Goal: Task Accomplishment & Management: Manage account settings

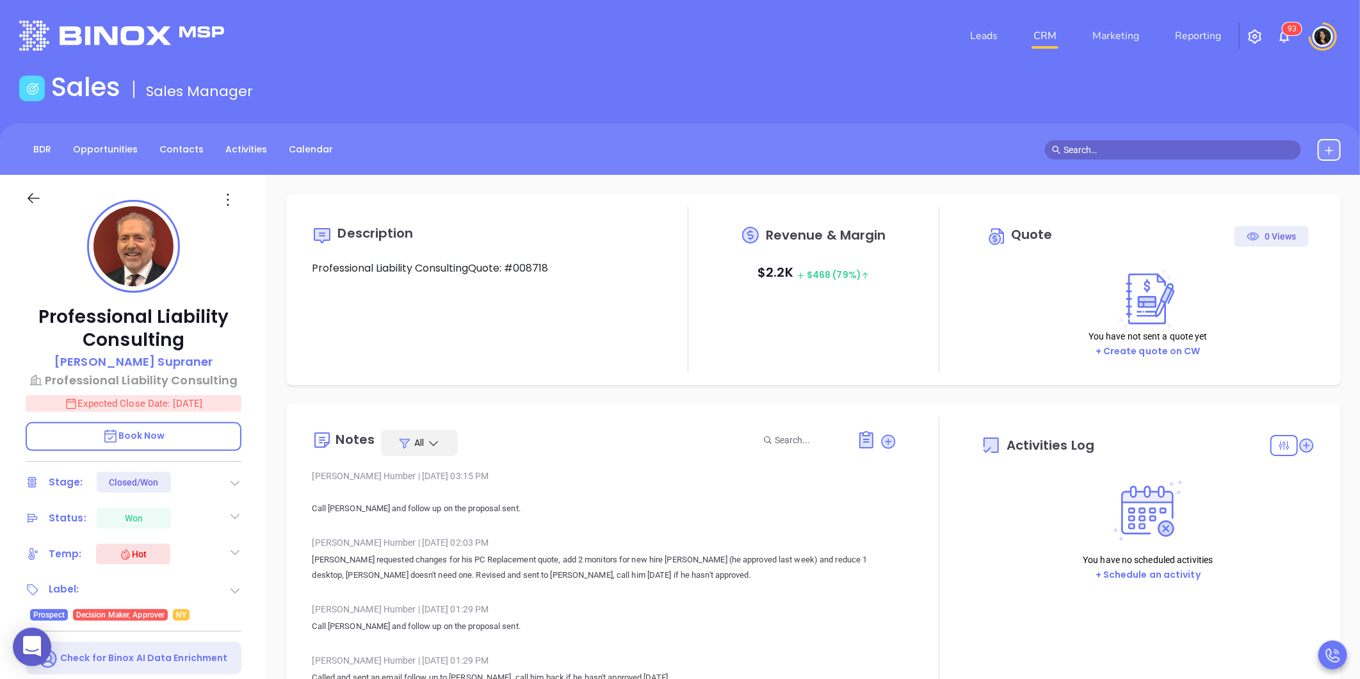
type input "[DATE]"
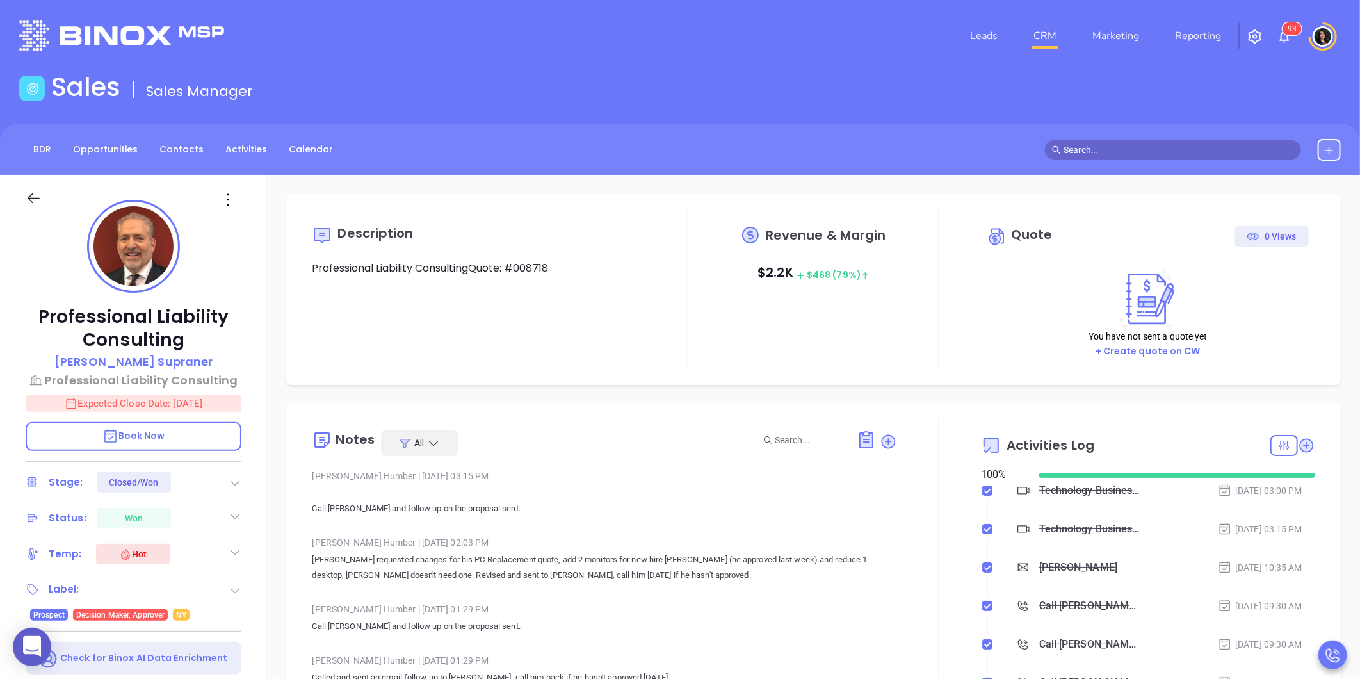
type input "[PERSON_NAME]"
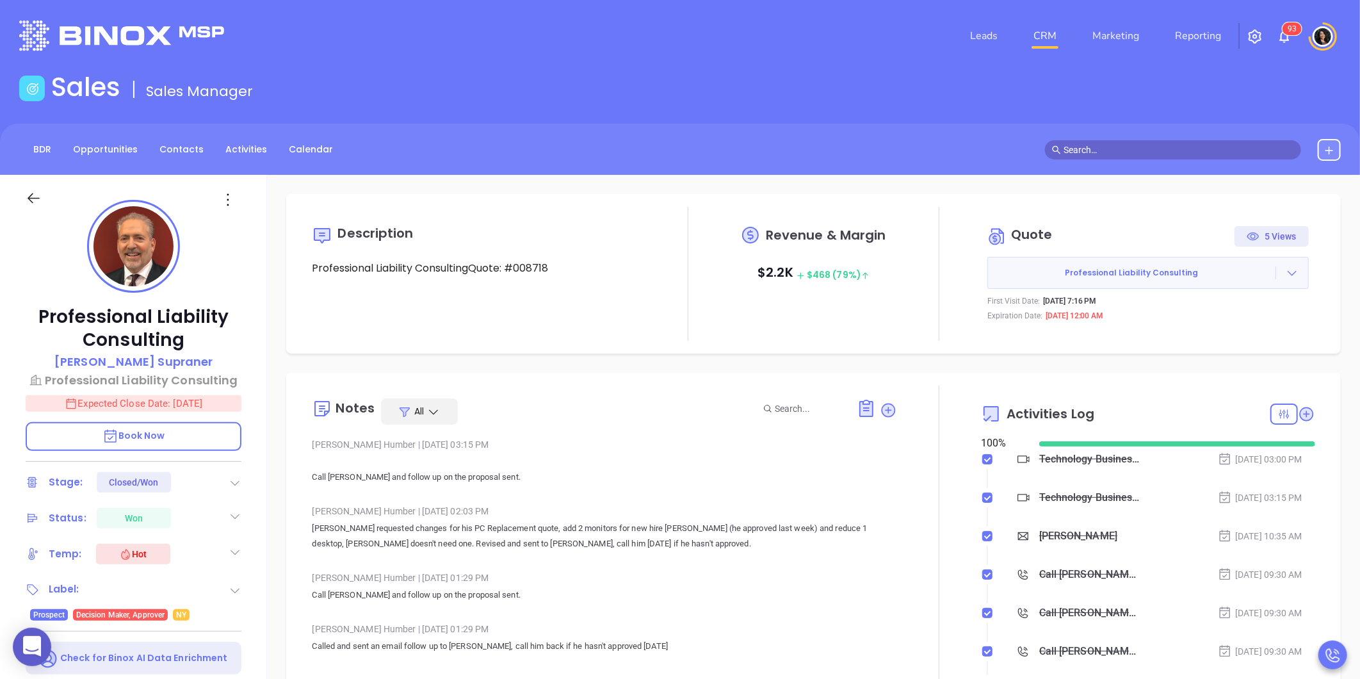
click at [1220, 93] on div "Sales Sales Manager" at bounding box center [680, 90] width 1337 height 36
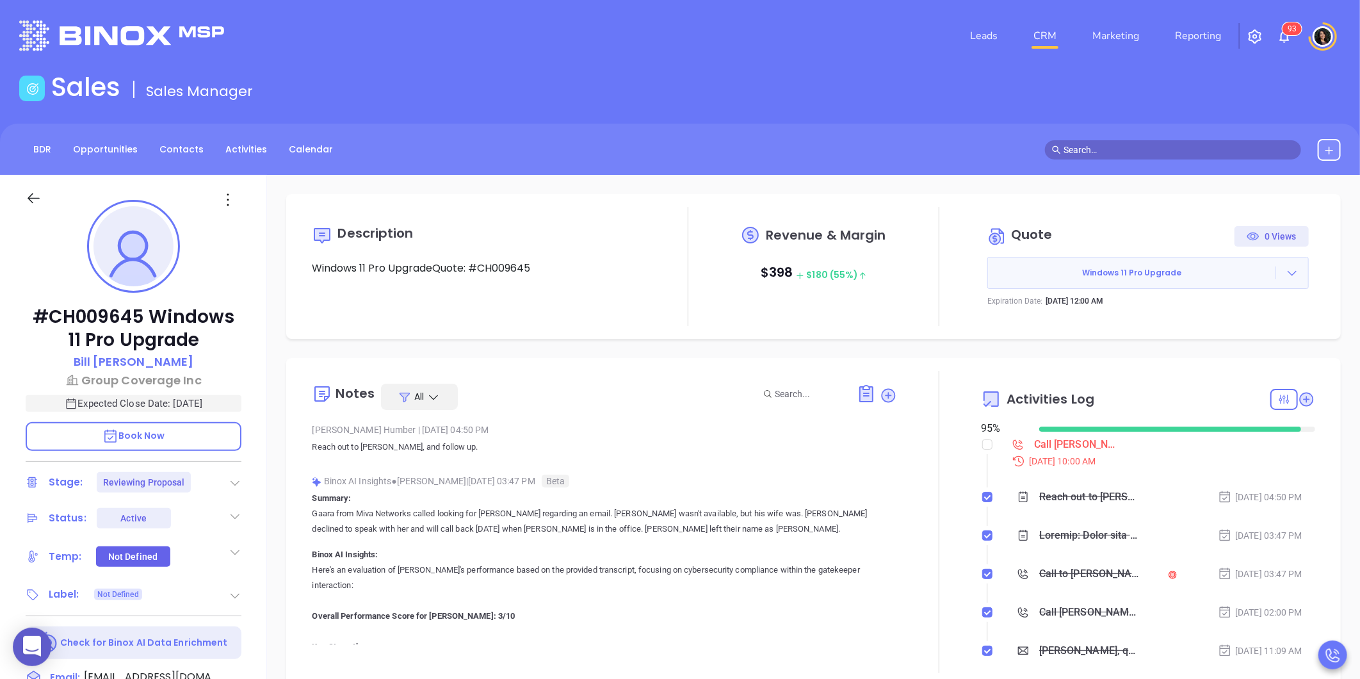
scroll to position [261, 0]
type input "[PERSON_NAME]"
drag, startPoint x: 981, startPoint y: 446, endPoint x: 887, endPoint y: 481, distance: 100.3
click at [880, 488] on div "Notes All Carla Humber | Jul 24, 2025 04:50 PM Reach out to Bill, and follow up…" at bounding box center [813, 522] width 1029 height 302
click at [1081, 444] on div "Call Bill to follow up - Bill Schaake" at bounding box center [1077, 444] width 86 height 19
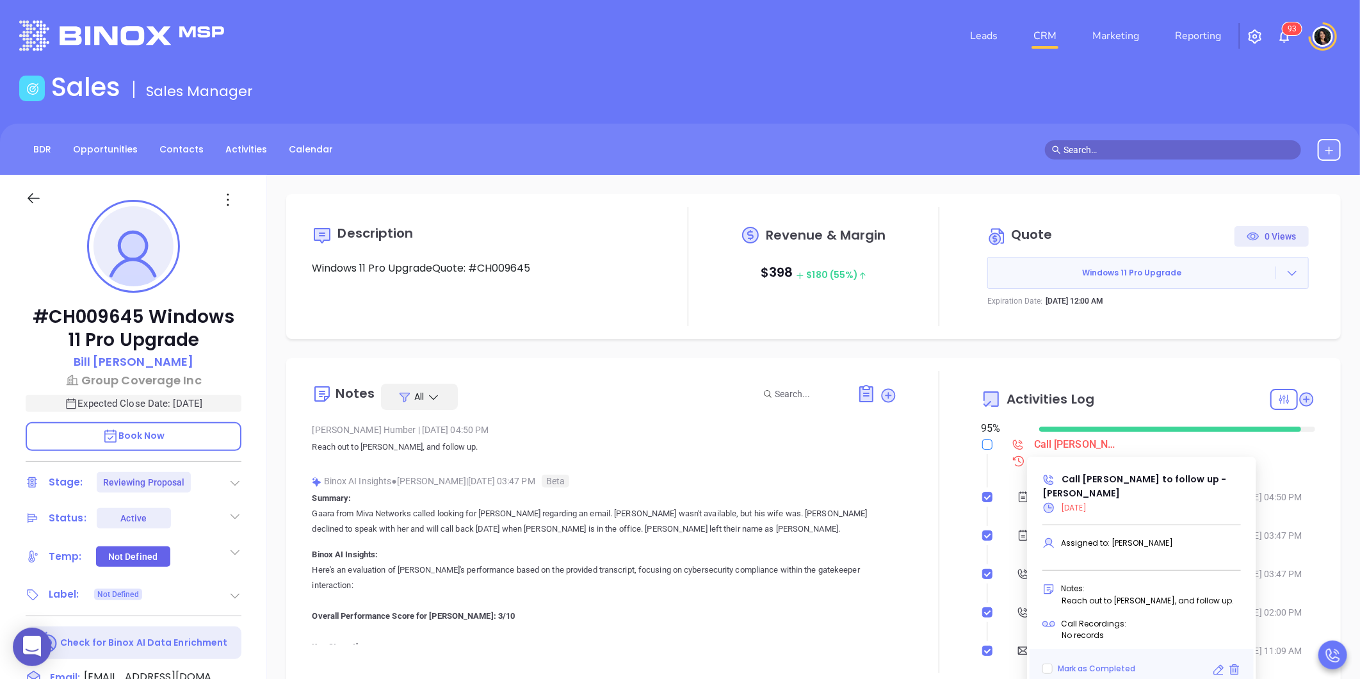
click at [982, 442] on input "checkbox" at bounding box center [987, 444] width 10 height 10
checkbox input "true"
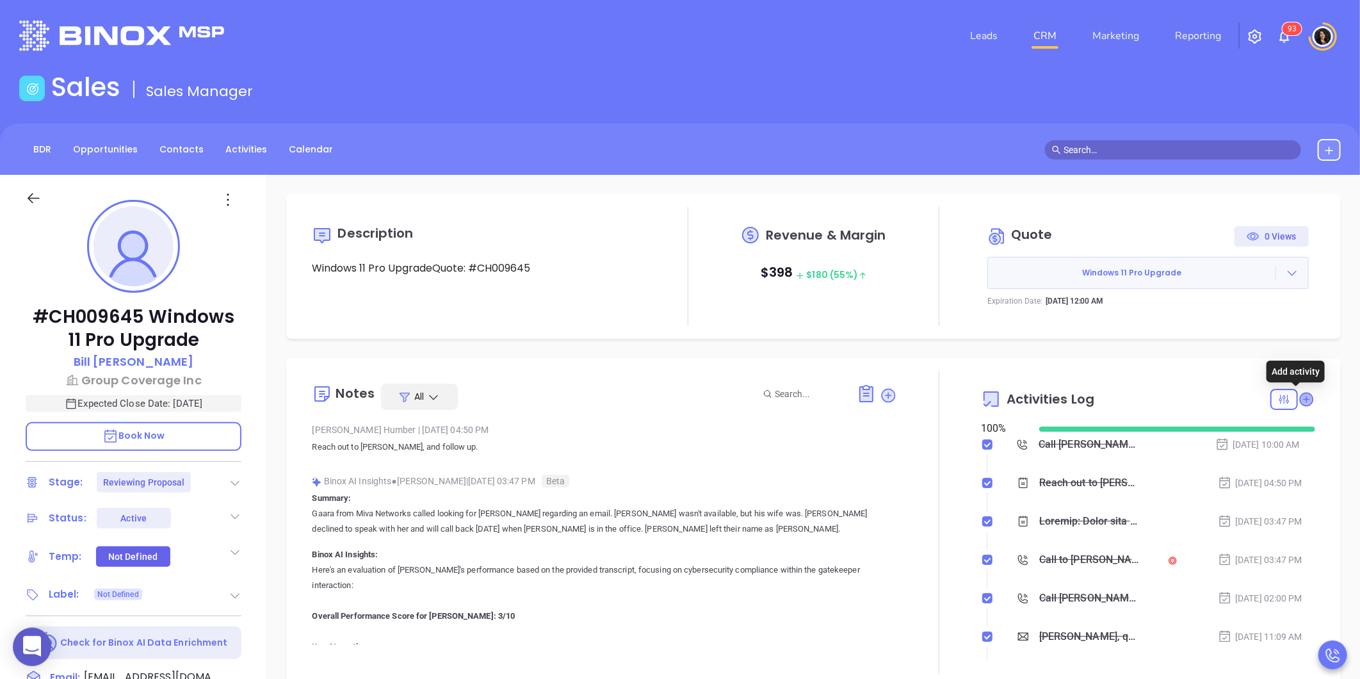
click at [1300, 399] on icon at bounding box center [1306, 398] width 13 height 13
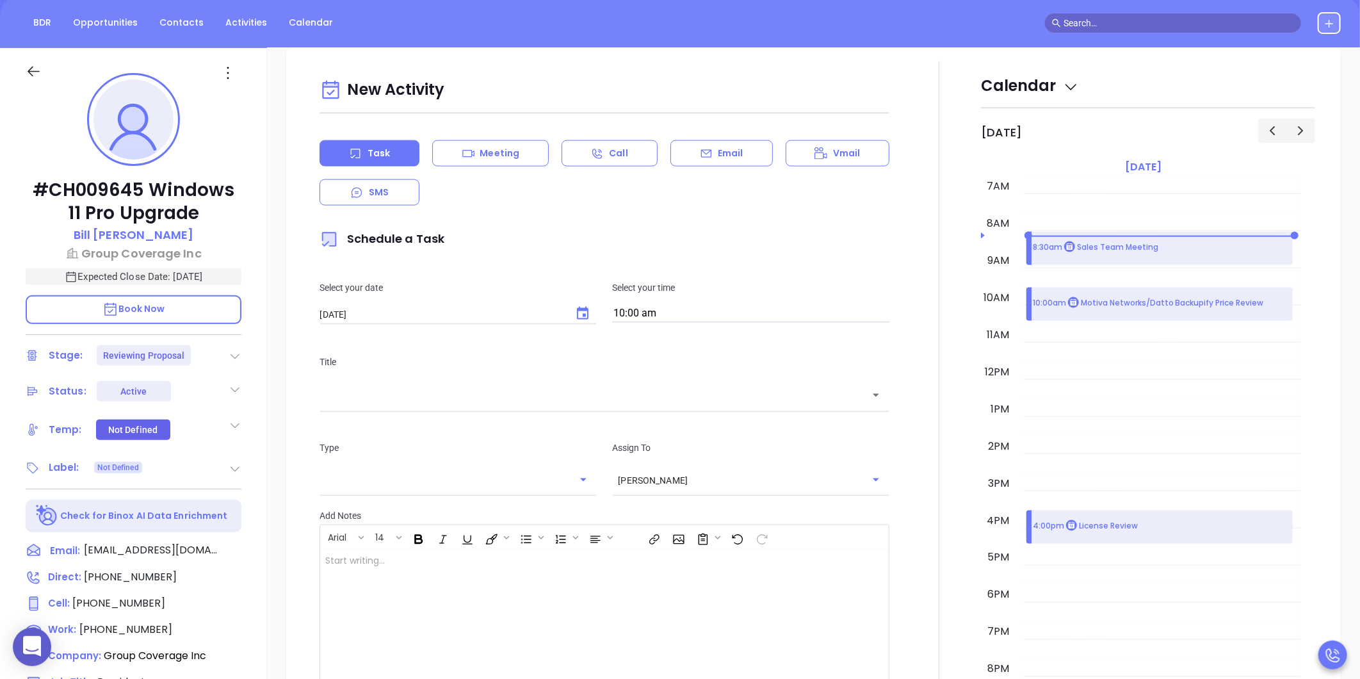
scroll to position [175, 0]
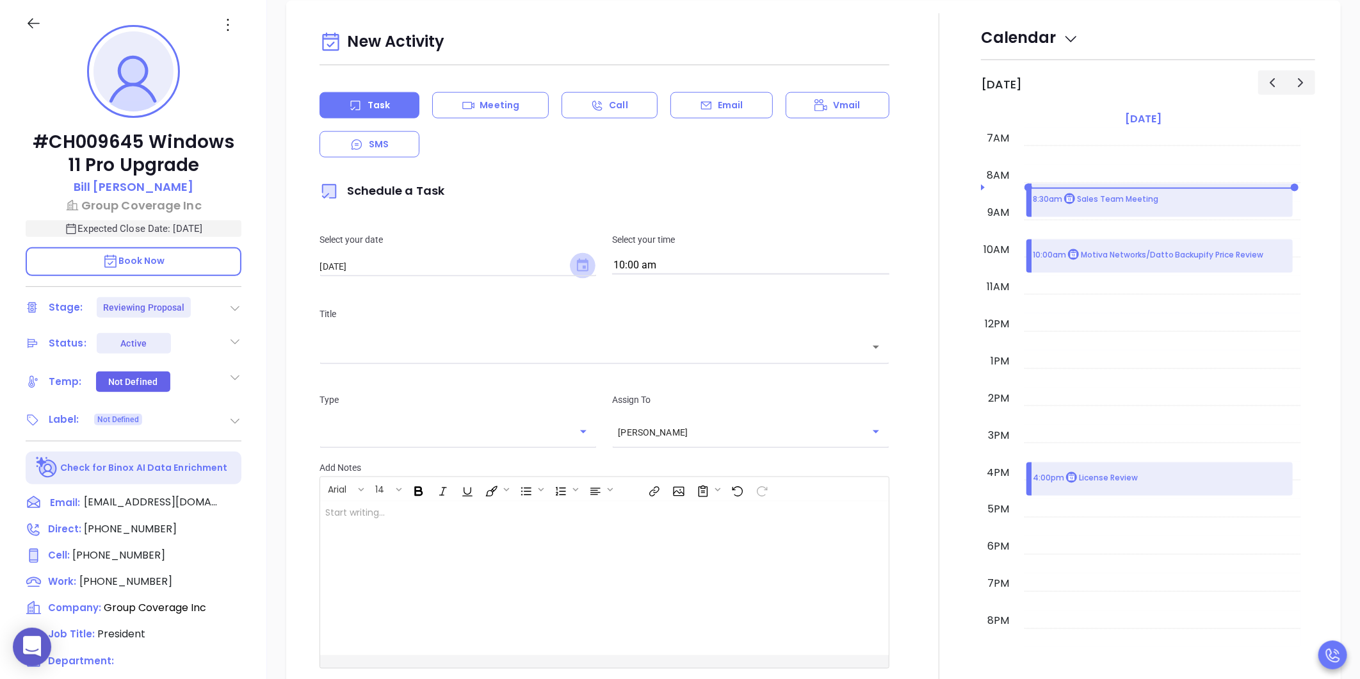
click at [577, 263] on icon "Choose date, selected date is Sep 6, 2025" at bounding box center [583, 265] width 12 height 13
click at [477, 347] on button "5" at bounding box center [473, 345] width 23 height 23
type input "[DATE]"
click at [542, 347] on input "text" at bounding box center [594, 347] width 539 height 15
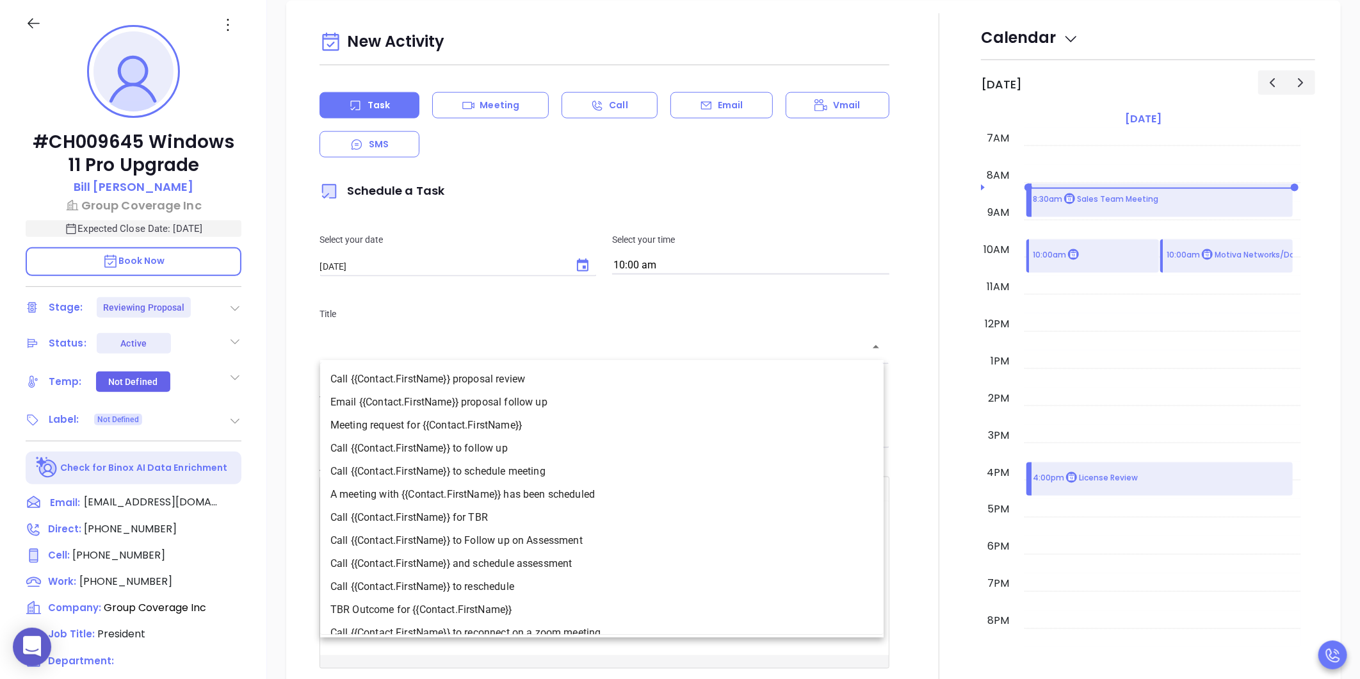
click at [544, 470] on li "Call {{Contact.FirstName}} to schedule meeting" at bounding box center [601, 471] width 563 height 23
type input "Call Bill to schedule meeting"
type input "Call"
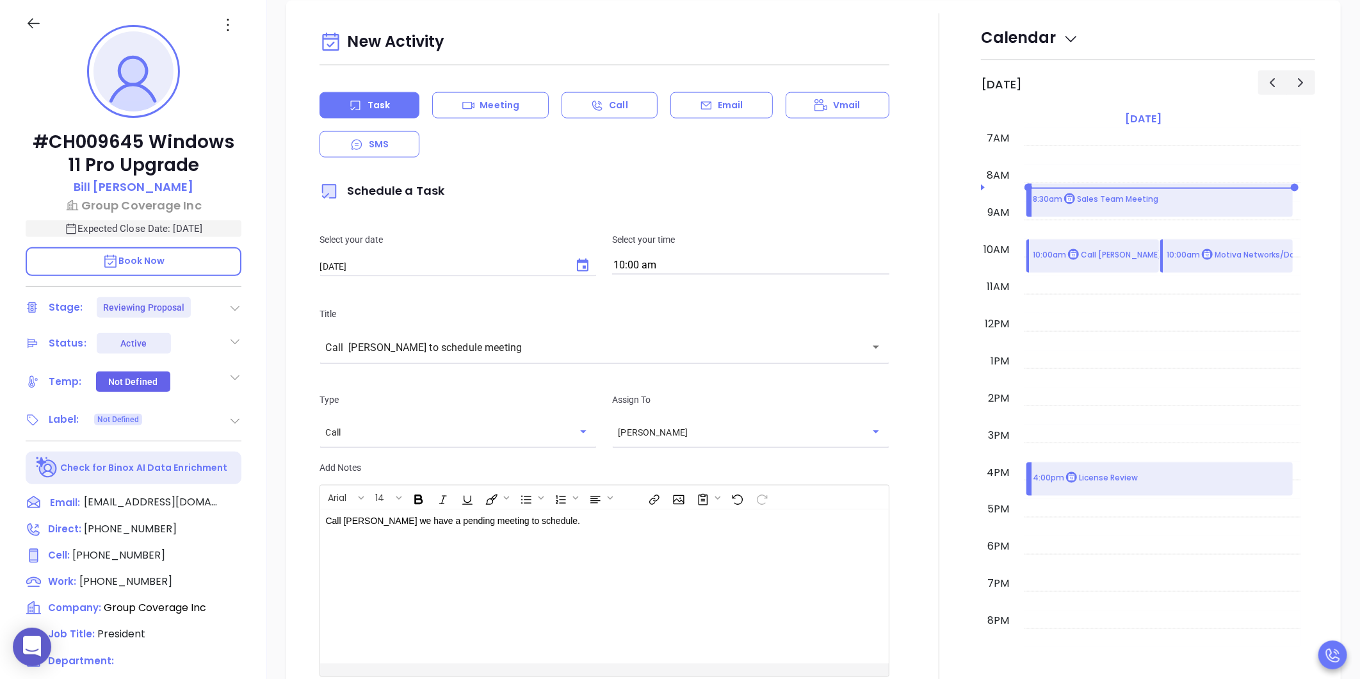
click at [233, 303] on icon at bounding box center [235, 308] width 13 height 13
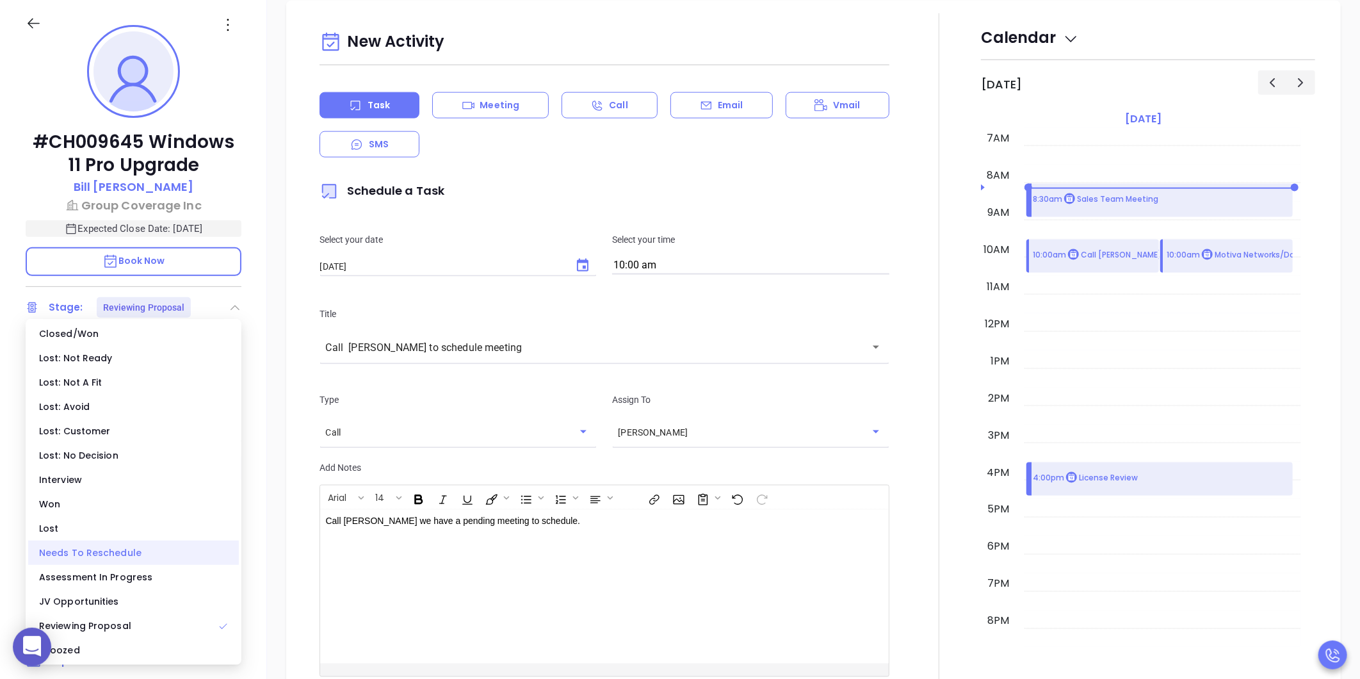
click at [188, 561] on div "Needs To Reschedule" at bounding box center [133, 552] width 211 height 24
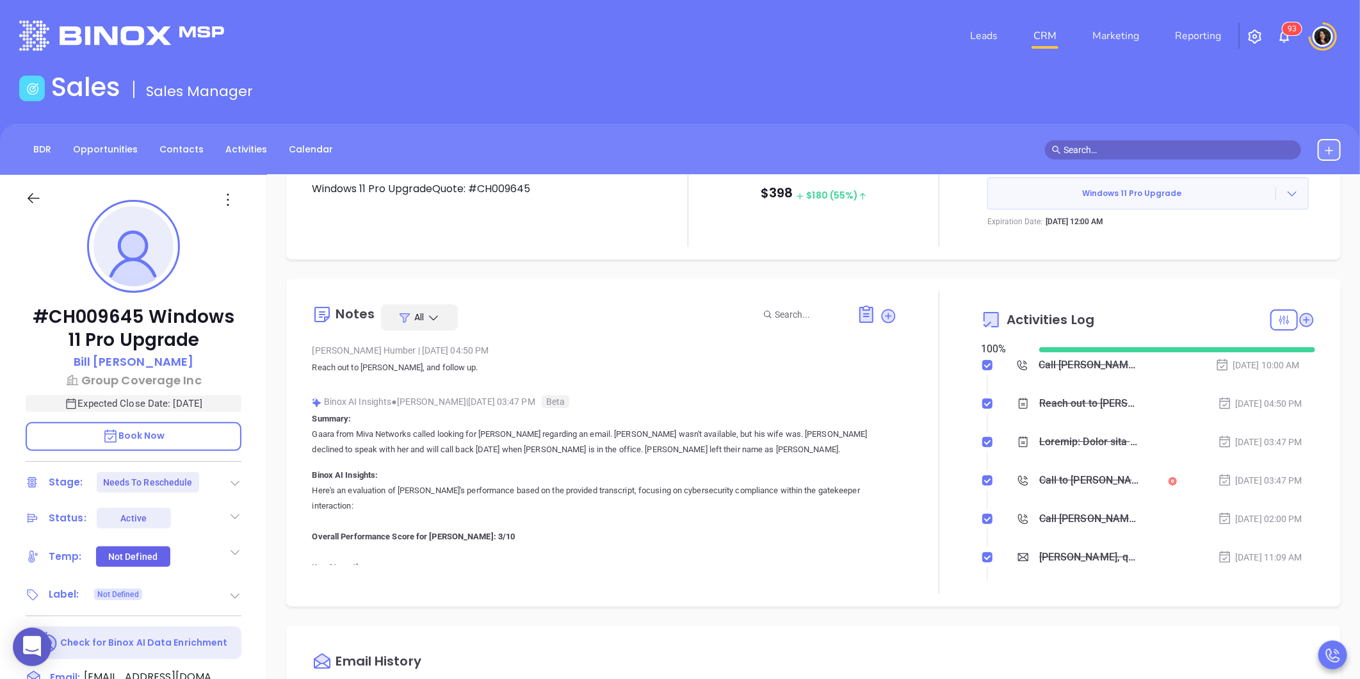
scroll to position [45, 0]
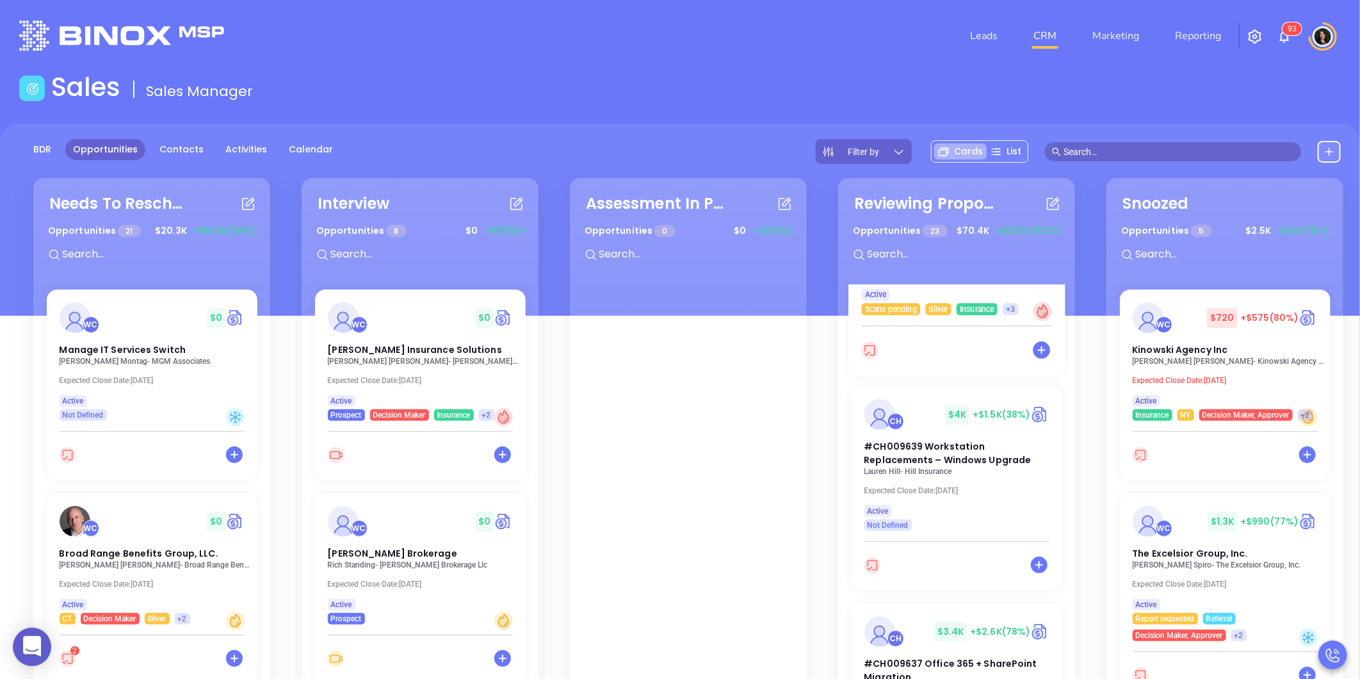
scroll to position [355, 0]
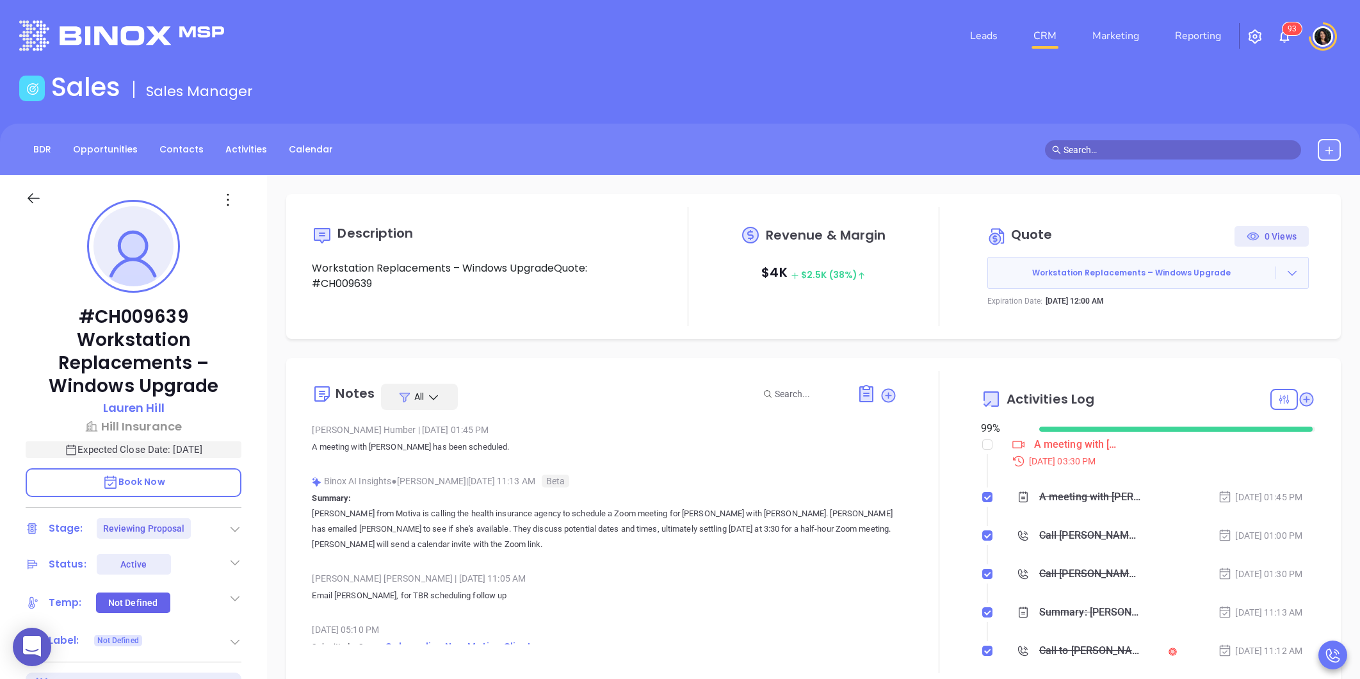
type input "[PERSON_NAME]"
click at [983, 446] on input "checkbox" at bounding box center [987, 444] width 10 height 10
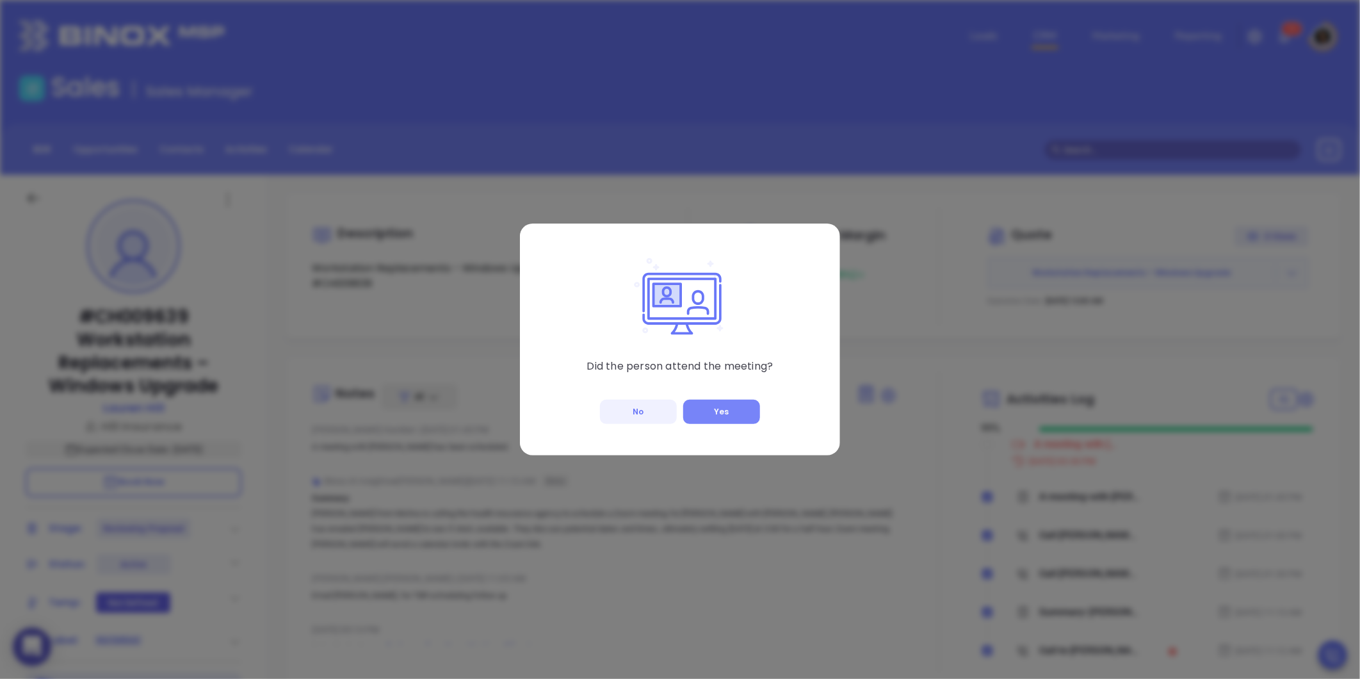
click at [709, 413] on button "Yes" at bounding box center [721, 411] width 77 height 24
checkbox input "true"
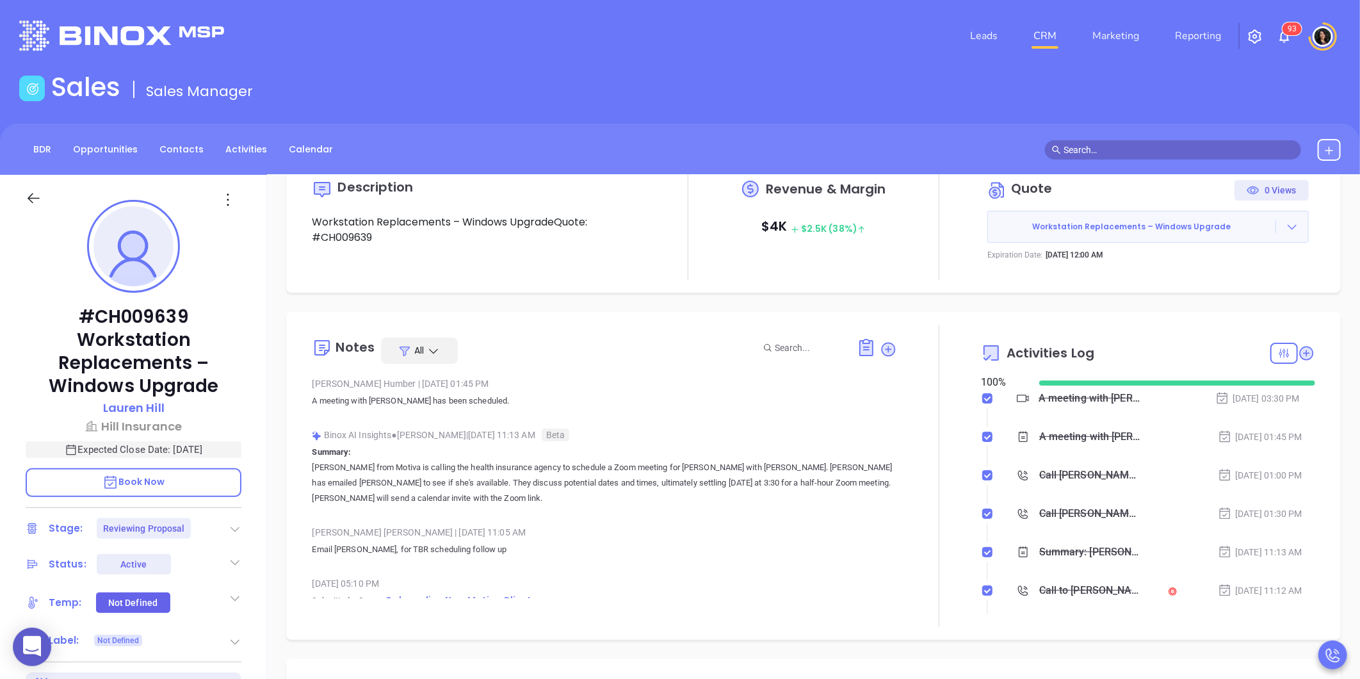
scroll to position [71, 0]
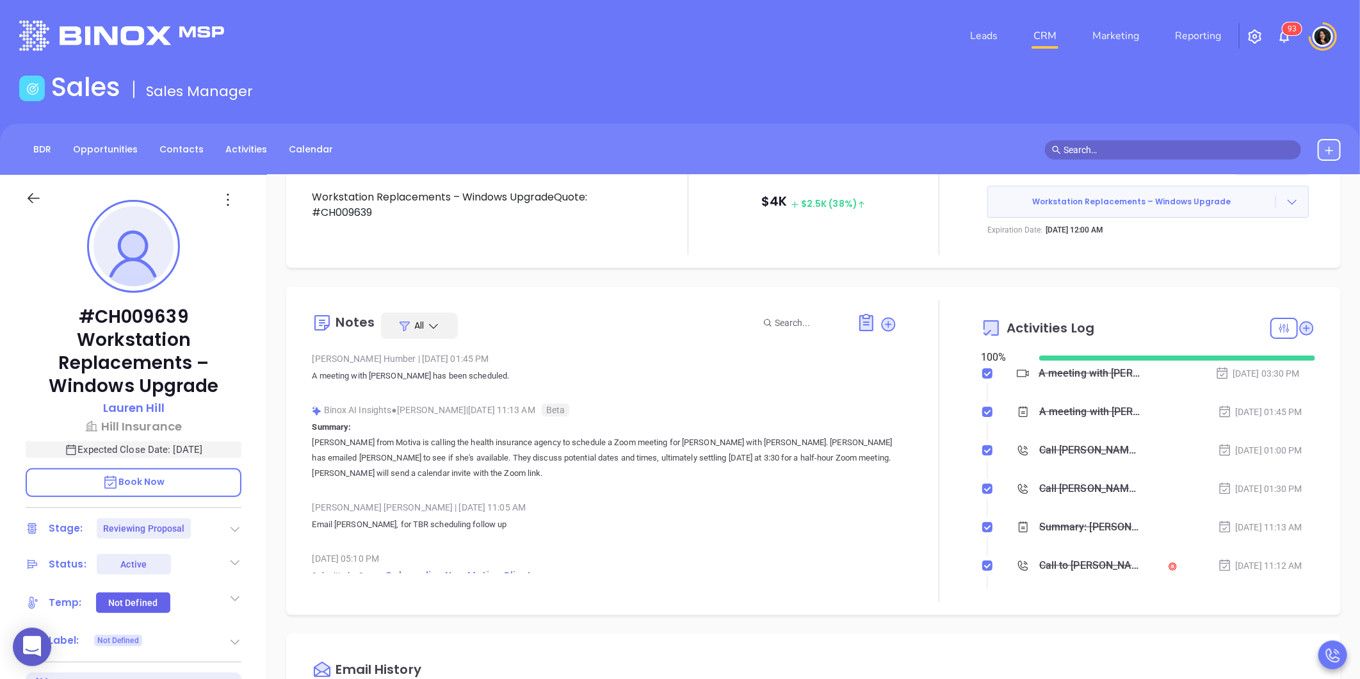
click at [238, 528] on icon at bounding box center [235, 528] width 13 height 13
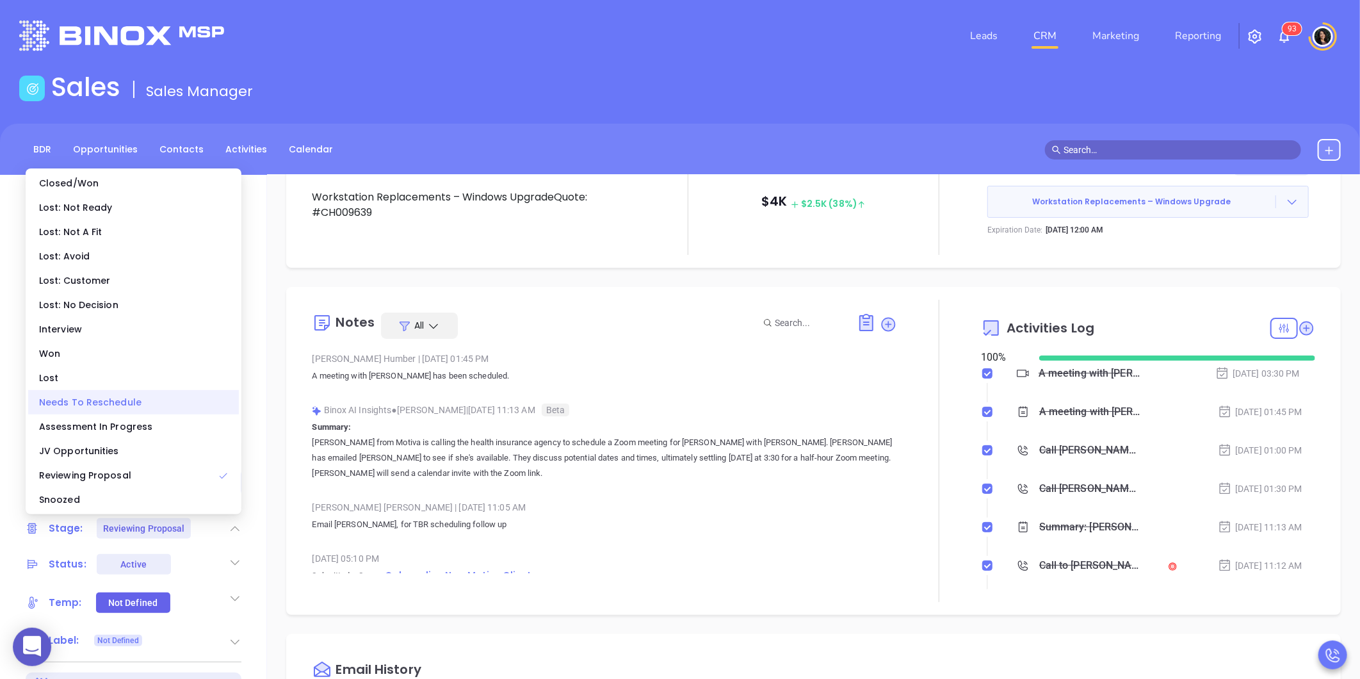
click at [167, 395] on div "Needs To Reschedule" at bounding box center [133, 402] width 211 height 24
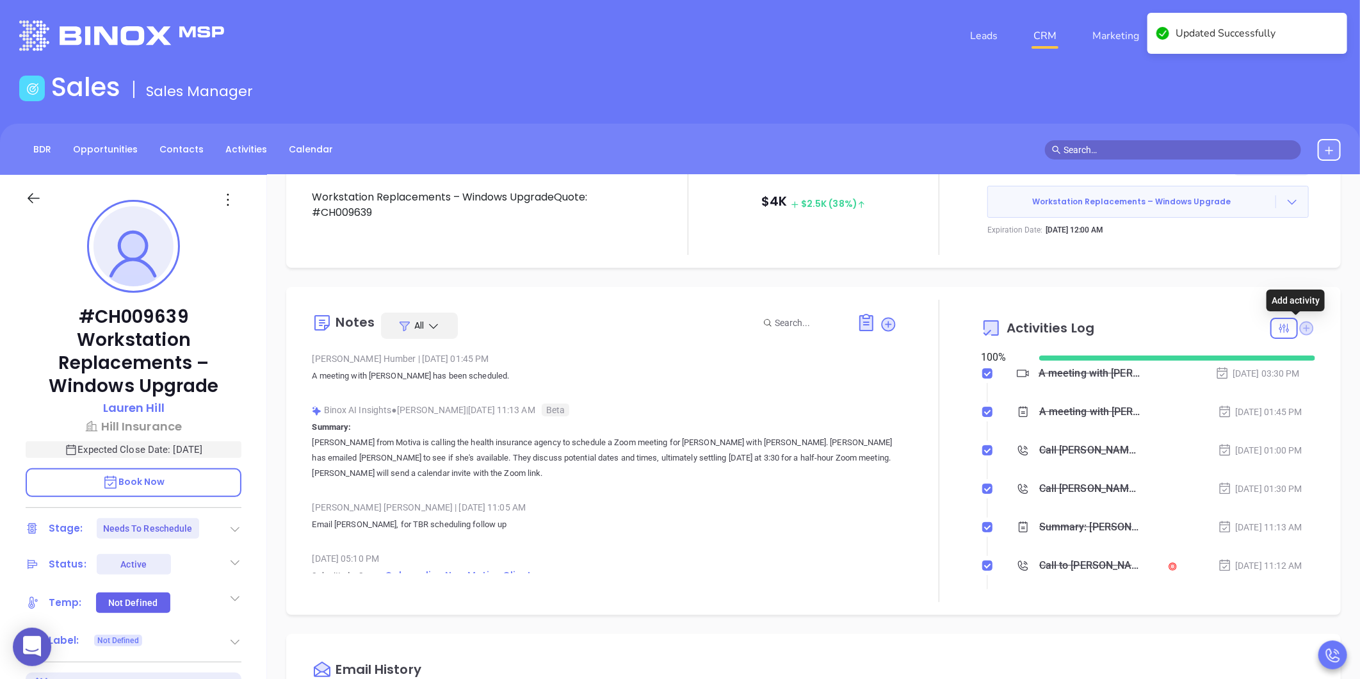
click at [1300, 327] on icon at bounding box center [1307, 328] width 14 height 14
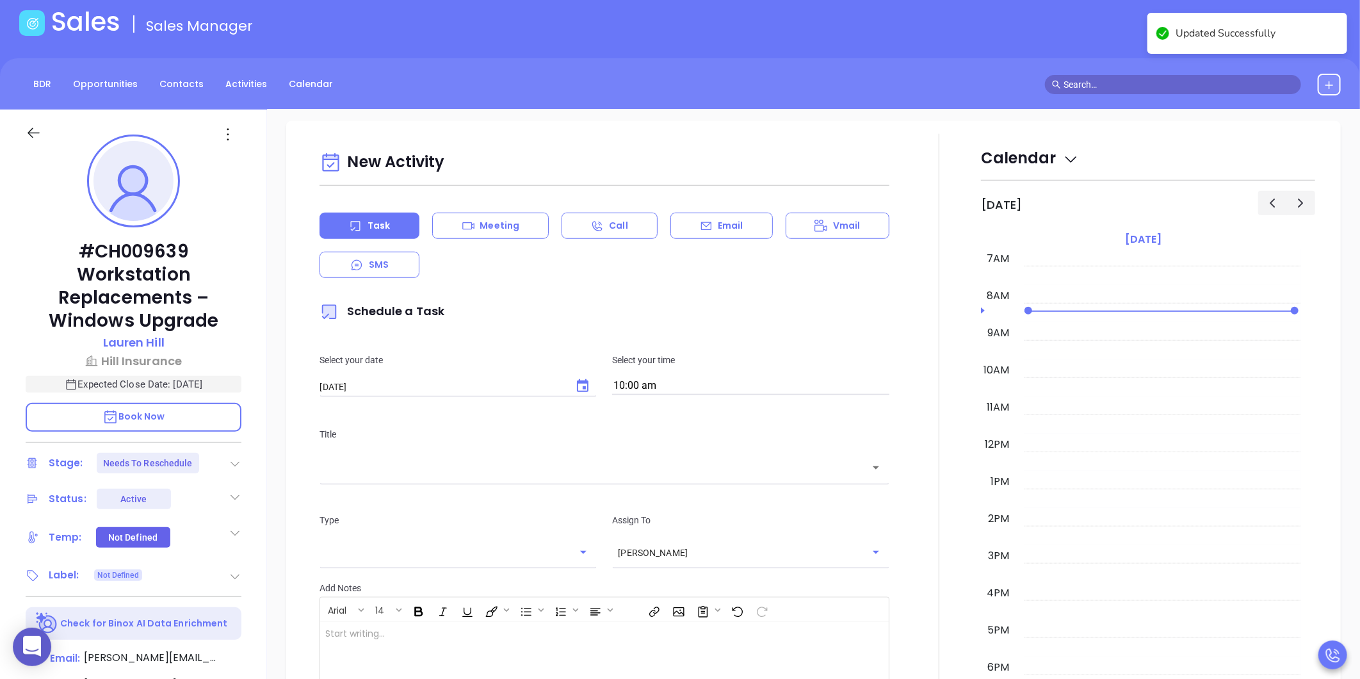
scroll to position [0, 0]
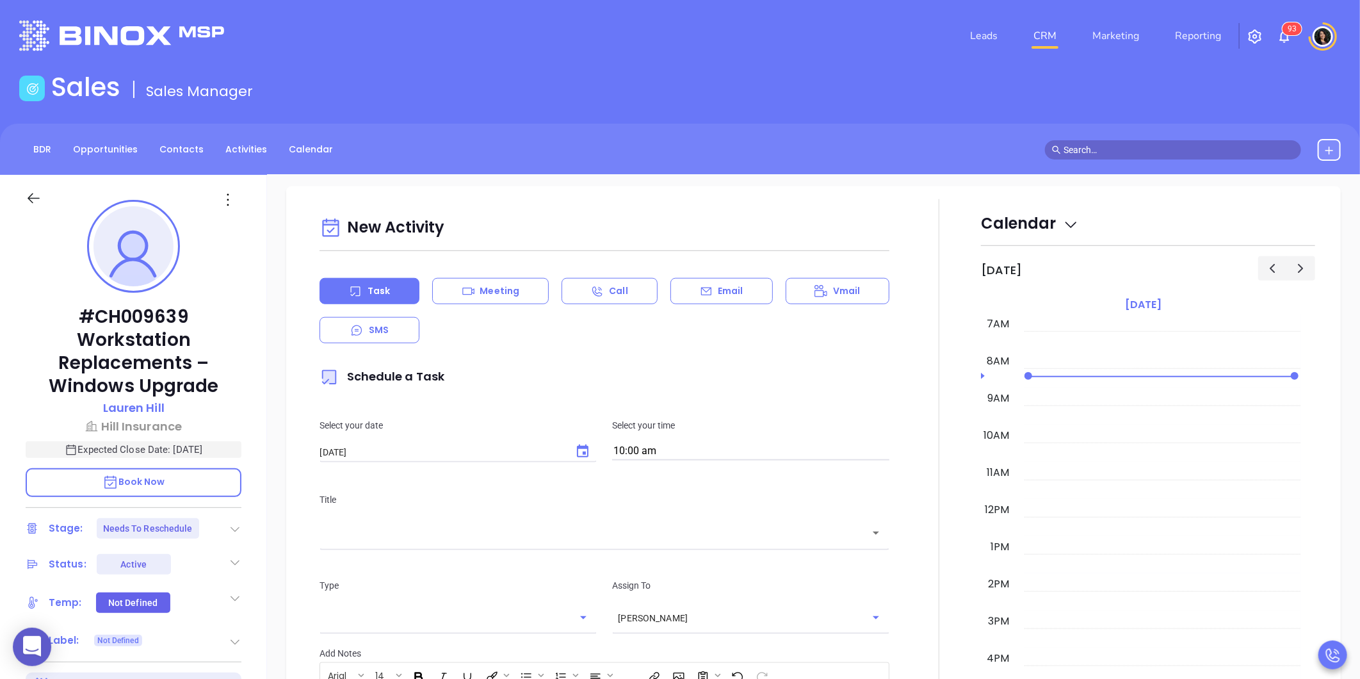
click at [577, 444] on icon "Choose date, selected date is Sep 6, 2025" at bounding box center [583, 450] width 12 height 13
click at [375, 545] on button "8" at bounding box center [371, 544] width 23 height 23
type input "09/08/2025"
click at [573, 528] on input "text" at bounding box center [594, 533] width 539 height 15
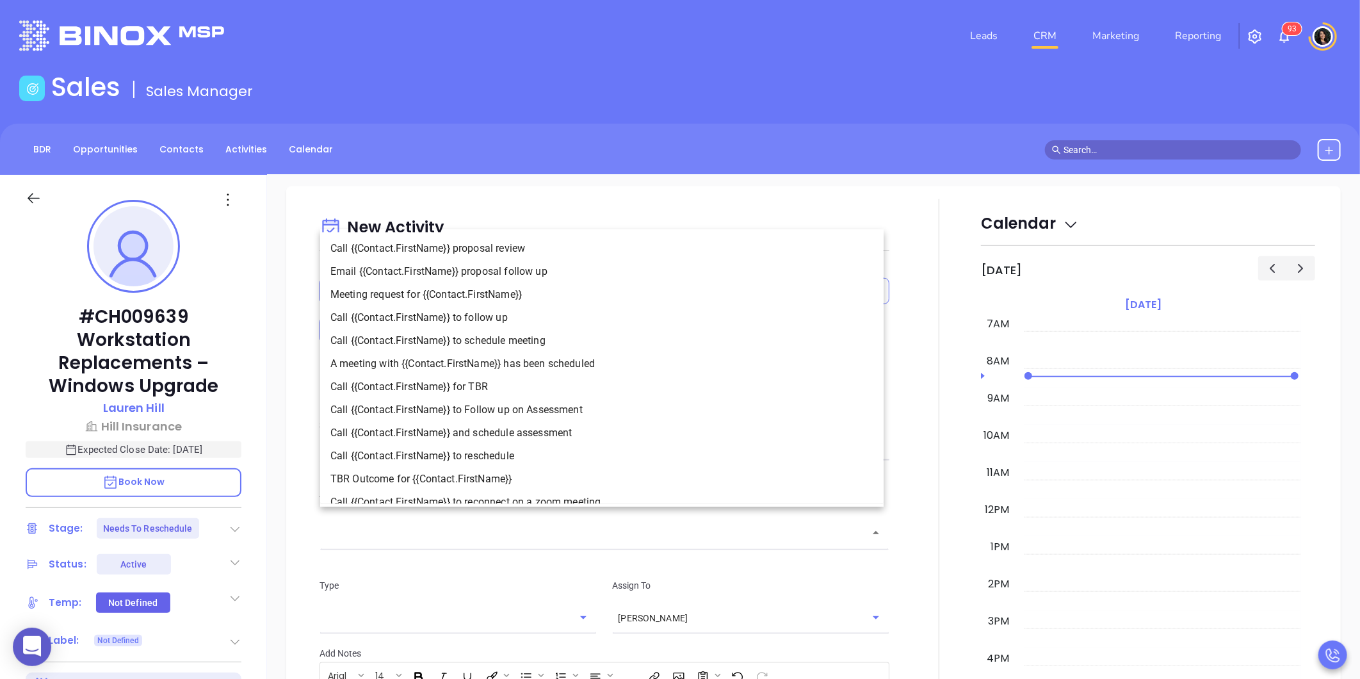
click at [474, 286] on li "Meeting request for {{Contact.FirstName}}" at bounding box center [601, 294] width 563 height 23
type input "Meeting request for Lauren"
type input "Meeting"
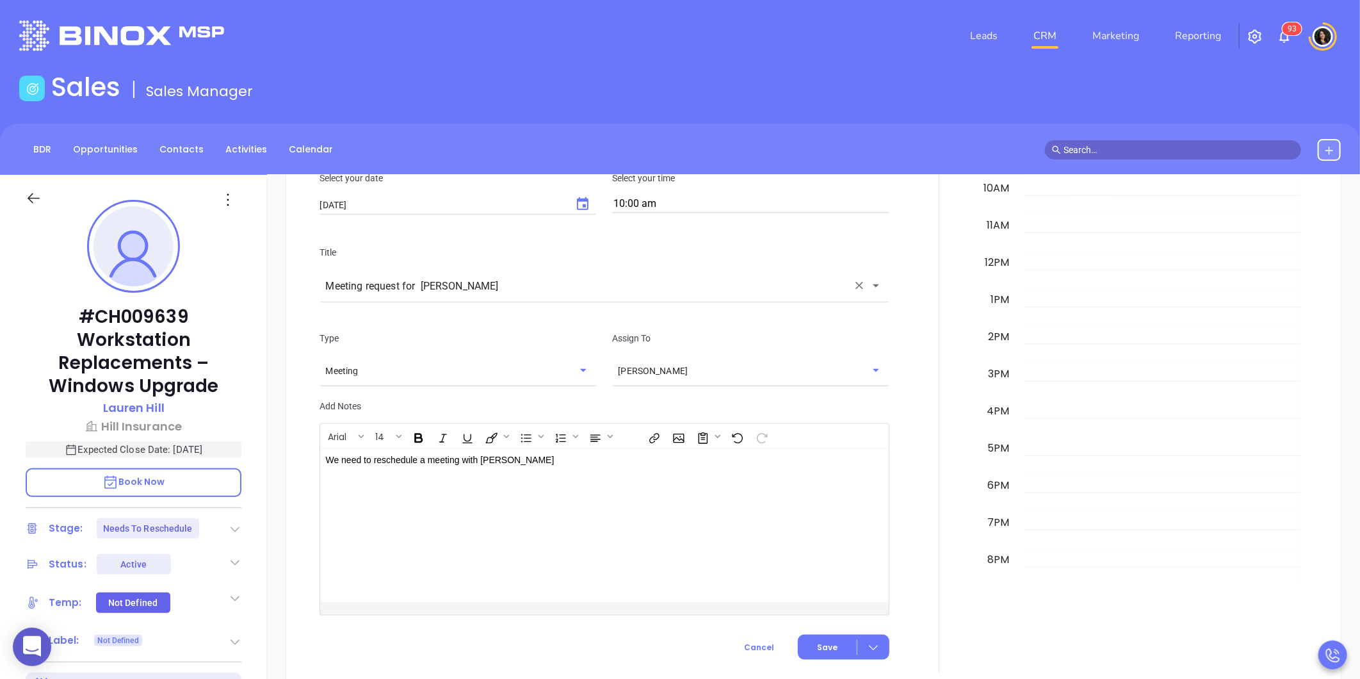
scroll to position [975, 0]
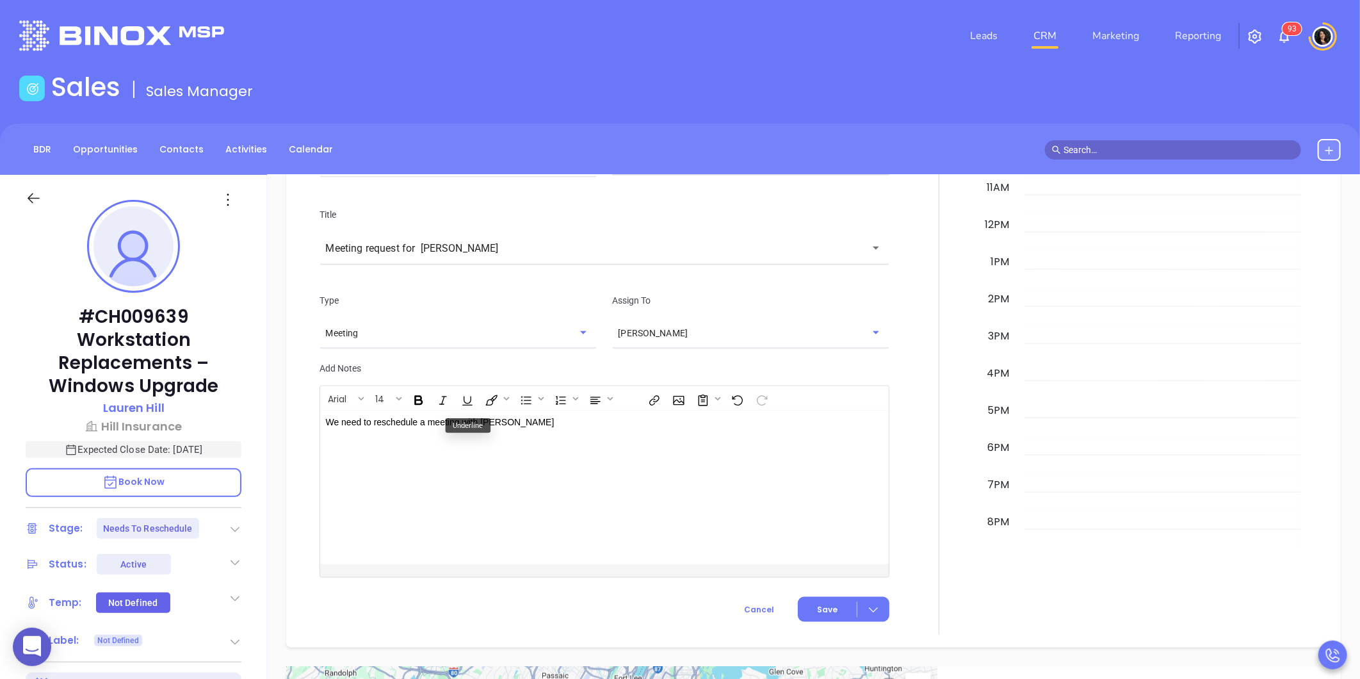
click at [586, 427] on div "We need to reschedule a meeting with Lauren ASAP" at bounding box center [584, 487] width 529 height 154
click at [866, 482] on div "We need to reschedule a meeting with Lauren ASAP ﻿ XXXXXXXXXXXXXXXXXXXXXXXXXXXX…" at bounding box center [604, 487] width 568 height 154
drag, startPoint x: 625, startPoint y: 416, endPoint x: 503, endPoint y: 429, distance: 123.6
click at [503, 429] on div "We need to reschedule a meeting with Lauren ASAP" at bounding box center [584, 487] width 529 height 154
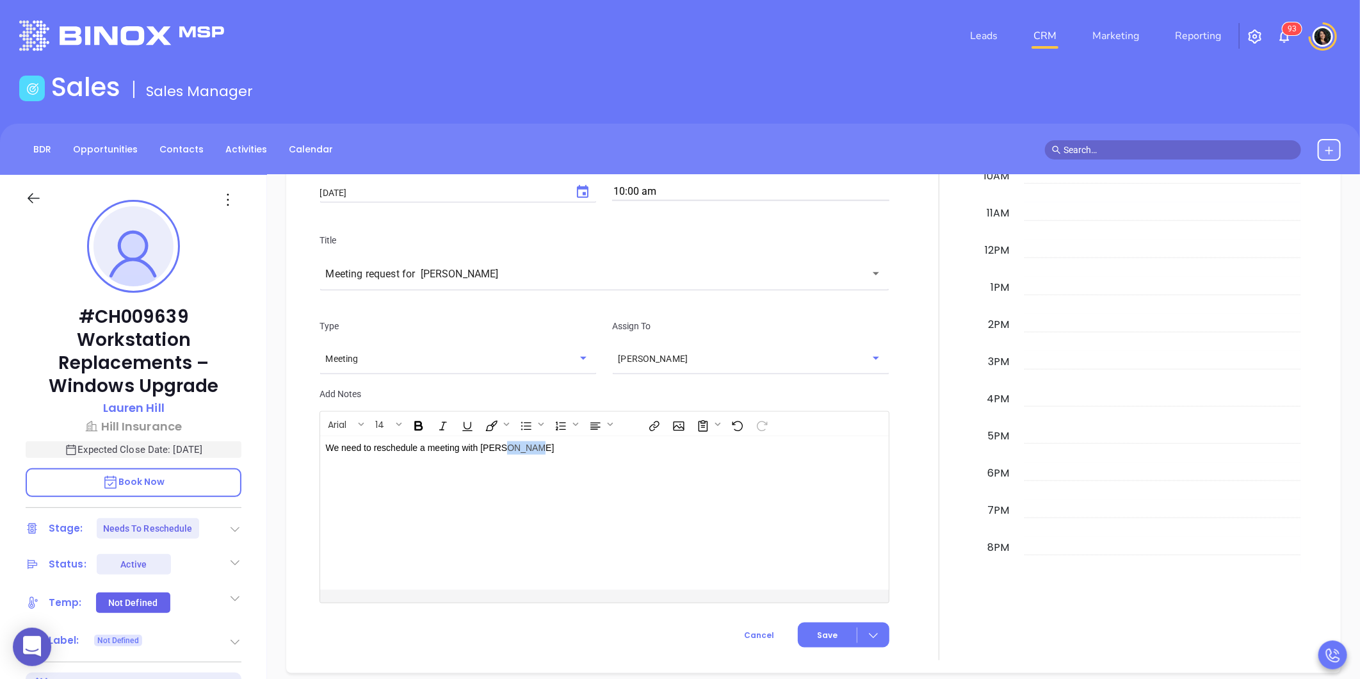
scroll to position [904, 0]
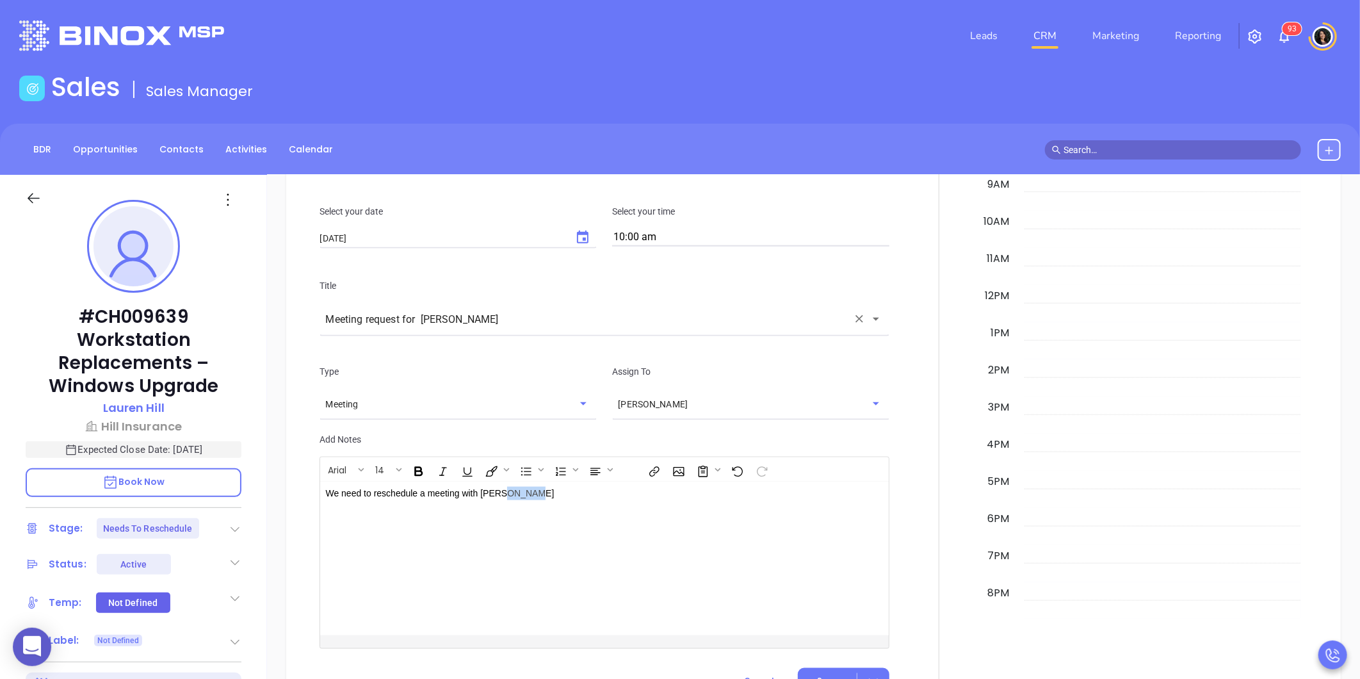
click at [453, 314] on input "Meeting request for Lauren" at bounding box center [586, 319] width 522 height 15
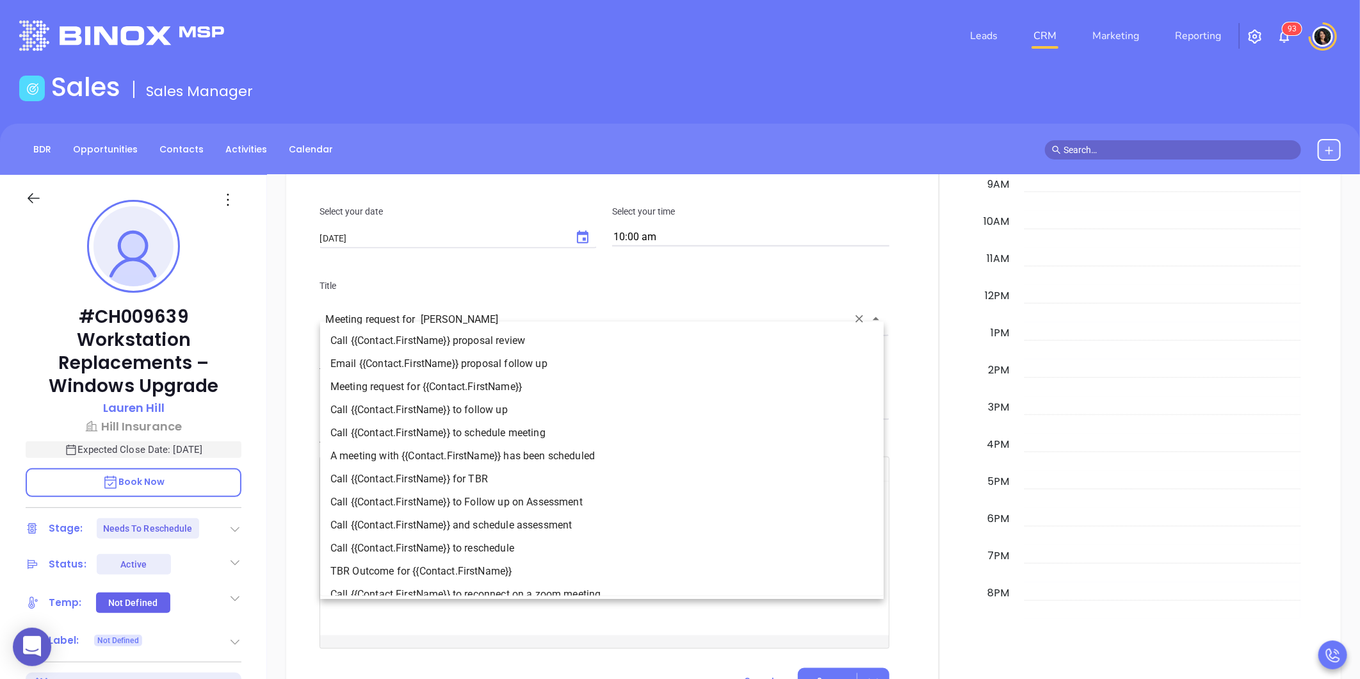
click at [483, 435] on li "Call {{Contact.FirstName}} to schedule meeting" at bounding box center [601, 432] width 563 height 23
type input "Call Lauren to schedule meeting"
type input "Call"
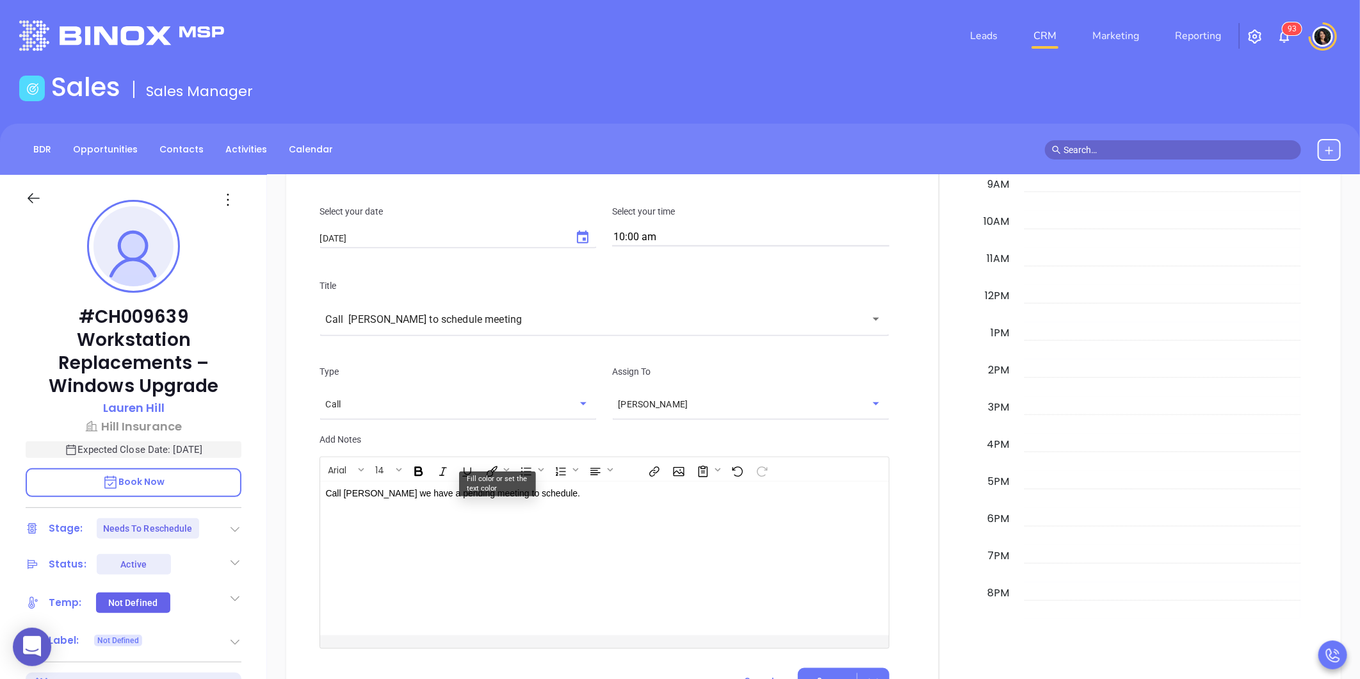
click at [597, 501] on div "Call Lauren we have a pending meeting to schedule." at bounding box center [584, 558] width 529 height 154
click at [575, 490] on div "Call Lauren we have a pending meeting to schedule." at bounding box center [584, 558] width 529 height 154
click at [391, 552] on div "Call Lauren we have a pending meeting to schedule." at bounding box center [584, 558] width 529 height 154
click at [662, 513] on div "Call Lauren we have a pending meeting to schedule." at bounding box center [584, 558] width 529 height 154
click at [592, 500] on div "Call Lauren we have a pending meeting to schedule." at bounding box center [584, 558] width 529 height 154
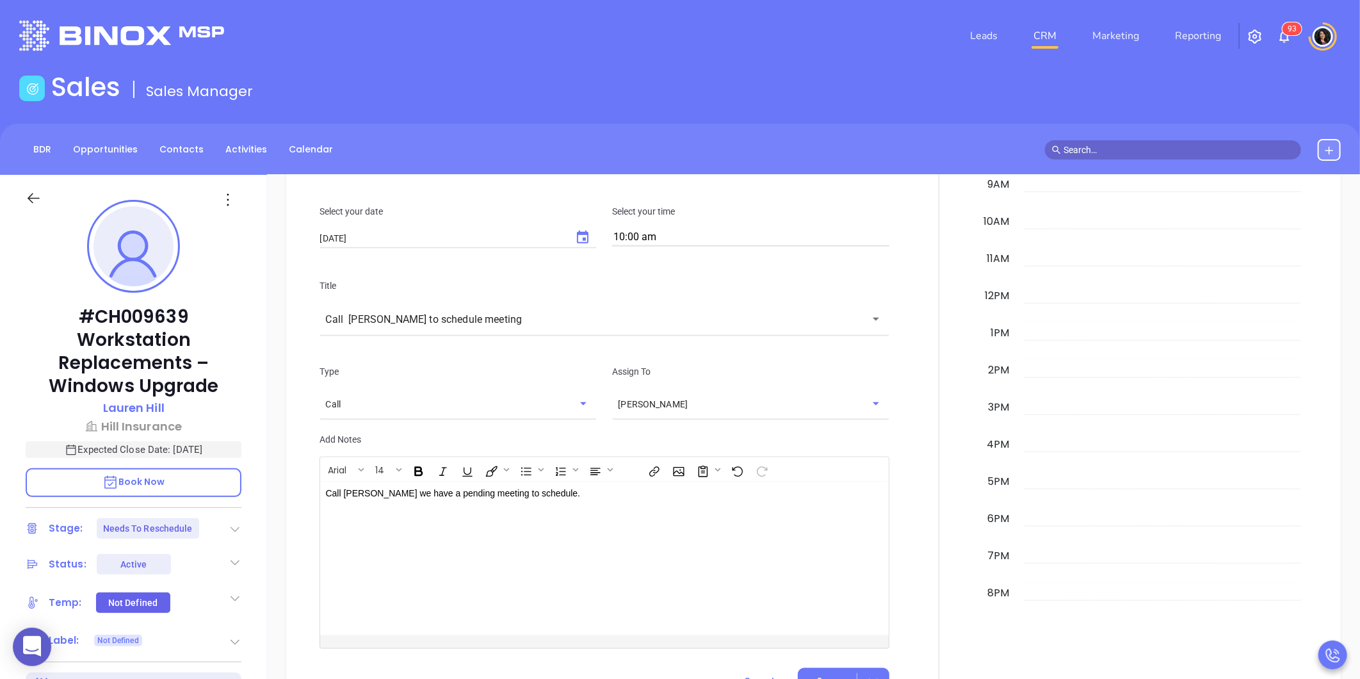
click at [573, 489] on div "Call Lauren we have a pending meeting to schedule." at bounding box center [584, 558] width 529 height 154
click at [823, 675] on span "Save" at bounding box center [827, 681] width 20 height 12
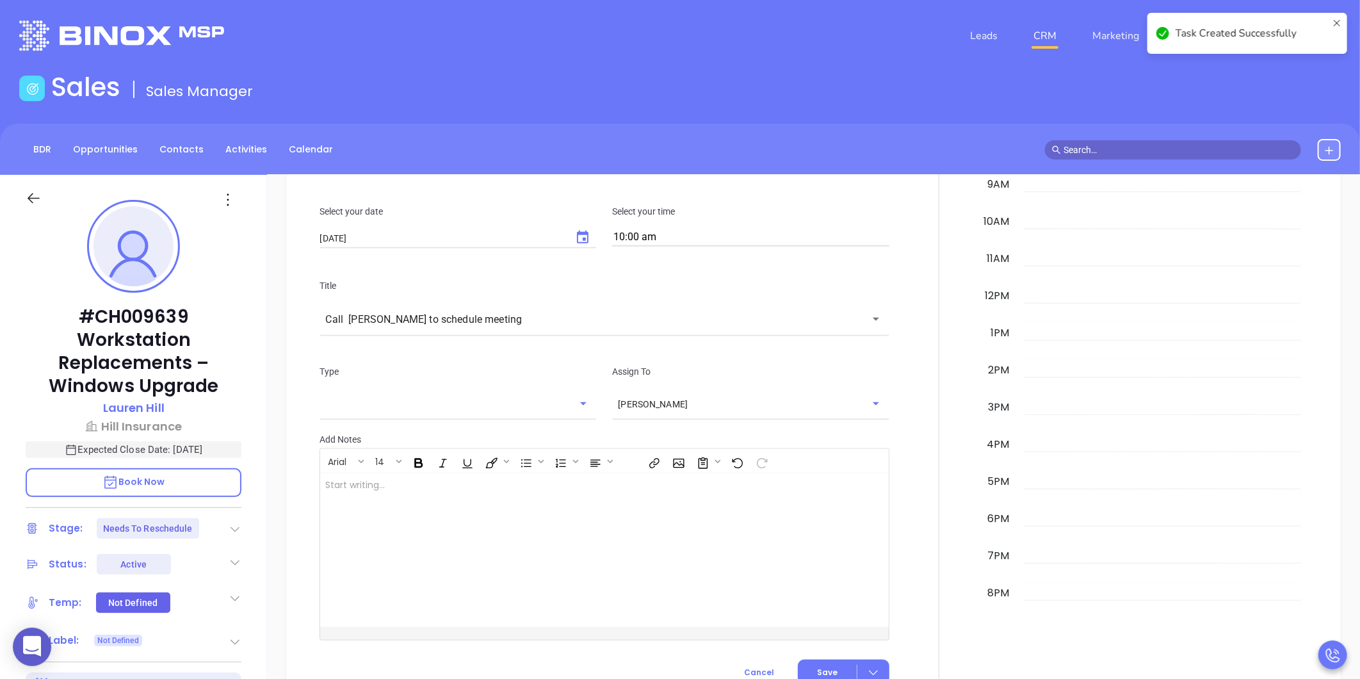
checkbox input "false"
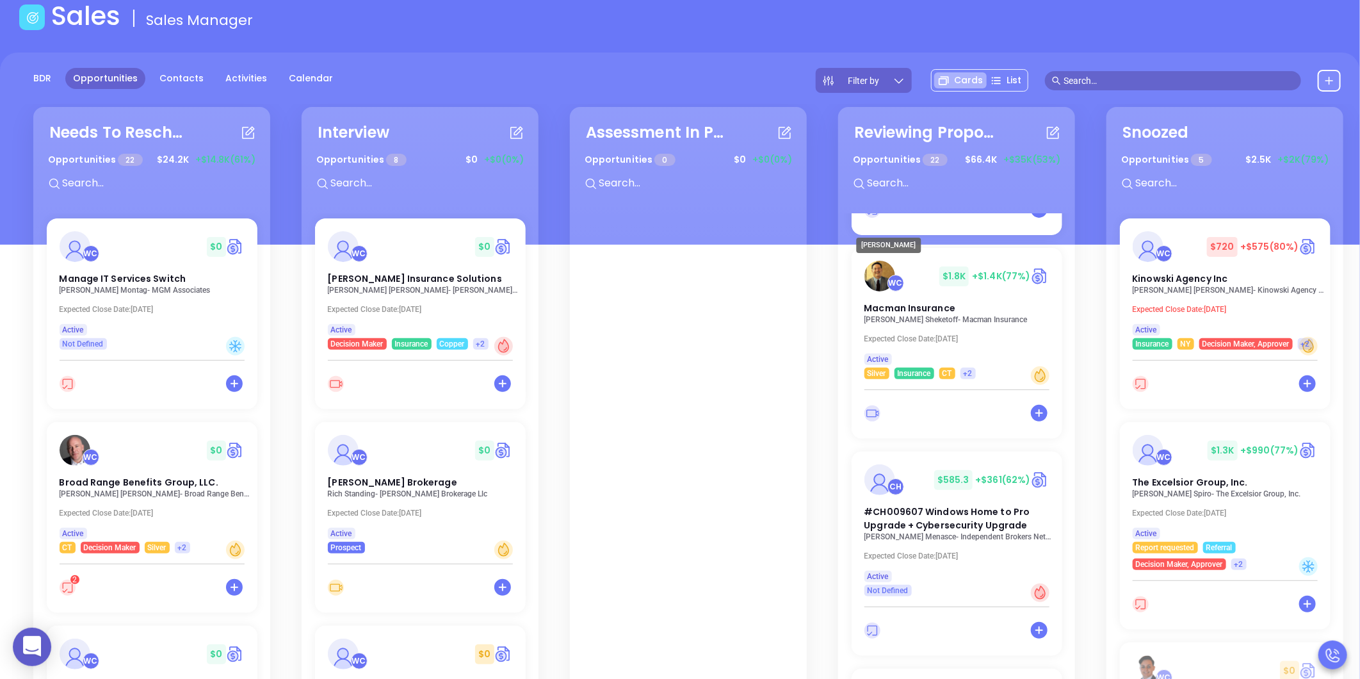
scroll to position [3077, 0]
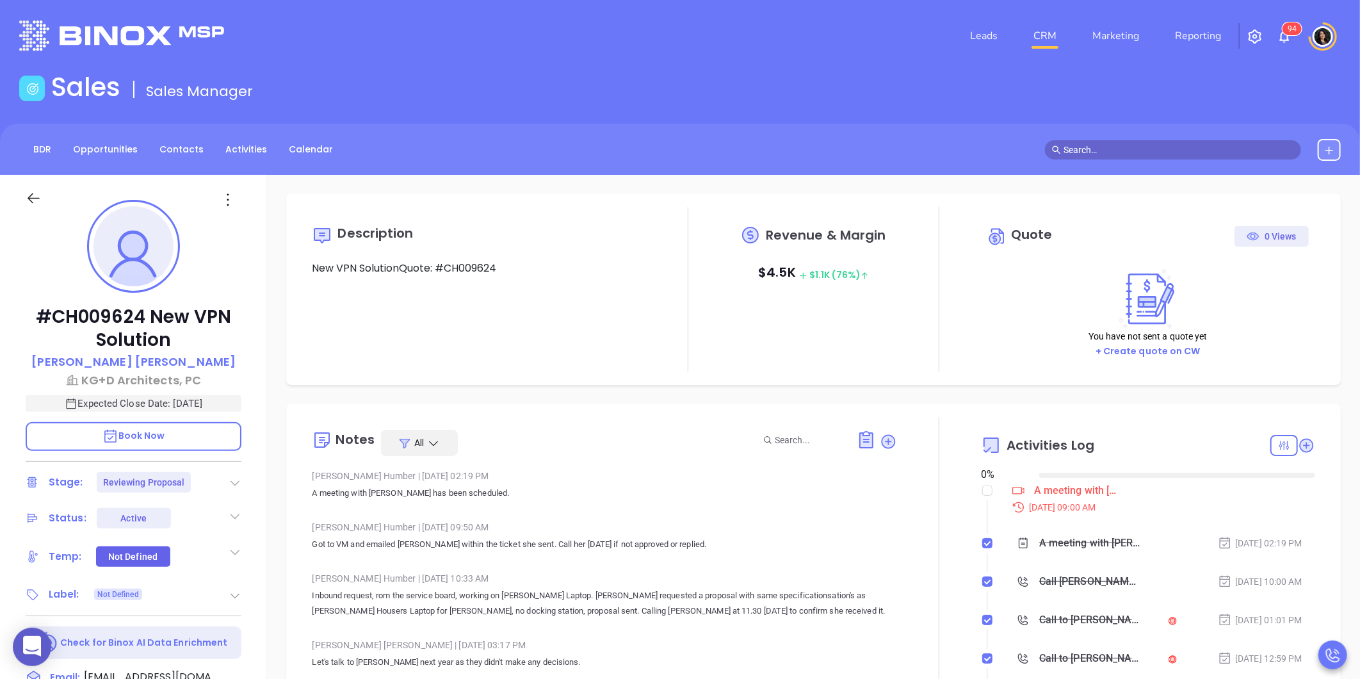
type input "[DATE]"
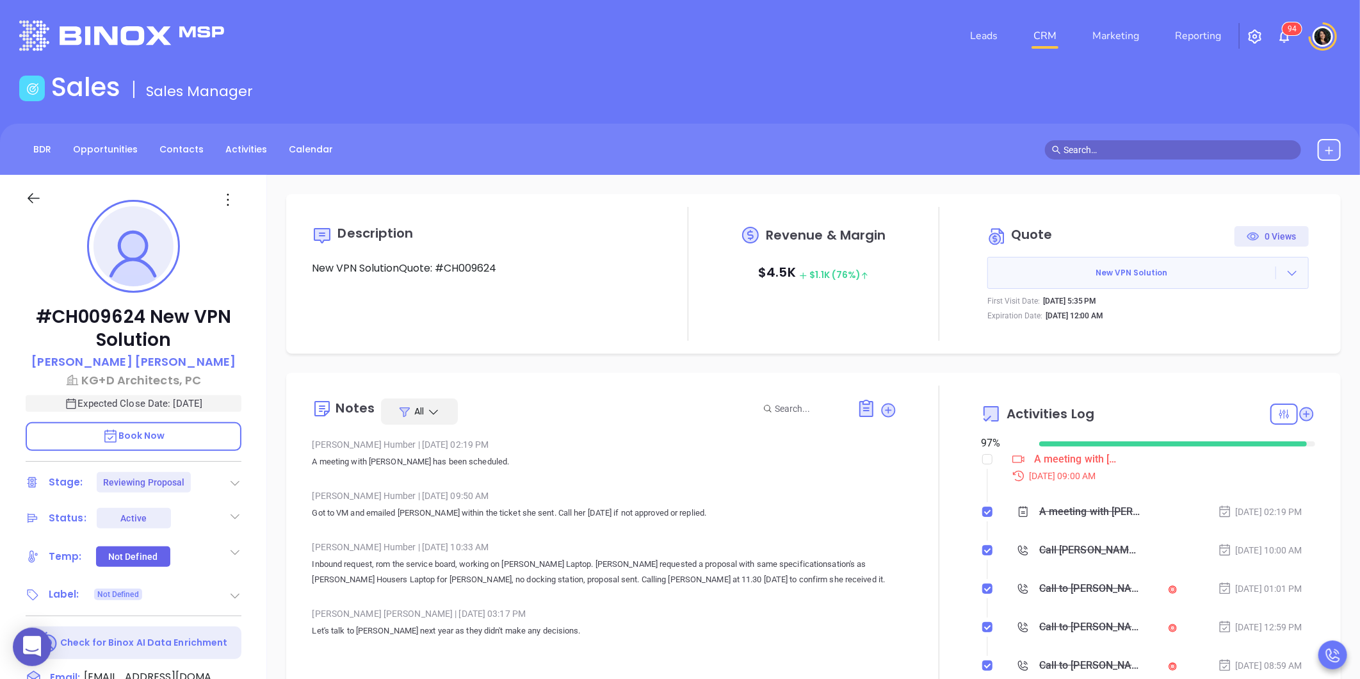
click at [984, 490] on li "A meeting with [PERSON_NAME] has been scheduled - [PERSON_NAME] [DATE] 09:00 AM" at bounding box center [1149, 478] width 331 height 49
click at [982, 461] on input "checkbox" at bounding box center [987, 459] width 10 height 10
checkbox input "false"
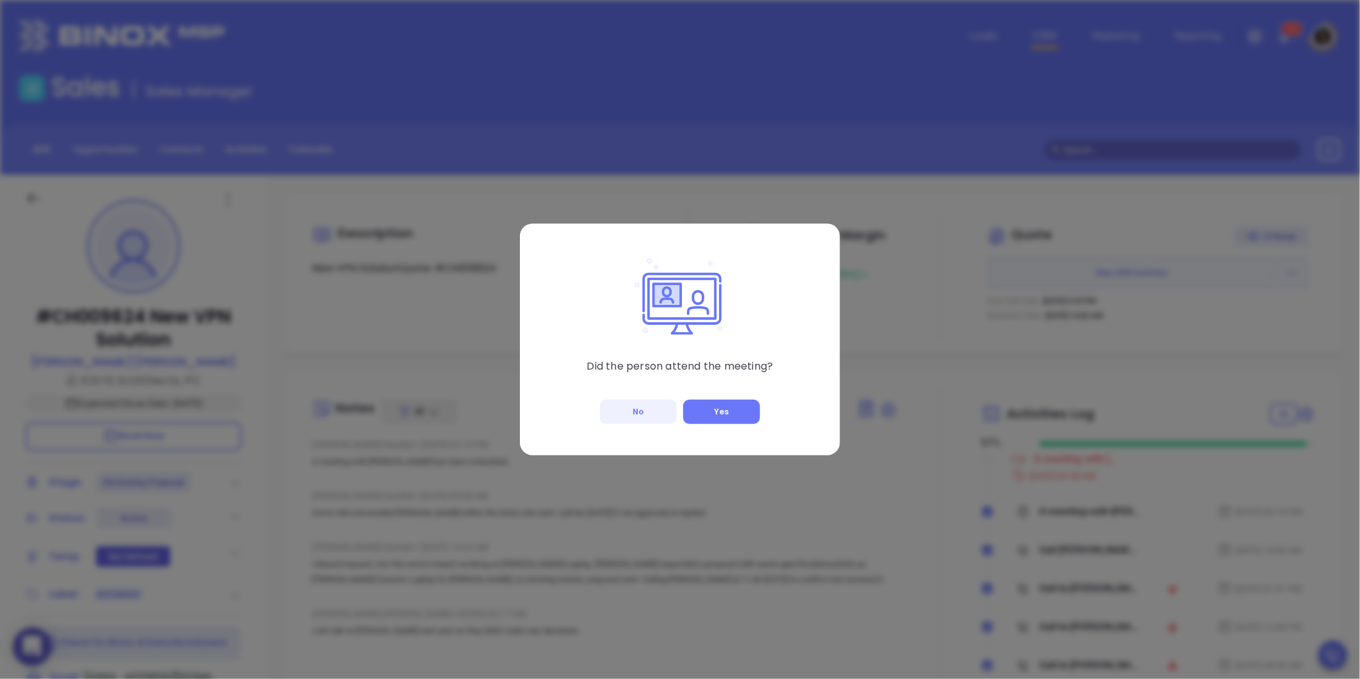
type input "[PERSON_NAME]"
click at [695, 412] on button "Yes" at bounding box center [721, 411] width 77 height 24
checkbox input "true"
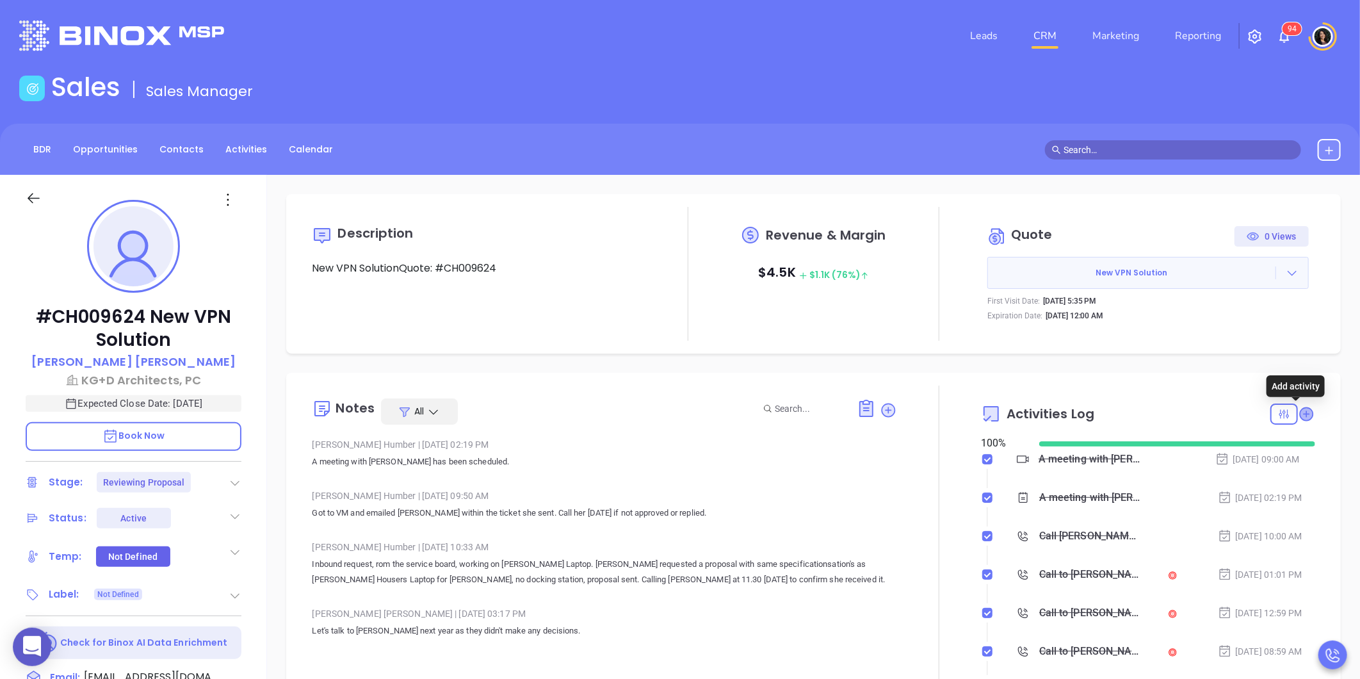
click at [1300, 412] on icon at bounding box center [1306, 413] width 13 height 13
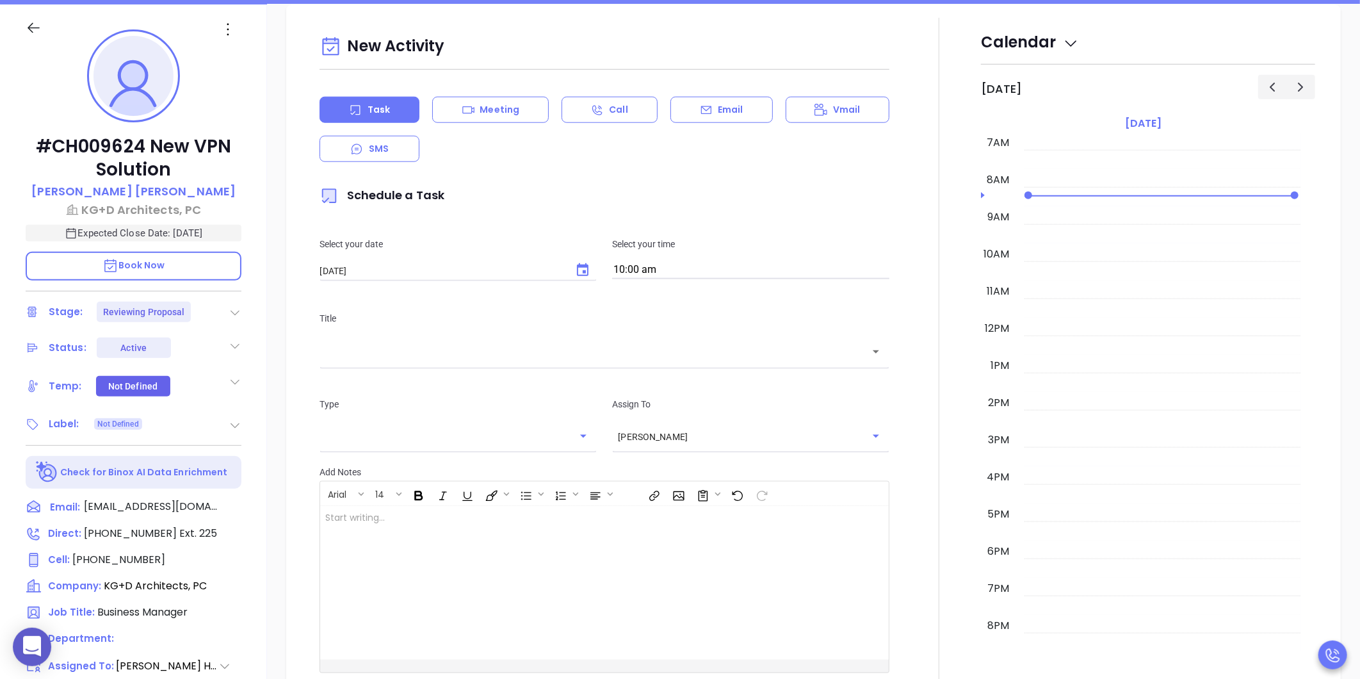
scroll to position [175, 0]
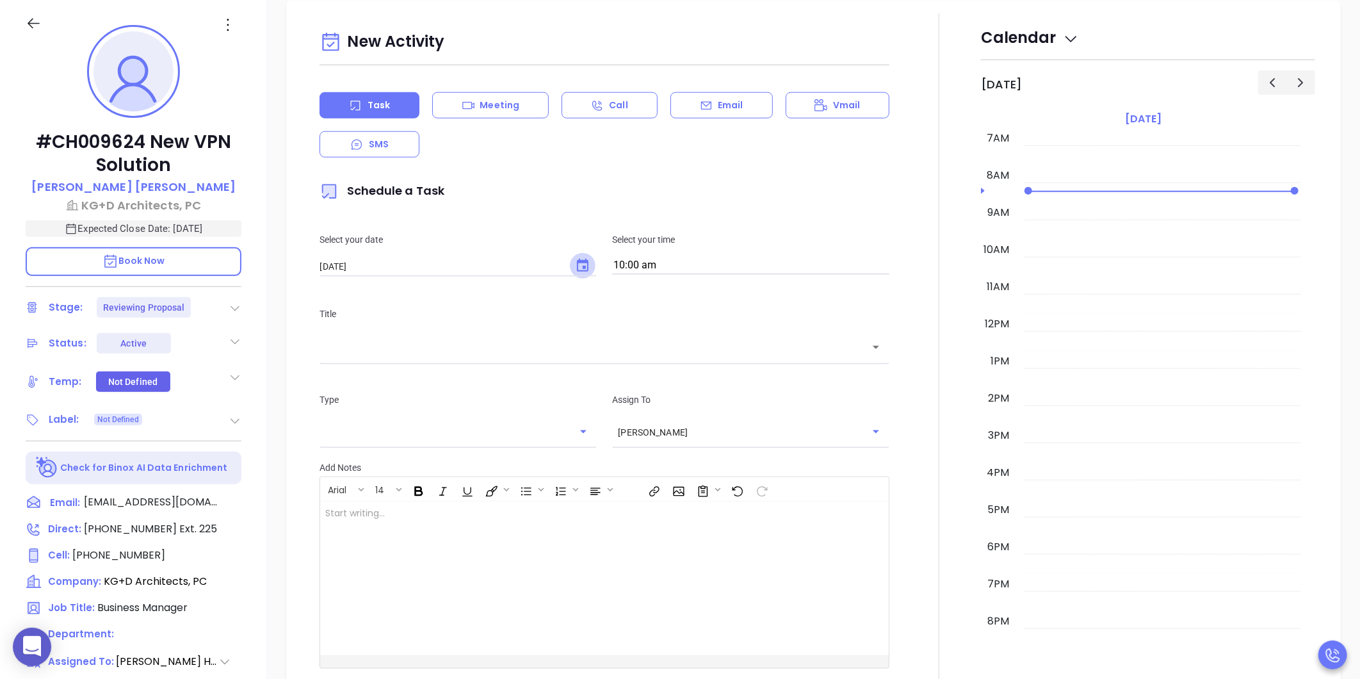
click at [577, 269] on icon "Choose date, selected date is Sep 6, 2025" at bounding box center [582, 265] width 15 height 15
click at [374, 371] on button "8" at bounding box center [371, 370] width 23 height 23
type input "[DATE]"
click at [666, 264] on input "10:00 am" at bounding box center [750, 266] width 277 height 18
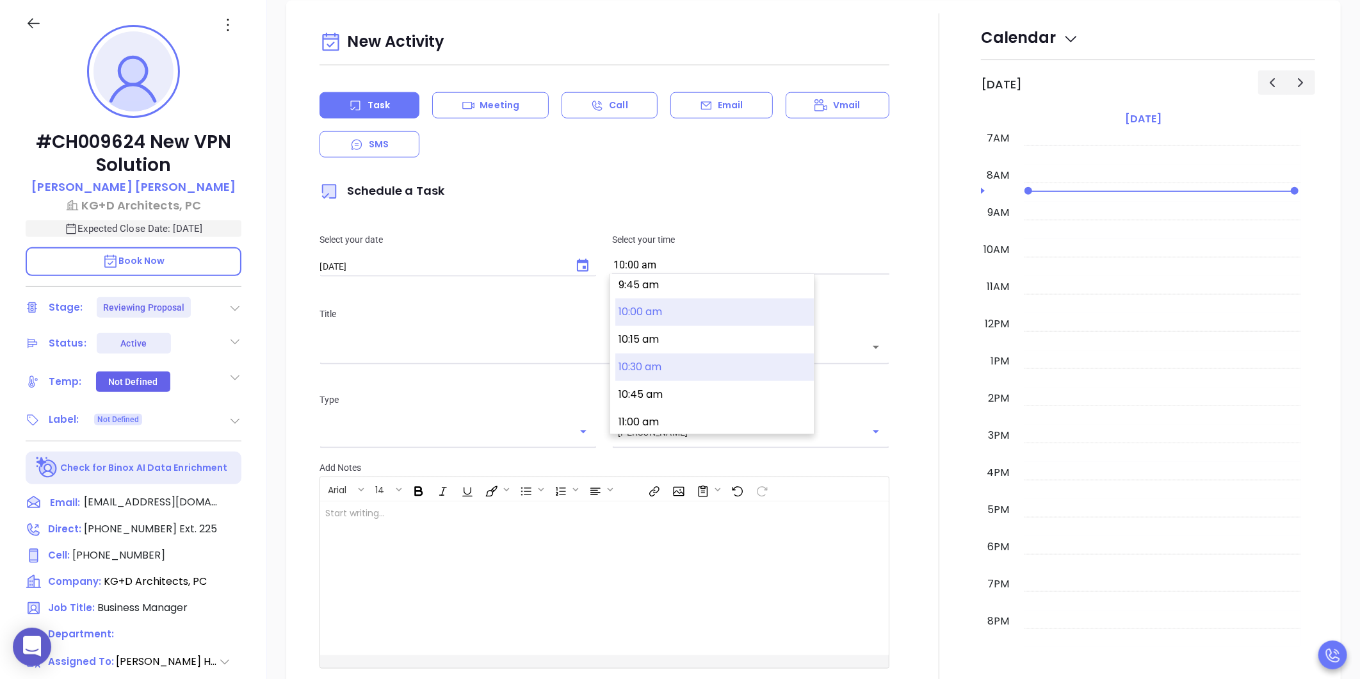
scroll to position [1144, 0]
click at [670, 349] on button "11:00 am" at bounding box center [714, 351] width 198 height 28
type input "11:00 am"
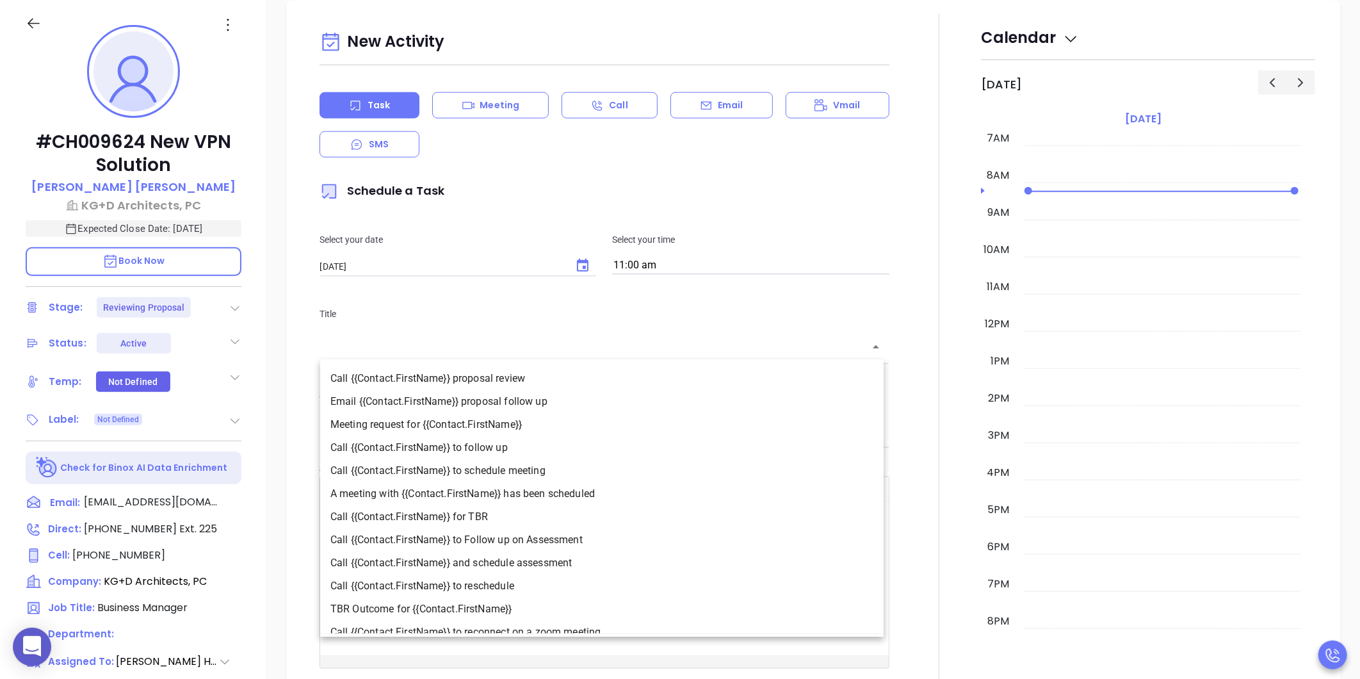
click at [634, 351] on input "text" at bounding box center [594, 347] width 539 height 15
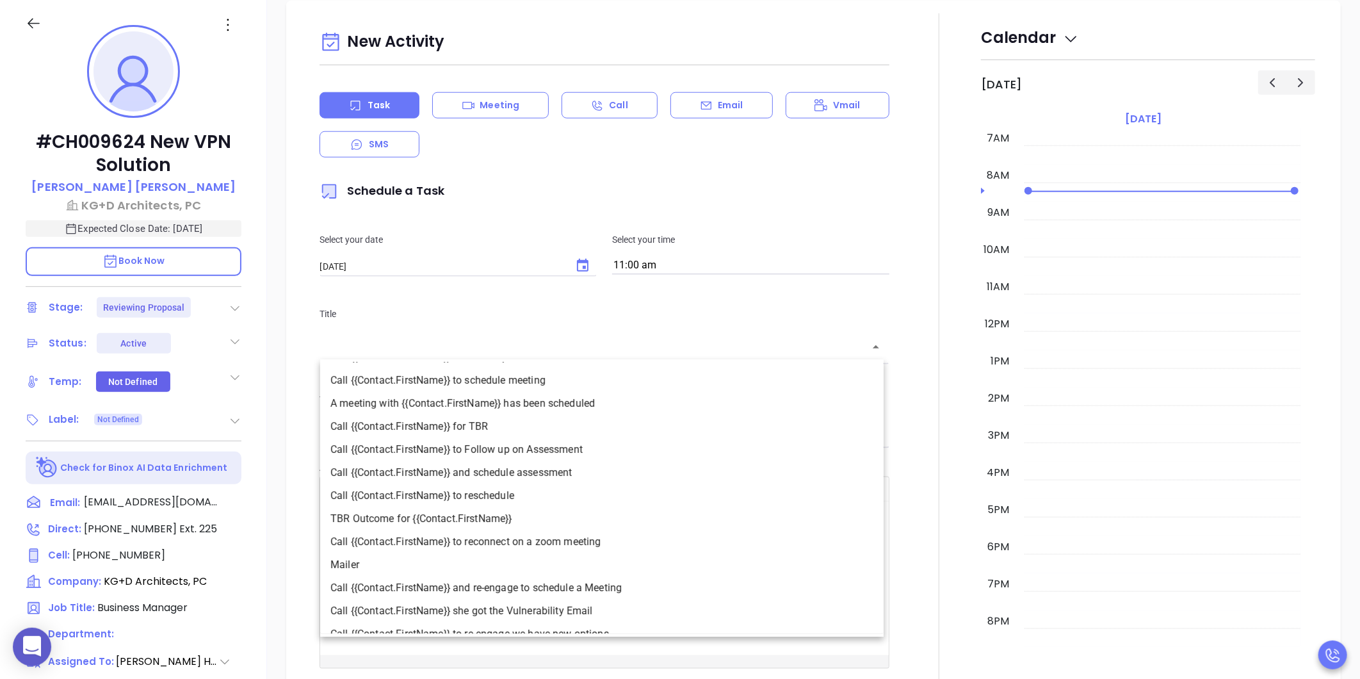
scroll to position [107, 0]
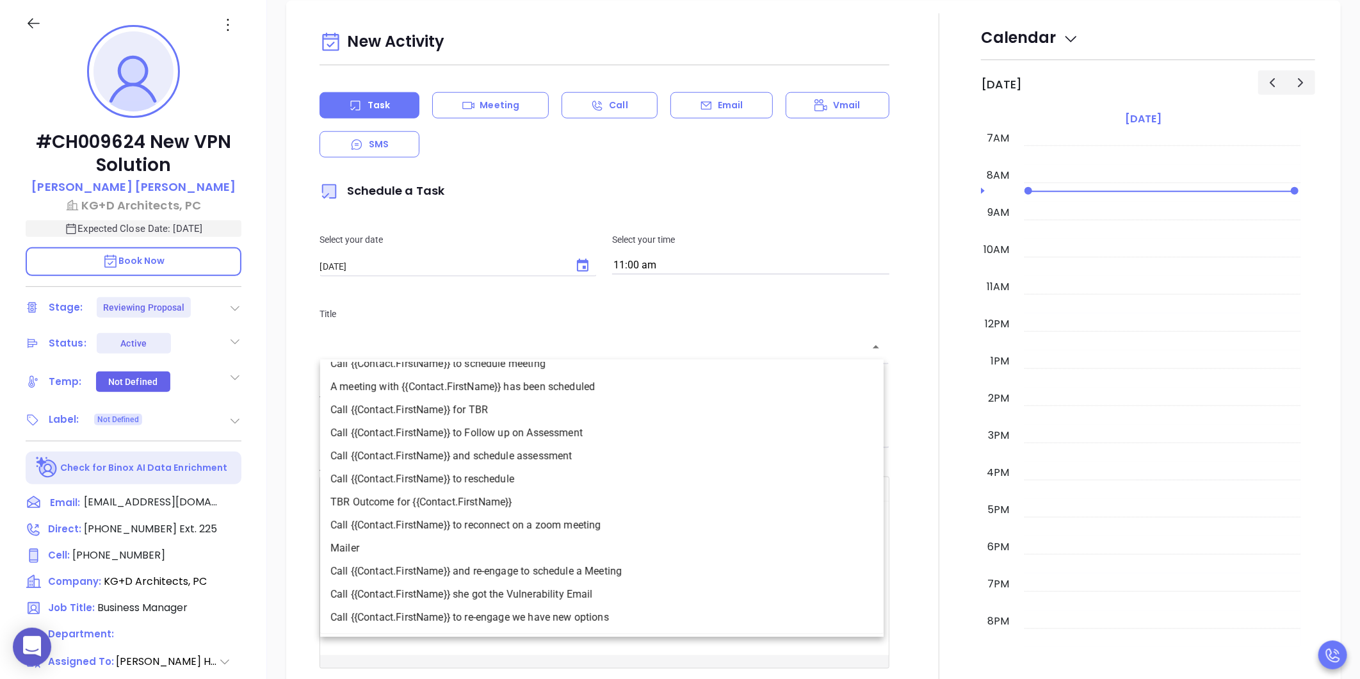
click at [533, 490] on li "TBR Outcome for {{Contact.FirstName}}" at bounding box center [601, 501] width 563 height 23
type input "TBR Outcome for Lisa"
type input "Email"
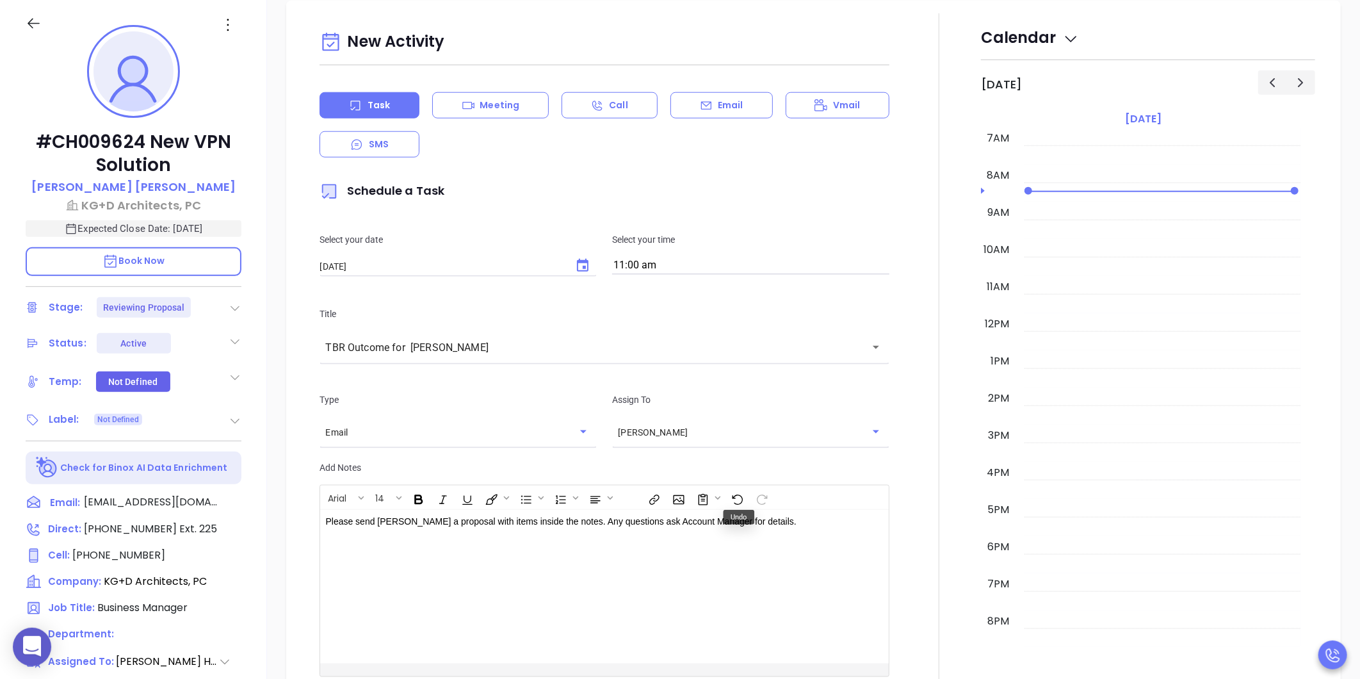
click at [788, 533] on div "Please send Lisa a proposal with items inside the notes. Any questions ask Acco…" at bounding box center [584, 587] width 529 height 154
click at [825, 528] on div "Please send Lisa a proposal with items inside the notes. Any questions ask Acco…" at bounding box center [584, 587] width 529 height 154
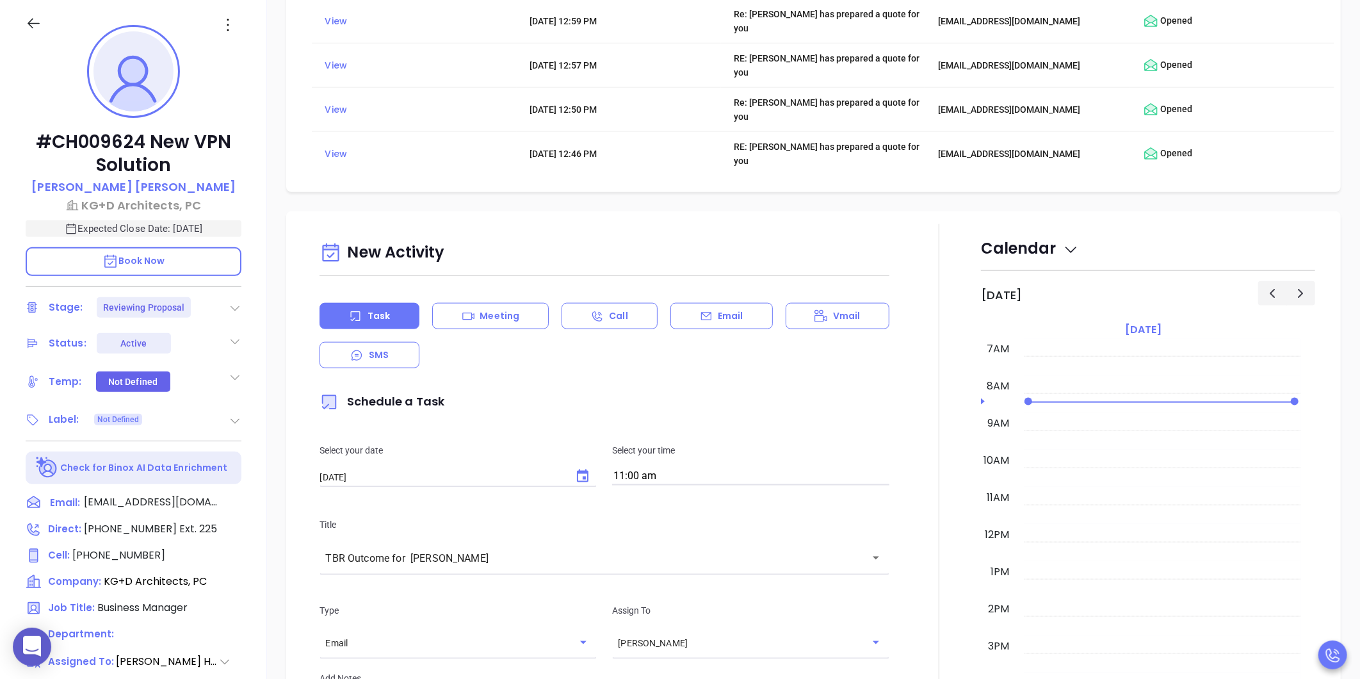
scroll to position [1127, 0]
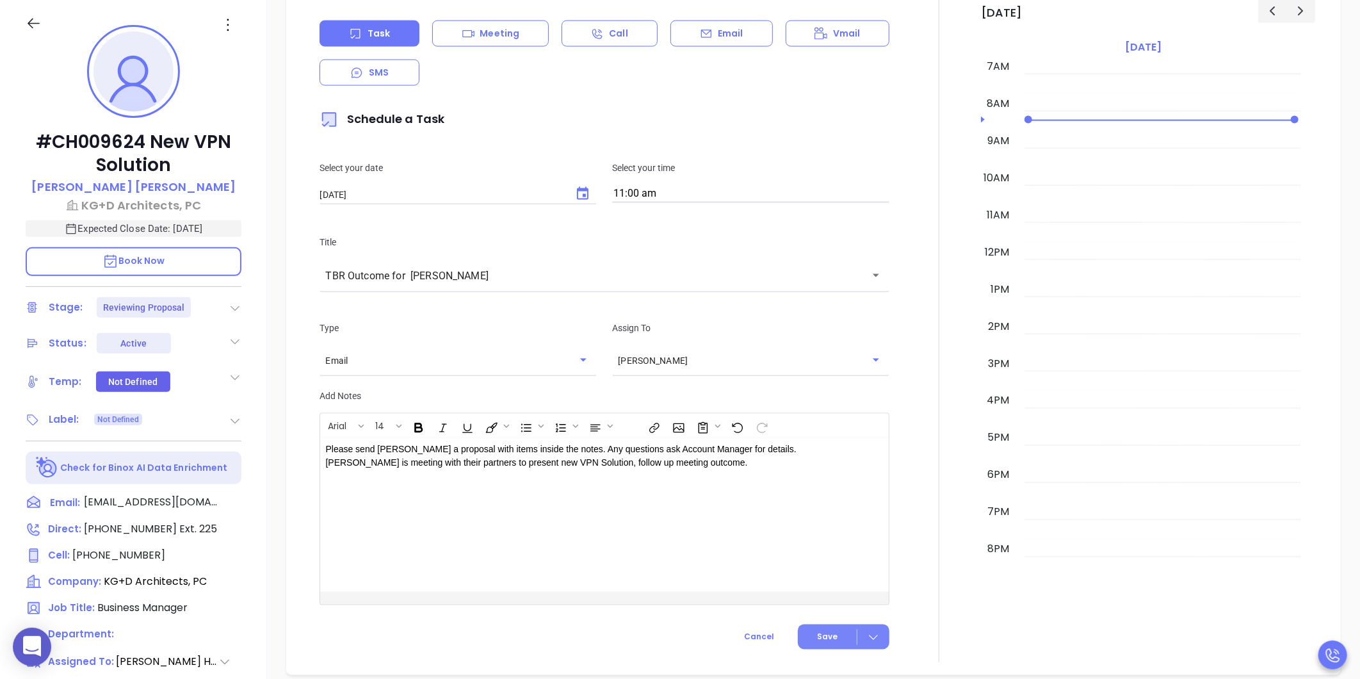
click at [823, 629] on button "Save" at bounding box center [844, 636] width 92 height 25
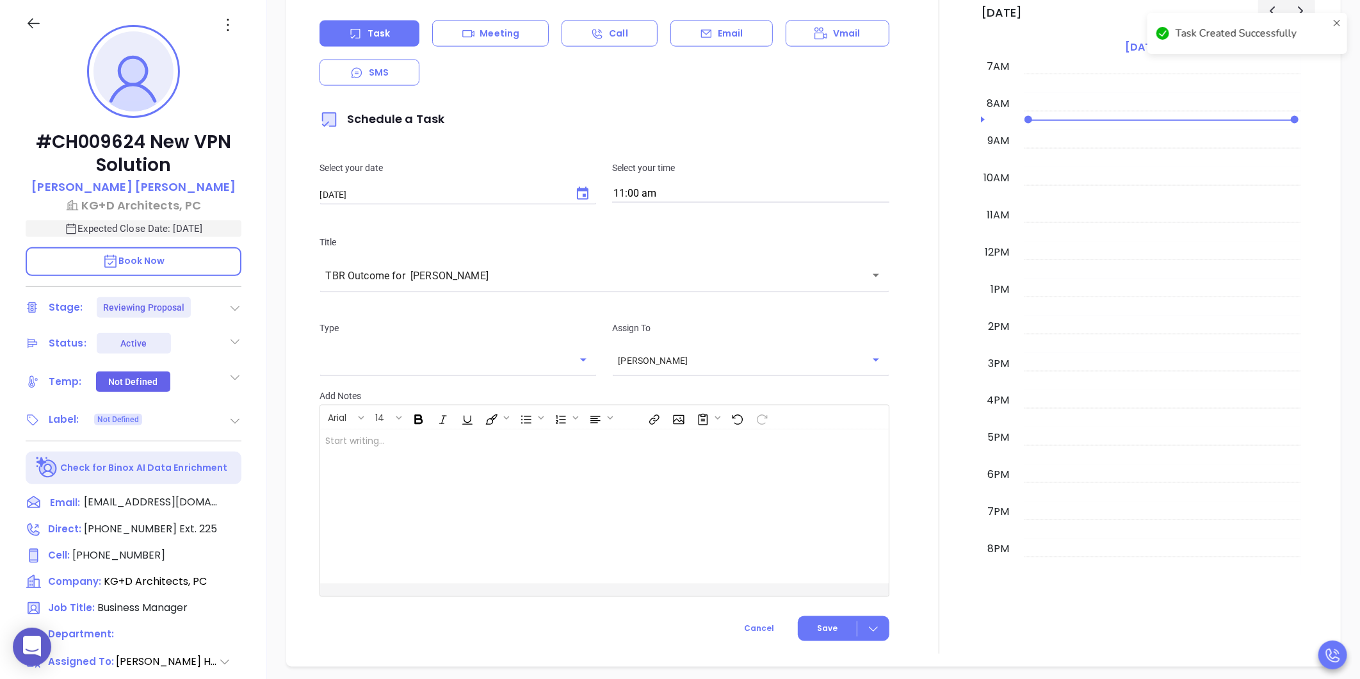
checkbox input "false"
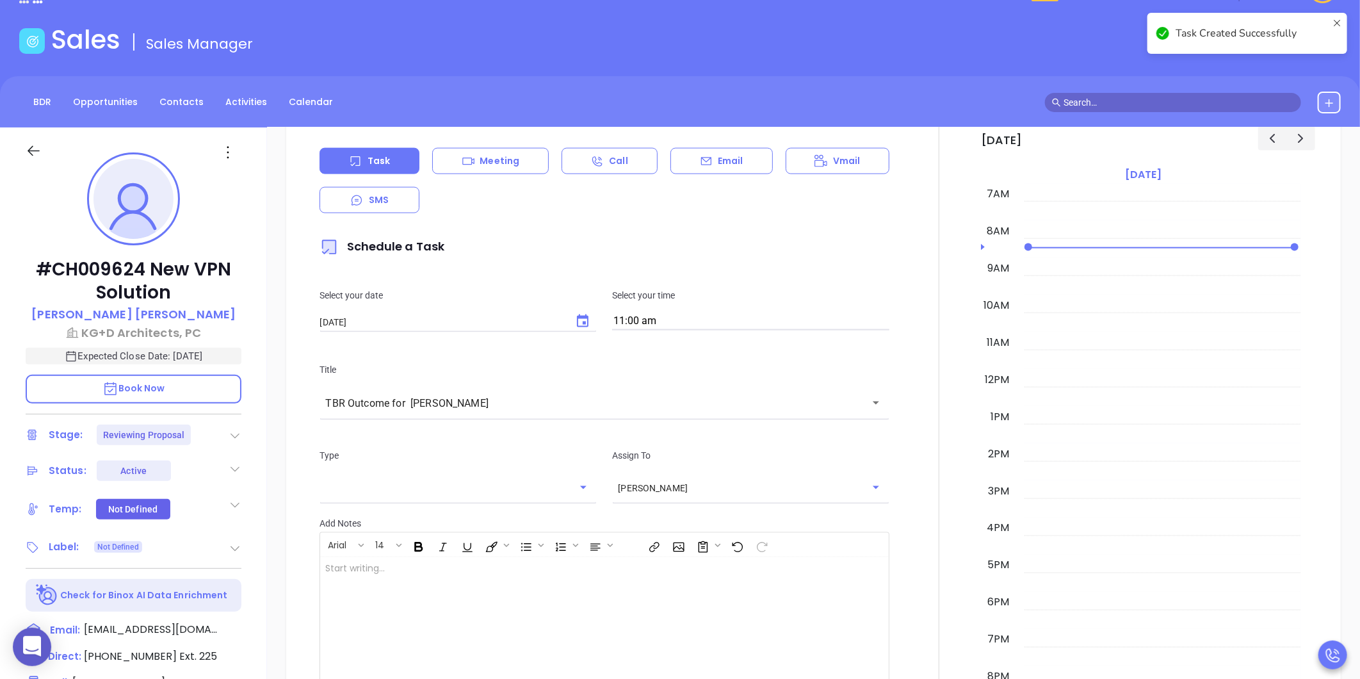
scroll to position [0, 0]
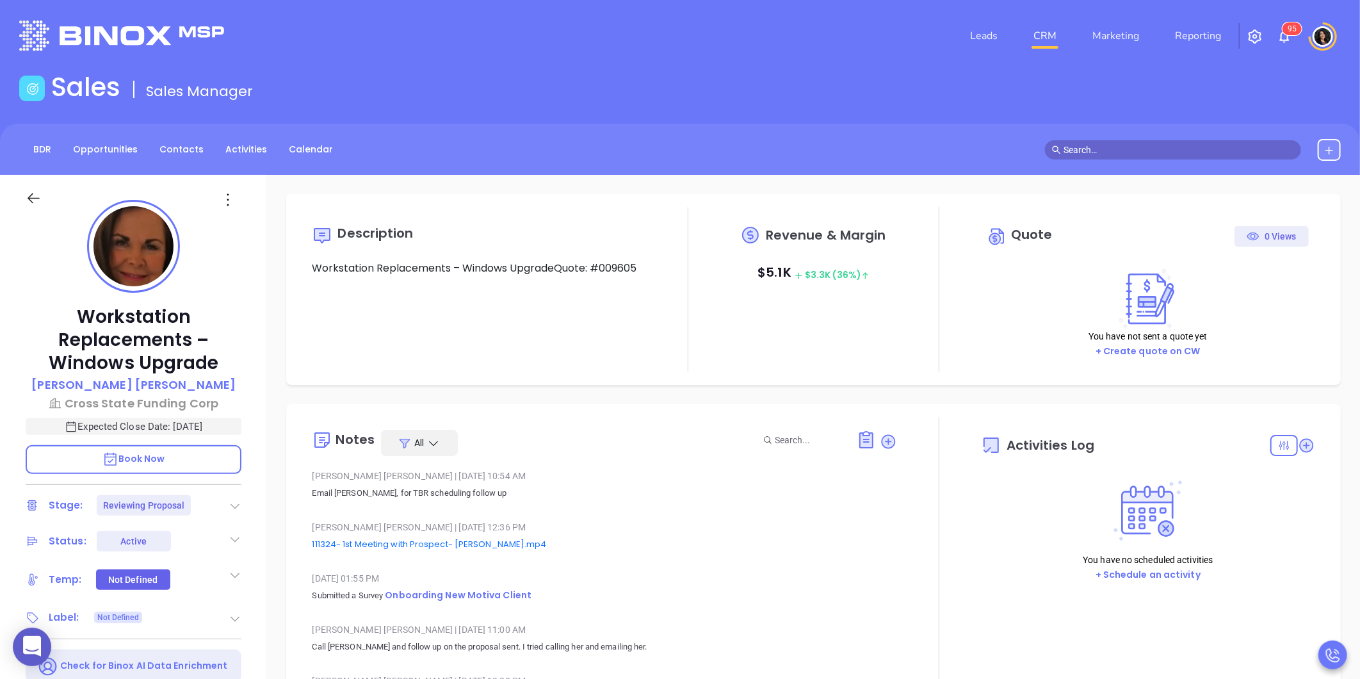
type input "10:00 am"
type input "[DATE]"
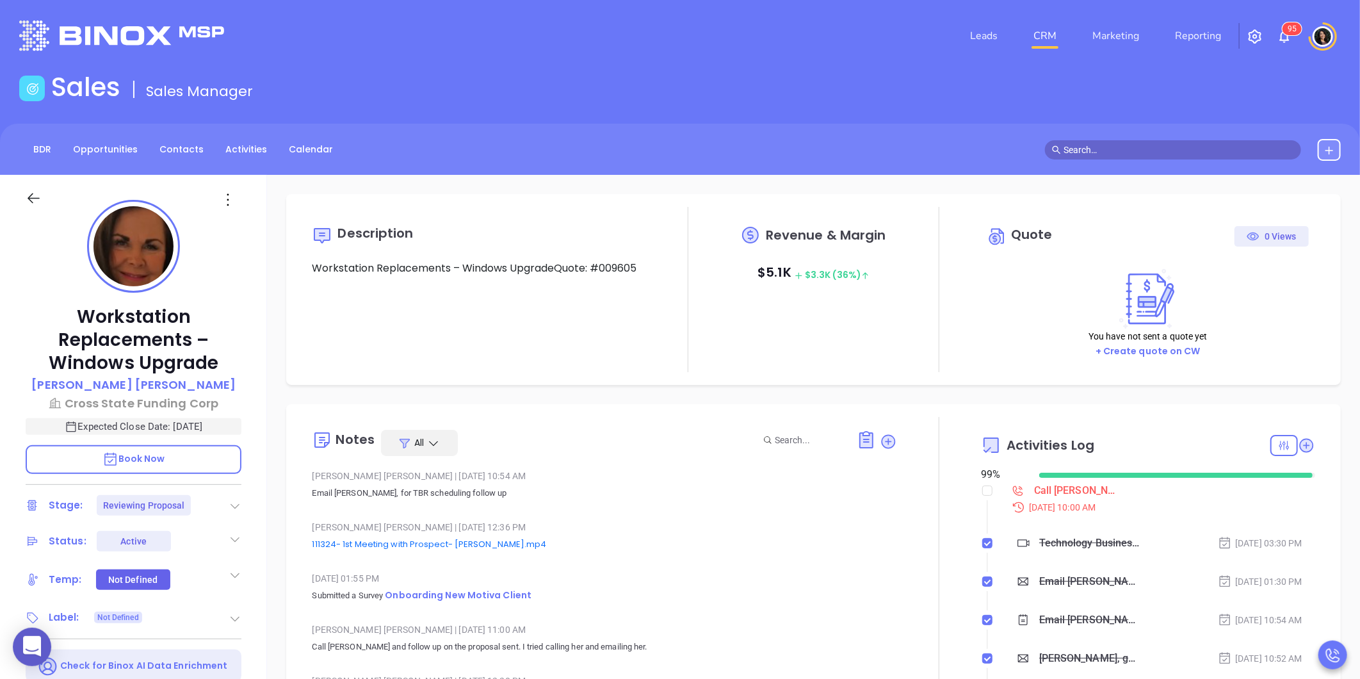
scroll to position [261, 0]
click at [1034, 490] on div "Call [PERSON_NAME] to follow up - [PERSON_NAME]" at bounding box center [1077, 490] width 86 height 19
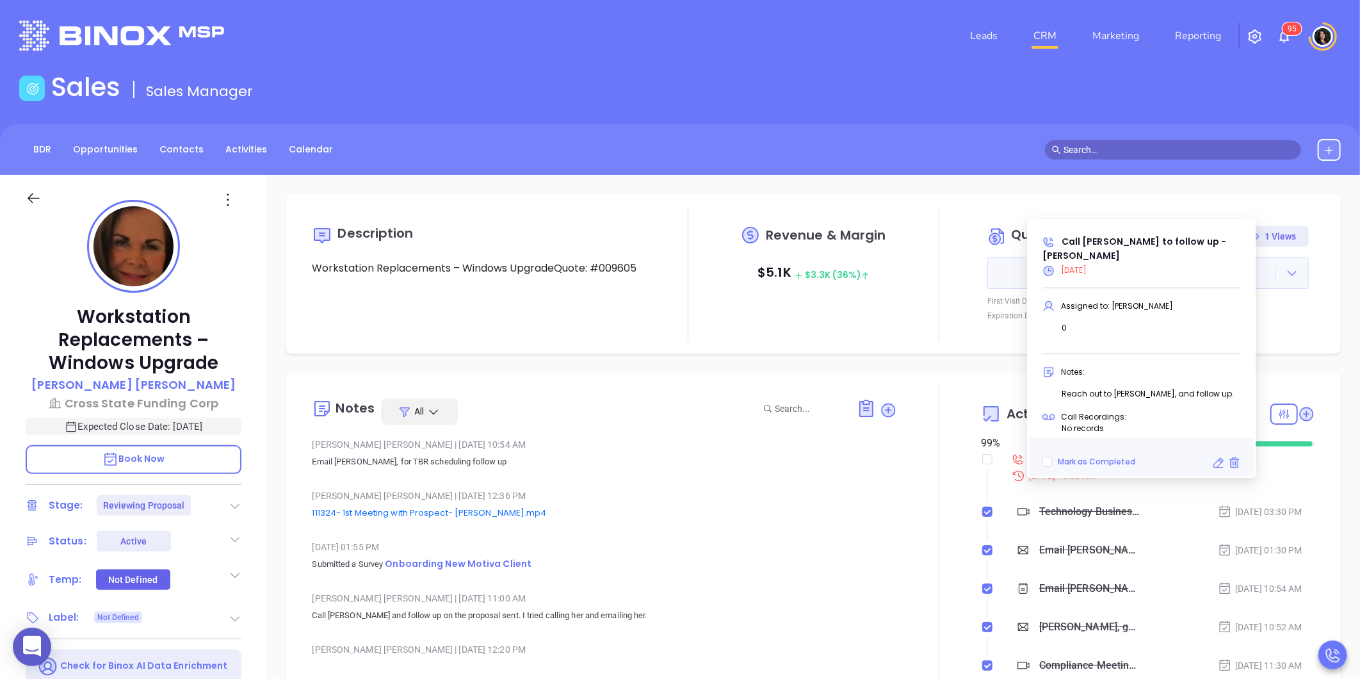
click at [1215, 463] on icon at bounding box center [1218, 462] width 13 height 13
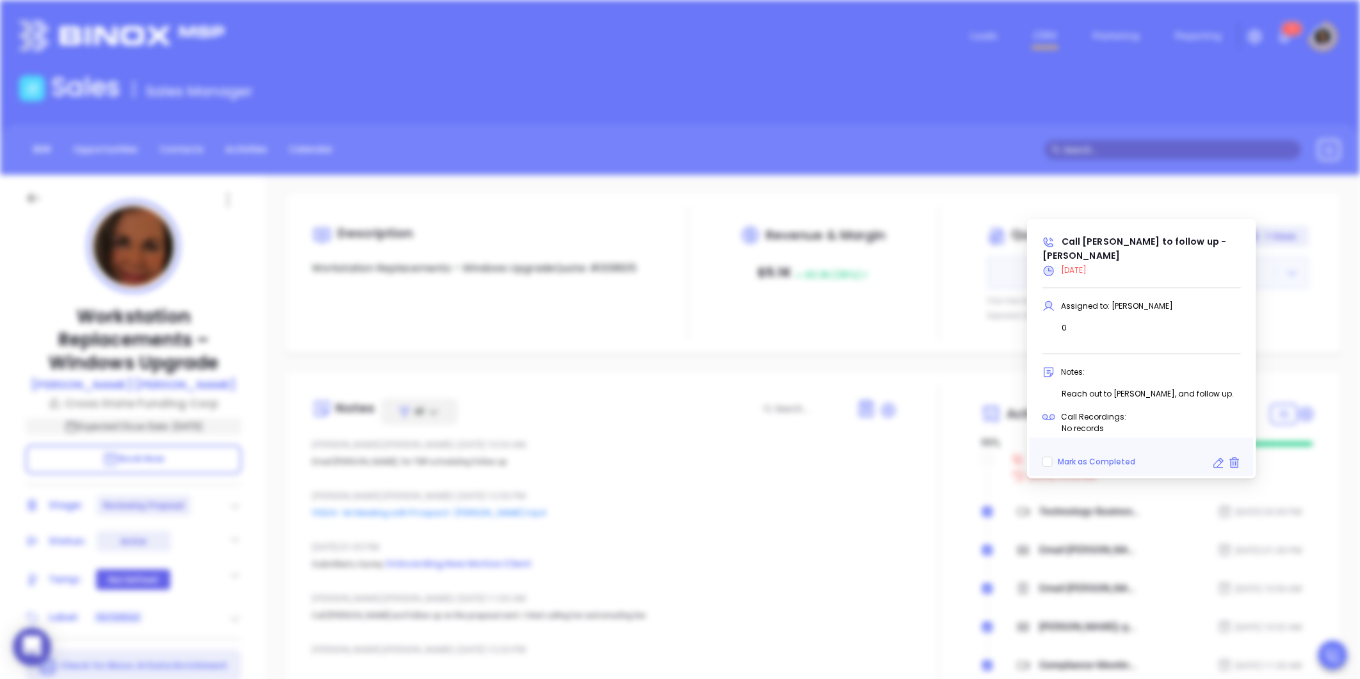
type input "[DATE]"
type input "Call [PERSON_NAME] to follow up - [PERSON_NAME]"
type input "Call"
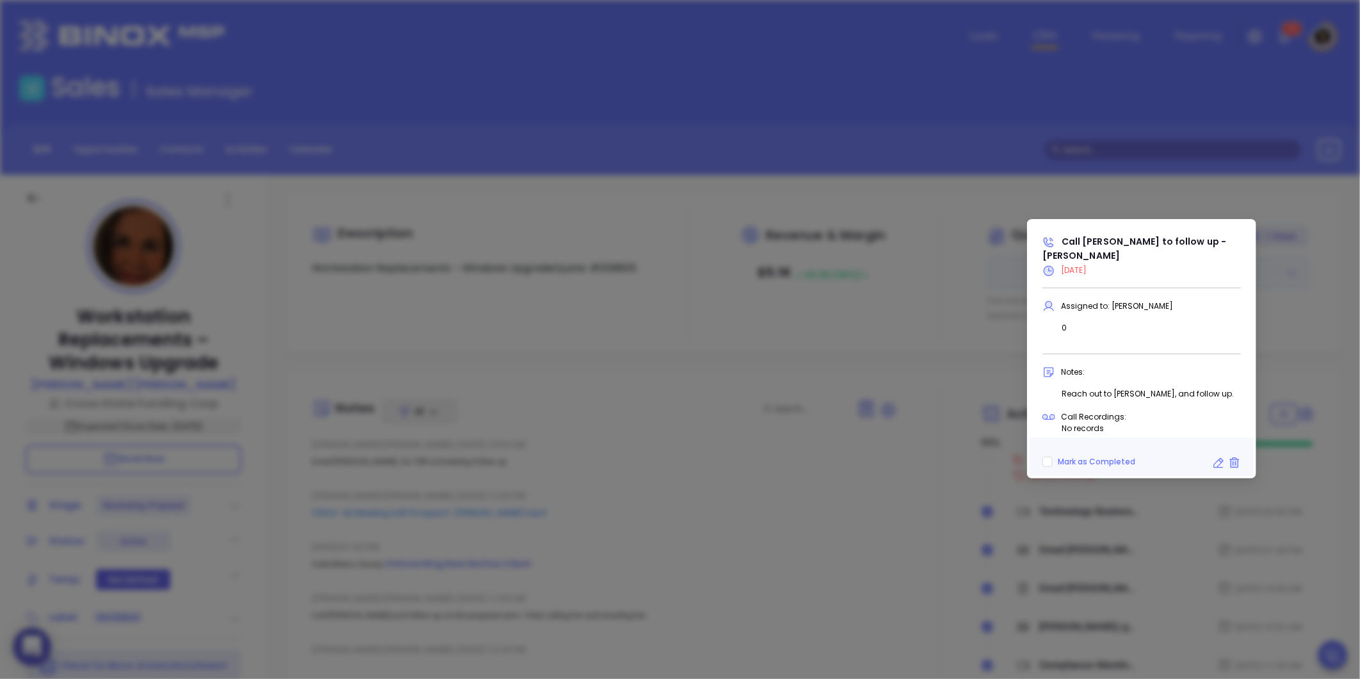
type input "[PERSON_NAME]"
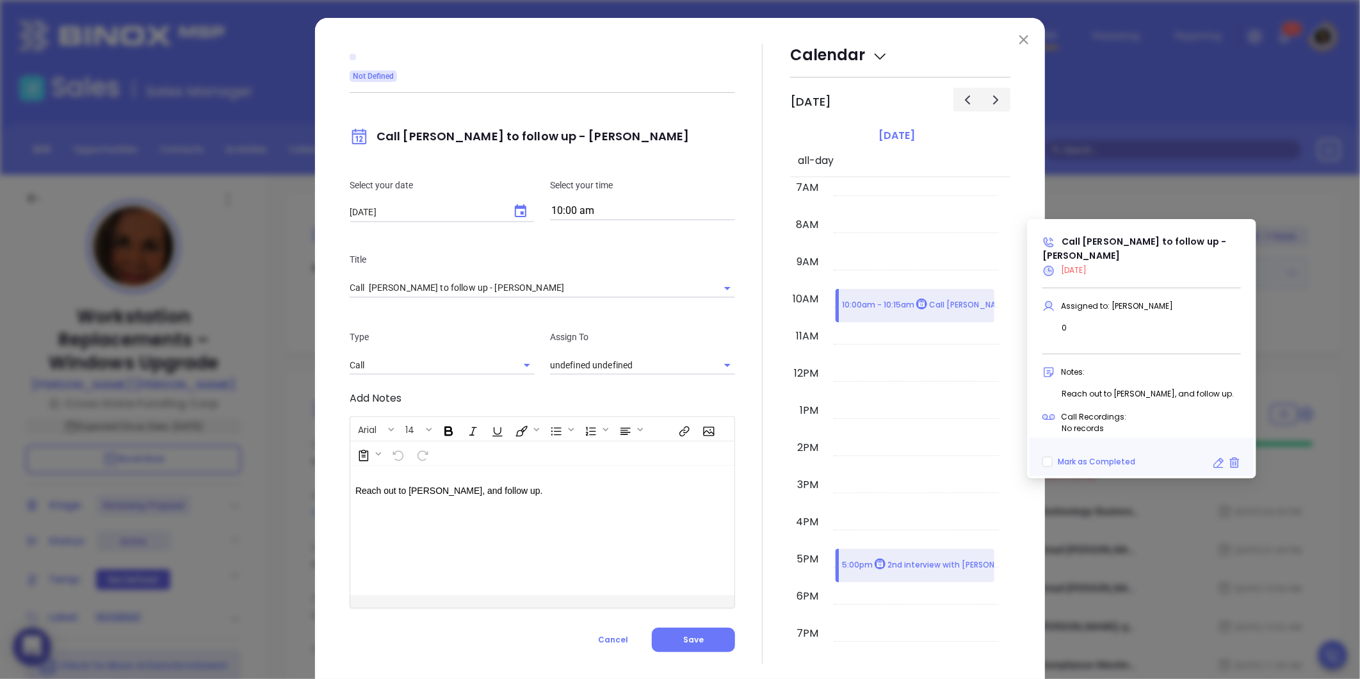
type input "[PERSON_NAME]"
click at [514, 213] on icon "Choose date, selected date is Sep 4, 2025" at bounding box center [520, 211] width 15 height 15
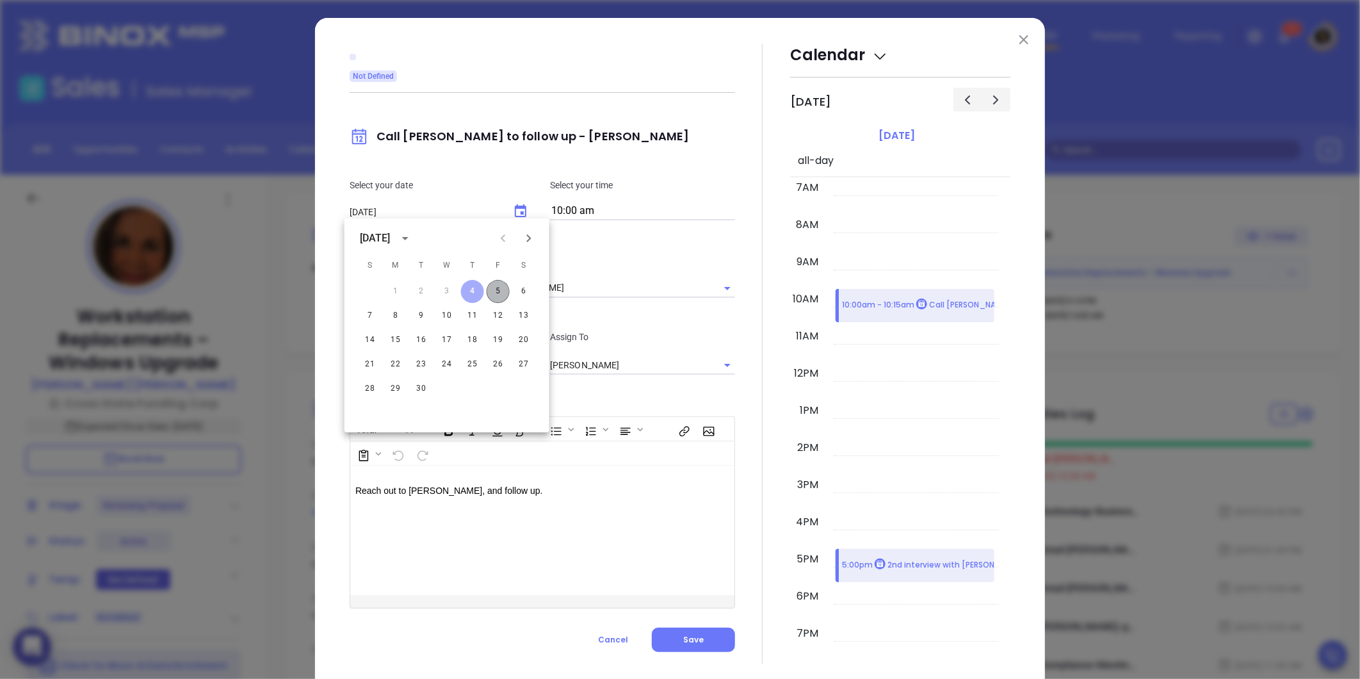
click at [498, 297] on button "5" at bounding box center [498, 291] width 23 height 23
type input "[DATE]"
click at [583, 220] on div "Select your date 09/05/2025 ​ Select your time 10:00 am" at bounding box center [542, 199] width 401 height 74
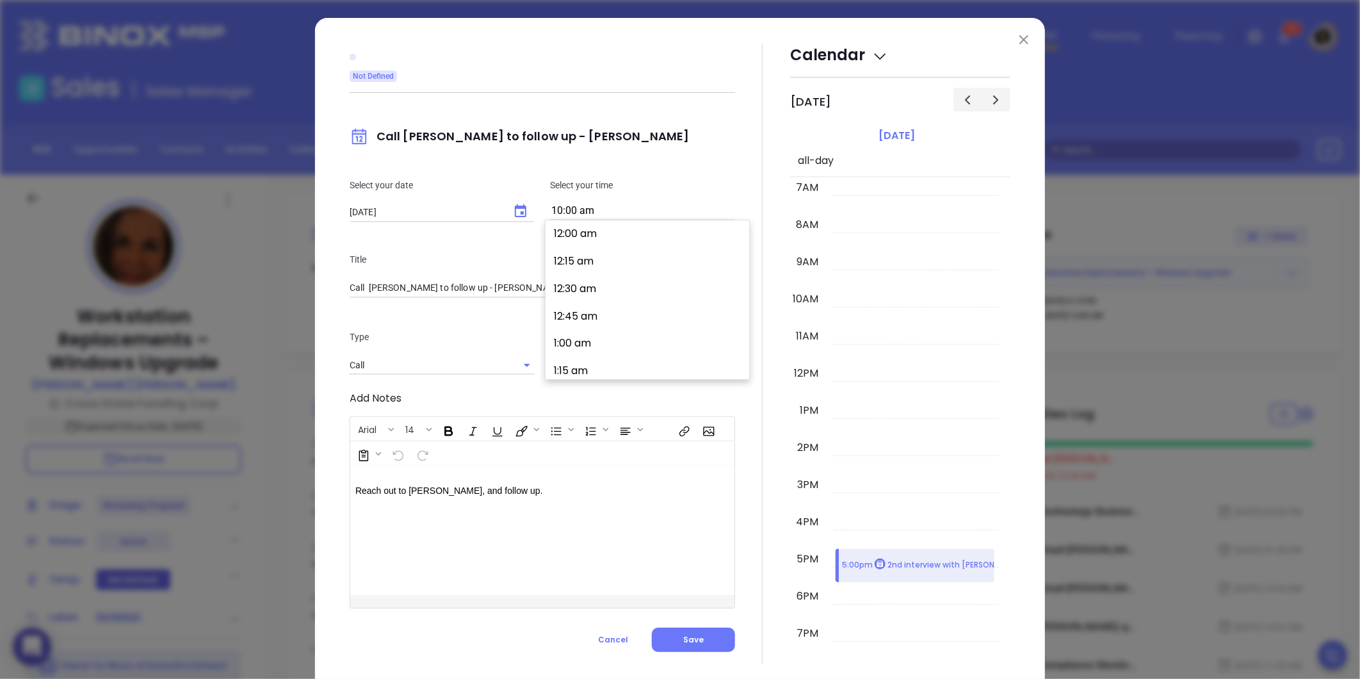
click at [583, 215] on input "10:00 am" at bounding box center [642, 211] width 185 height 18
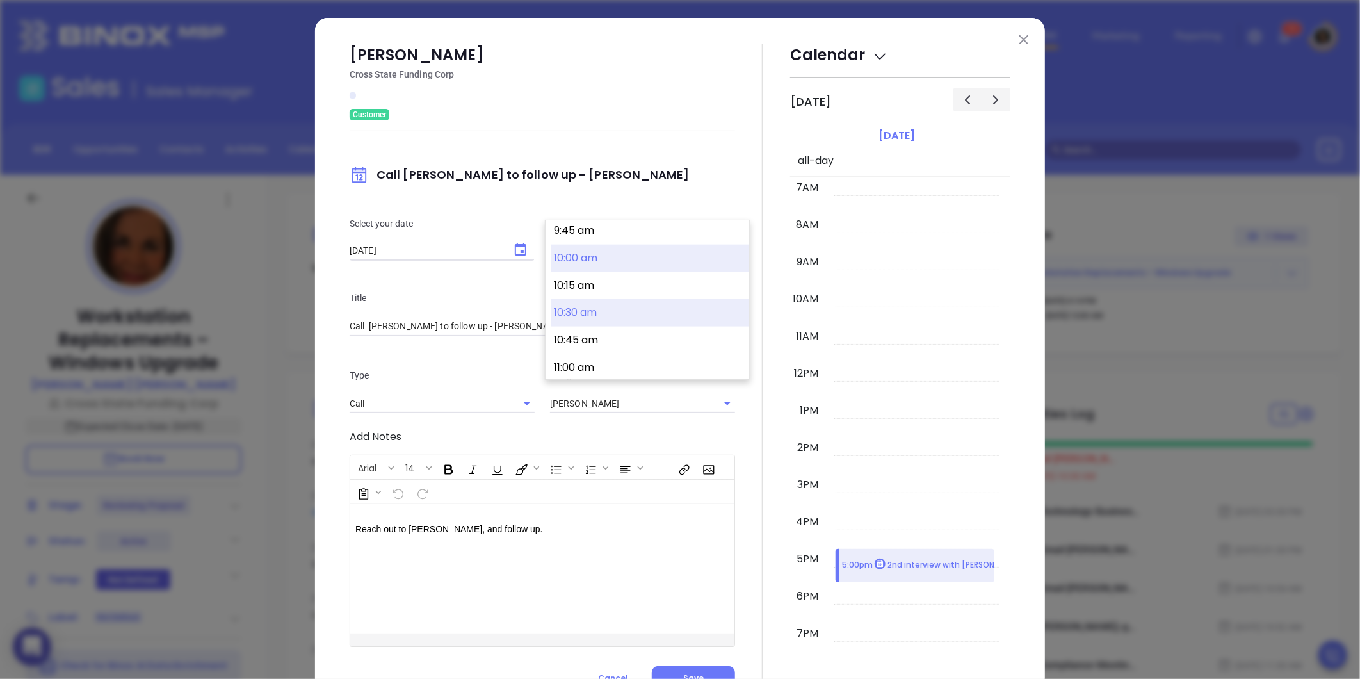
click at [590, 321] on button "10:30 am" at bounding box center [650, 313] width 198 height 28
type input "10:30 am"
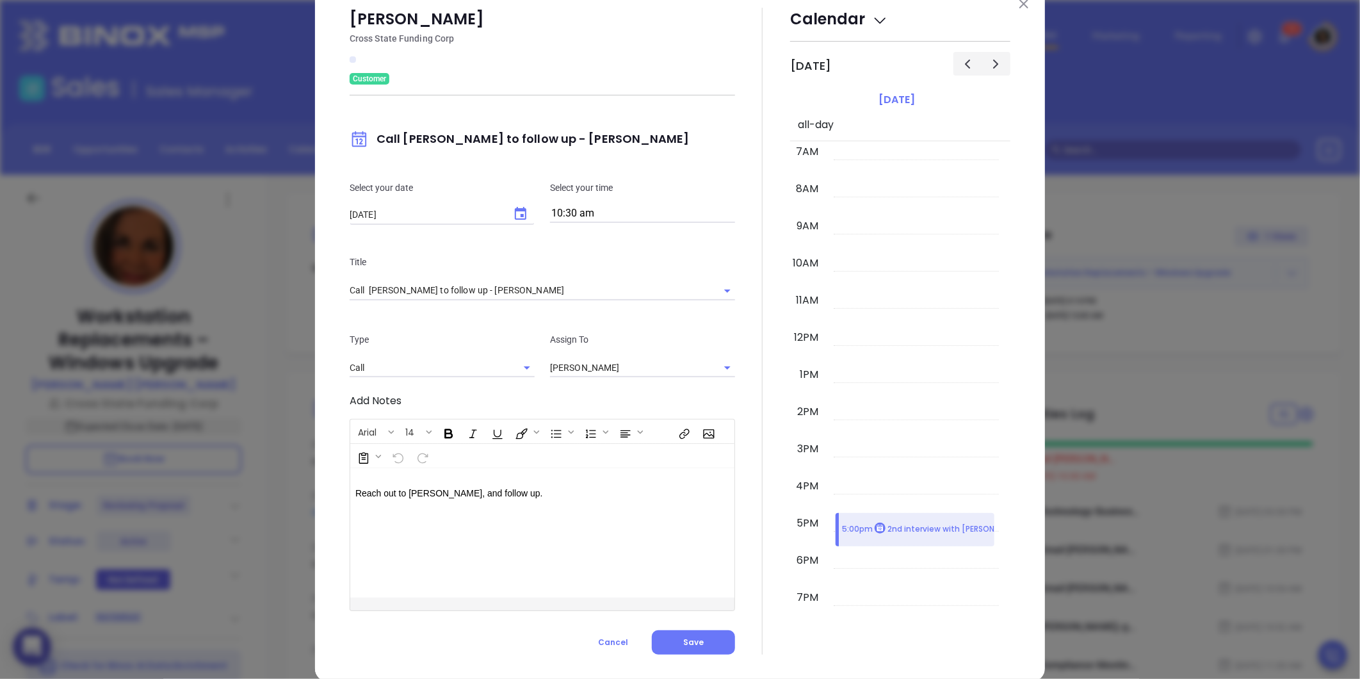
scroll to position [56, 0]
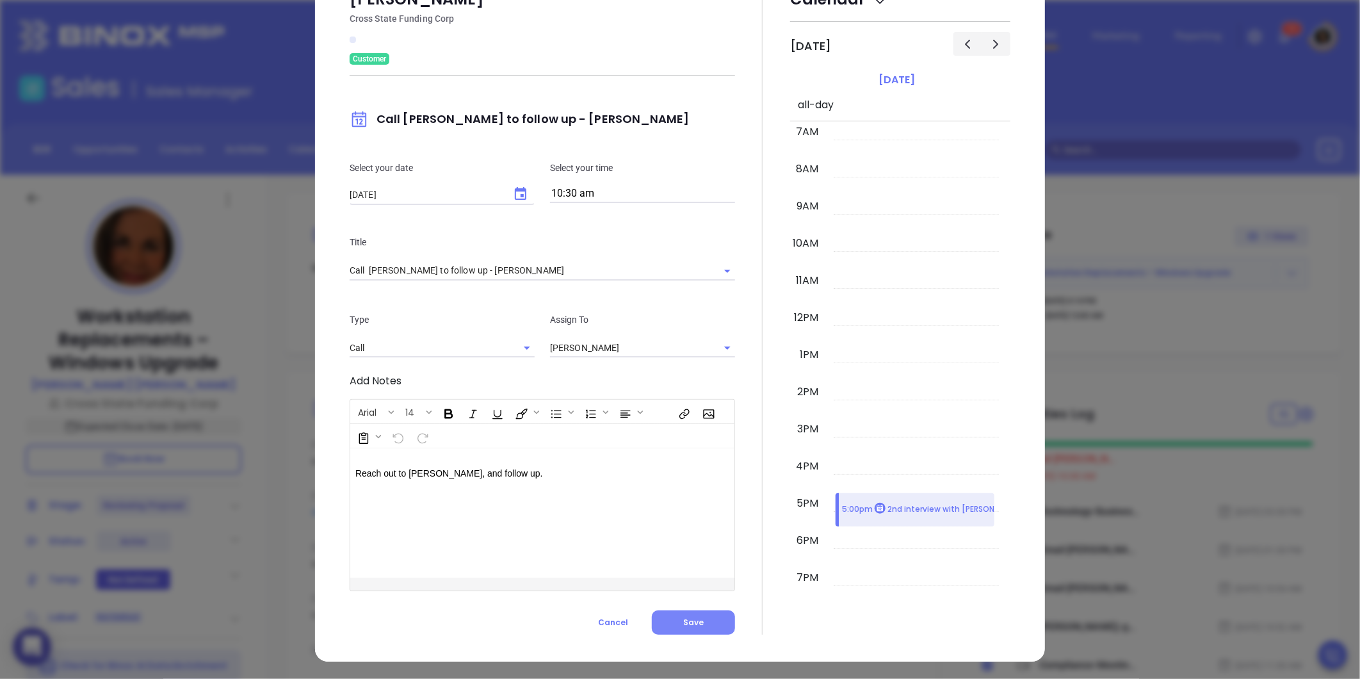
click at [683, 616] on span "Save" at bounding box center [693, 621] width 20 height 11
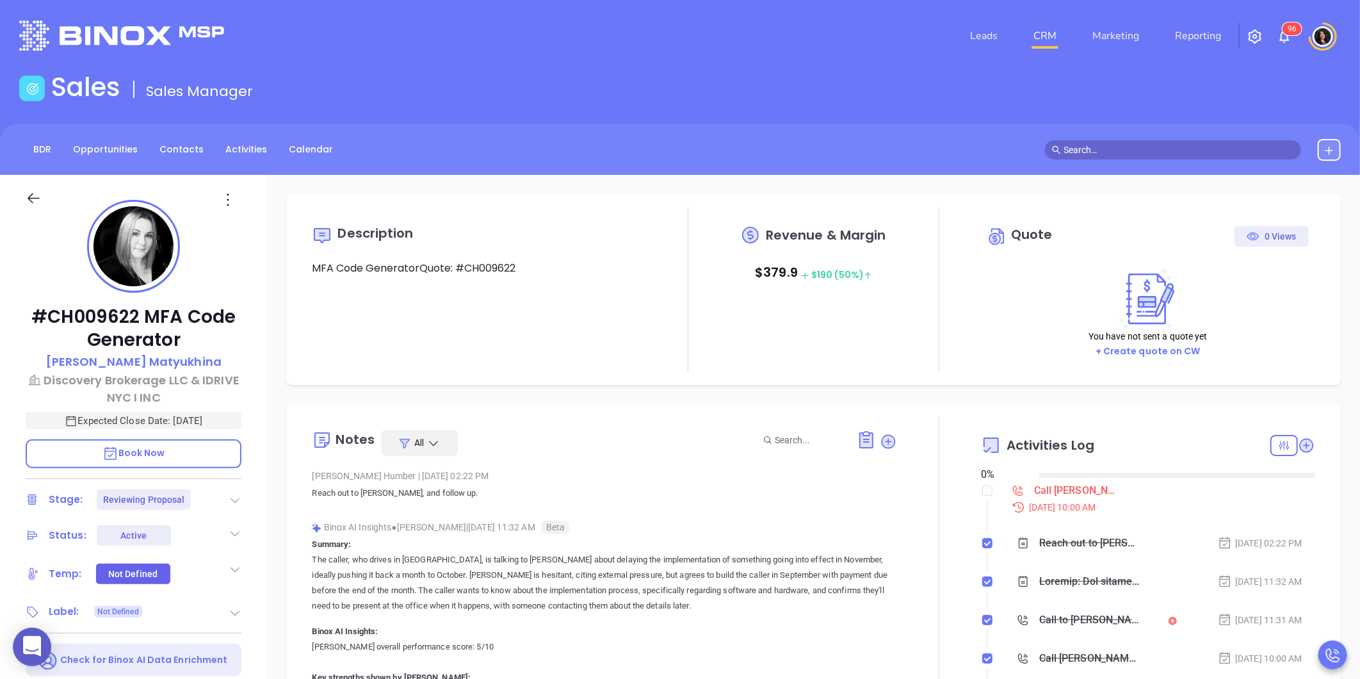
type input "[DATE]"
click at [1072, 490] on div "Call [PERSON_NAME] to follow up - [PERSON_NAME]" at bounding box center [1077, 490] width 86 height 19
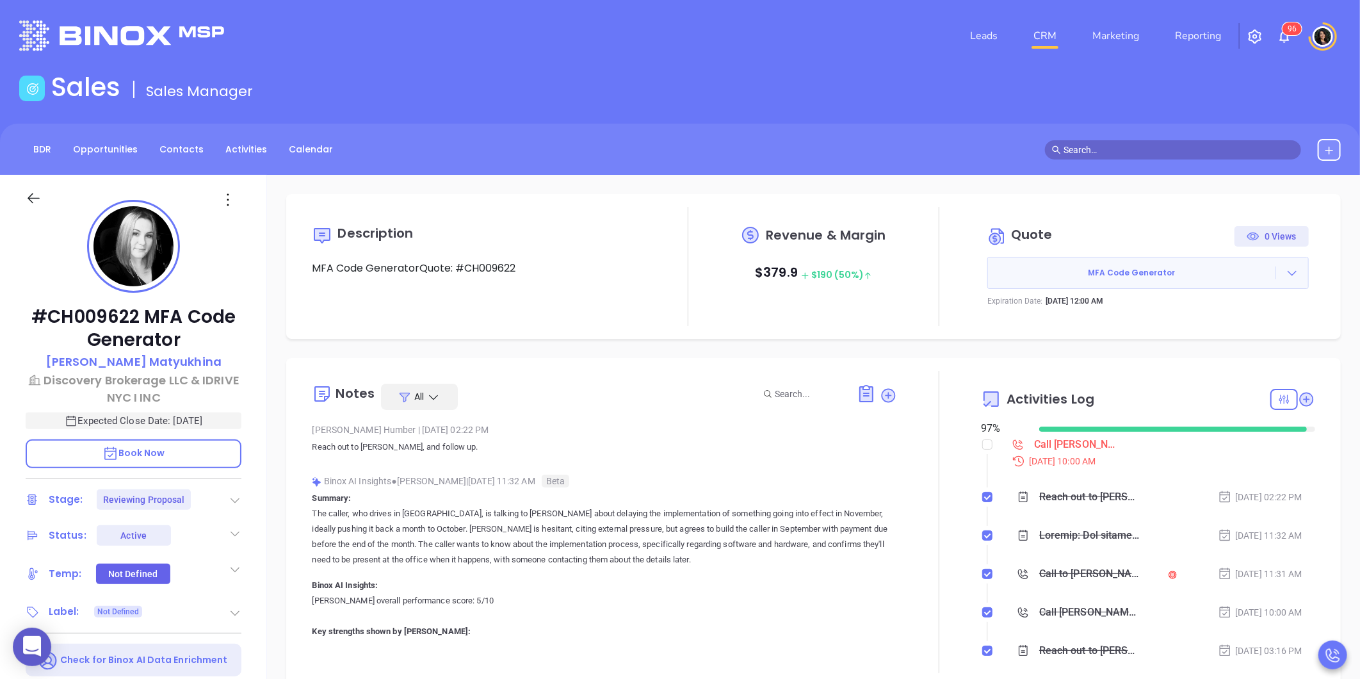
type input "[PERSON_NAME]"
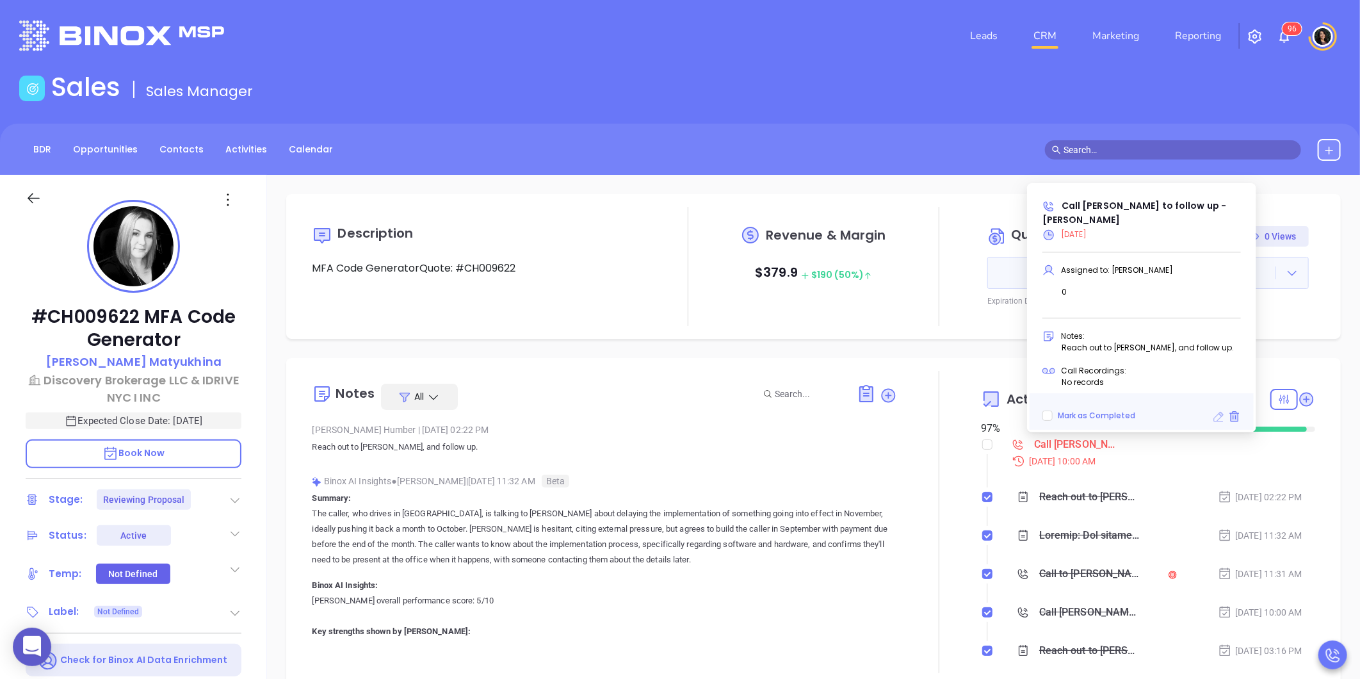
click at [1214, 419] on icon at bounding box center [1219, 417] width 10 height 10
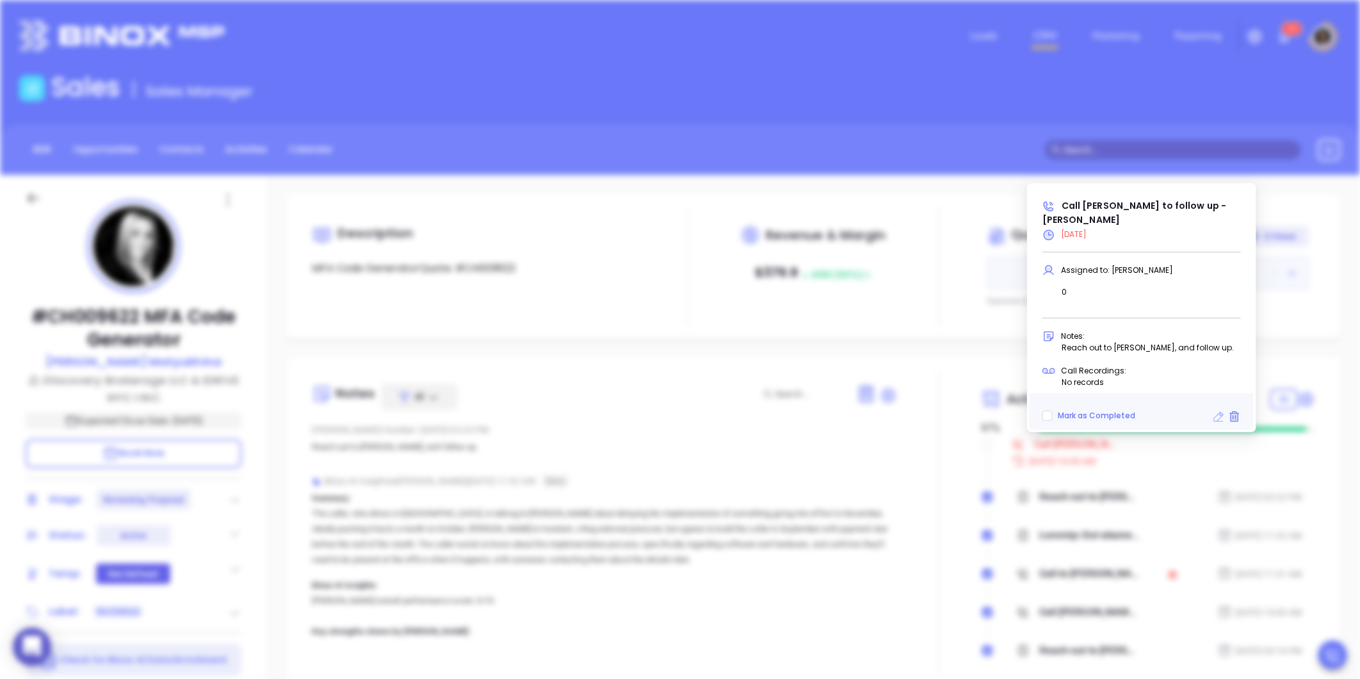
type input "[DATE]"
type input "Call [PERSON_NAME] to follow up - [PERSON_NAME]"
type input "Call"
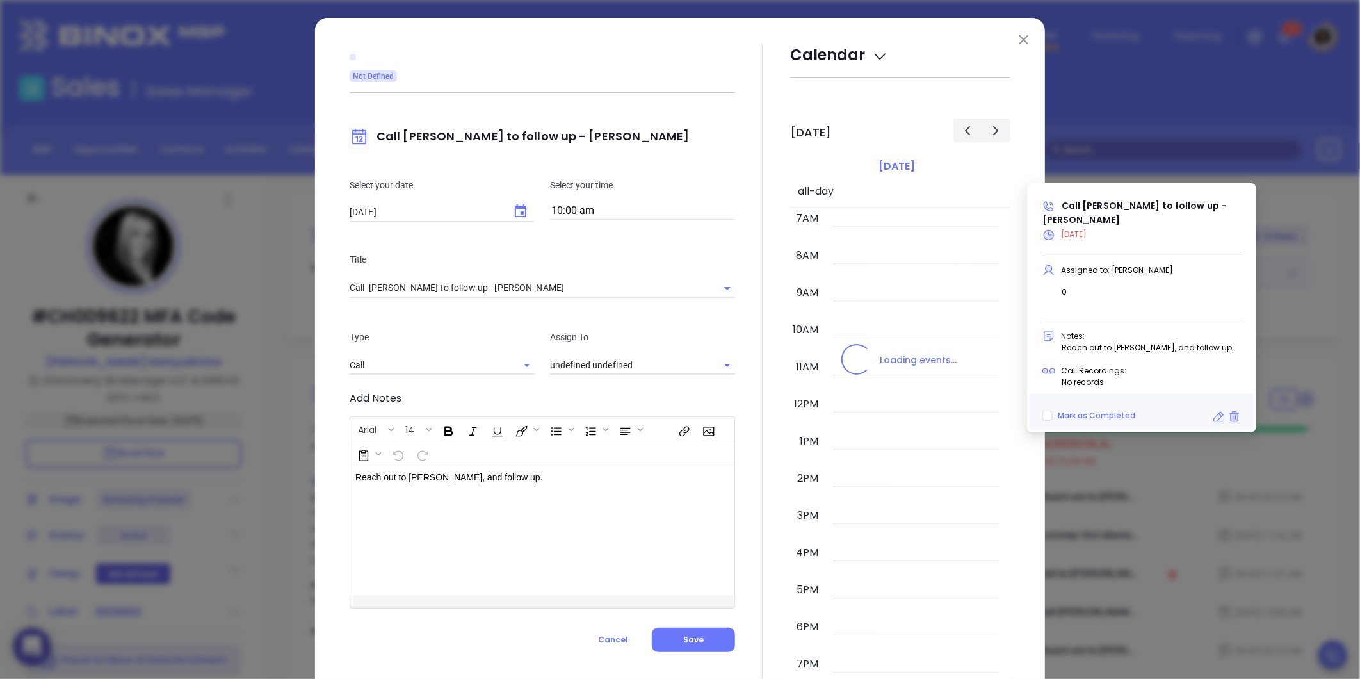
type input "[PERSON_NAME]"
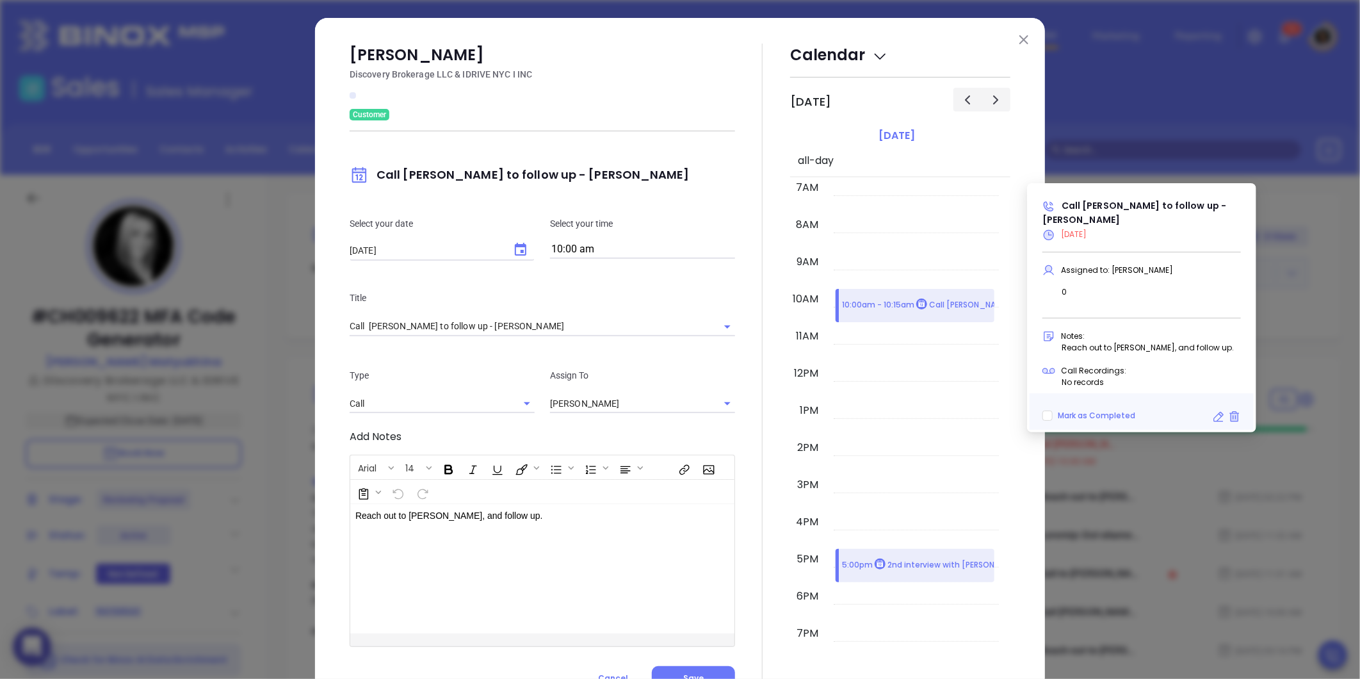
click at [586, 250] on input "10:00 am" at bounding box center [642, 250] width 185 height 18
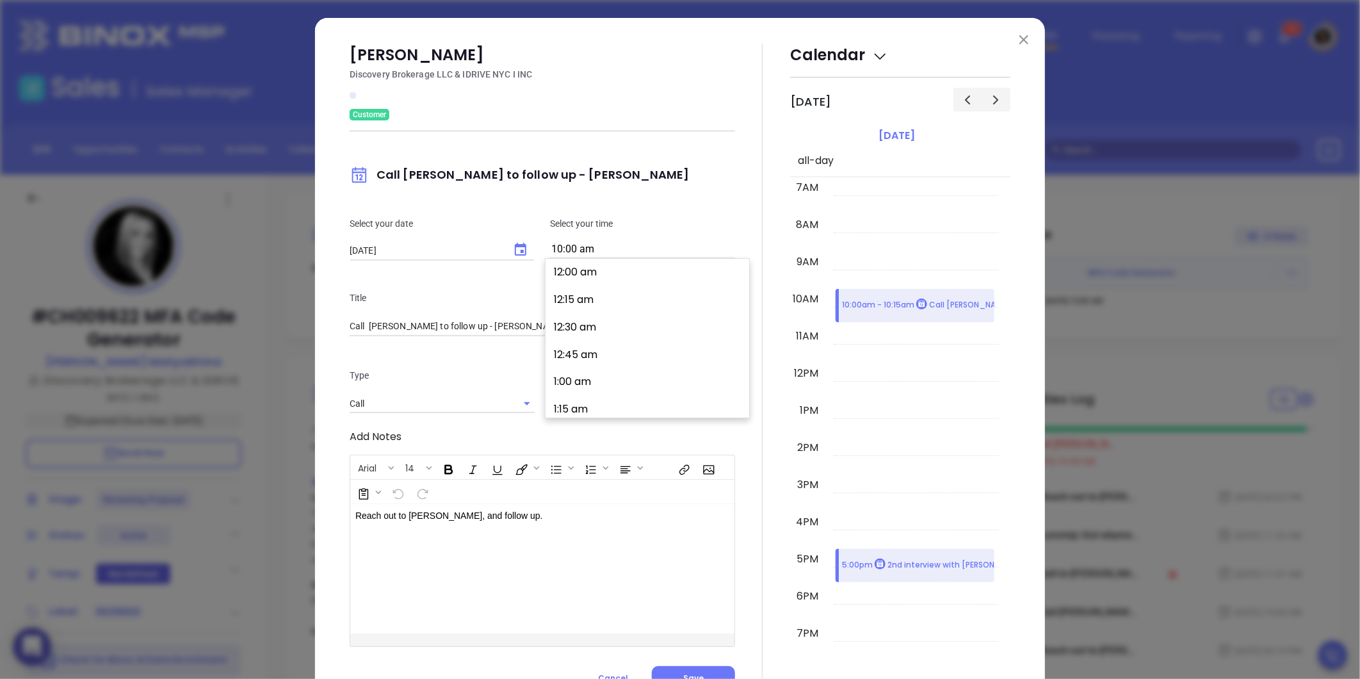
scroll to position [1073, 0]
click at [593, 349] on button "10:30 am" at bounding box center [650, 351] width 198 height 28
type input "10:30 am"
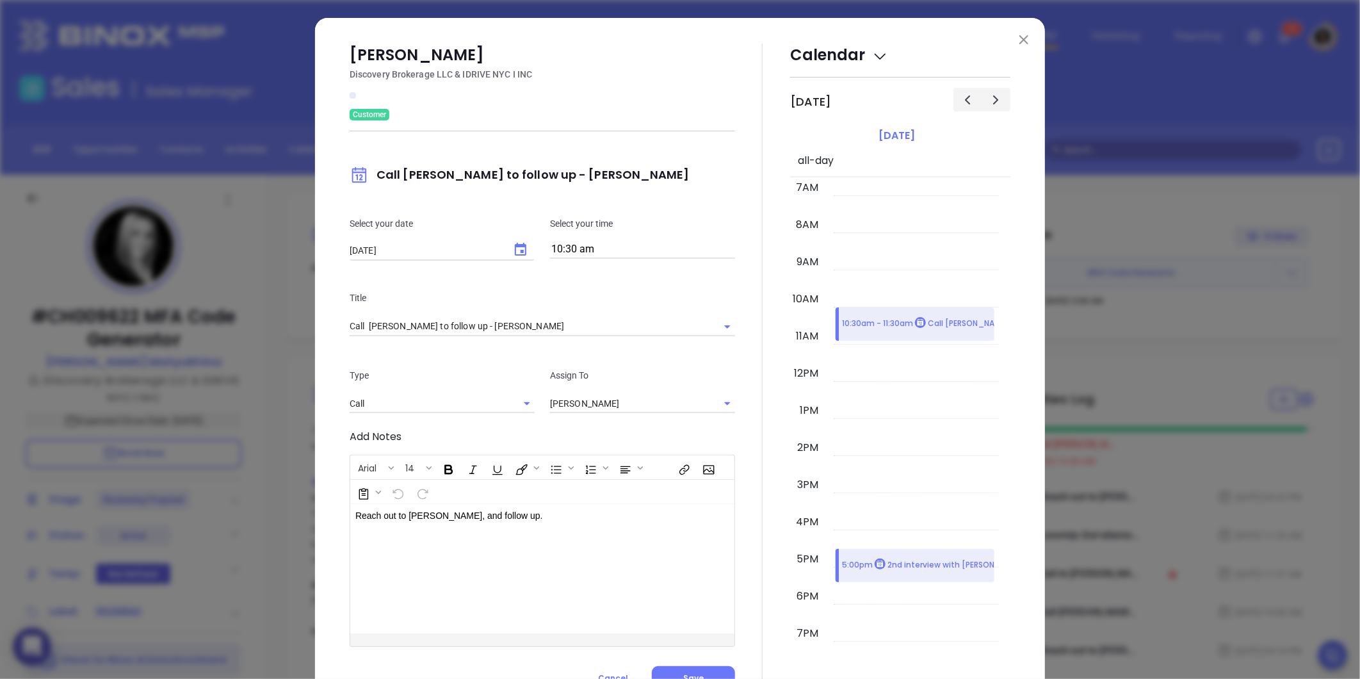
scroll to position [56, 0]
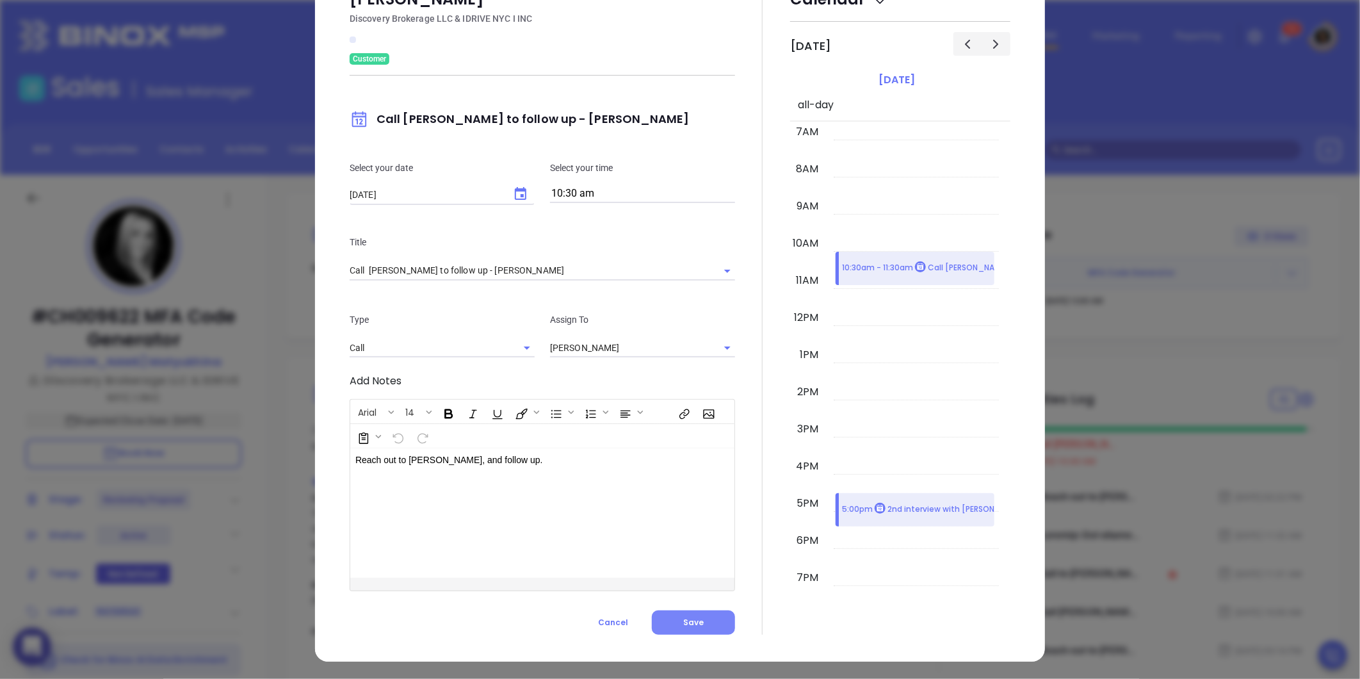
click at [676, 622] on button "Save" at bounding box center [693, 622] width 83 height 24
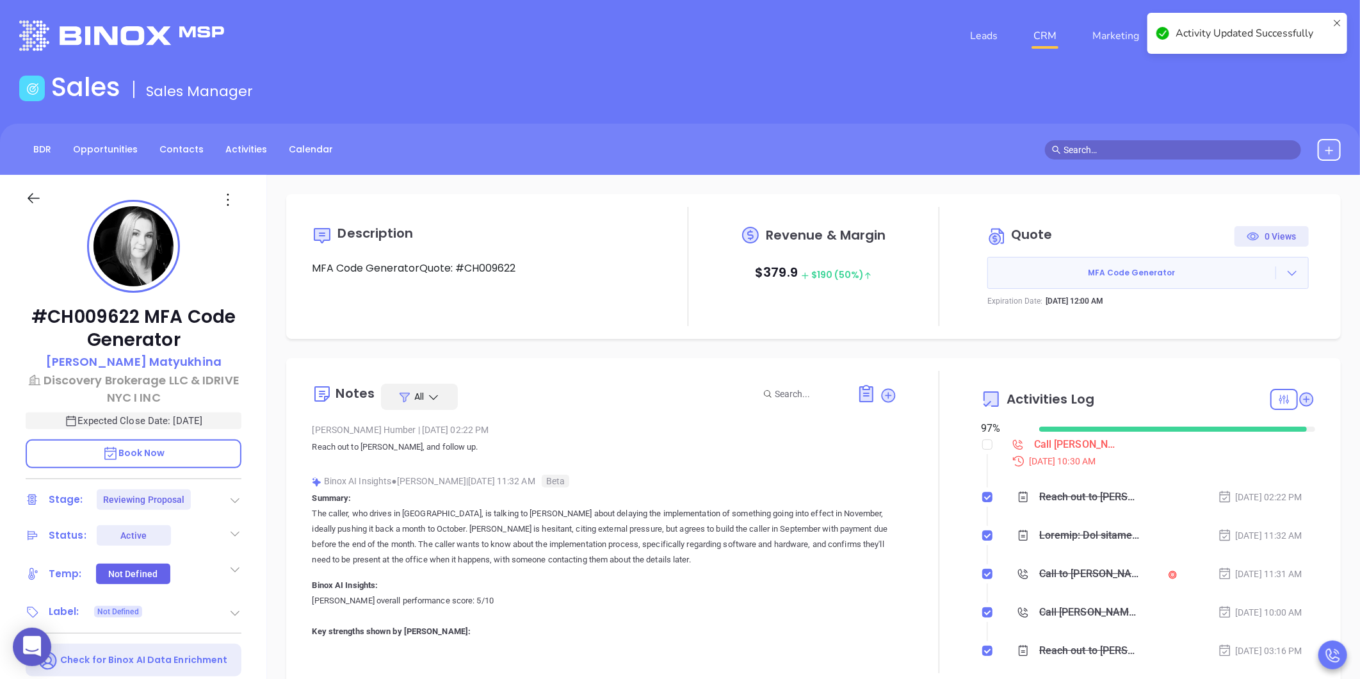
click at [1054, 440] on div "Call Olga to follow up - Olga Matyukhina" at bounding box center [1077, 444] width 86 height 19
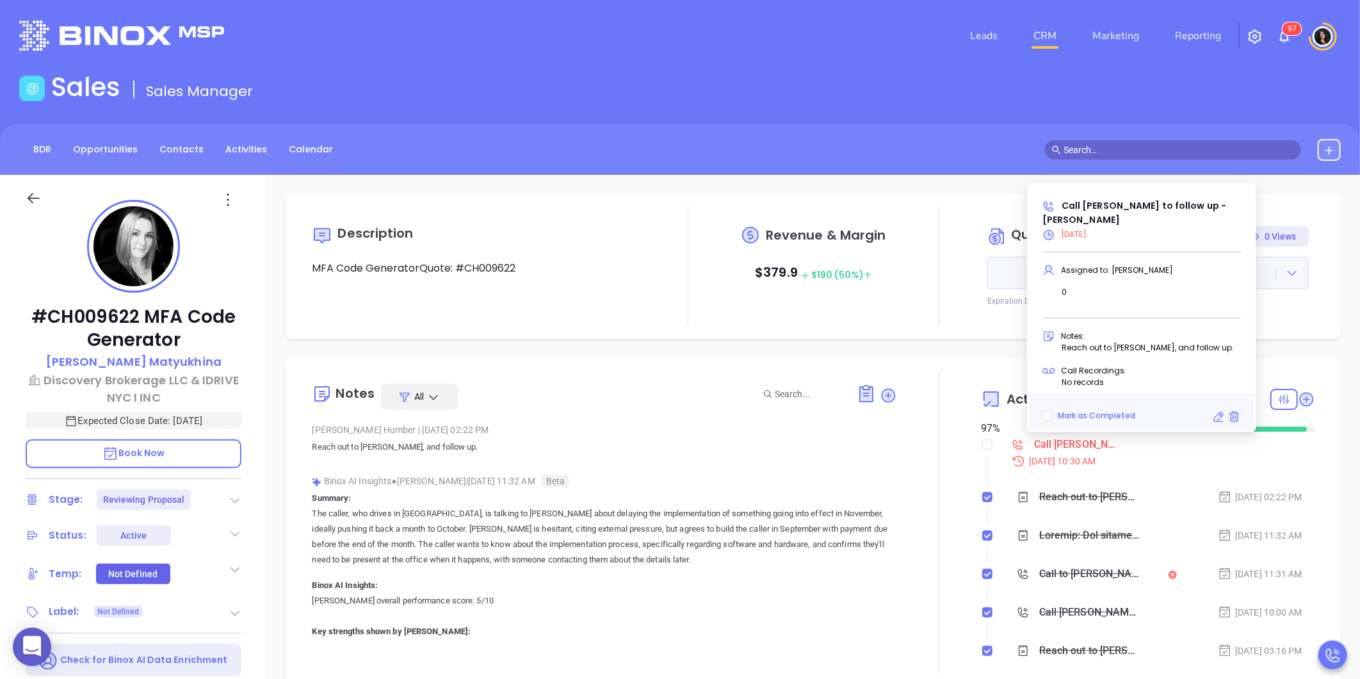
click at [1220, 416] on icon at bounding box center [1218, 416] width 13 height 13
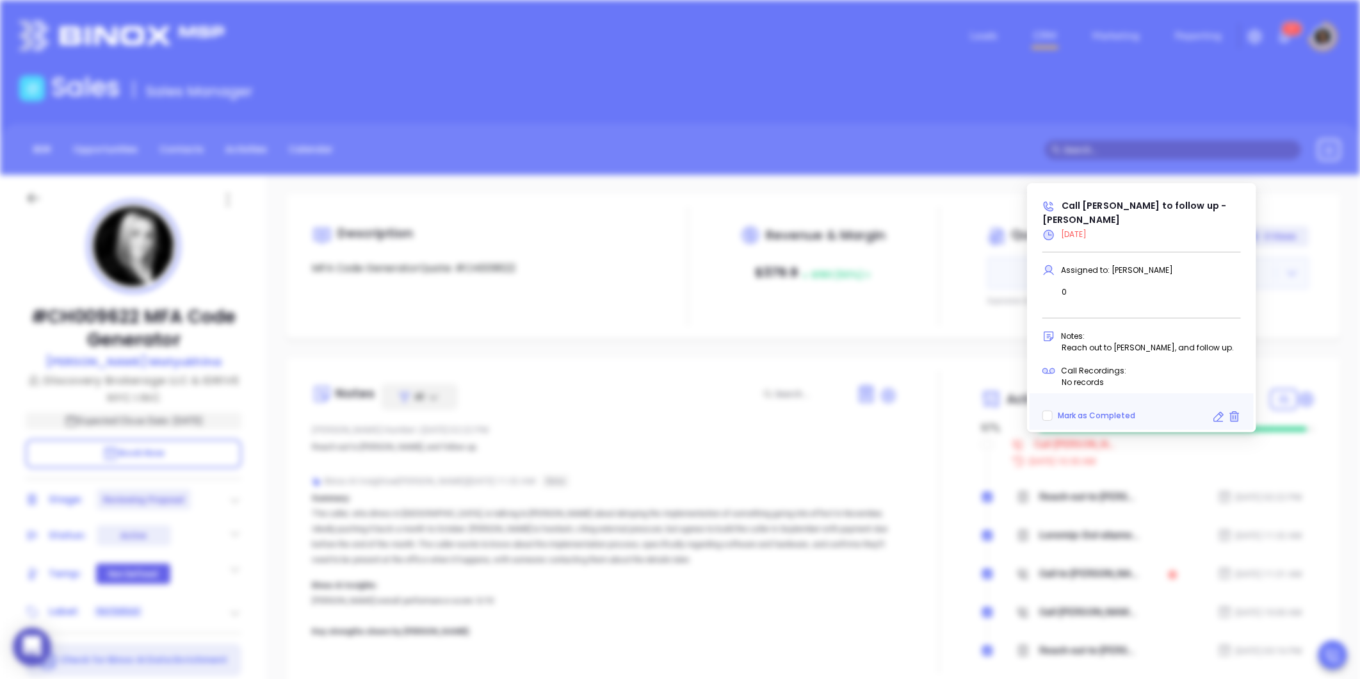
type input "[DATE]"
type input "Call Olga to follow up - Olga Matyukhina"
type input "Call"
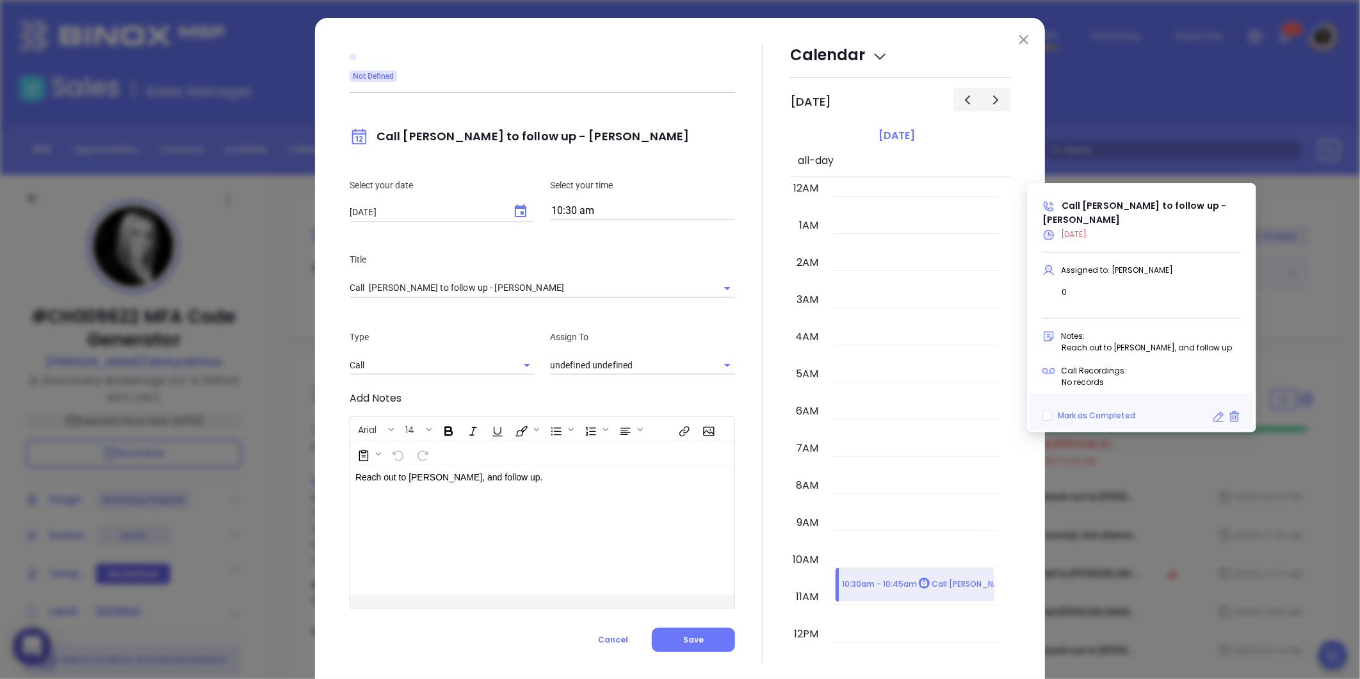
scroll to position [261, 0]
type input "[PERSON_NAME]"
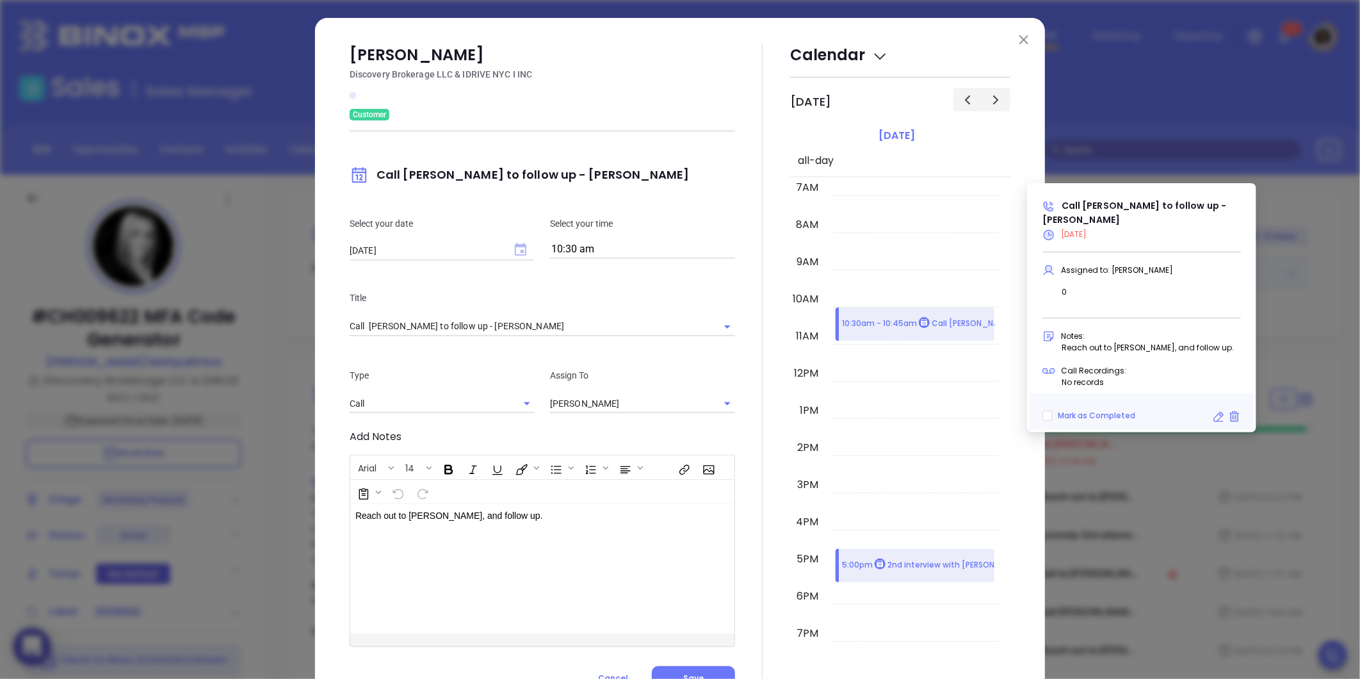
click at [516, 254] on icon "Choose date, selected date is Sep 4, 2025" at bounding box center [521, 249] width 12 height 13
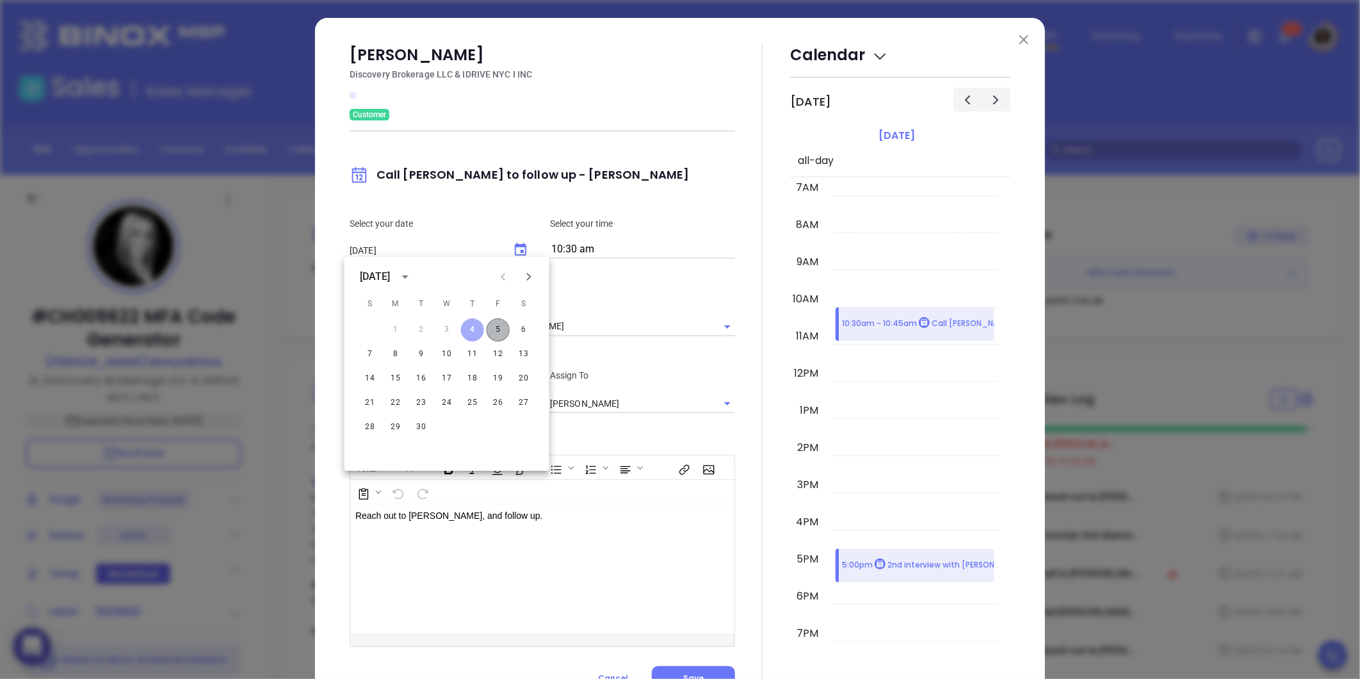
click at [502, 328] on button "5" at bounding box center [498, 329] width 23 height 23
type input "[DATE]"
click at [741, 362] on div at bounding box center [762, 367] width 55 height 647
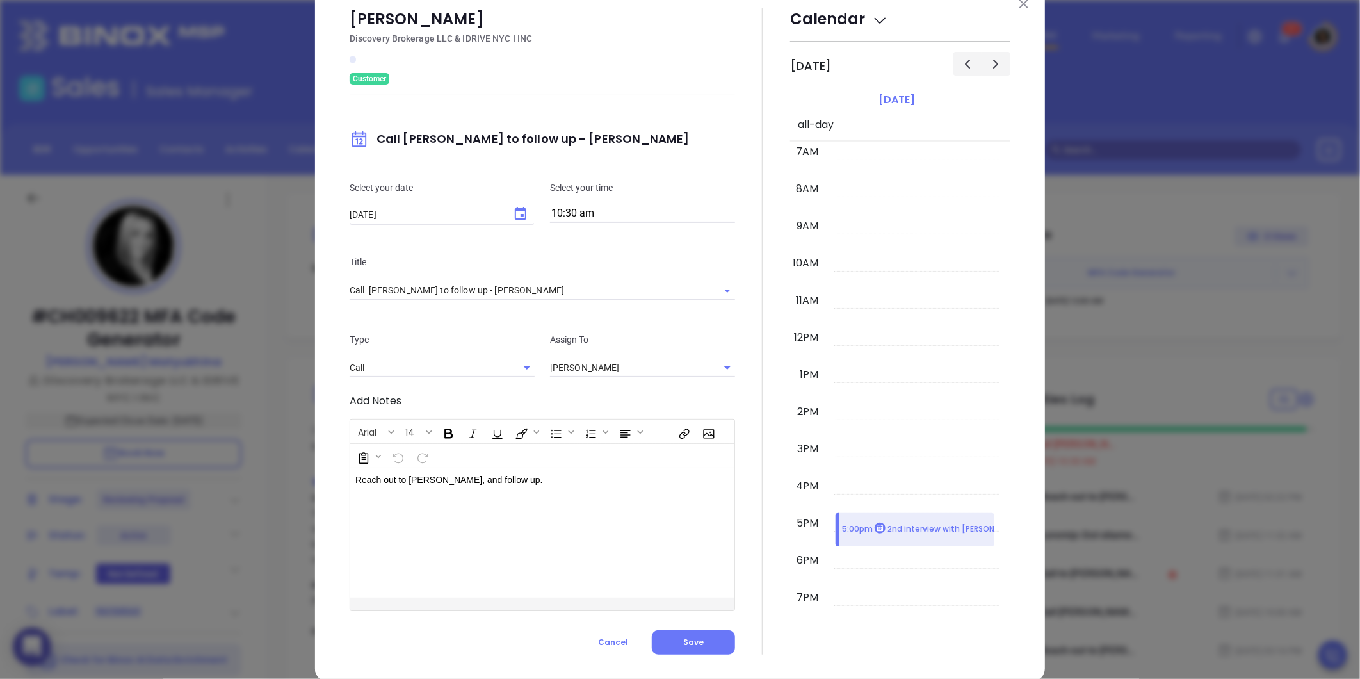
scroll to position [56, 0]
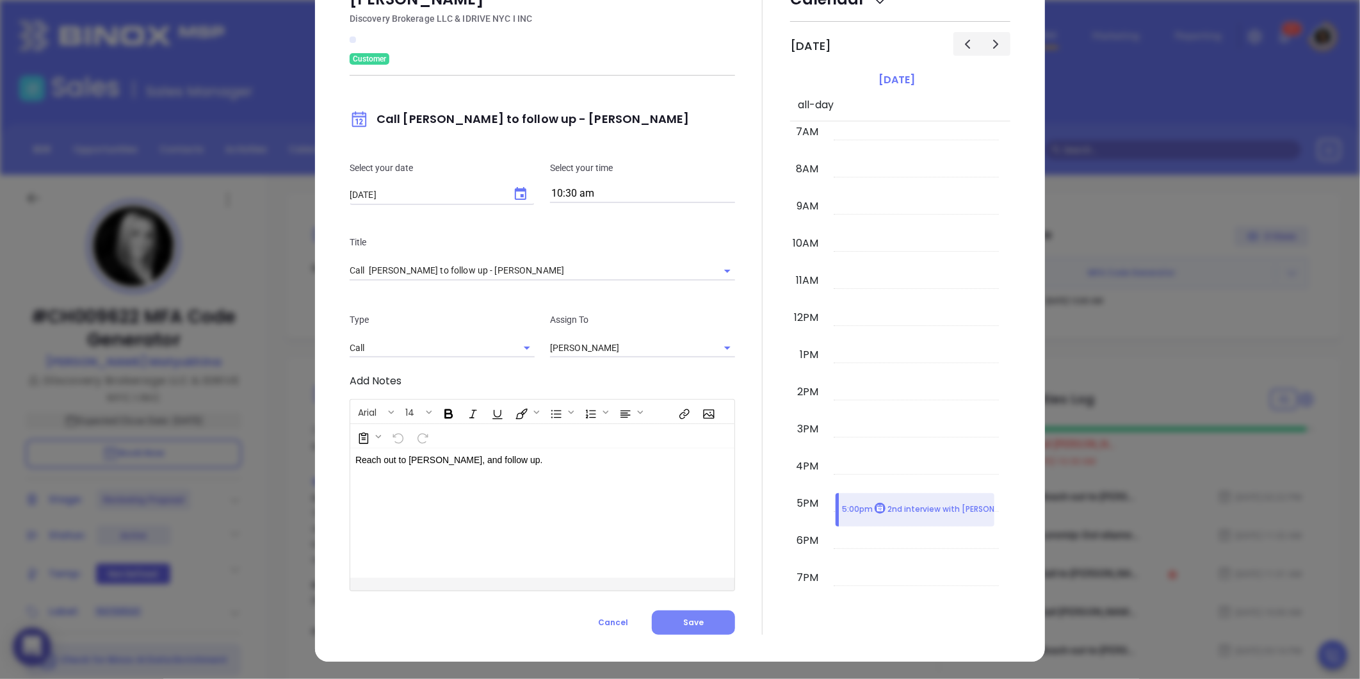
click at [694, 621] on span "Save" at bounding box center [693, 621] width 20 height 11
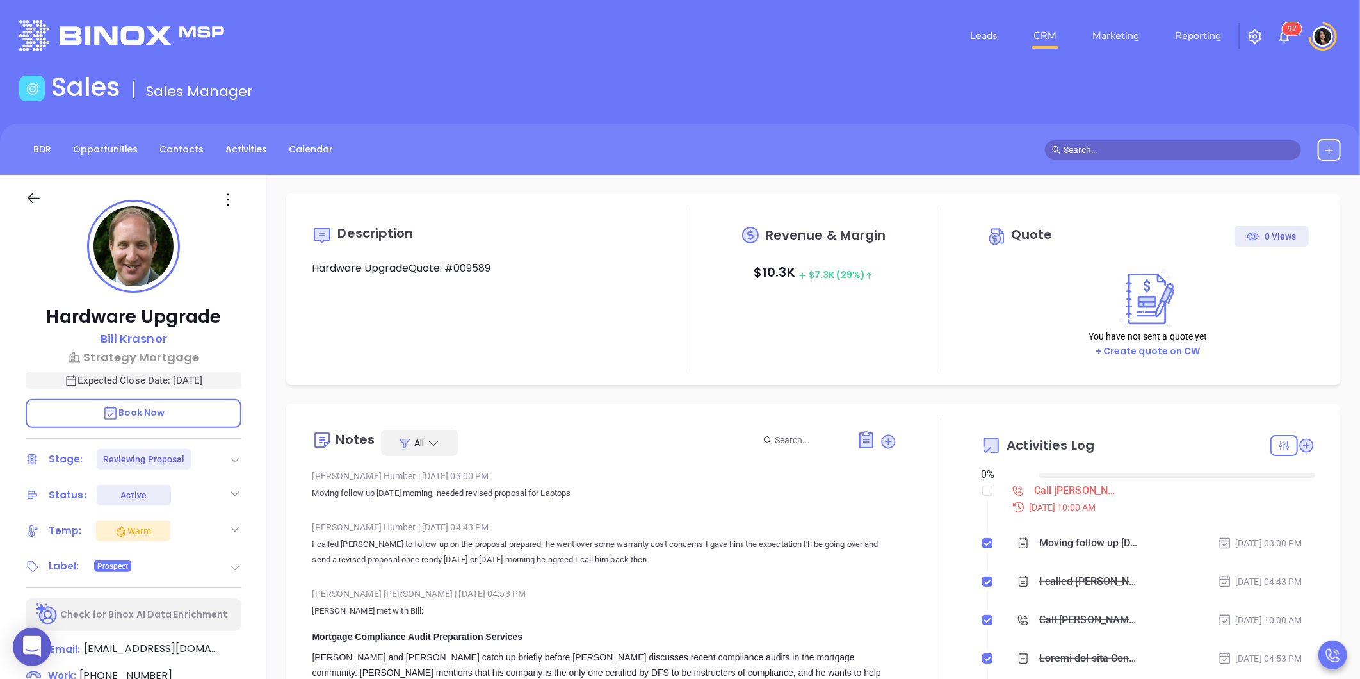
type input "[DATE]"
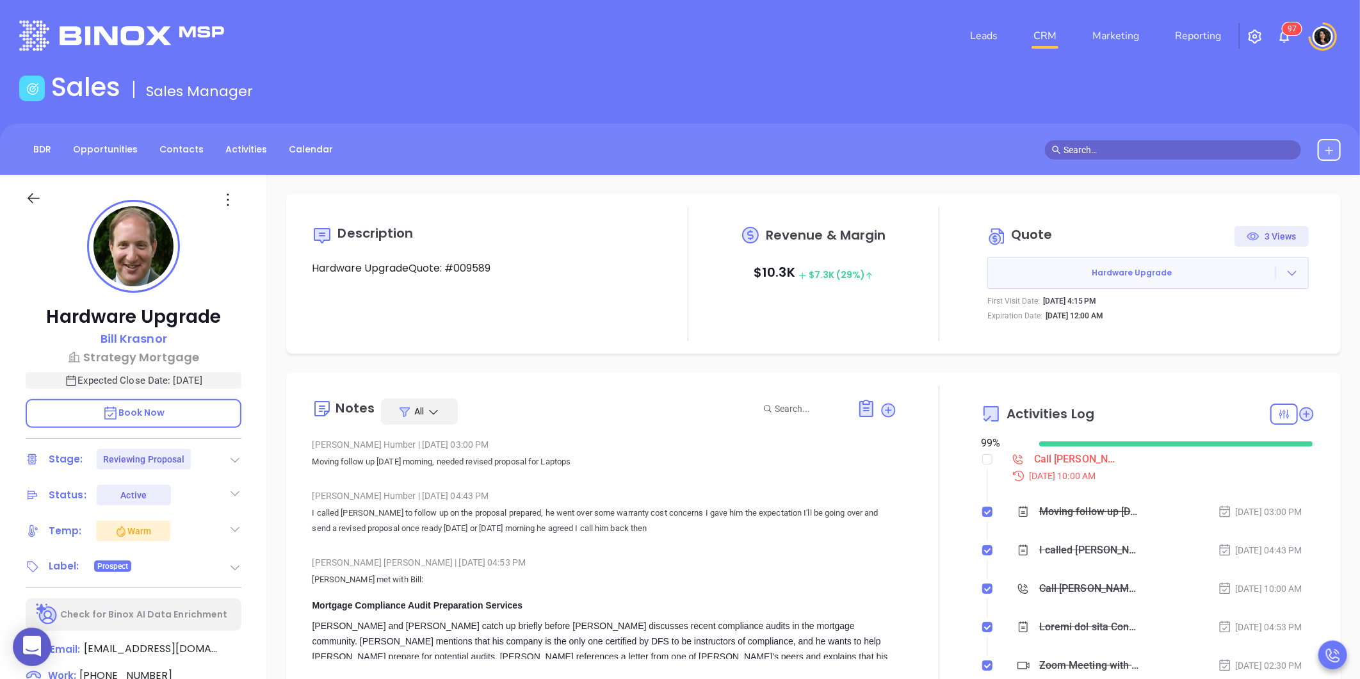
type input "[PERSON_NAME]"
click at [1047, 456] on div "Call Bill to follow up - Bill Krasnor" at bounding box center [1077, 458] width 86 height 19
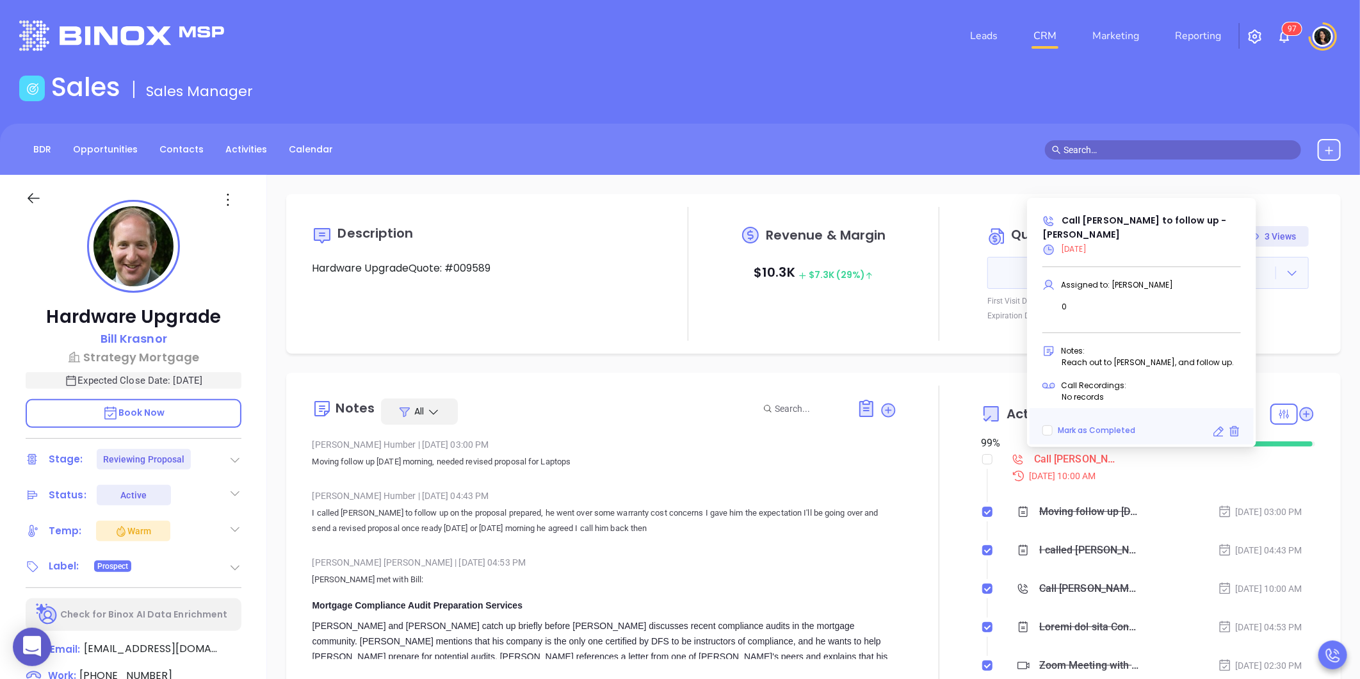
click at [1216, 435] on icon at bounding box center [1218, 431] width 13 height 13
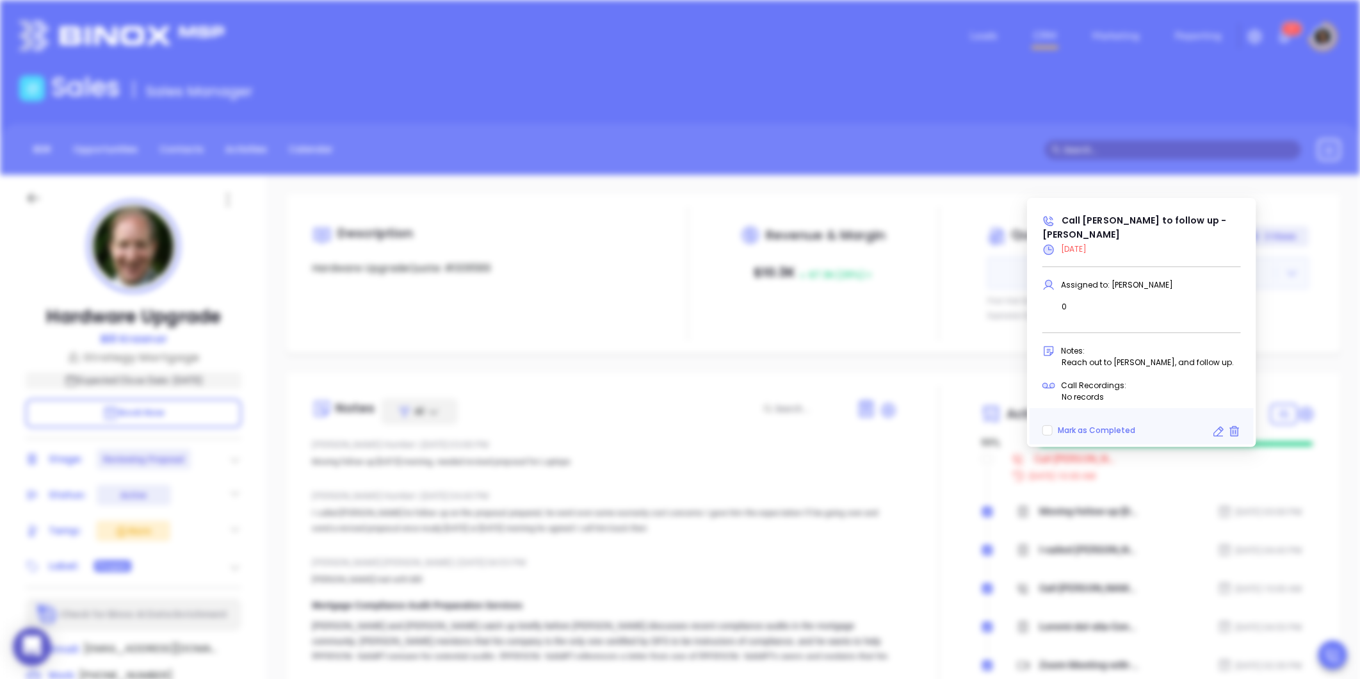
type input "10:00 am"
type input "undefined undefined"
type input "[DATE]"
type input "Call Bill to follow up - Bill Krasnor"
type input "Call"
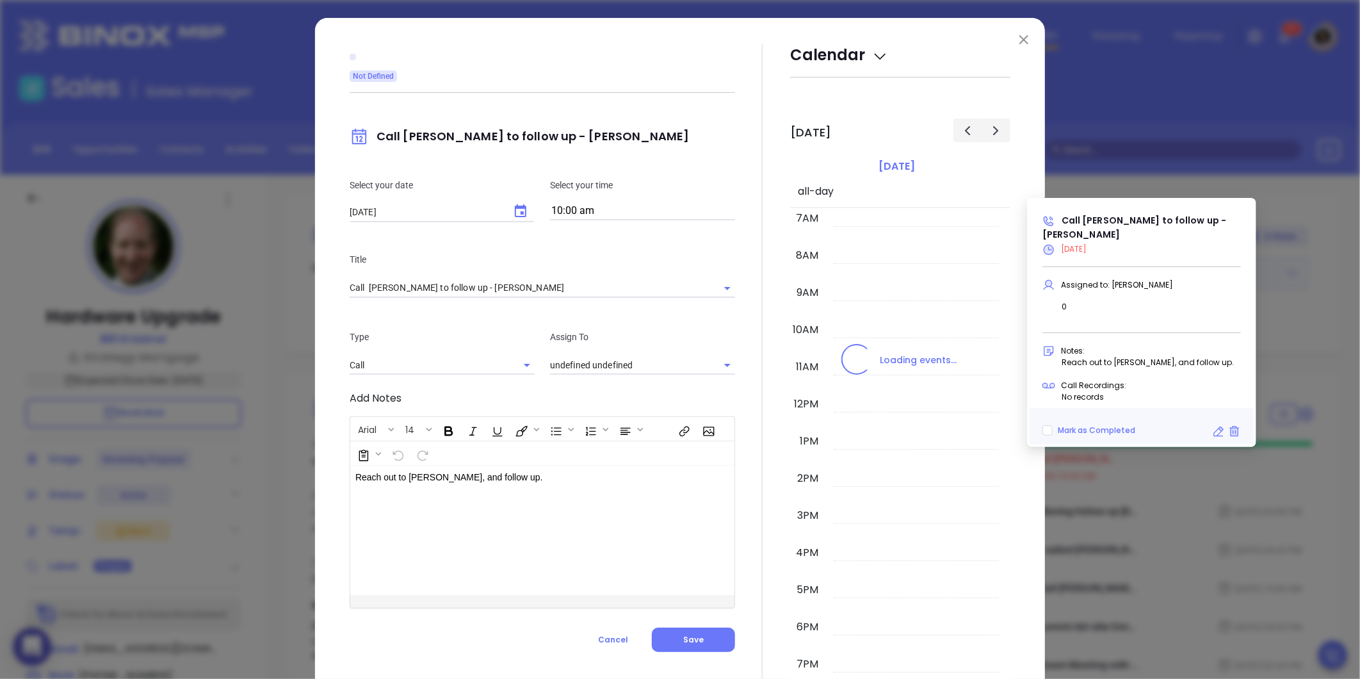
type input "[PERSON_NAME]"
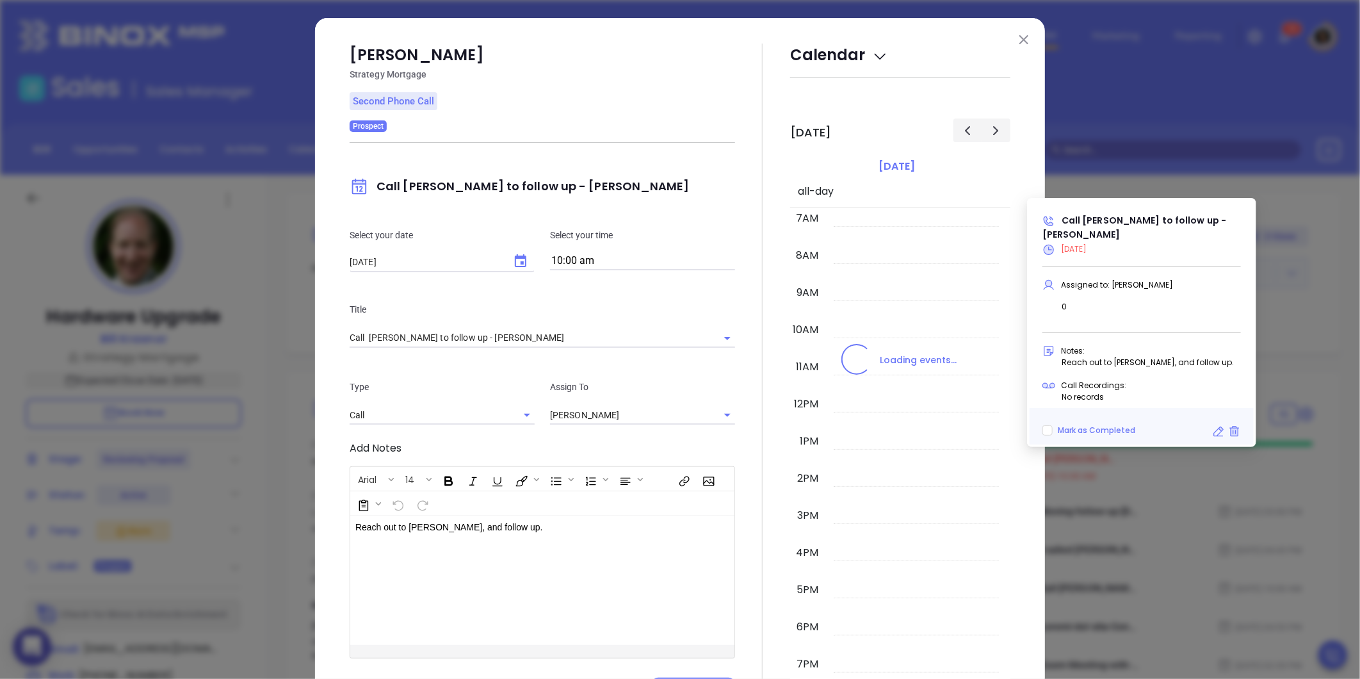
click at [564, 259] on input "10:00 am" at bounding box center [642, 261] width 185 height 18
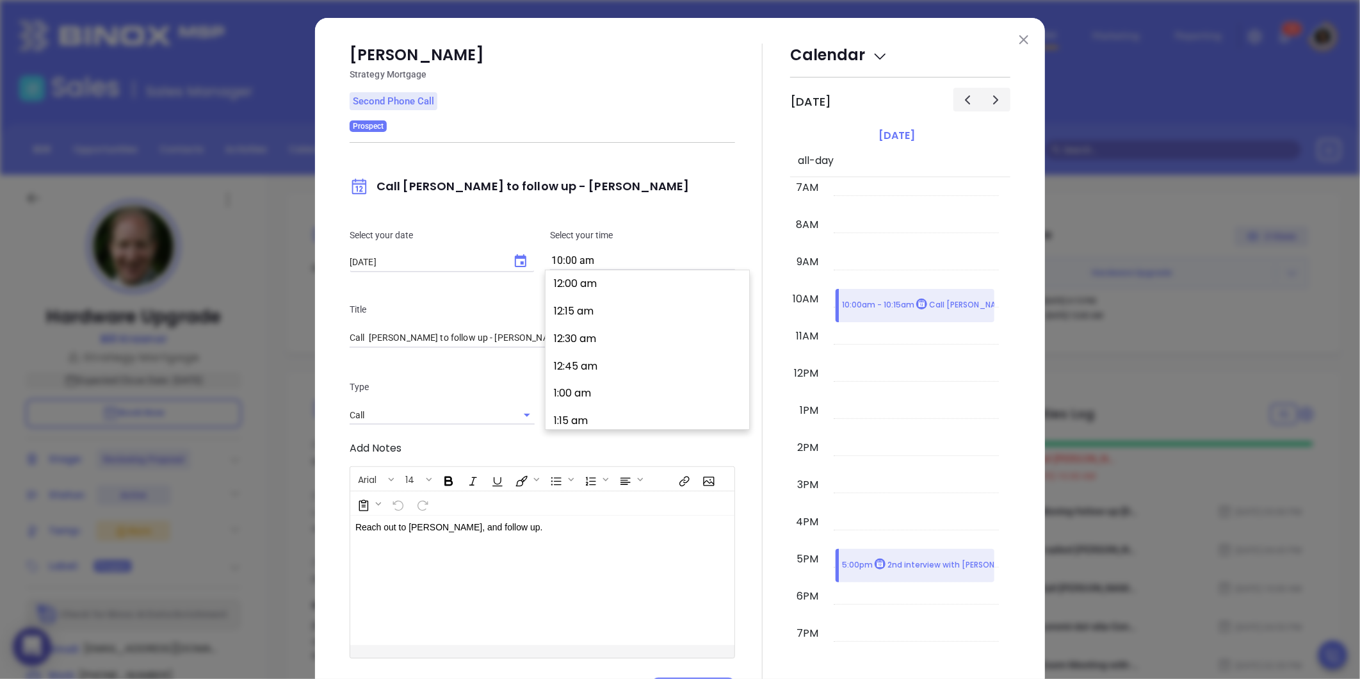
scroll to position [1073, 0]
click at [594, 360] on button "10:30 am" at bounding box center [650, 363] width 198 height 28
type input "10:30 am"
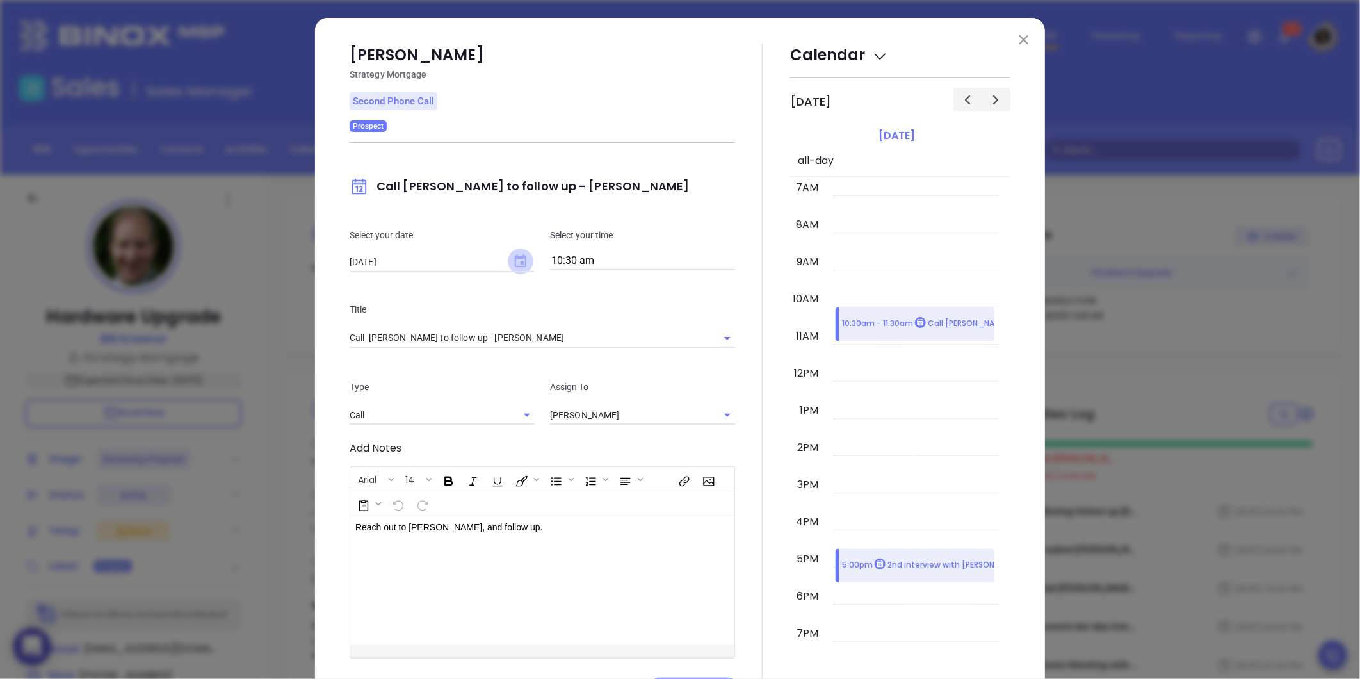
click at [520, 258] on icon "Choose date, selected date is Sep 4, 2025" at bounding box center [521, 260] width 12 height 13
click at [394, 363] on button "8" at bounding box center [395, 365] width 23 height 23
type input "[DATE]"
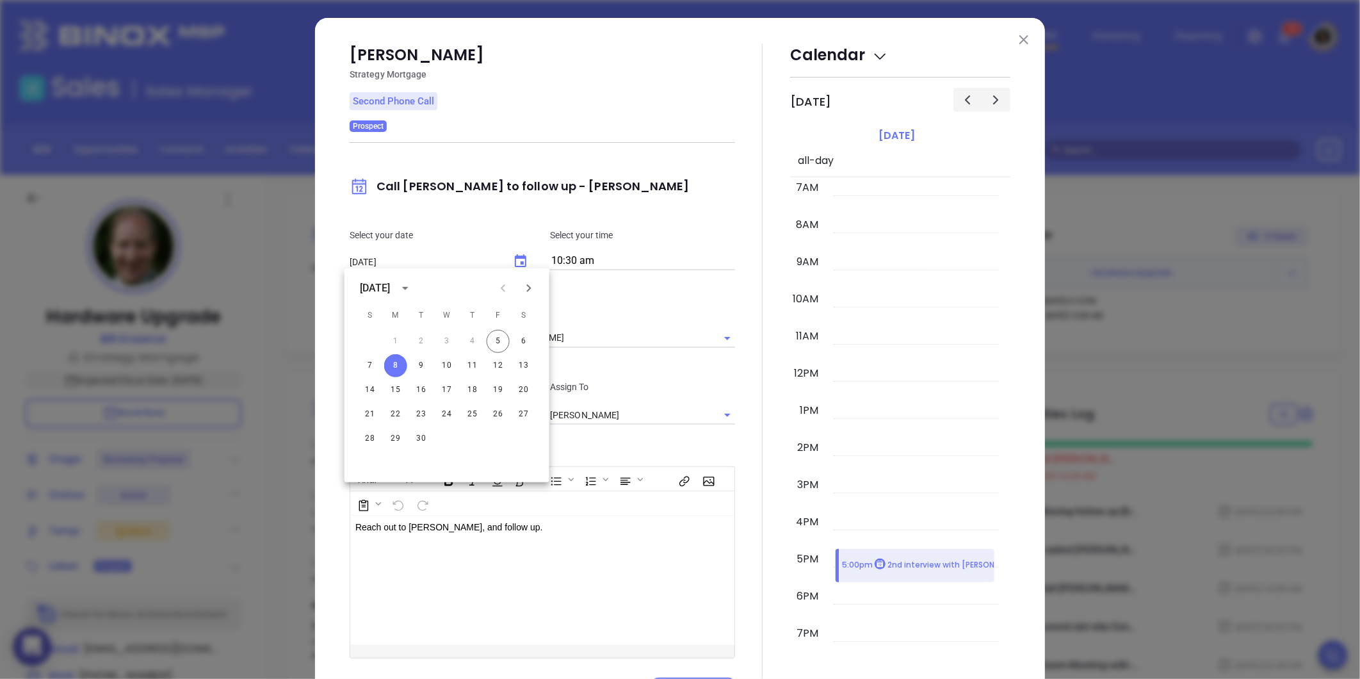
click at [735, 380] on div at bounding box center [762, 373] width 55 height 658
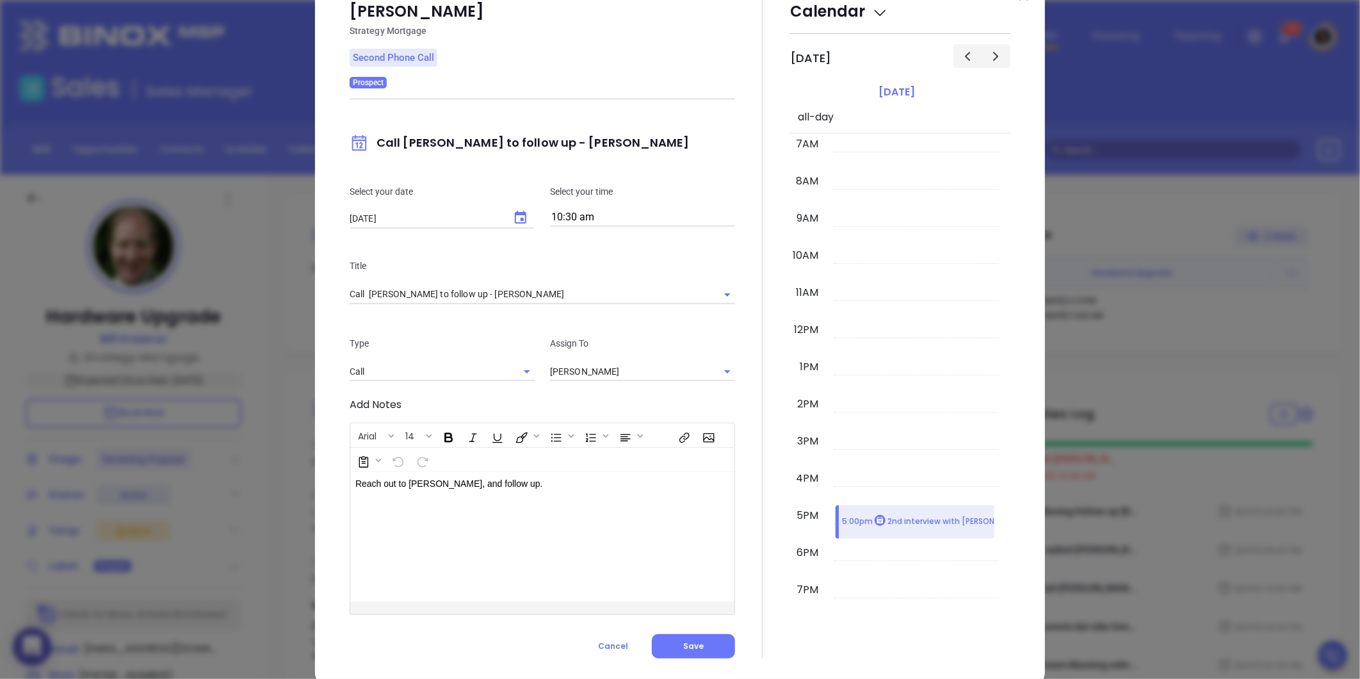
scroll to position [67, 0]
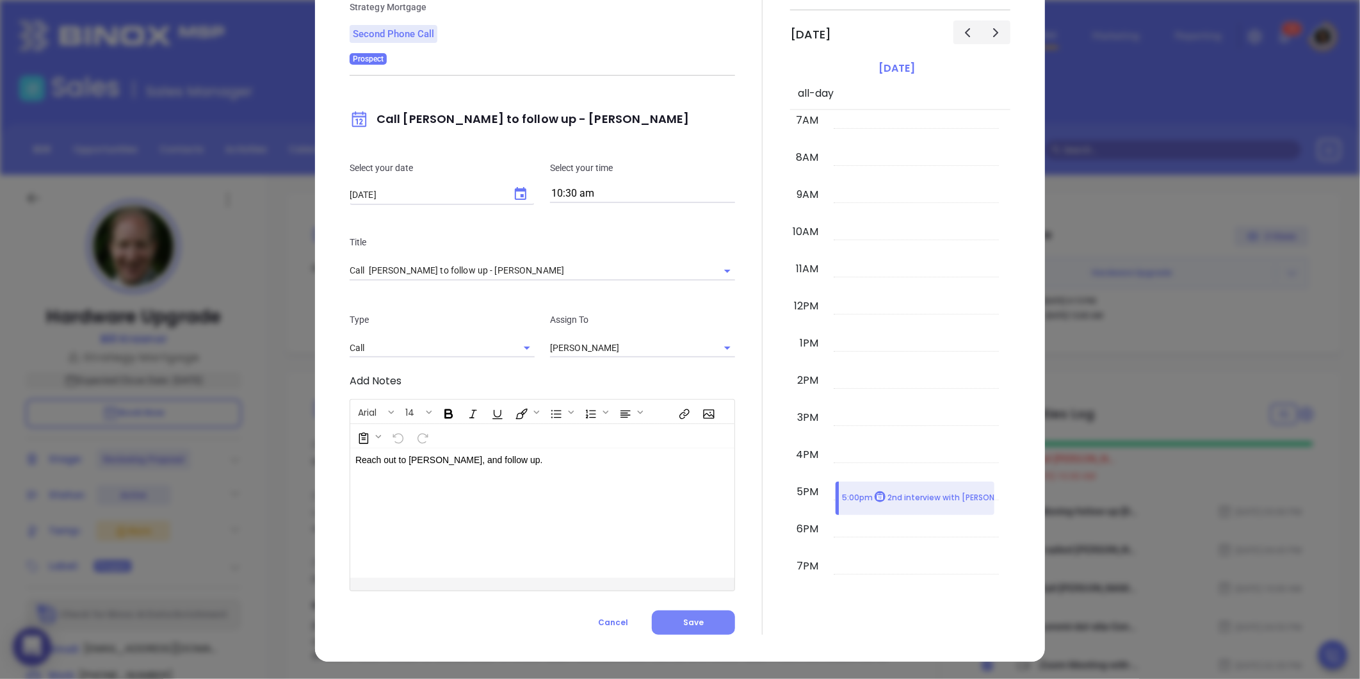
click at [693, 627] on button "Save" at bounding box center [693, 622] width 83 height 24
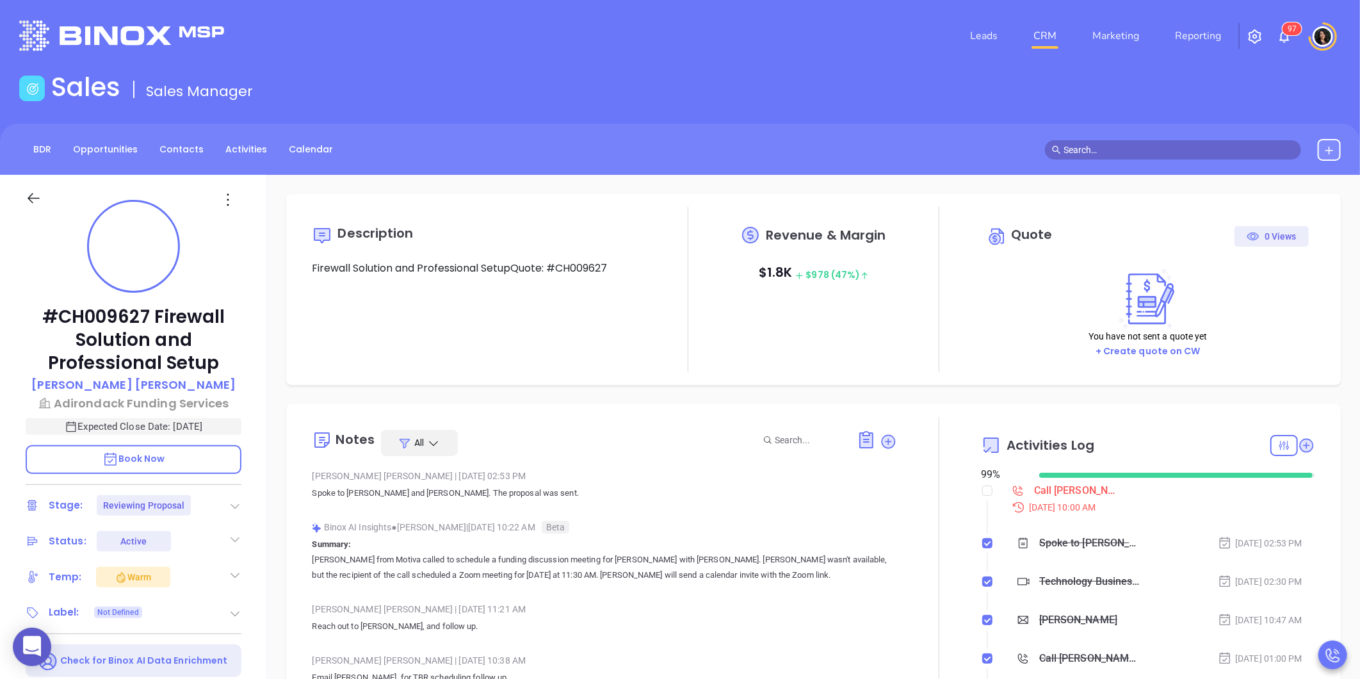
type input "[PERSON_NAME]"
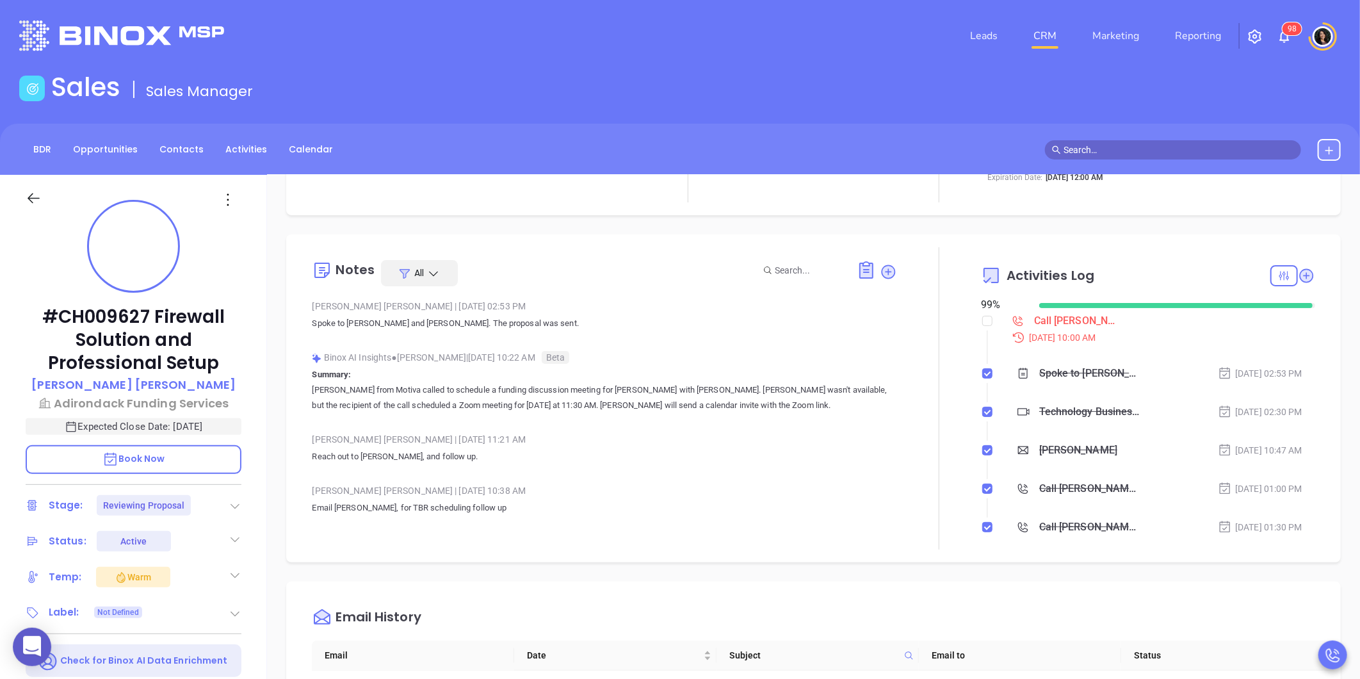
scroll to position [142, 0]
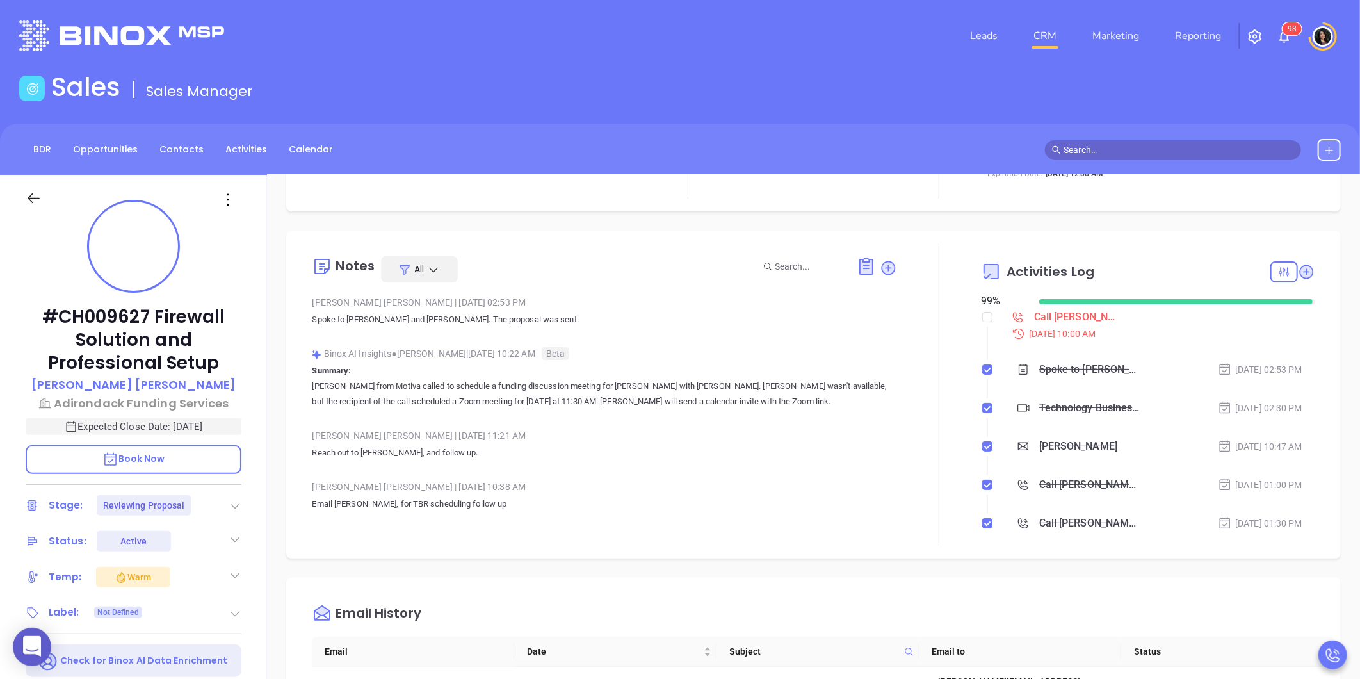
click at [1040, 318] on div "Call [PERSON_NAME] proposal review - [PERSON_NAME]" at bounding box center [1077, 316] width 86 height 19
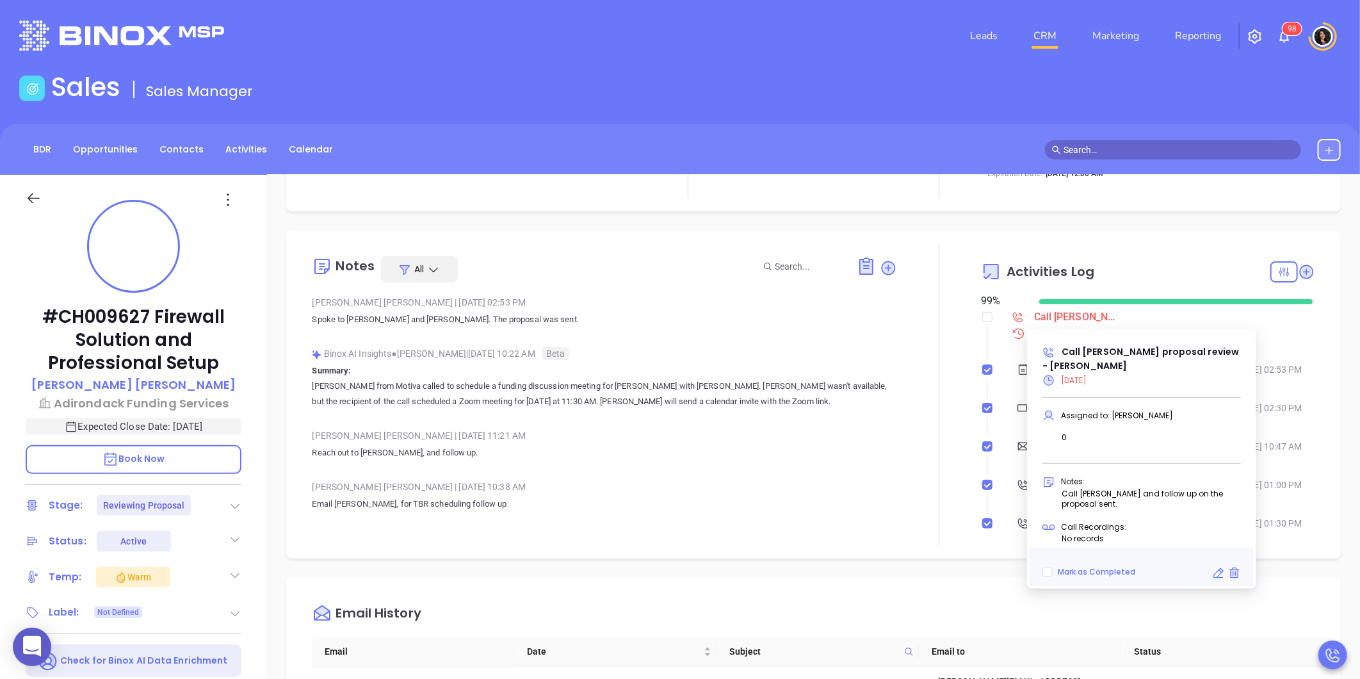
click at [1215, 567] on icon at bounding box center [1218, 573] width 13 height 13
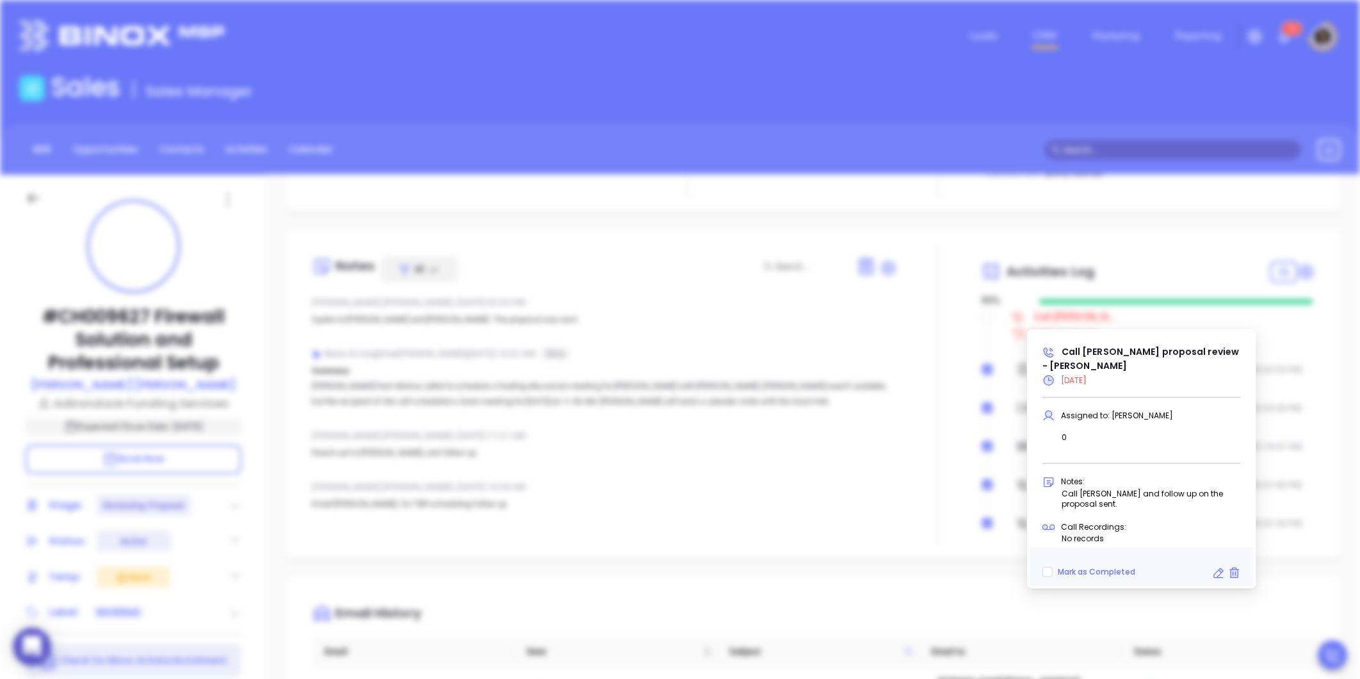
type input "09/04/2025"
type input "Call Robert proposal review - Robert Duquette"
type input "Call"
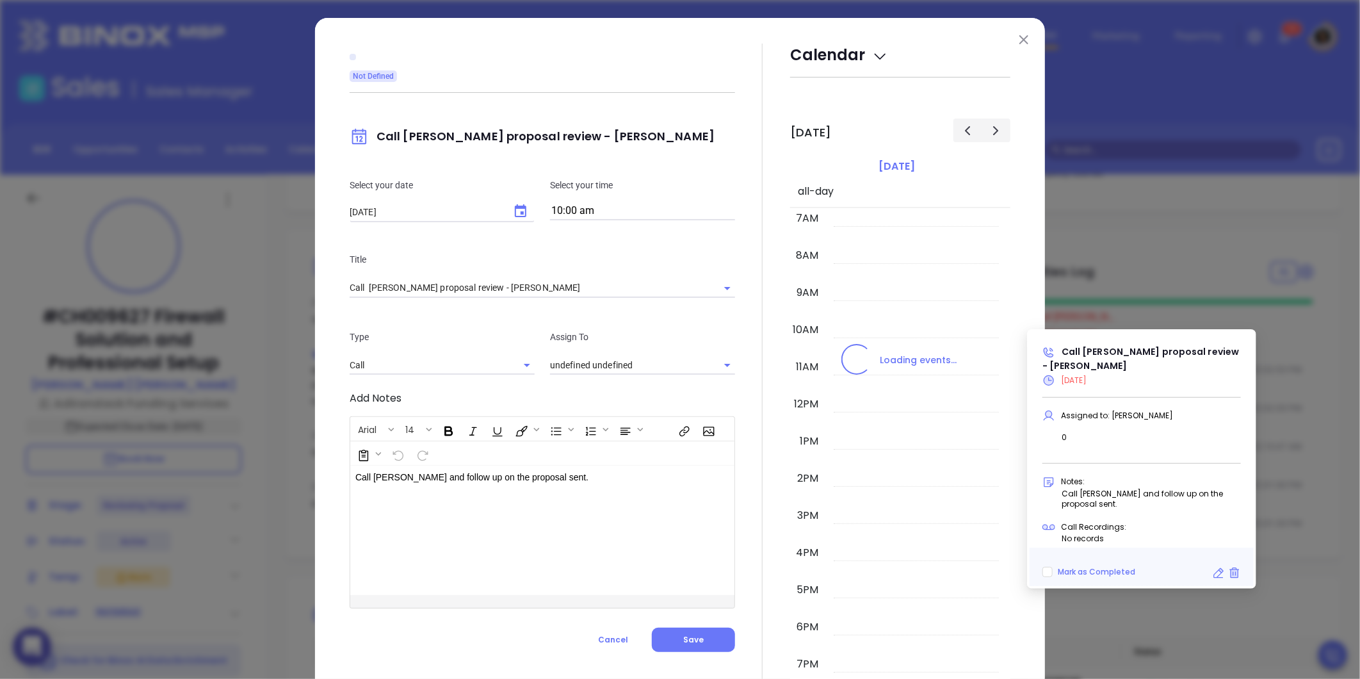
type input "[PERSON_NAME]"
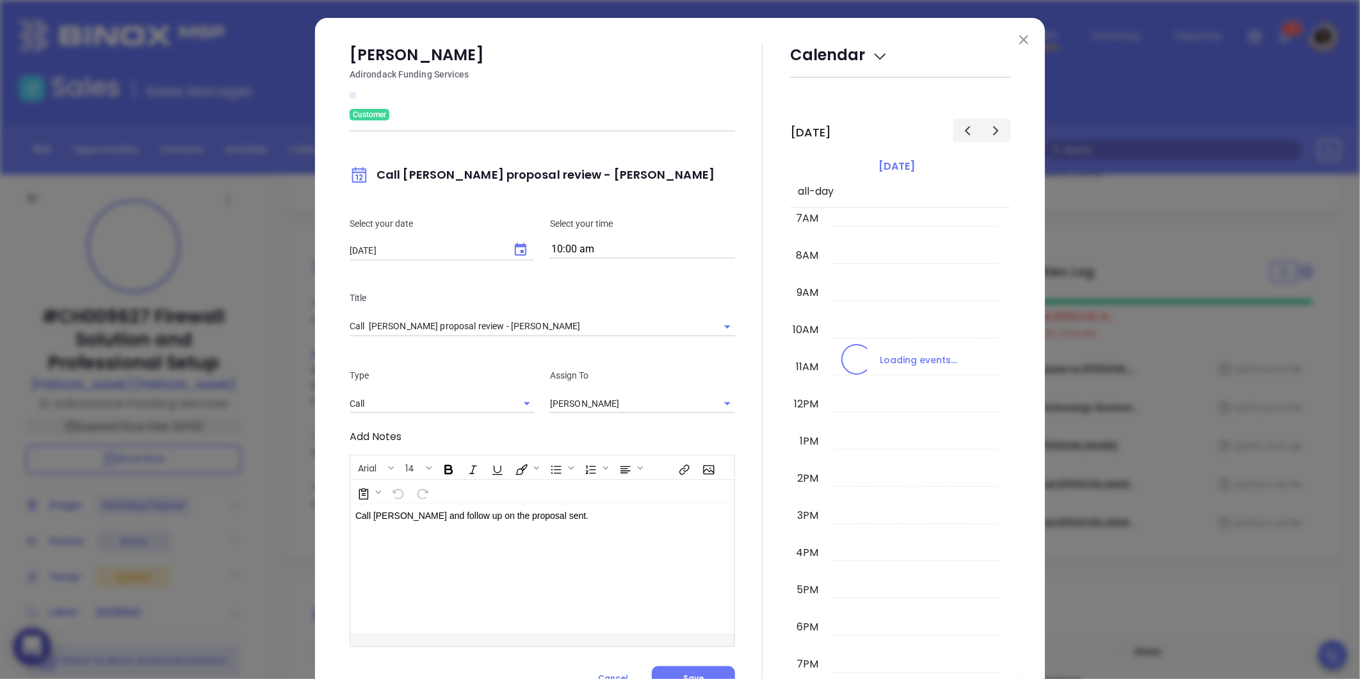
click at [563, 218] on p "Select your time" at bounding box center [642, 223] width 185 height 14
click at [573, 250] on input "10:00 am" at bounding box center [642, 250] width 185 height 18
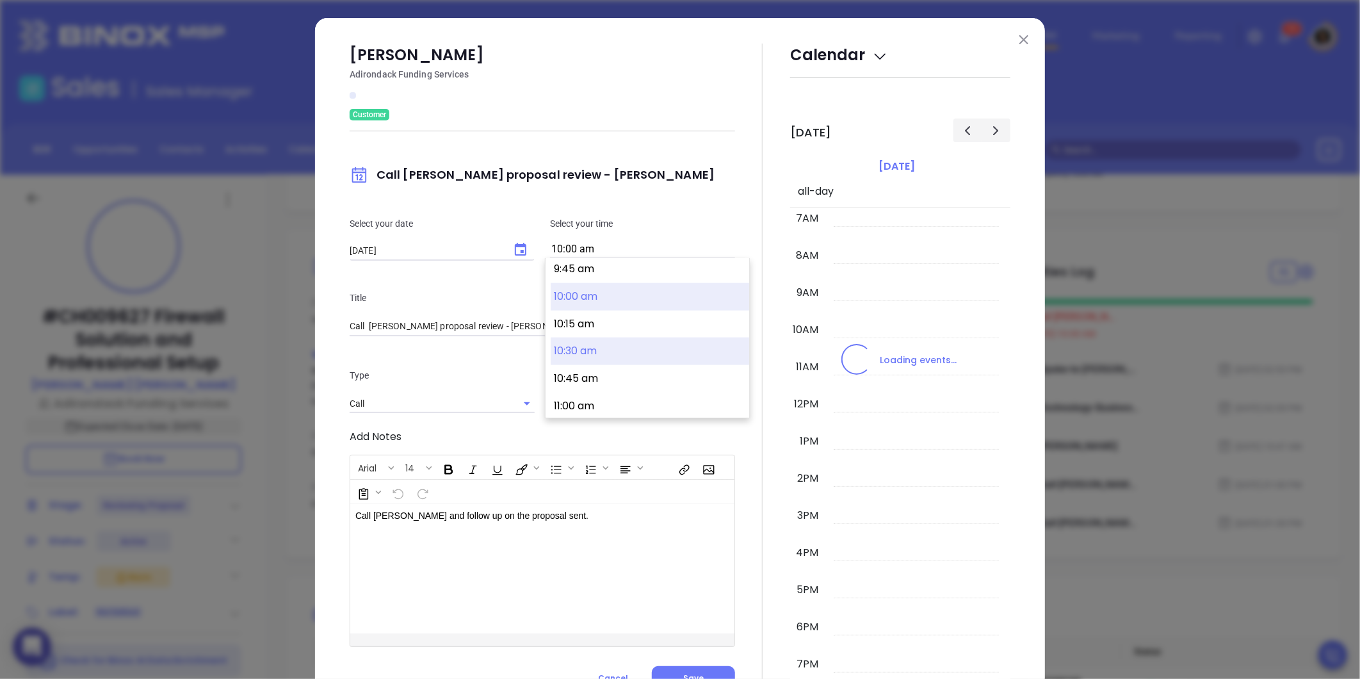
click at [590, 351] on button "10:30 am" at bounding box center [650, 351] width 198 height 28
type input "10:30 am"
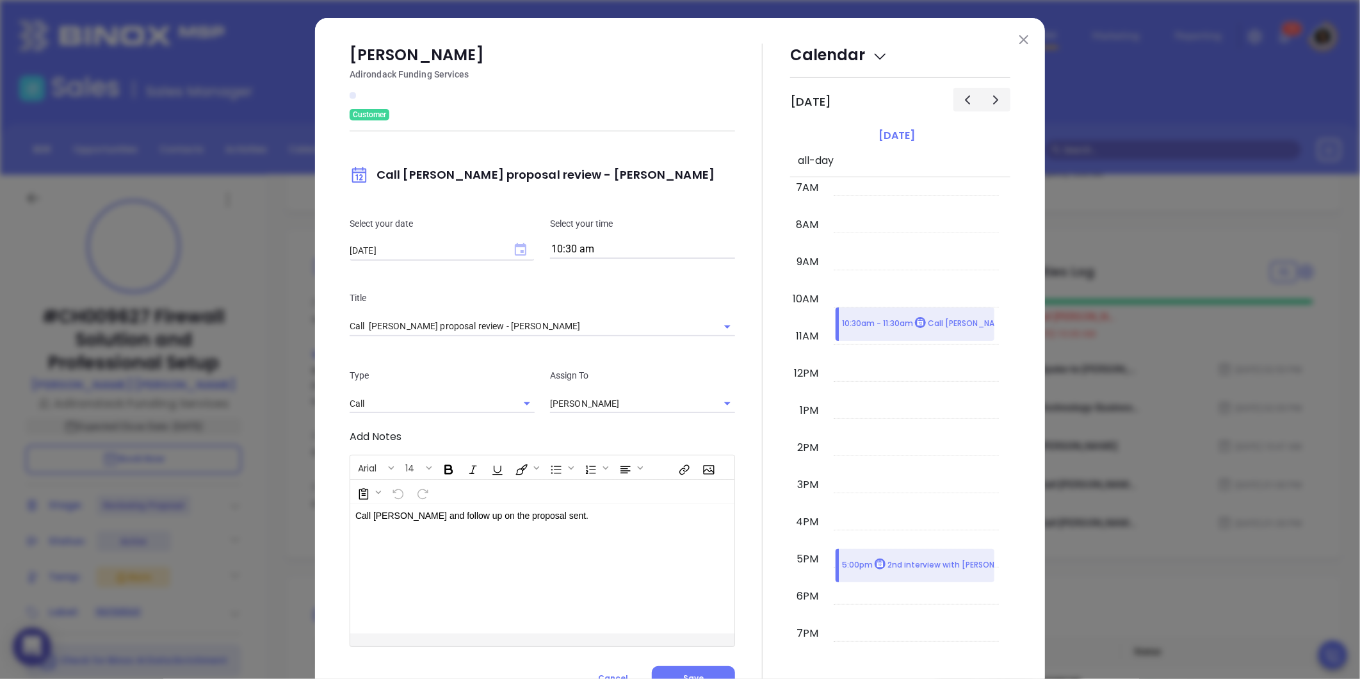
click at [520, 250] on icon "Choose date, selected date is Sep 4, 2025" at bounding box center [521, 249] width 12 height 13
click at [496, 327] on button "5" at bounding box center [498, 329] width 23 height 23
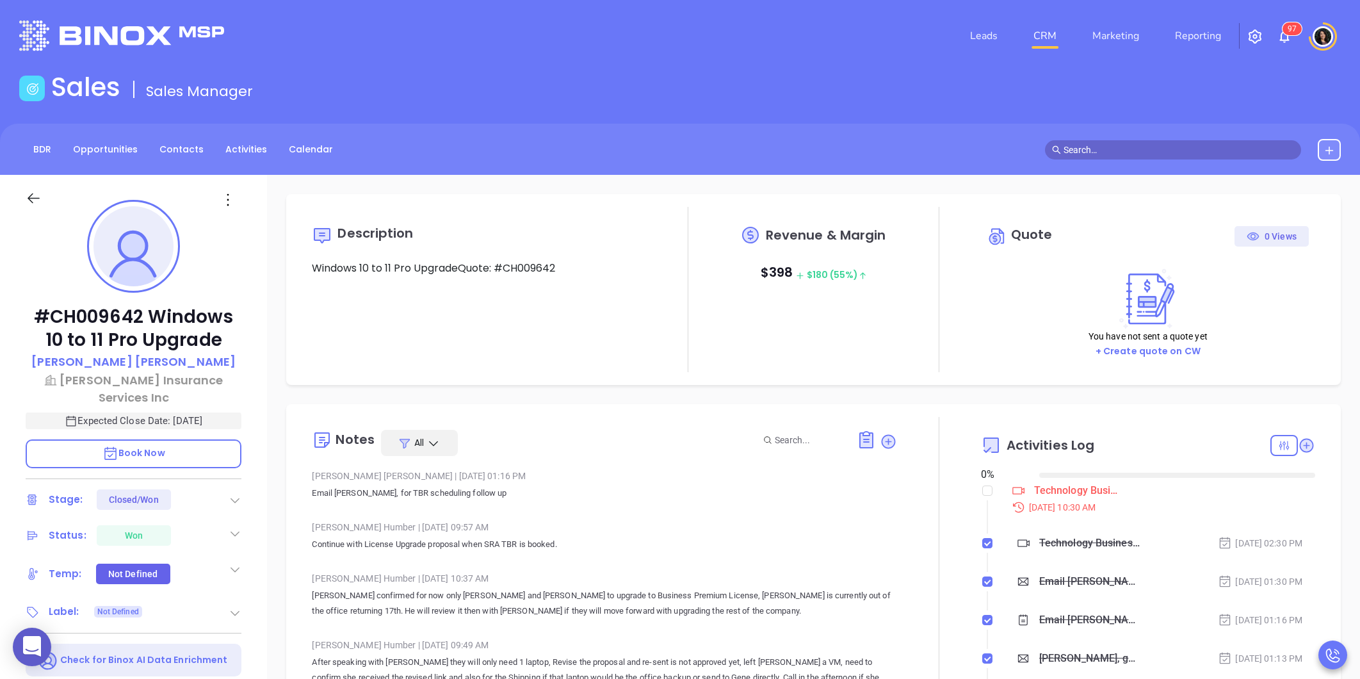
type input "10:00 am"
type input "[DATE]"
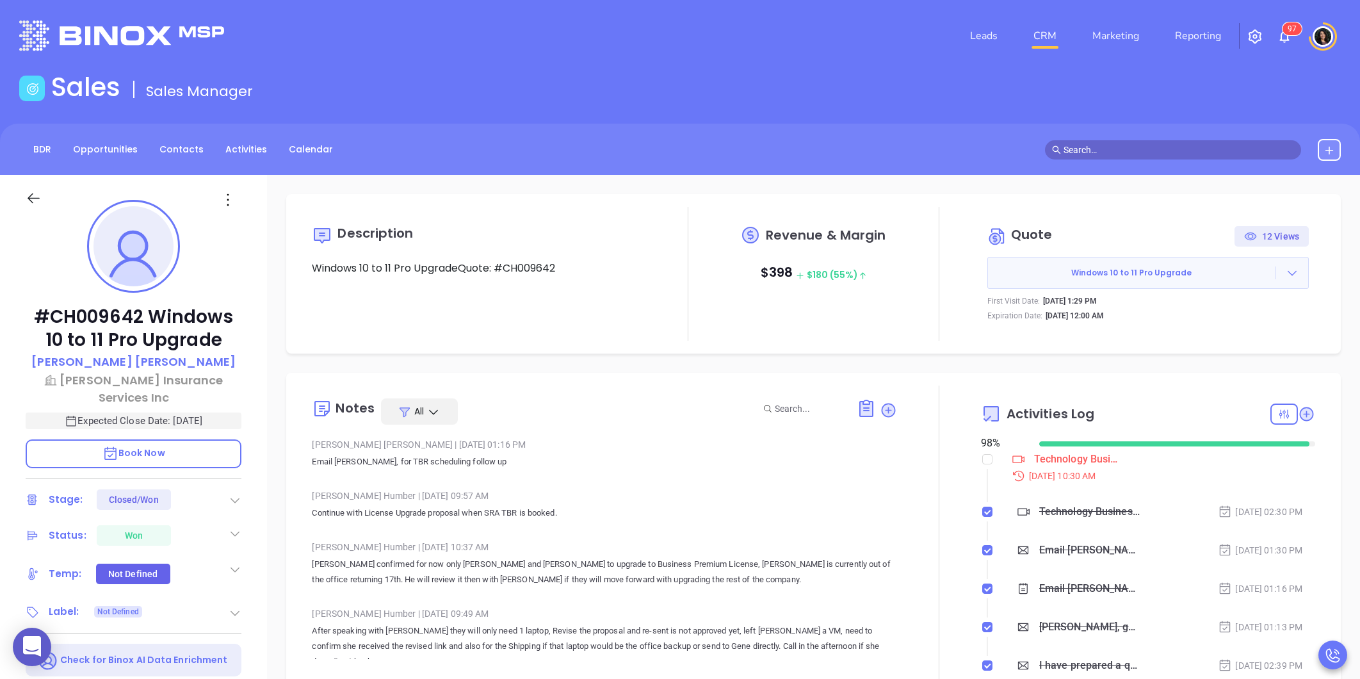
type input "[PERSON_NAME]"
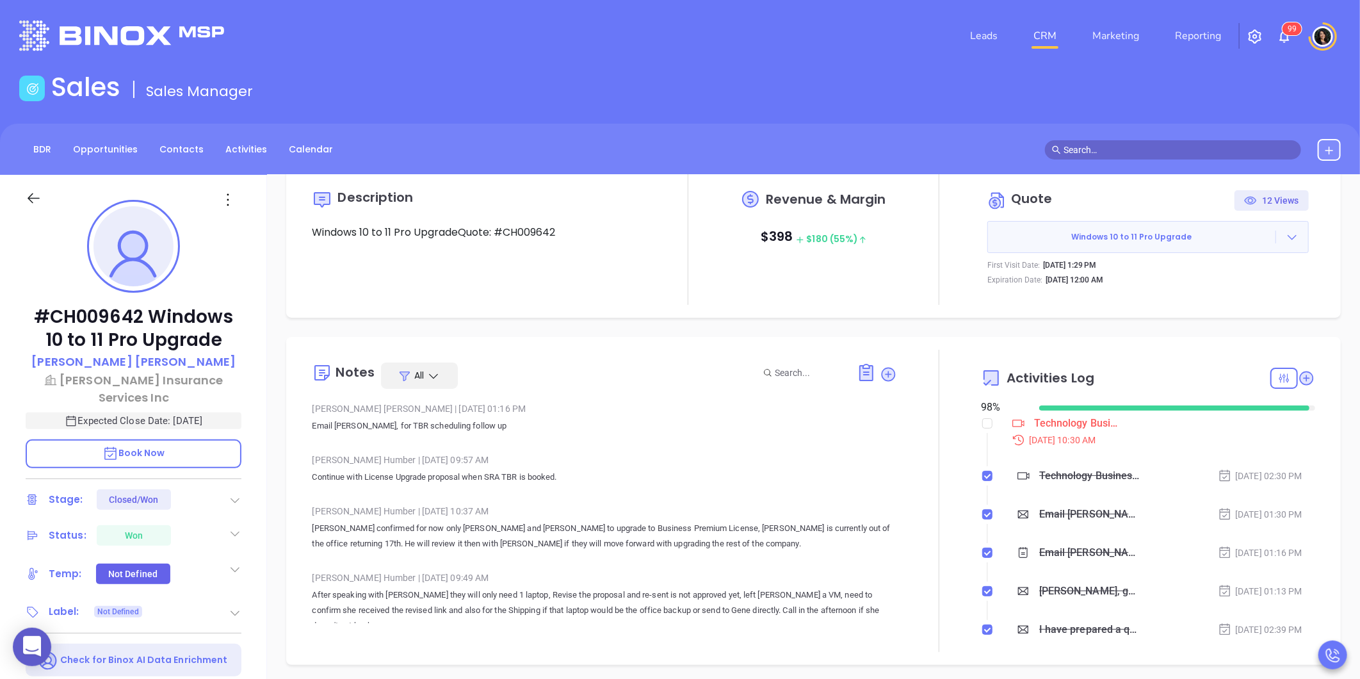
scroll to position [71, 0]
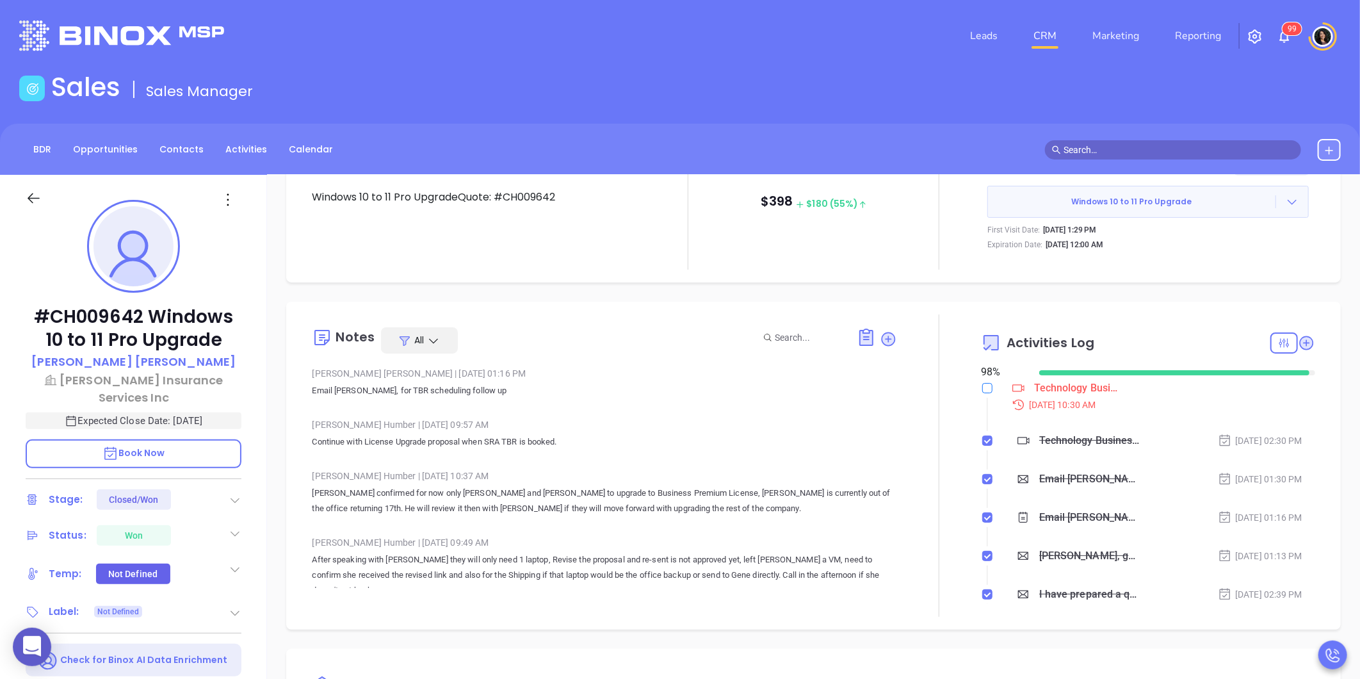
click at [982, 389] on input "checkbox" at bounding box center [987, 388] width 10 height 10
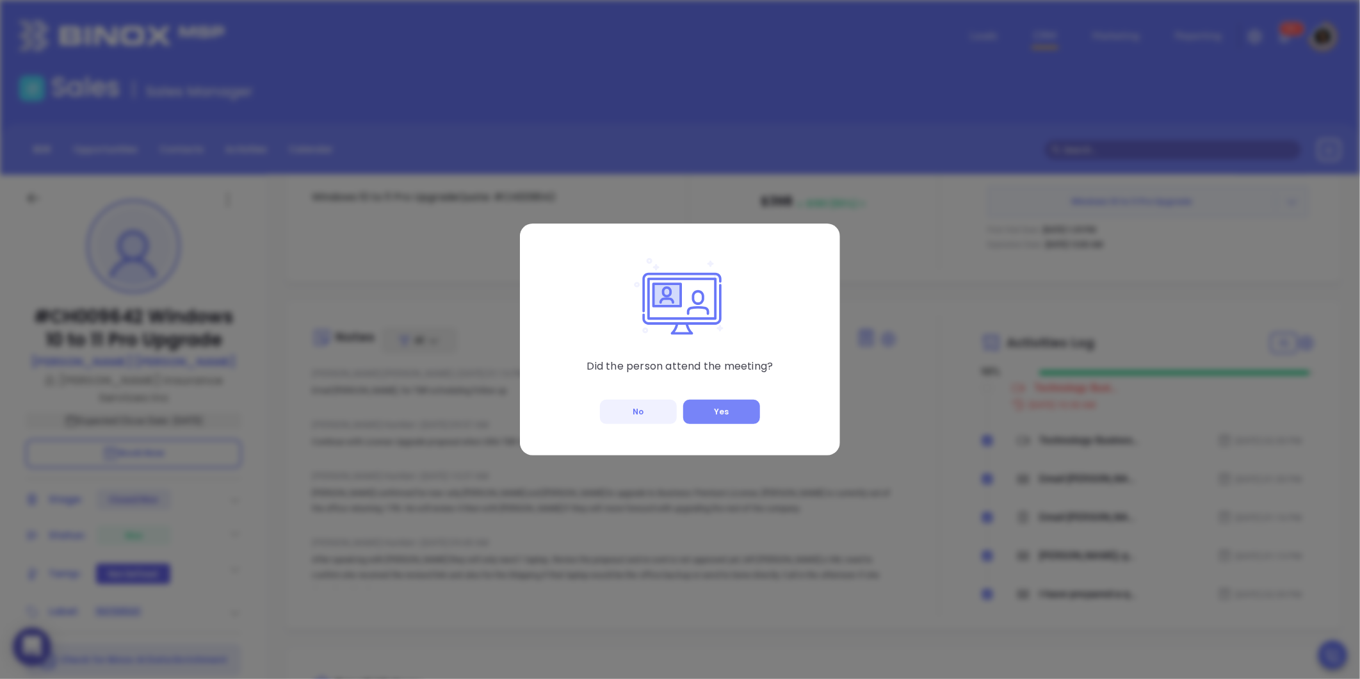
click at [714, 408] on button "Yes" at bounding box center [721, 411] width 77 height 24
checkbox input "true"
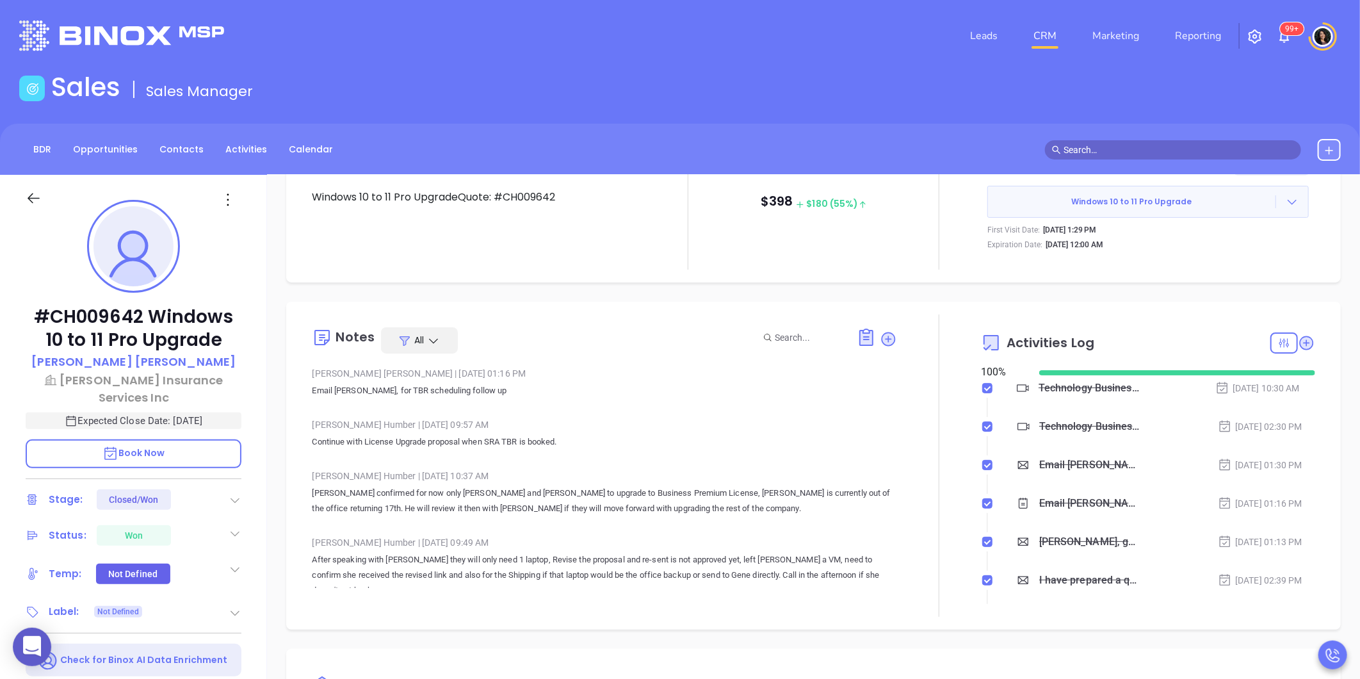
click at [229, 497] on icon at bounding box center [235, 500] width 13 height 13
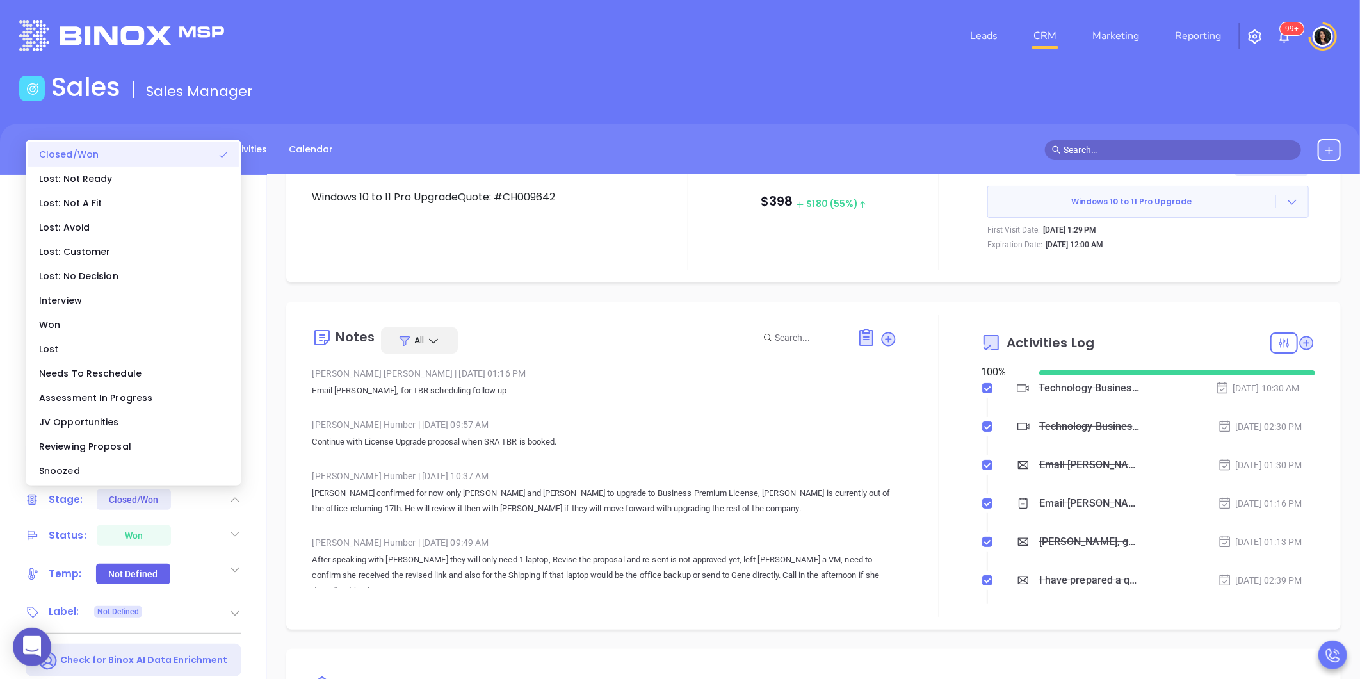
click at [134, 157] on div "Closed/Won" at bounding box center [133, 154] width 211 height 24
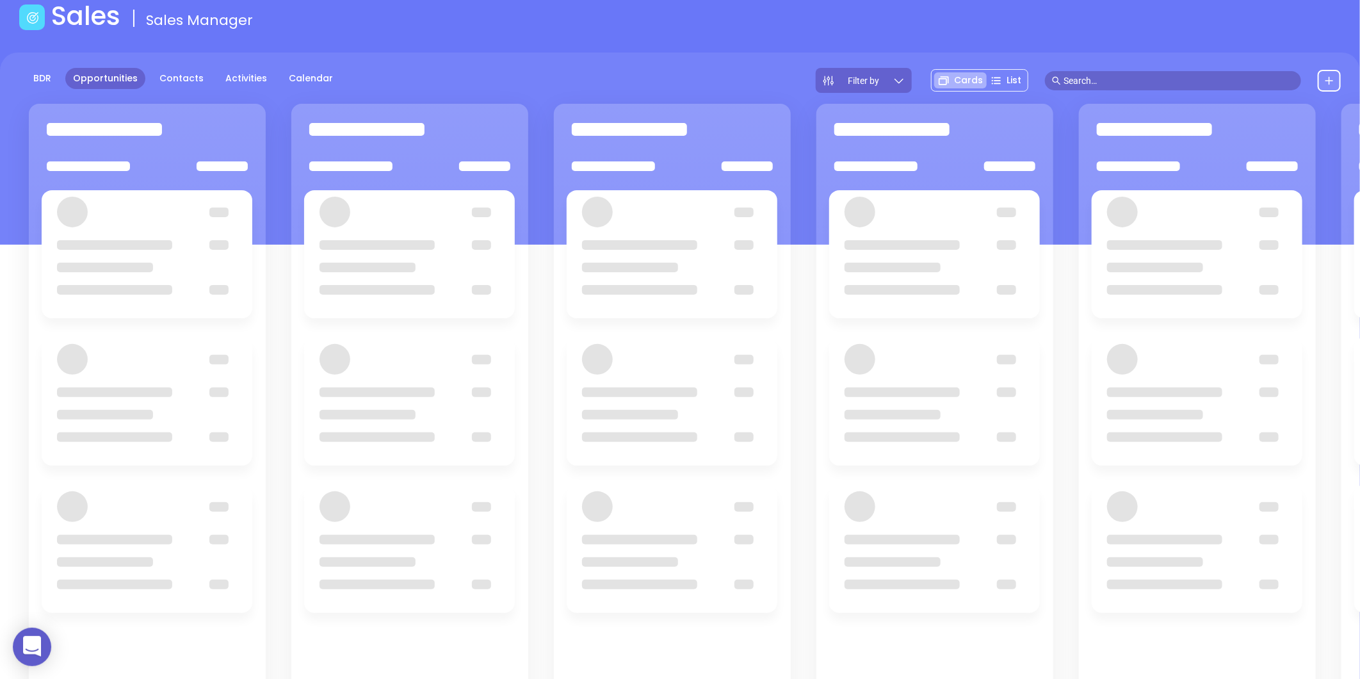
scroll to position [71, 0]
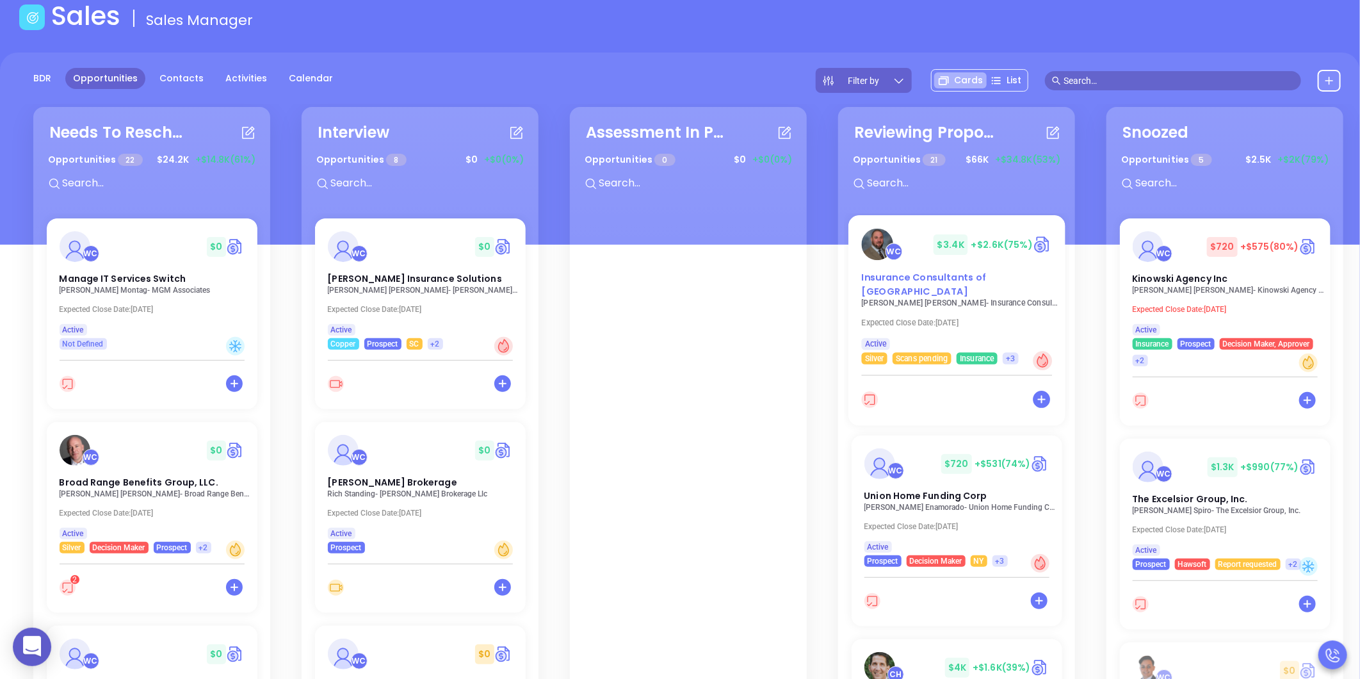
click at [930, 265] on div "WC $ 3.4K +$2.6K (75%) Insurance Consultants of [GEOGRAPHIC_DATA]" at bounding box center [956, 264] width 206 height 70
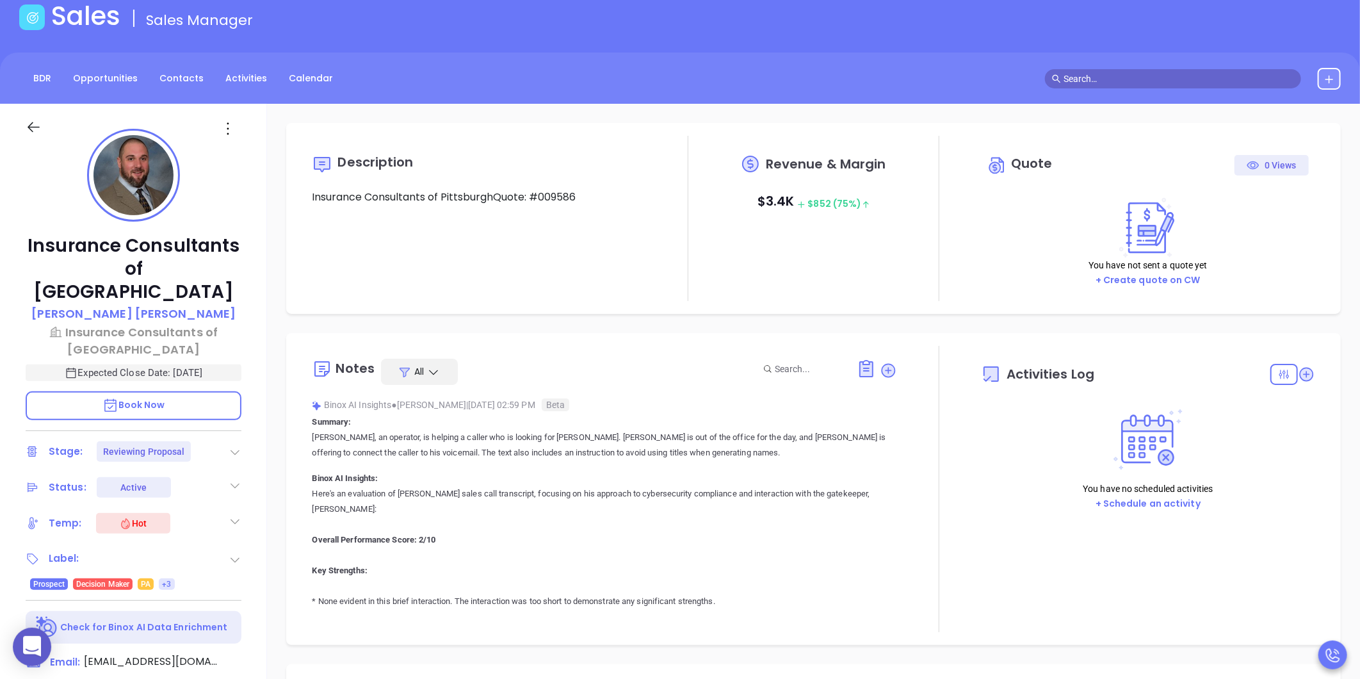
type input "[DATE]"
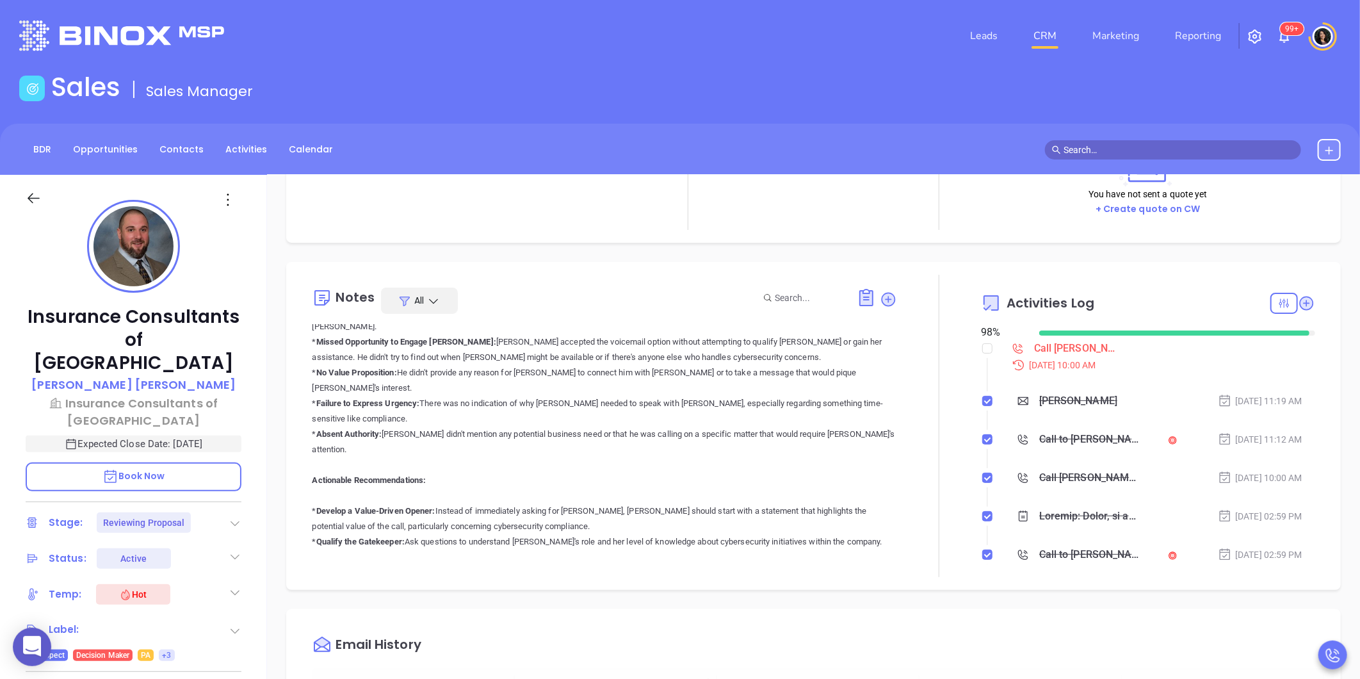
scroll to position [284, 0]
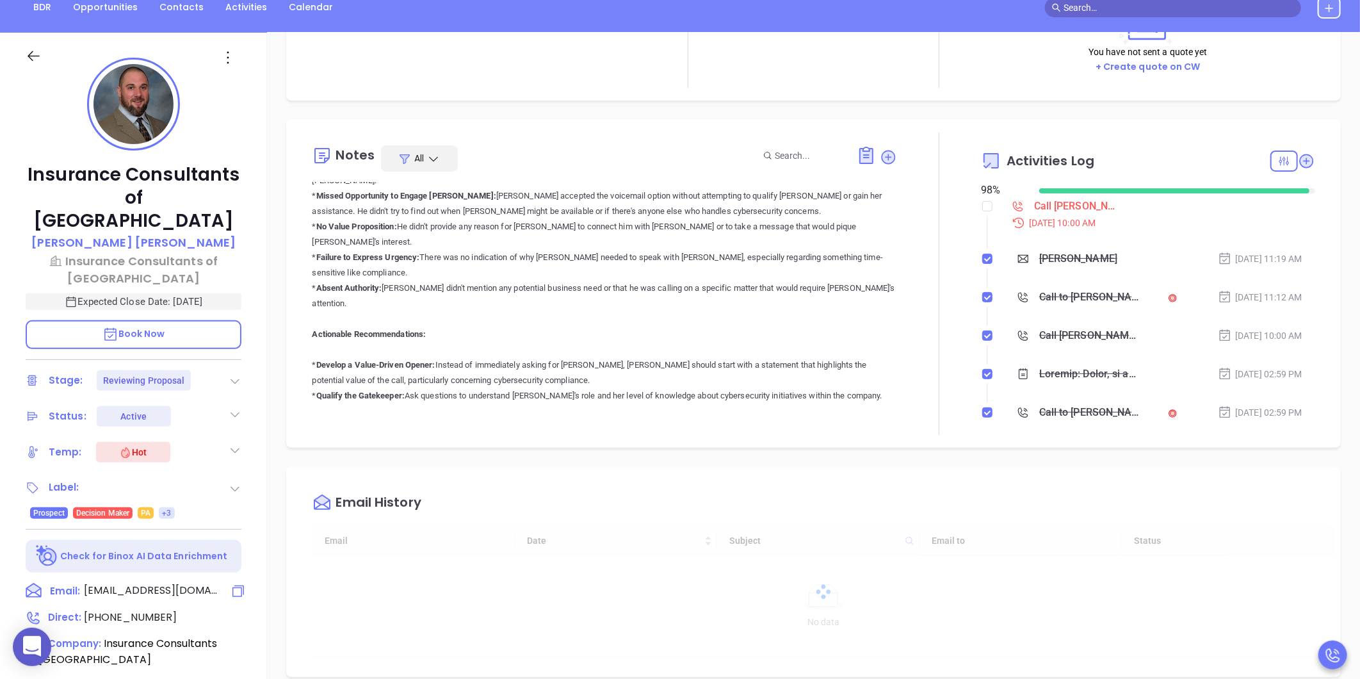
click at [154, 583] on span "[EMAIL_ADDRESS][DOMAIN_NAME]" at bounding box center [151, 590] width 134 height 15
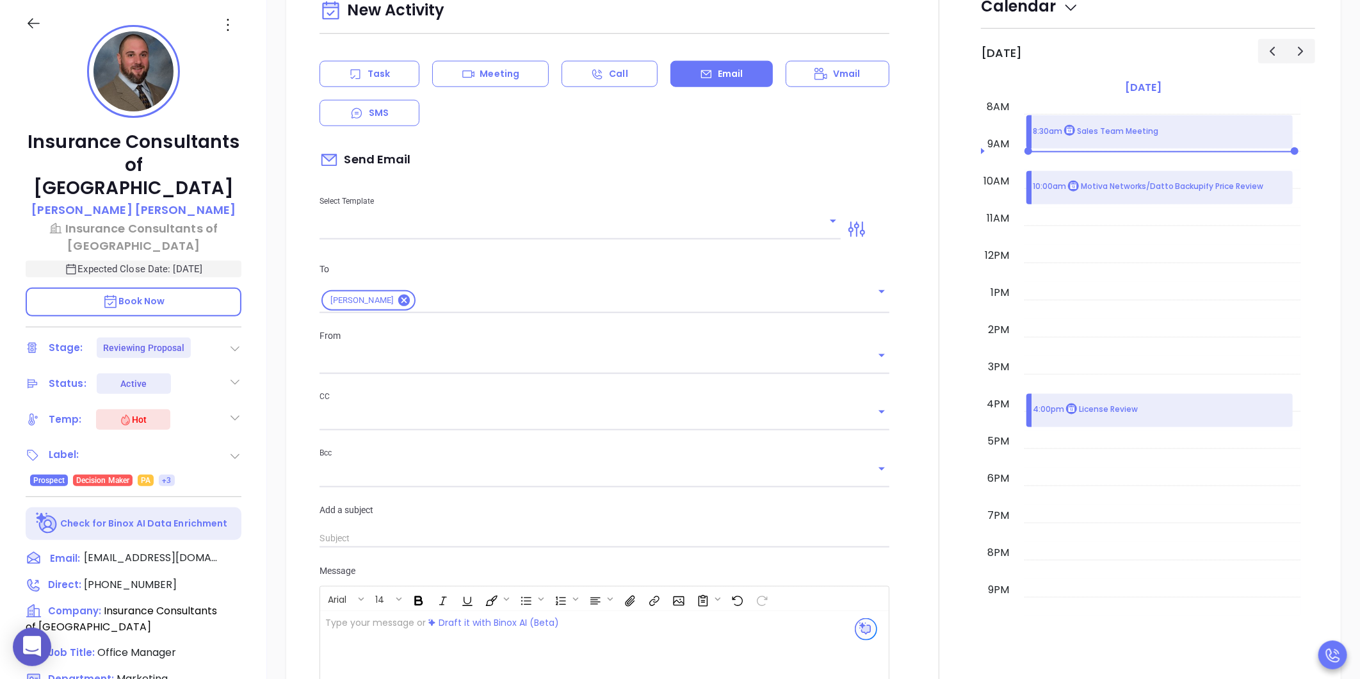
scroll to position [773, 0]
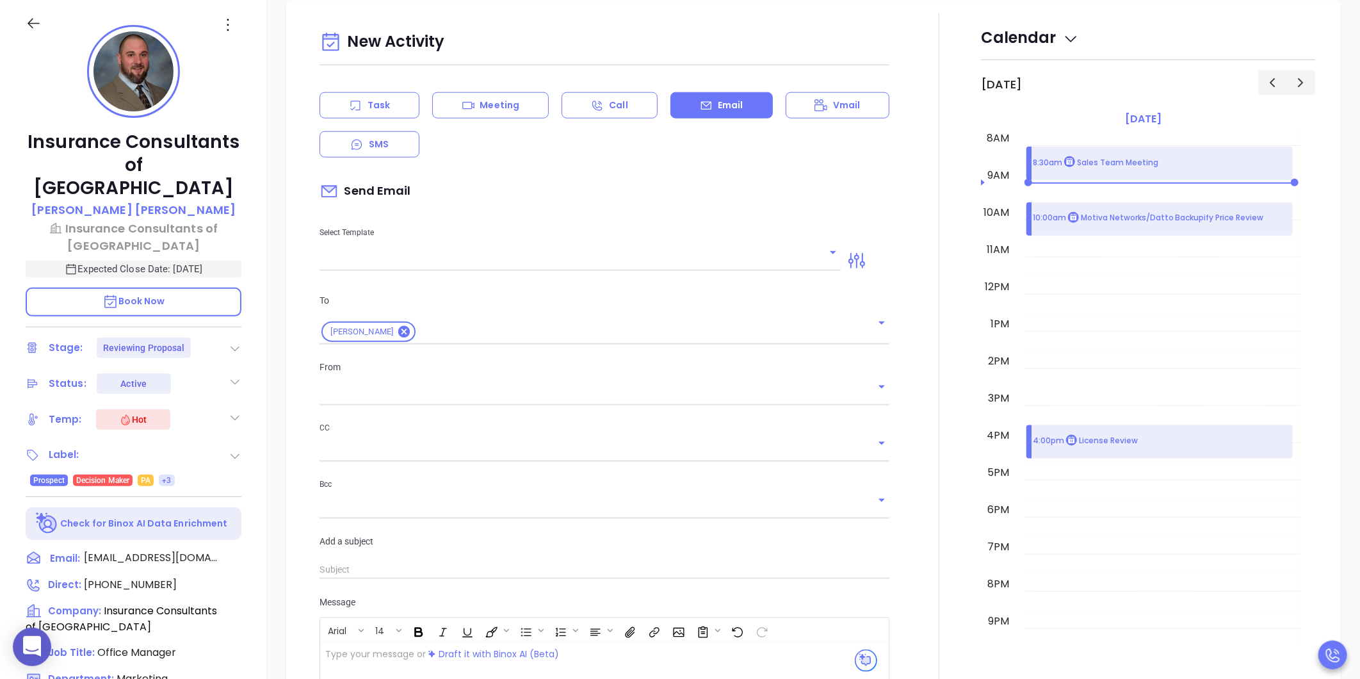
type input "[PERSON_NAME]"
click at [462, 259] on input "text" at bounding box center [570, 261] width 502 height 19
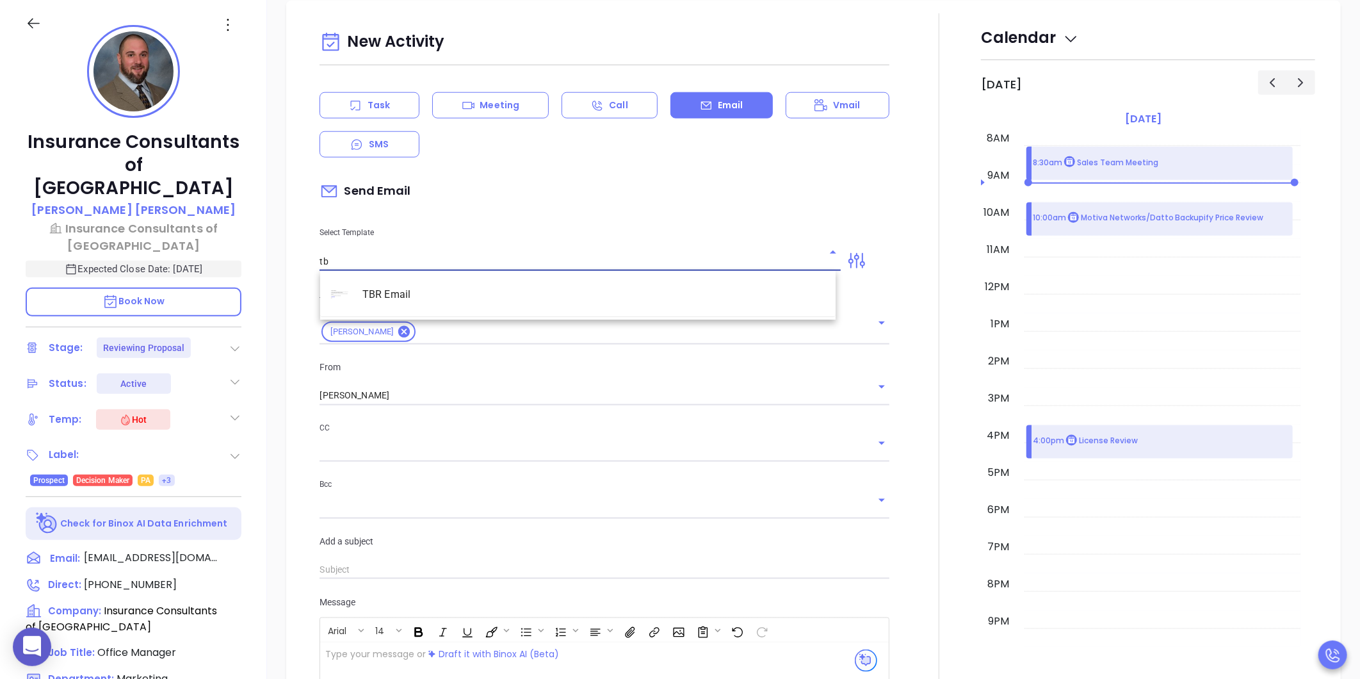
click at [426, 291] on li "TBR Email" at bounding box center [577, 294] width 515 height 33
type input "TBR Email"
type input "Matt, got 10 mins?"
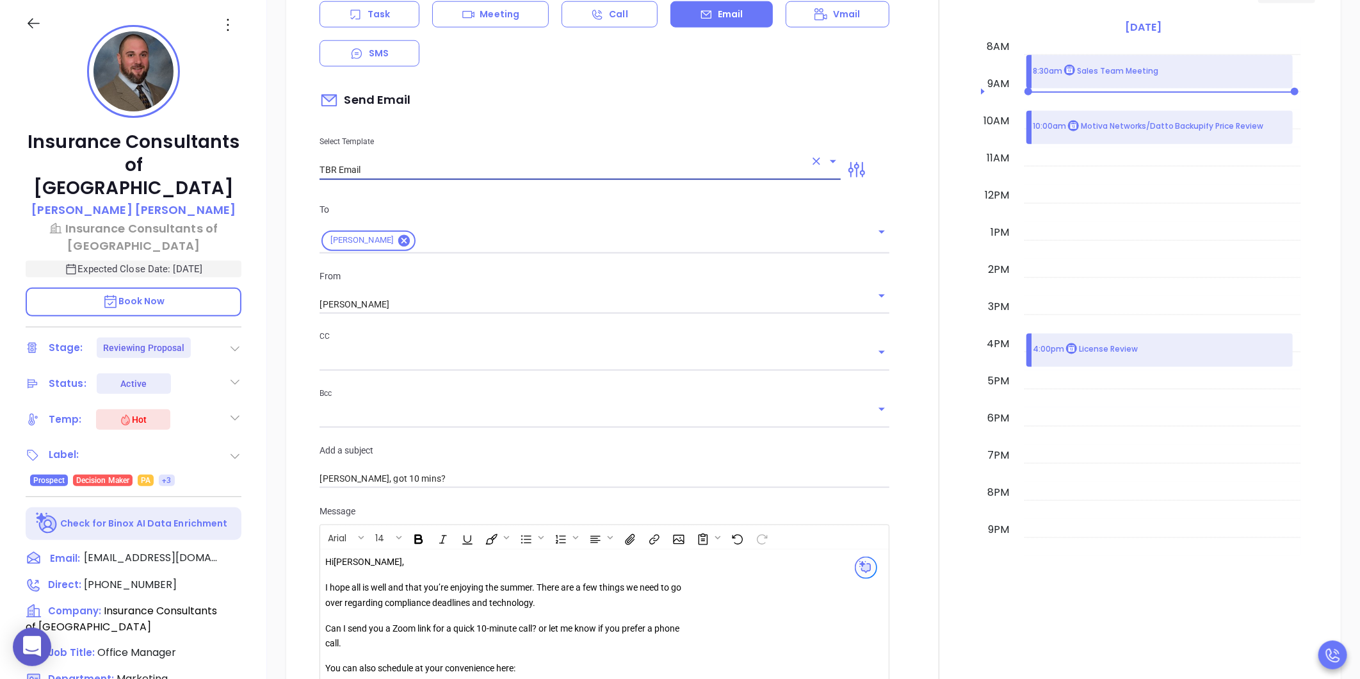
scroll to position [1059, 0]
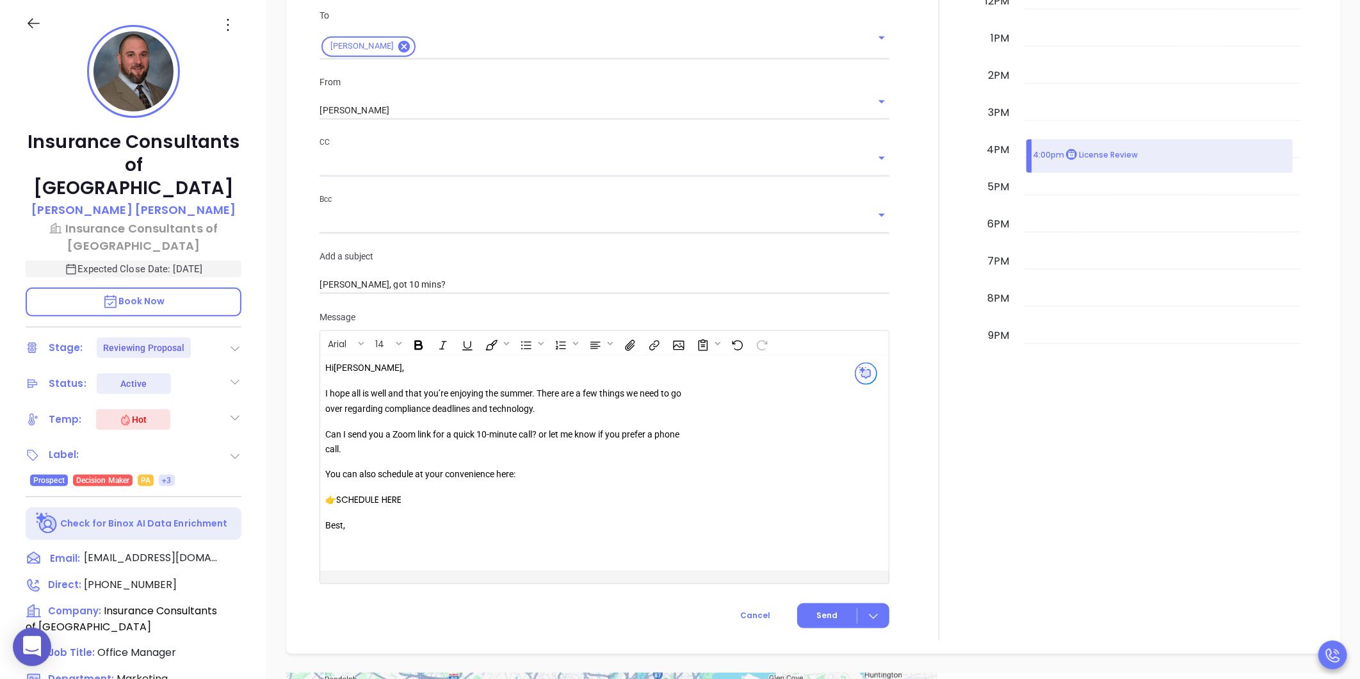
type input "TBR Email"
click at [387, 504] on link "SCHEDULE HERE" at bounding box center [368, 500] width 65 height 13
click at [355, 522] on icon "Open link" at bounding box center [356, 523] width 9 height 9
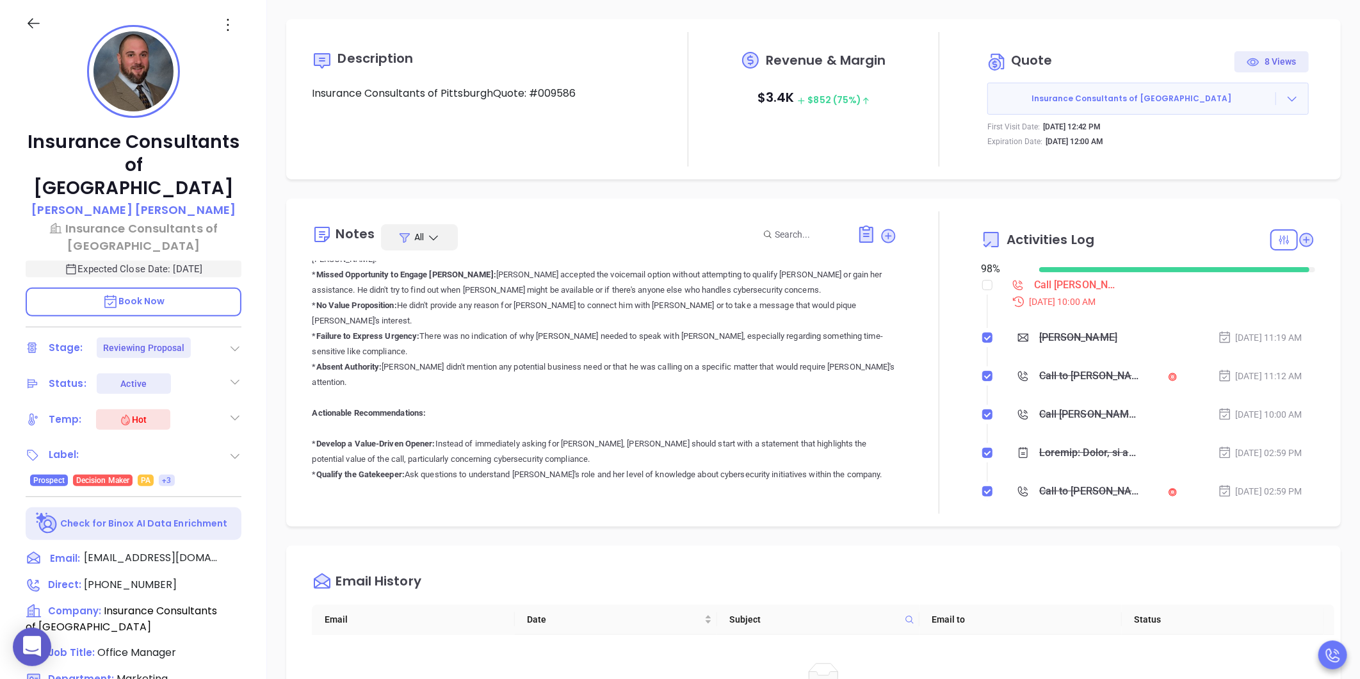
scroll to position [0, 0]
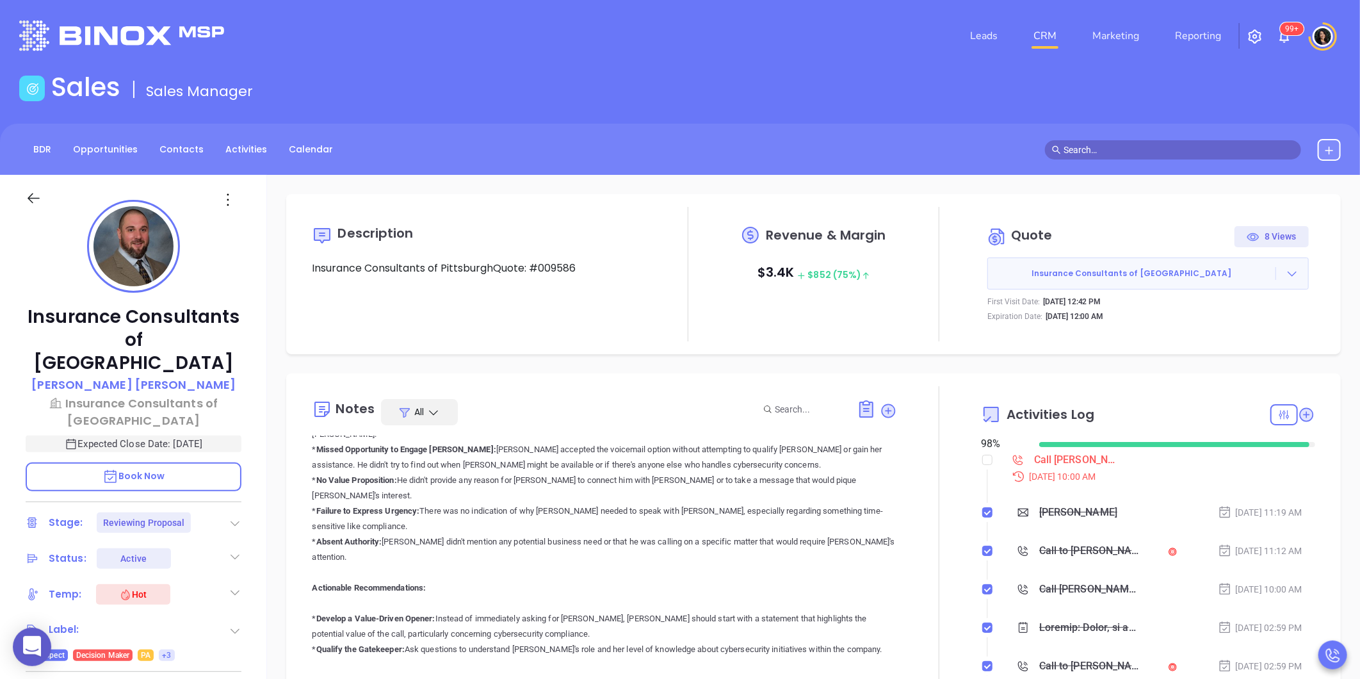
click at [1042, 31] on link "CRM" at bounding box center [1044, 36] width 33 height 26
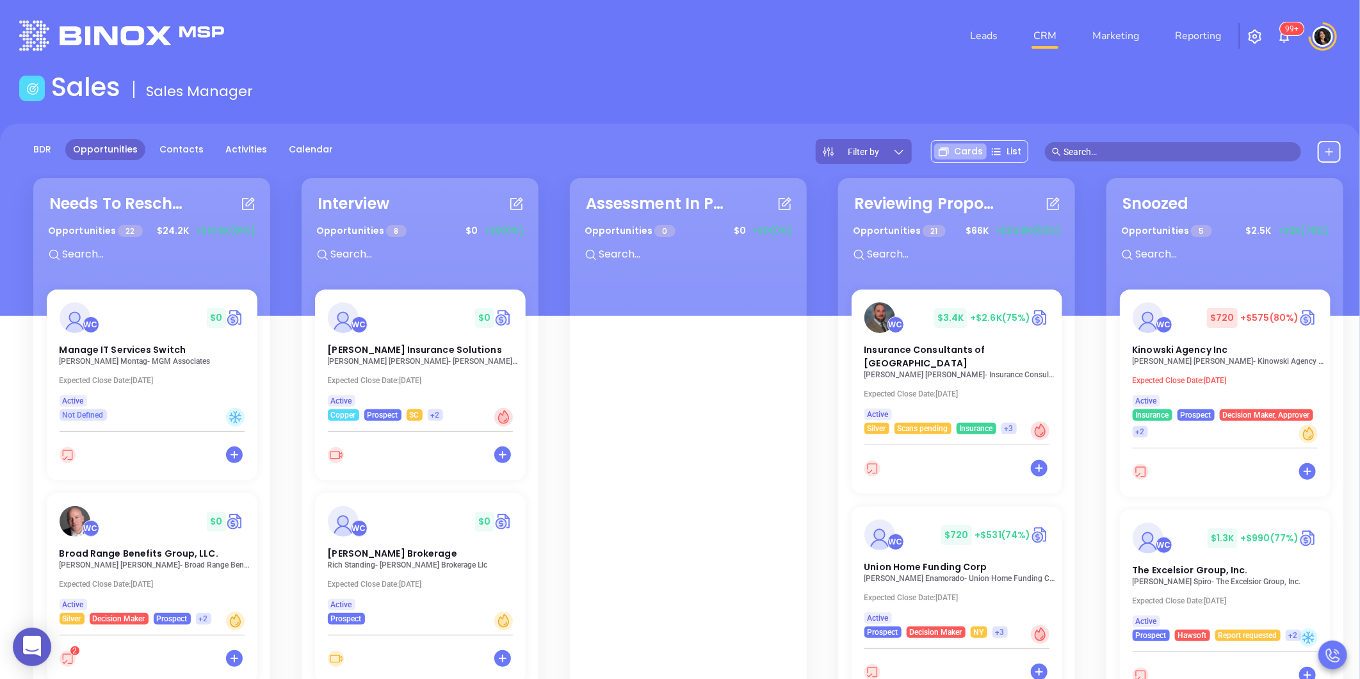
click at [32, 644] on div at bounding box center [32, 646] width 38 height 38
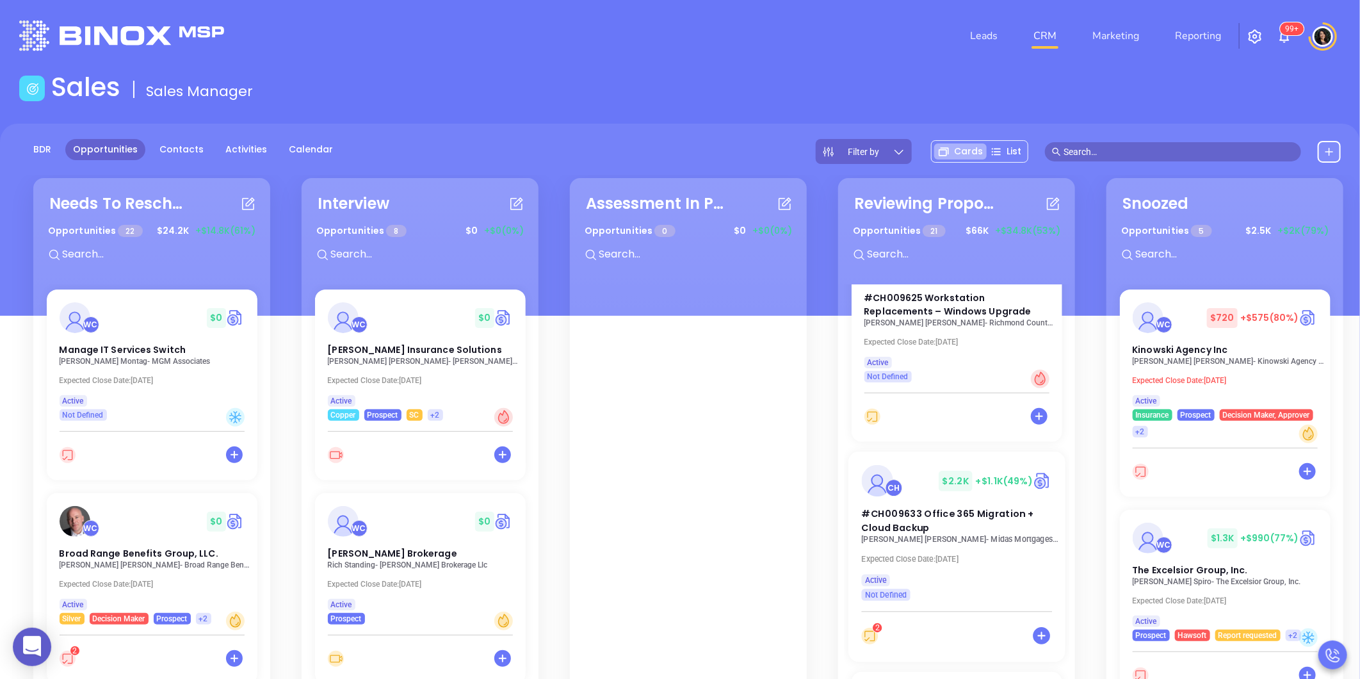
scroll to position [497, 0]
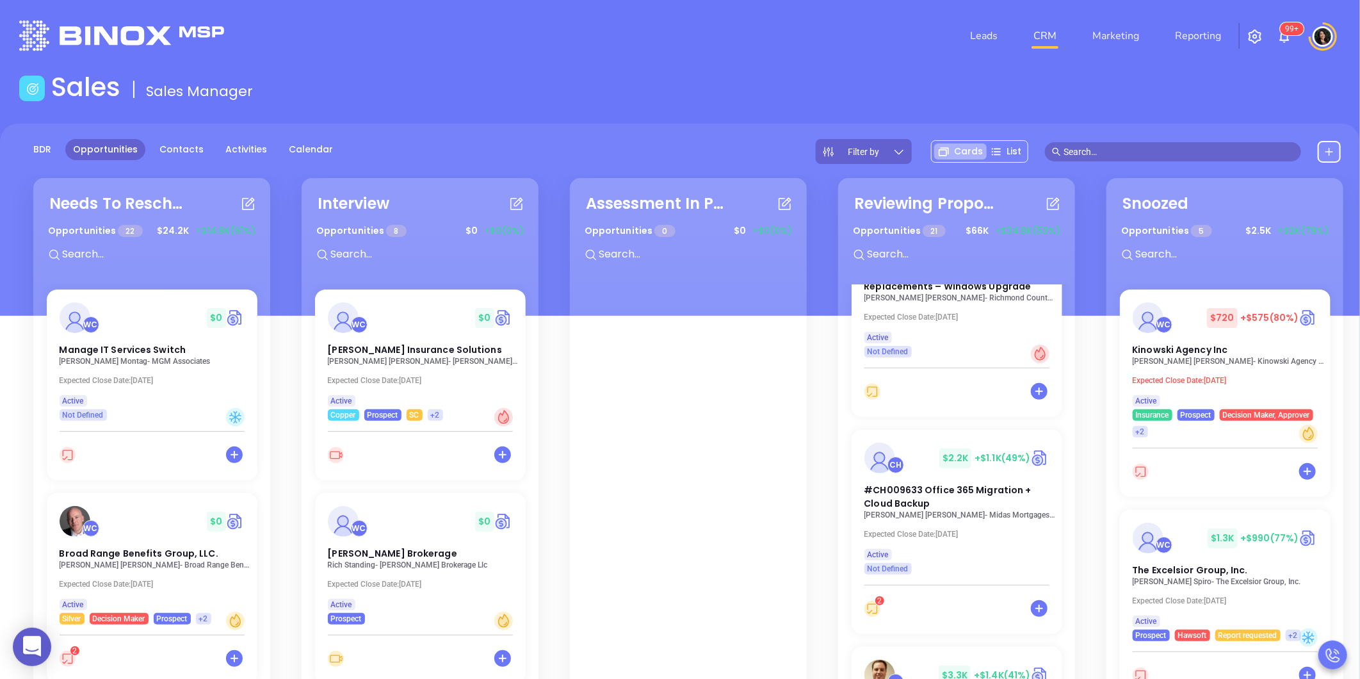
click at [821, 592] on div "Needs To Reschedule Opportunities 22 $ 24.2K +$14.8K (61%) WC $ 0 Manage IT Ser…" at bounding box center [826, 508] width 1609 height 666
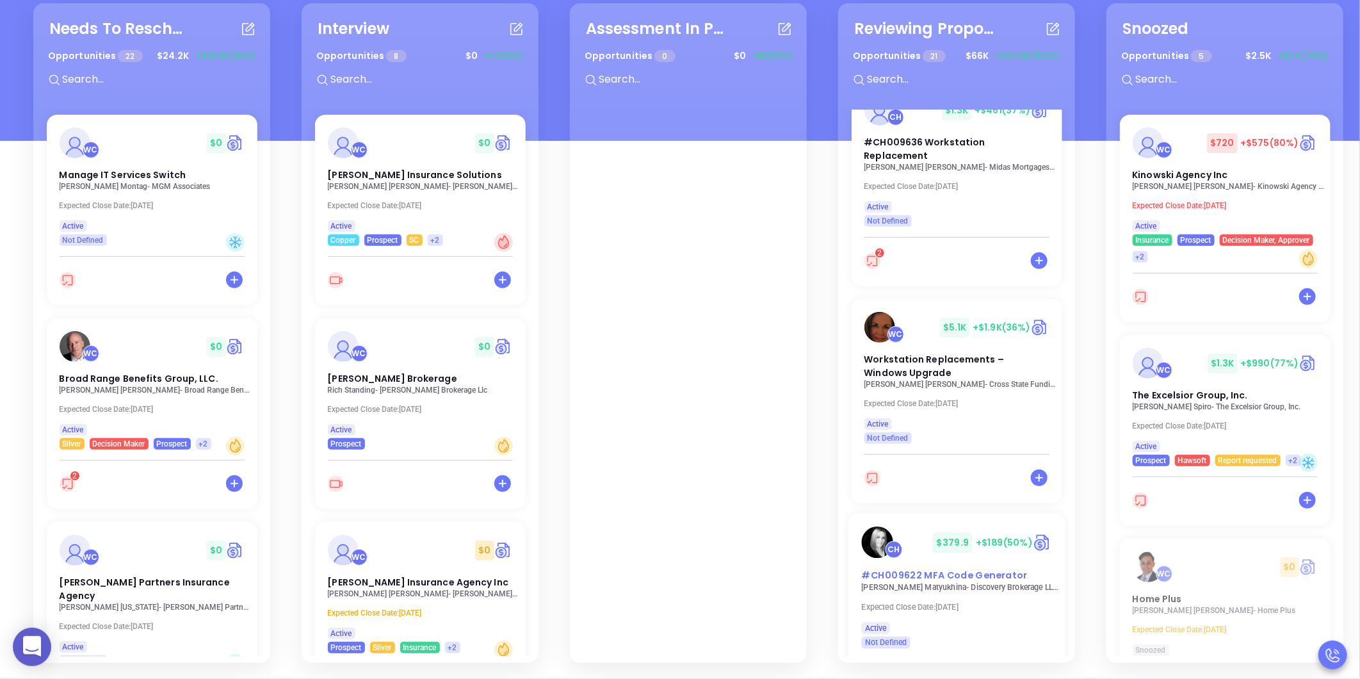
scroll to position [1206, 0]
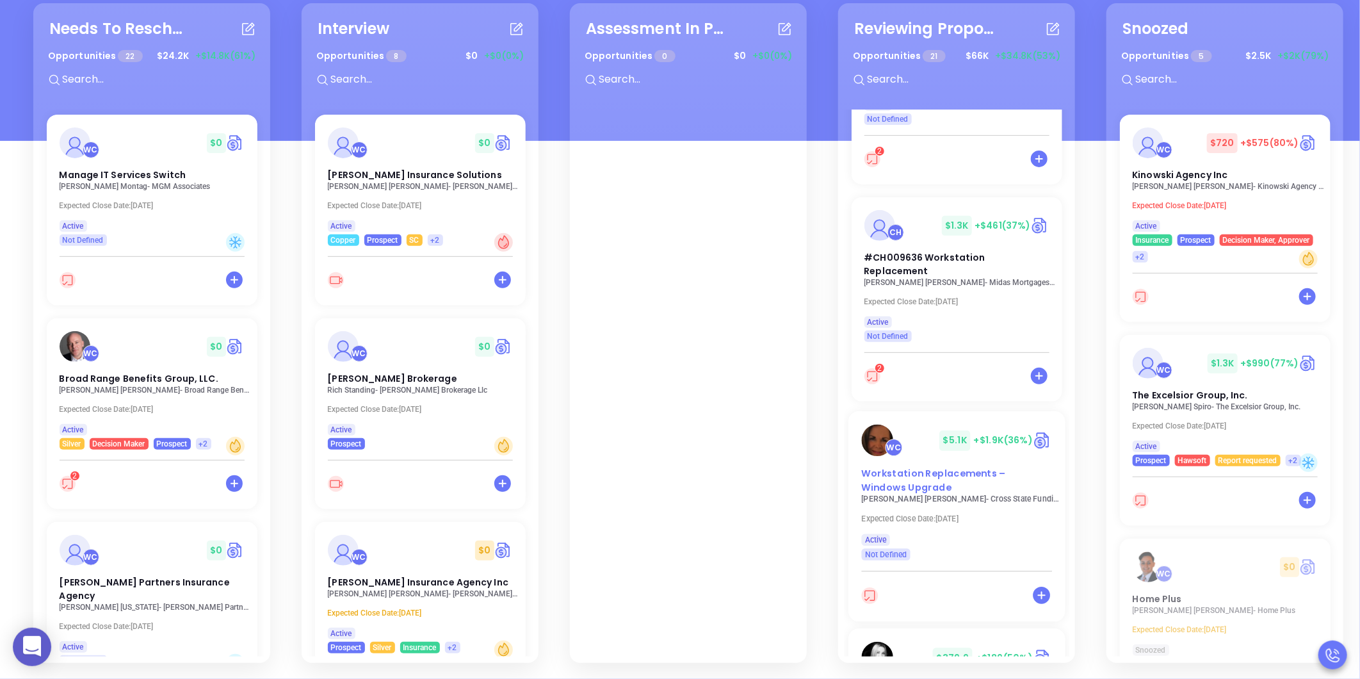
drag, startPoint x: 919, startPoint y: 439, endPoint x: 903, endPoint y: 444, distance: 17.2
click at [903, 467] on div "Workstation Replacements – Windows Upgrade" at bounding box center [956, 481] width 206 height 28
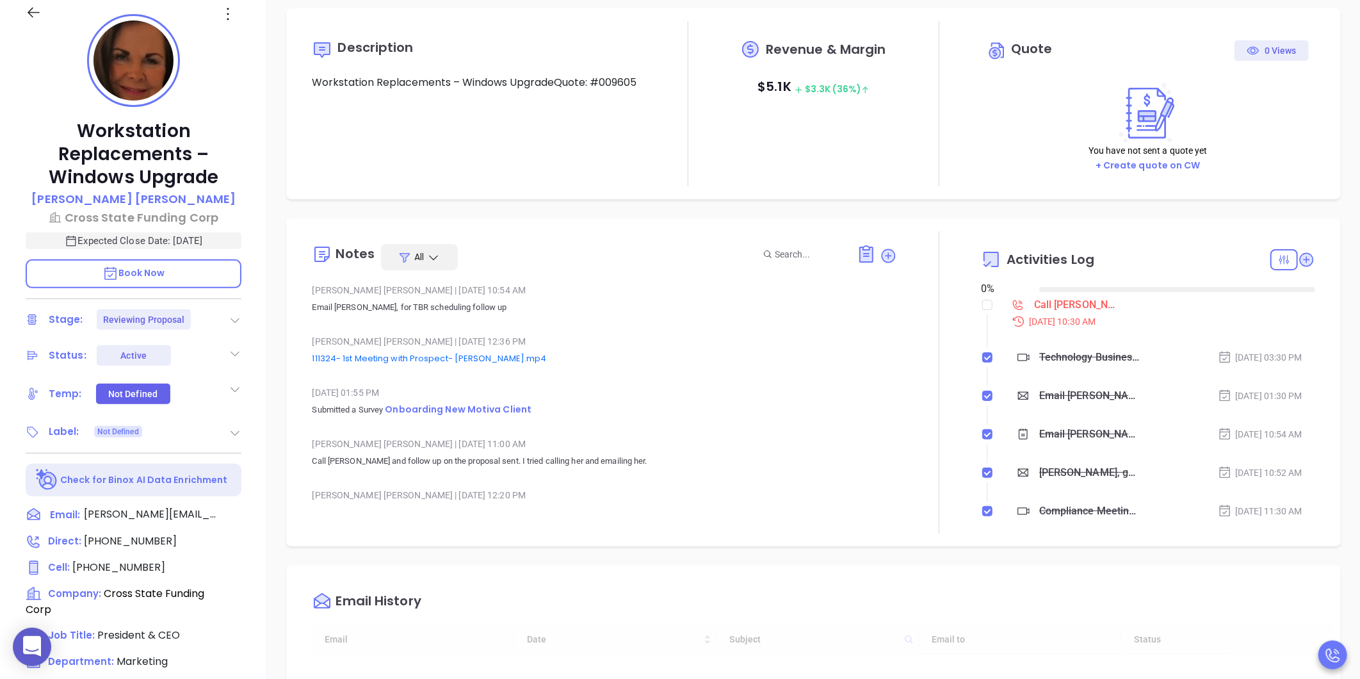
type input "[DATE]"
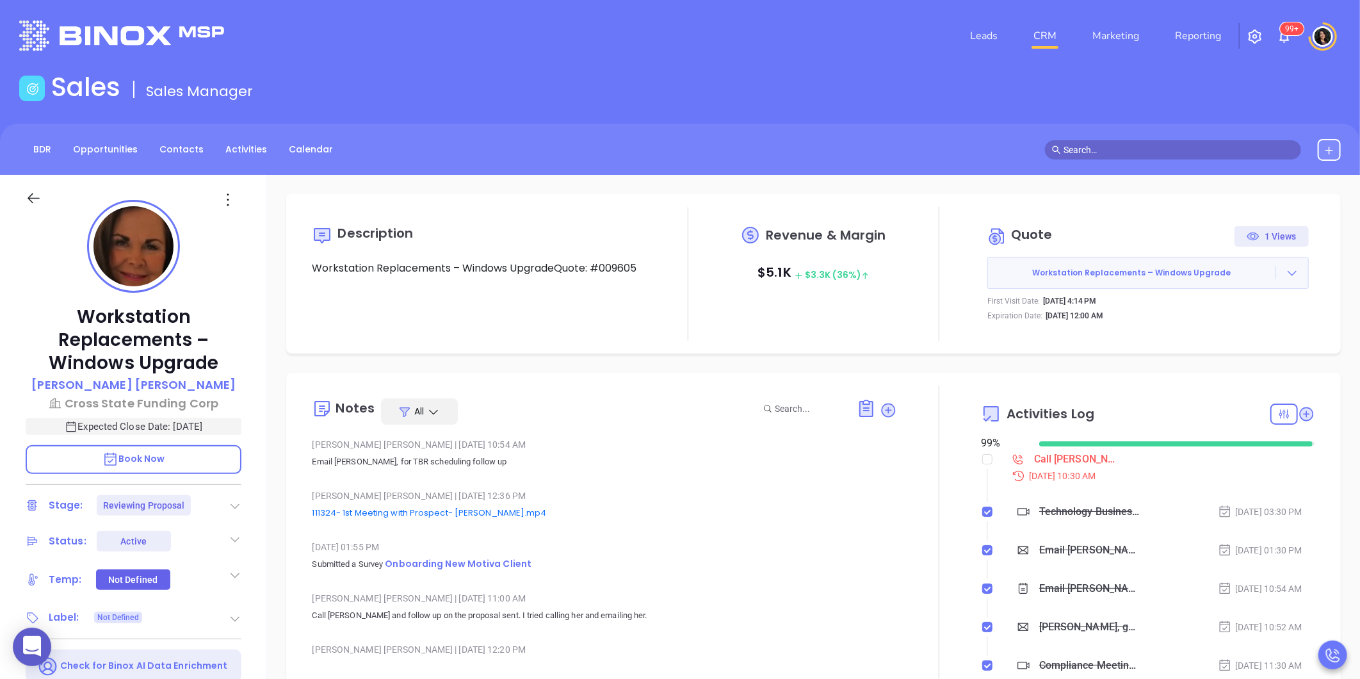
type input "[PERSON_NAME]"
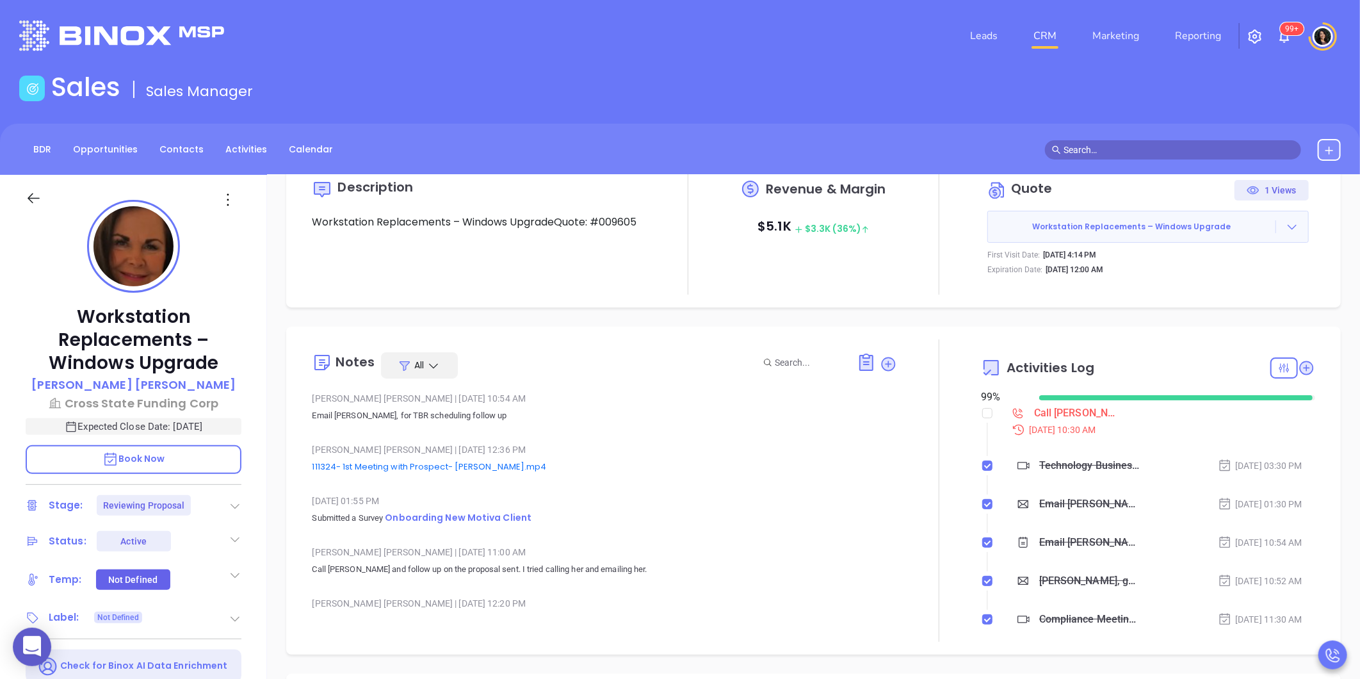
scroll to position [71, 0]
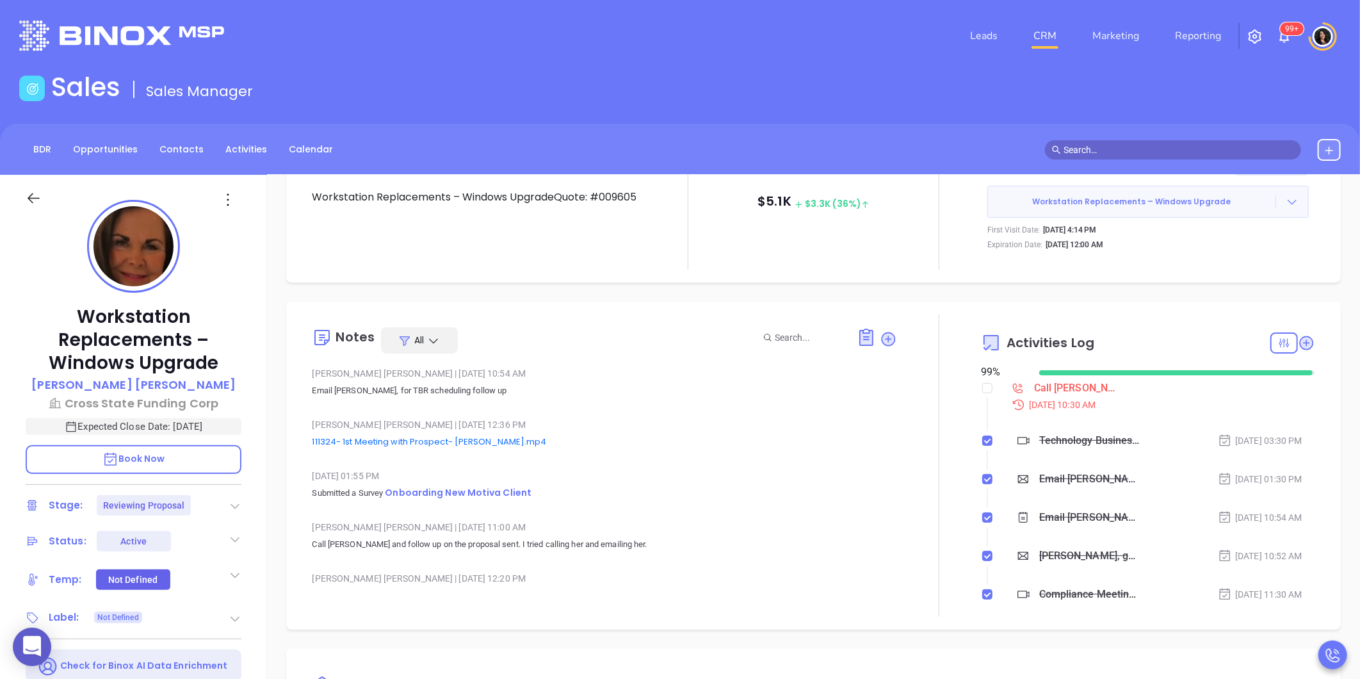
click at [1285, 197] on icon at bounding box center [1291, 201] width 13 height 13
click at [1221, 263] on link "View Order Porter" at bounding box center [1221, 260] width 132 height 13
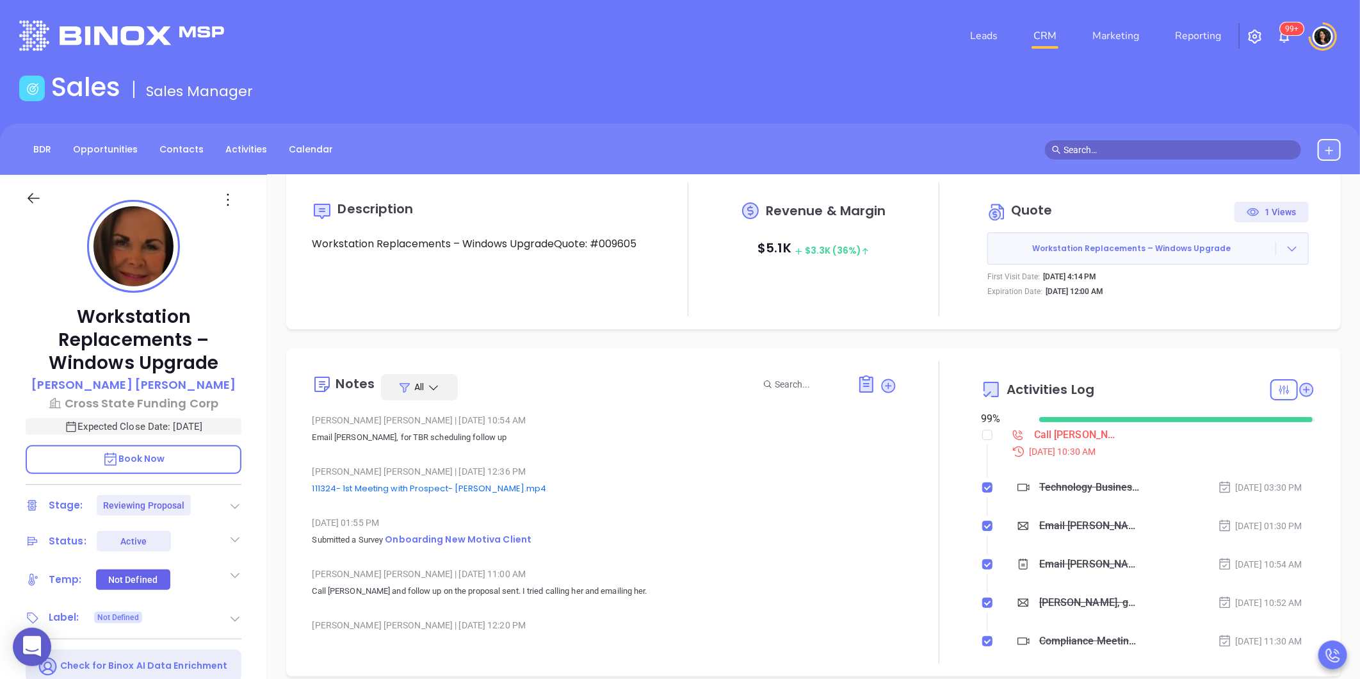
scroll to position [0, 0]
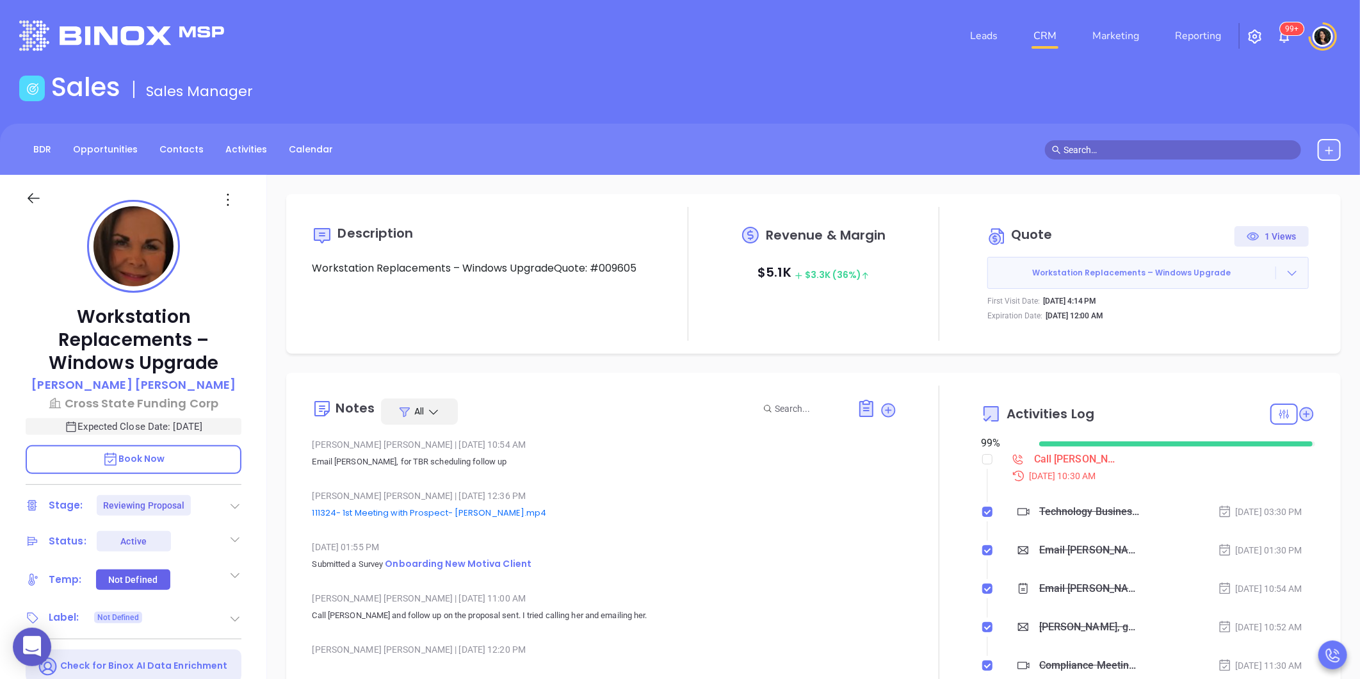
click at [1285, 276] on icon at bounding box center [1291, 272] width 13 height 13
click at [1220, 302] on link "Prepare and Send" at bounding box center [1197, 308] width 85 height 13
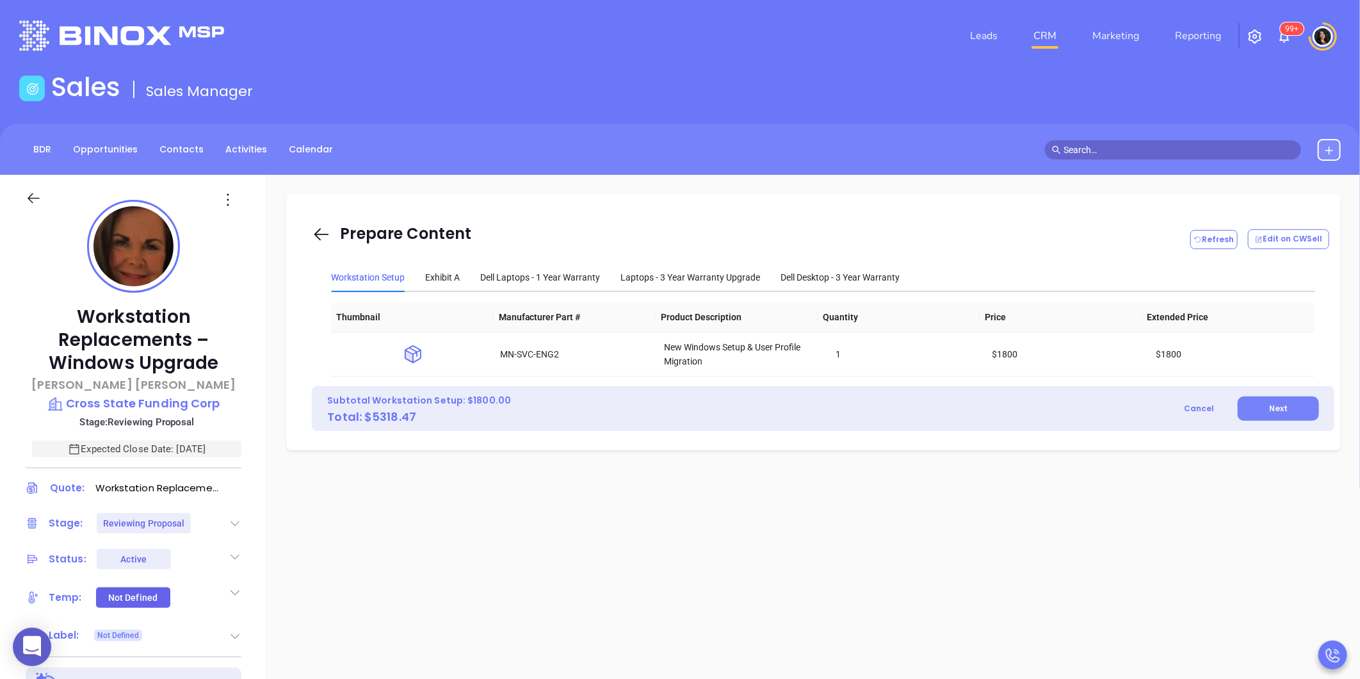
click at [1287, 400] on button "Next" at bounding box center [1277, 408] width 81 height 24
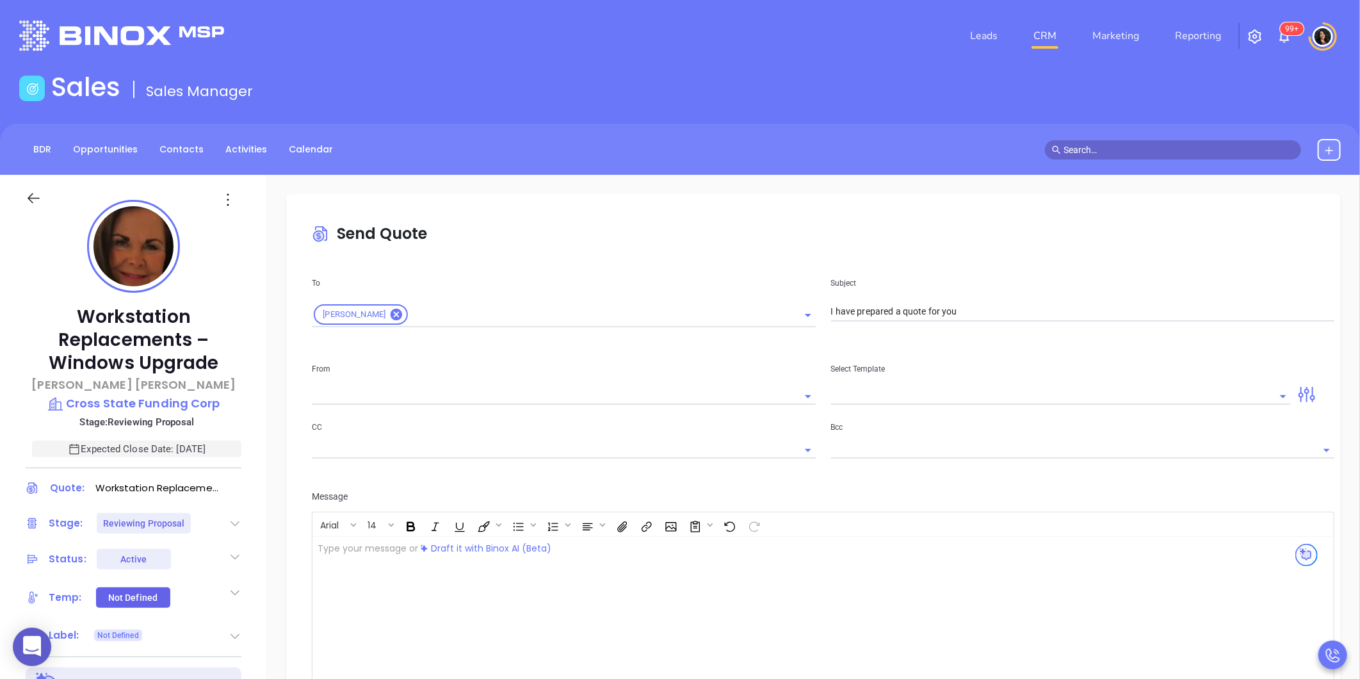
type input "carla@motiva.net"
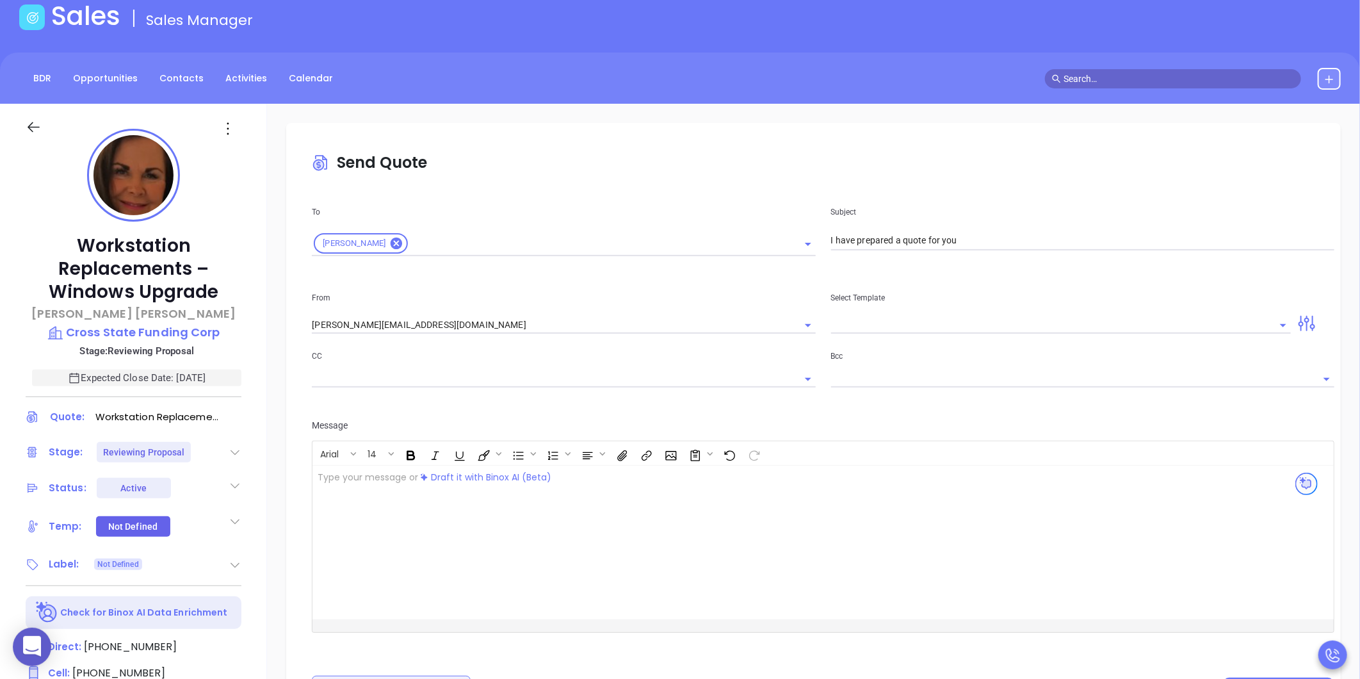
click at [556, 513] on div "﻿" at bounding box center [786, 542] width 949 height 154
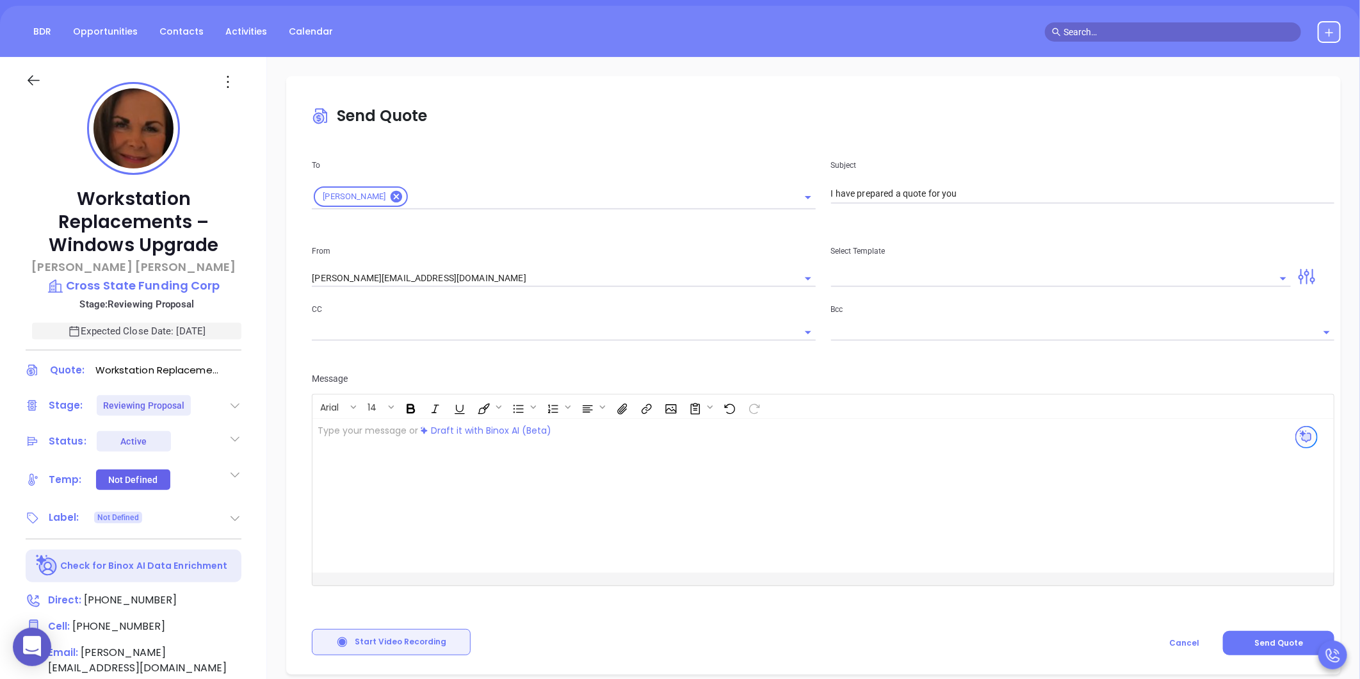
scroll to position [142, 0]
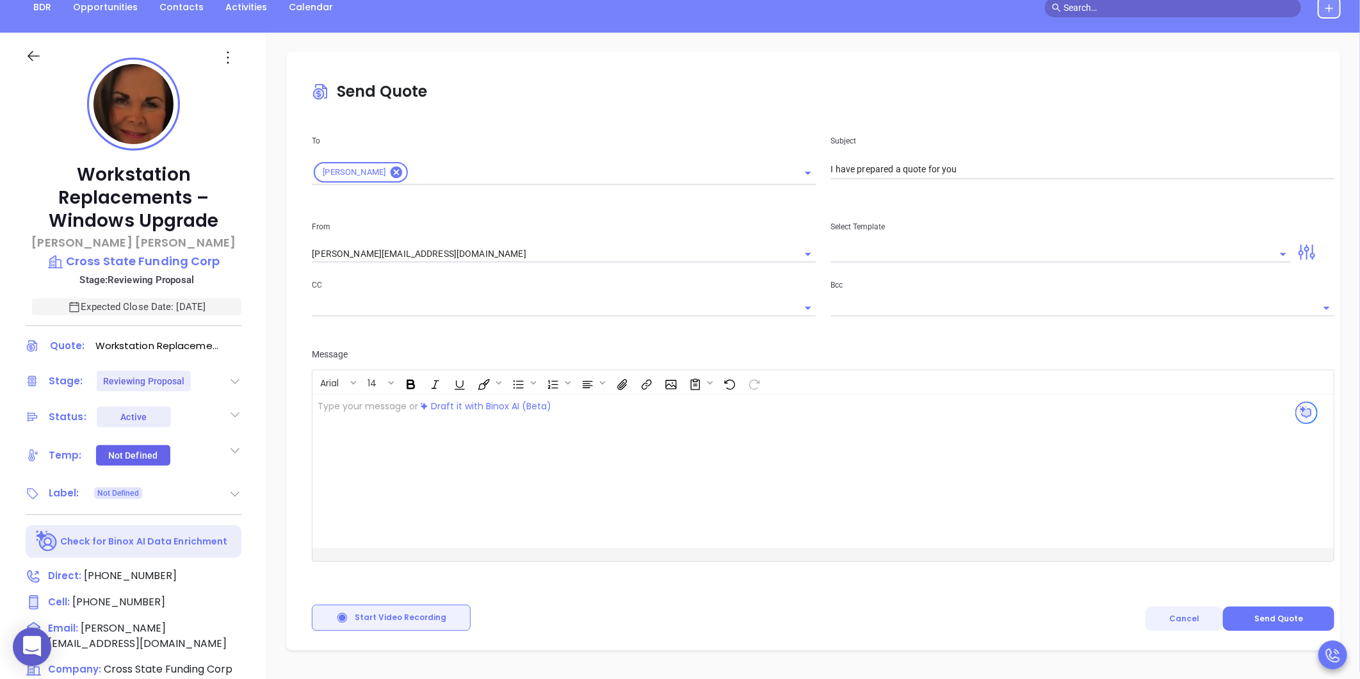
click at [1180, 618] on span "Cancel" at bounding box center [1184, 618] width 30 height 11
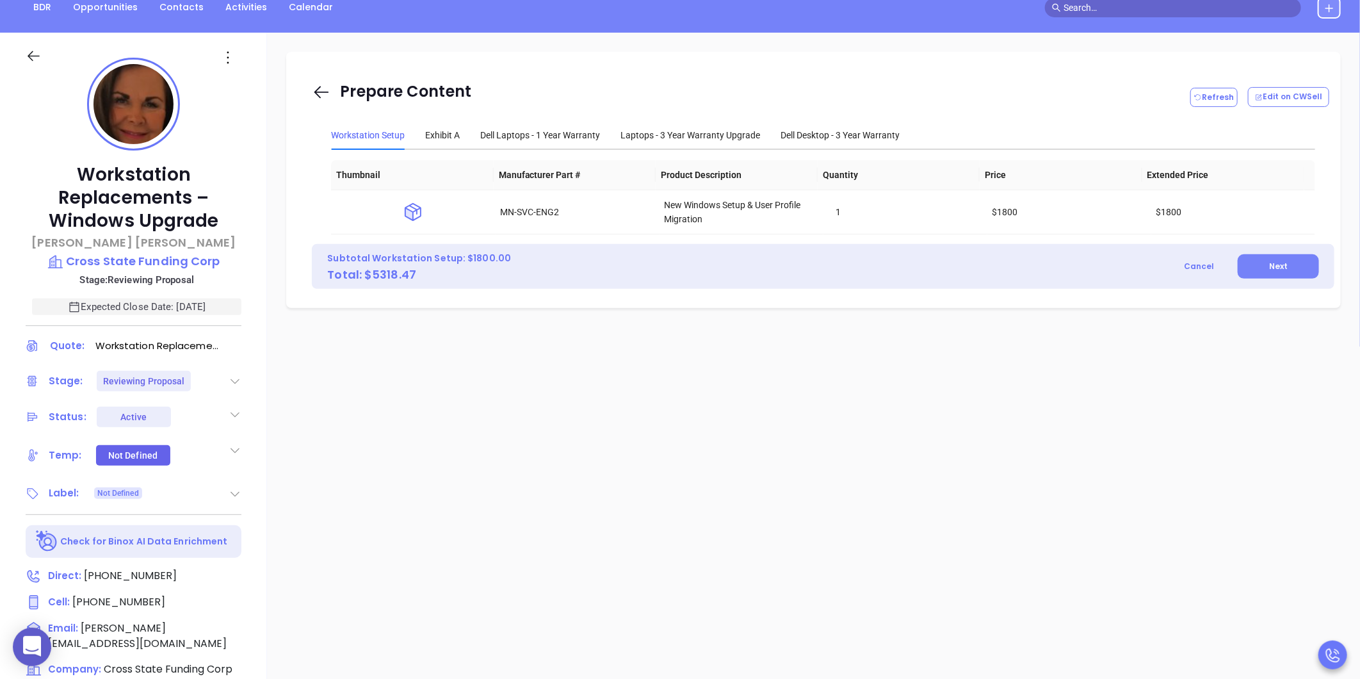
click at [1269, 268] on span "Next" at bounding box center [1278, 266] width 19 height 11
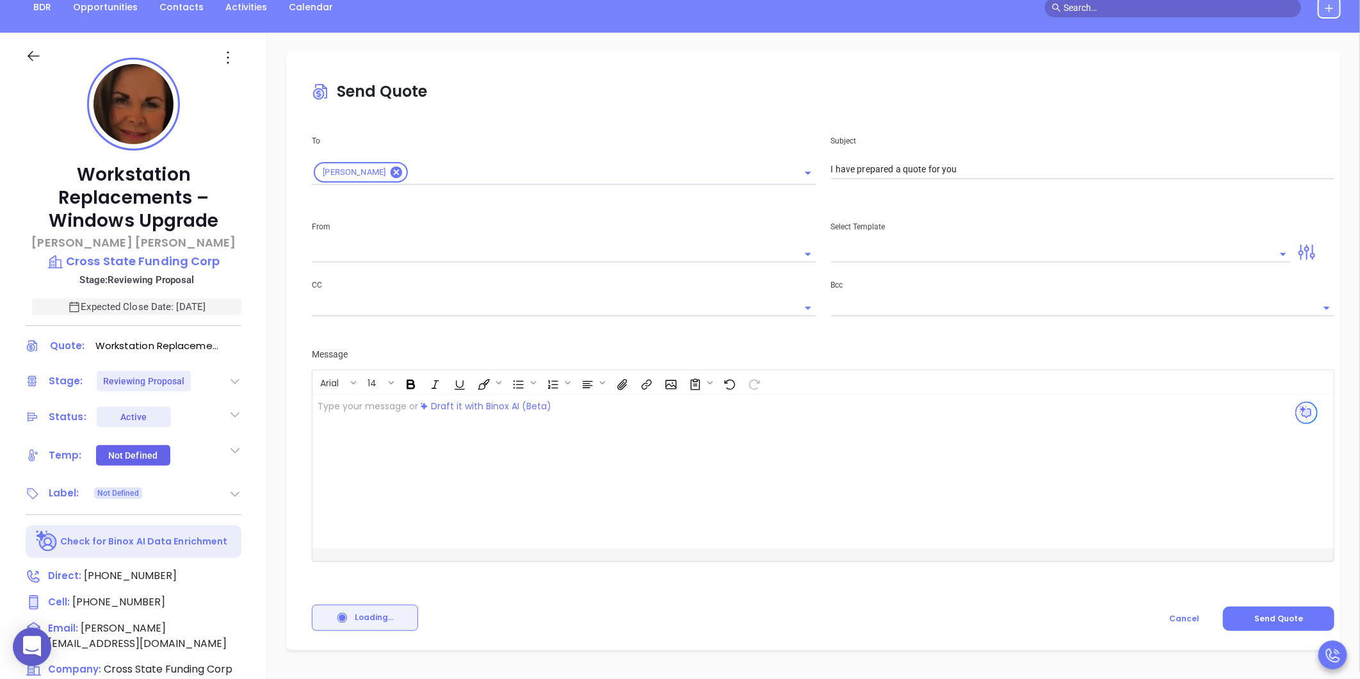
type input "carla@motiva.net"
click at [643, 415] on div "﻿" at bounding box center [786, 471] width 949 height 154
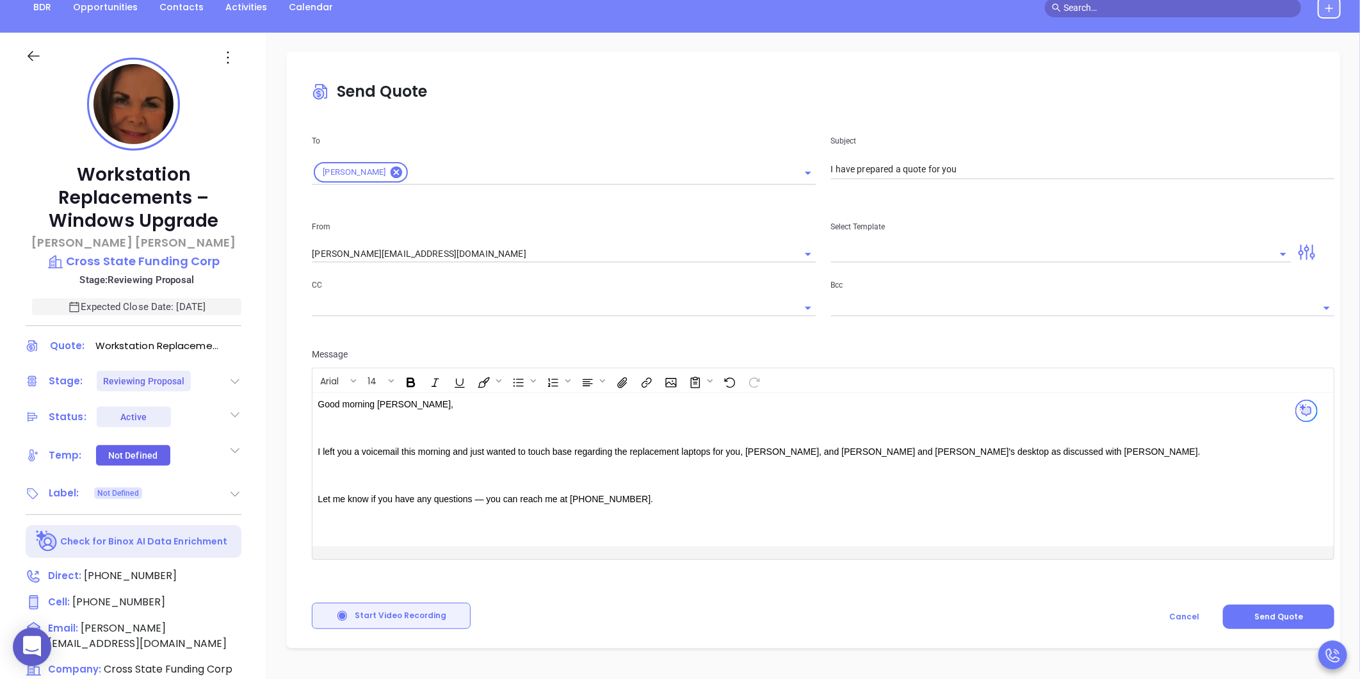
scroll to position [141, 0]
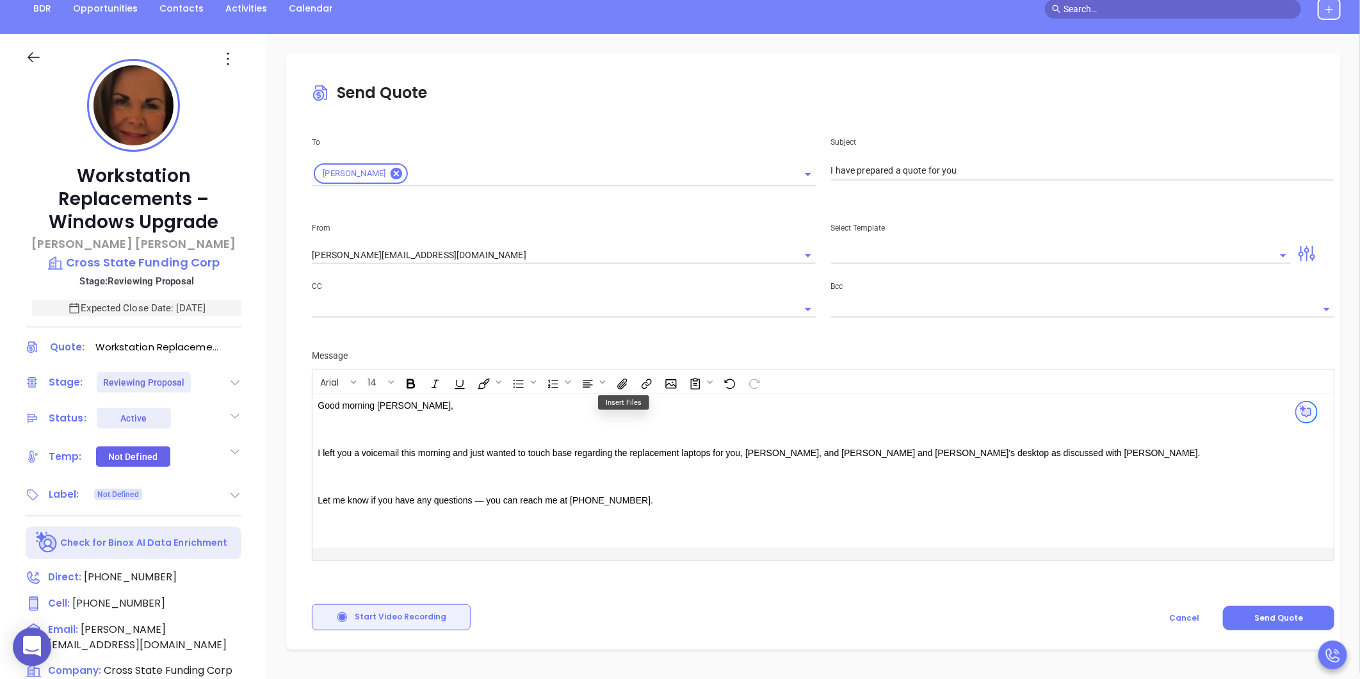
click at [808, 484] on div "Good morning Kelly, I left you a voicemail this morning and just wanted to touc…" at bounding box center [786, 471] width 949 height 154
click at [508, 468] on div "Good morning Kelly, I left you a voicemail this morning and just wanted to touc…" at bounding box center [786, 471] width 949 height 154
drag, startPoint x: 445, startPoint y: 476, endPoint x: 356, endPoint y: 478, distance: 89.0
click at [356, 478] on p "You can CLICK HERE t o review" at bounding box center [787, 476] width 939 height 13
click at [643, 385] on icon "Insert link" at bounding box center [647, 383] width 14 height 13
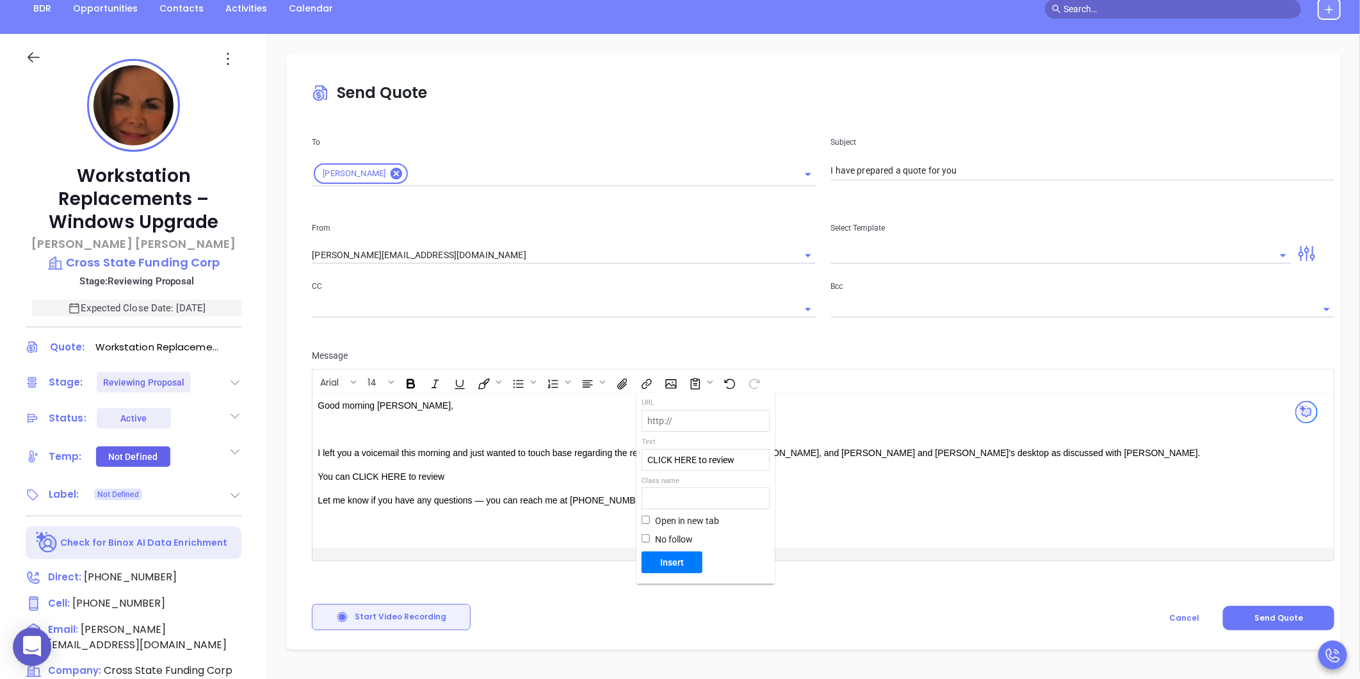
click at [686, 414] on input "text" at bounding box center [705, 420] width 127 height 20
paste input "https://www.orderporter.com/OrderPorter3.2/online.order?passcode=288d77beaab3b4…"
type input "https://www.orderporter.com/OrderPorter3.2/online.order?passcode=288d77beaab3b4…"
click at [644, 523] on input "Open in new tab" at bounding box center [645, 519] width 8 height 8
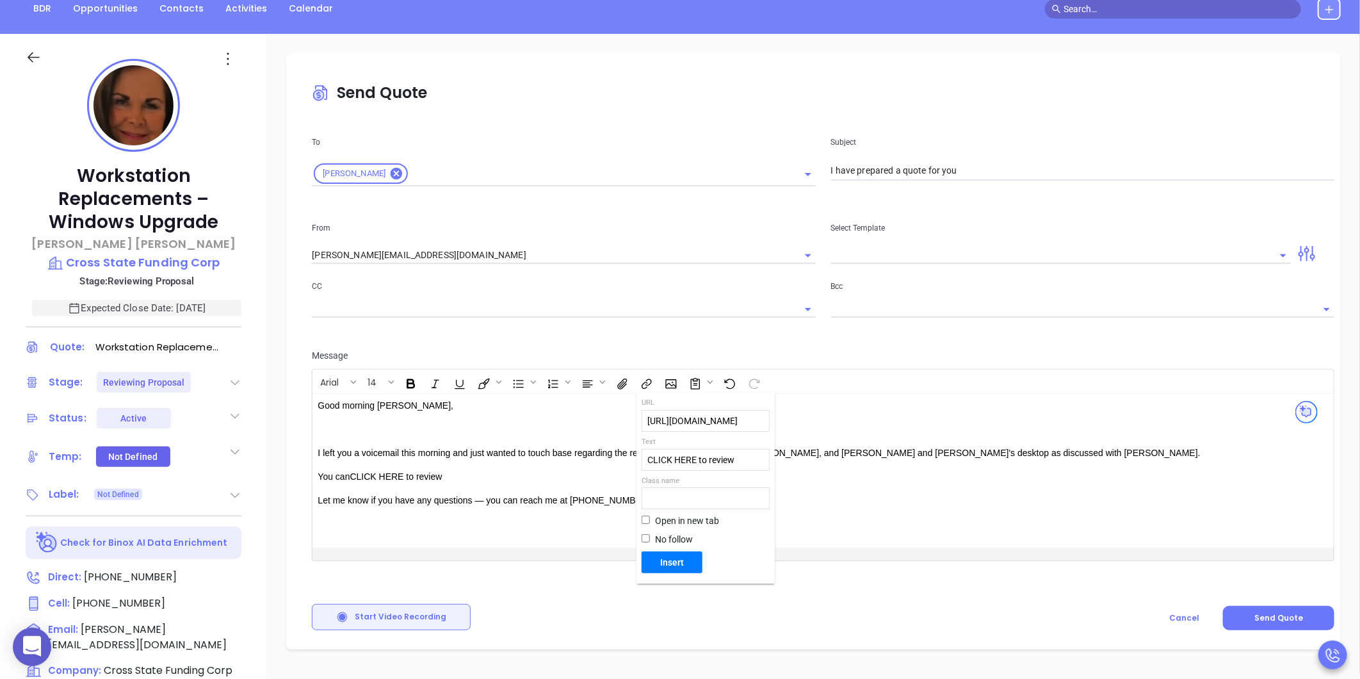
checkbox input "true"
click at [656, 561] on span "Insert" at bounding box center [672, 562] width 51 height 12
click at [531, 514] on div "Good morning Kelly, I left you a voicemail this morning and just wanted to touc…" at bounding box center [786, 471] width 949 height 154
click at [412, 472] on link "CLICK HERE to review" at bounding box center [395, 476] width 91 height 13
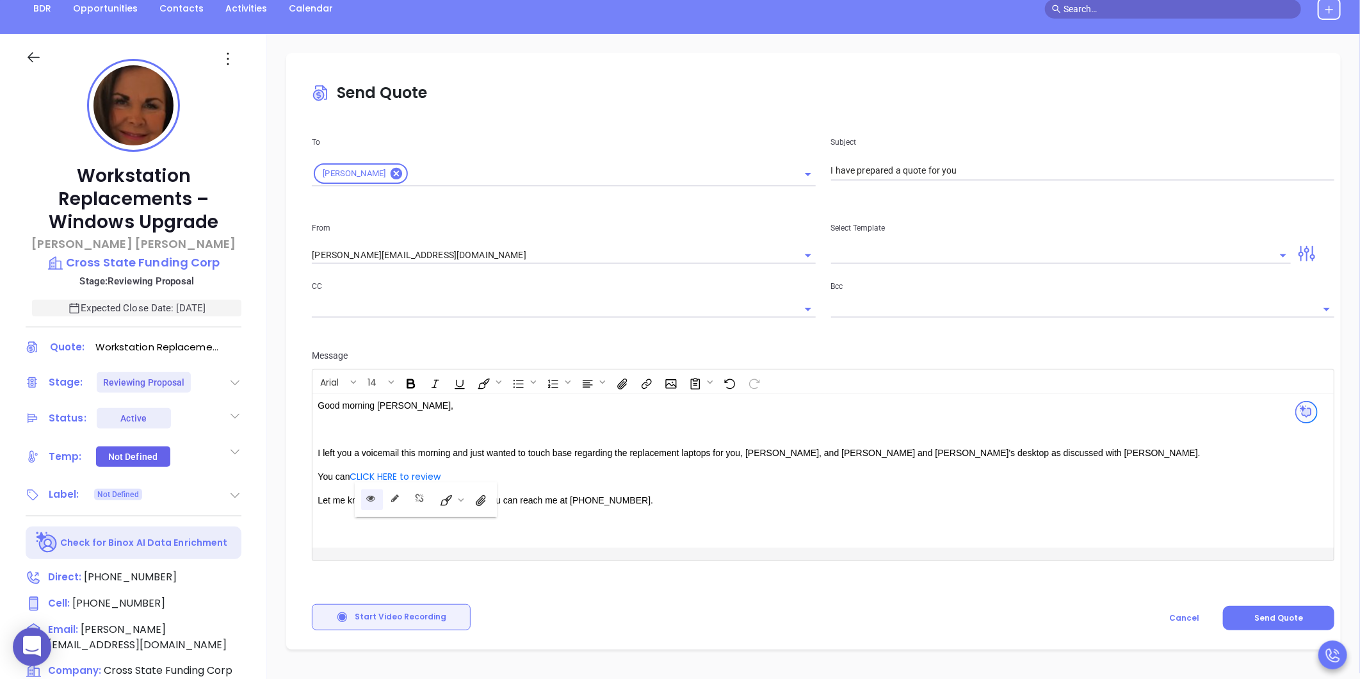
click at [369, 503] on button "Open link" at bounding box center [372, 499] width 22 height 22
click at [1241, 618] on button "Send Quote" at bounding box center [1278, 618] width 111 height 24
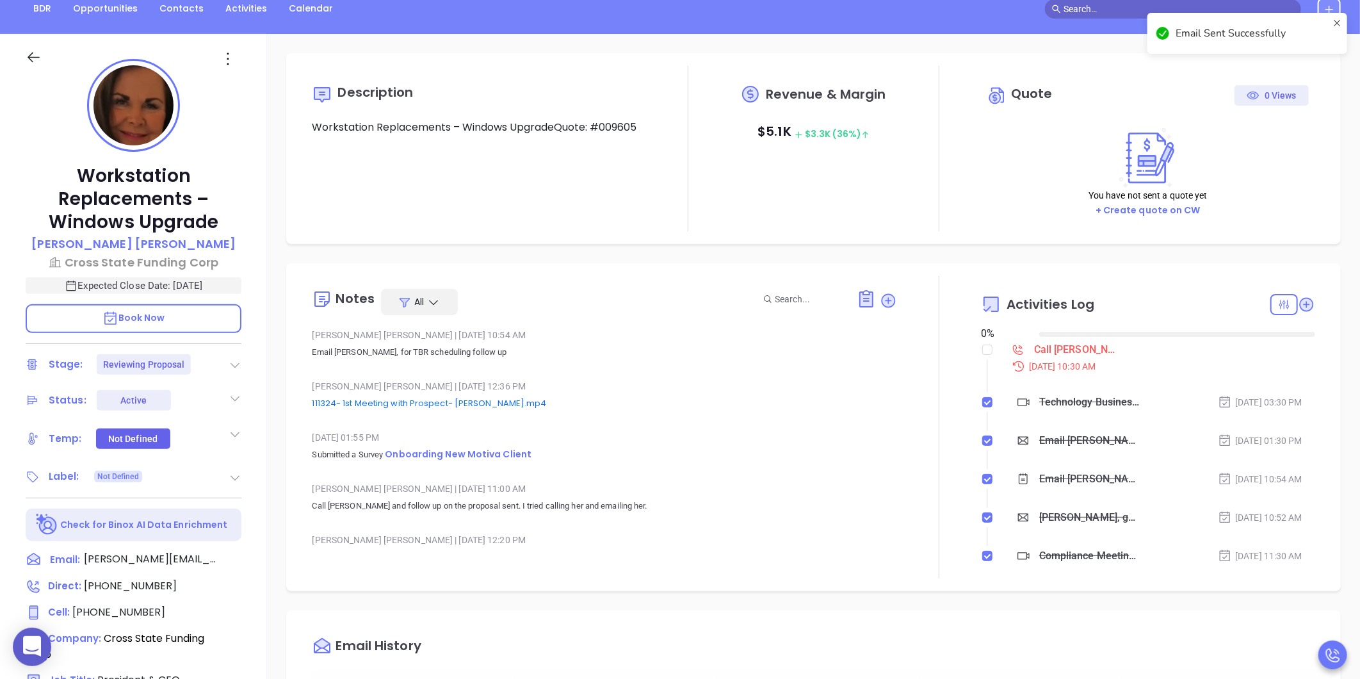
type input "[DATE]"
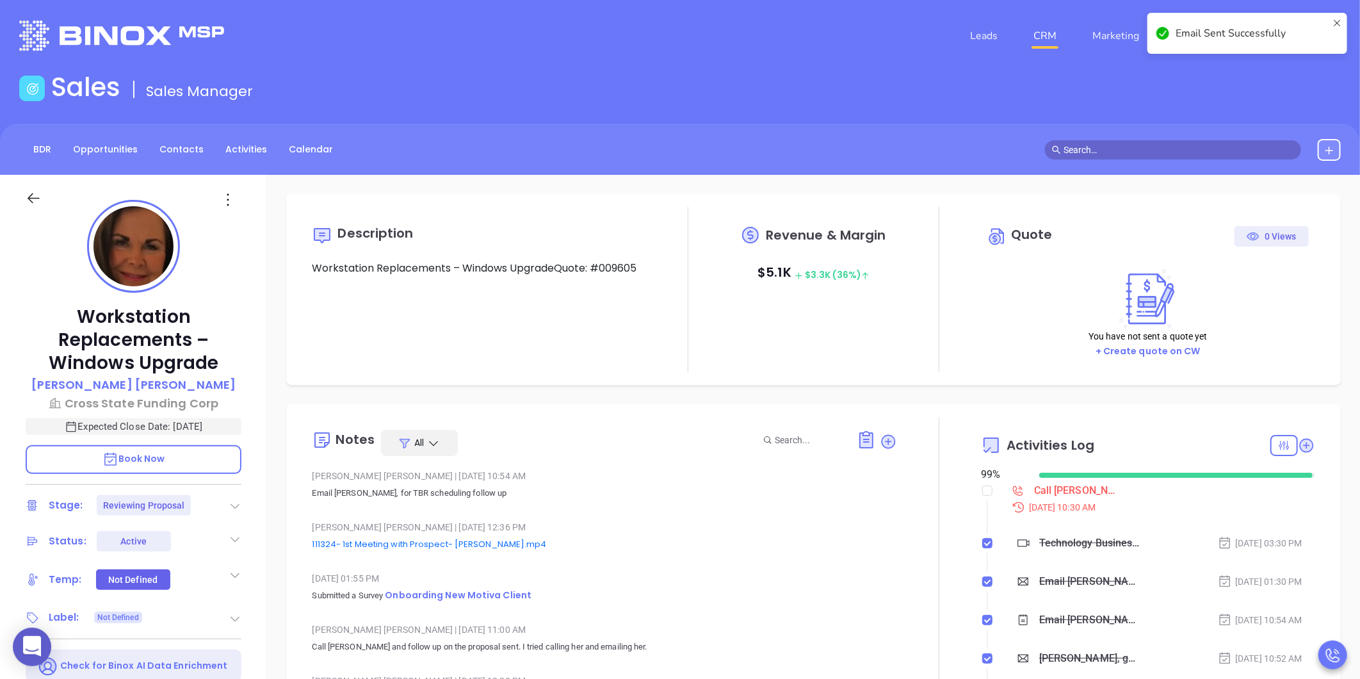
scroll to position [335, 0]
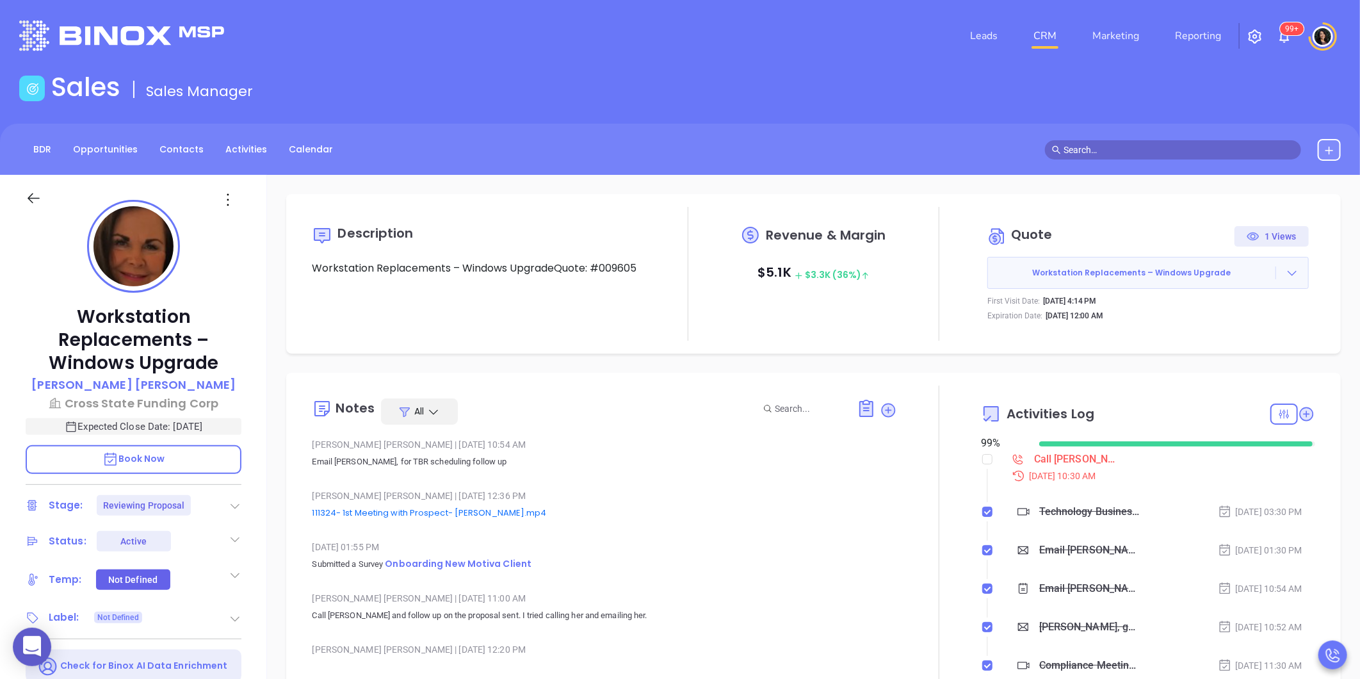
type input "[PERSON_NAME]"
click at [982, 457] on input "checkbox" at bounding box center [987, 459] width 10 height 10
checkbox input "true"
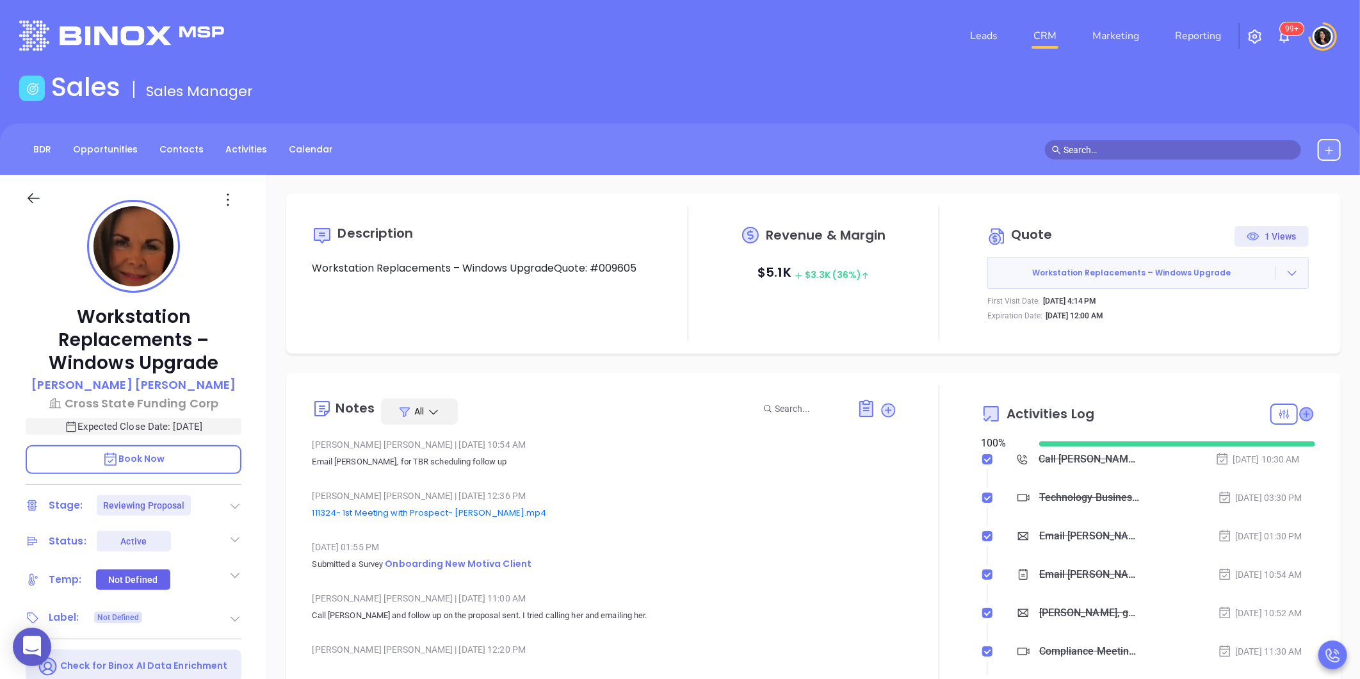
click at [1300, 416] on icon at bounding box center [1306, 413] width 13 height 13
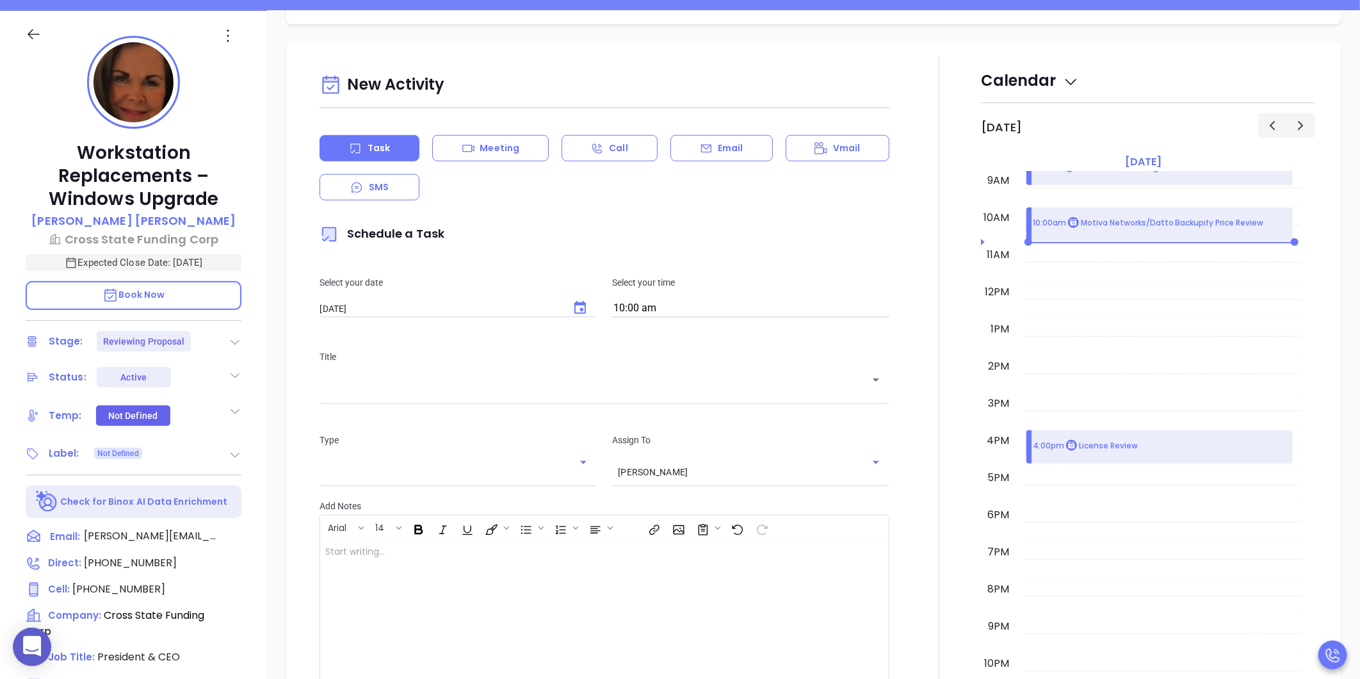
scroll to position [175, 0]
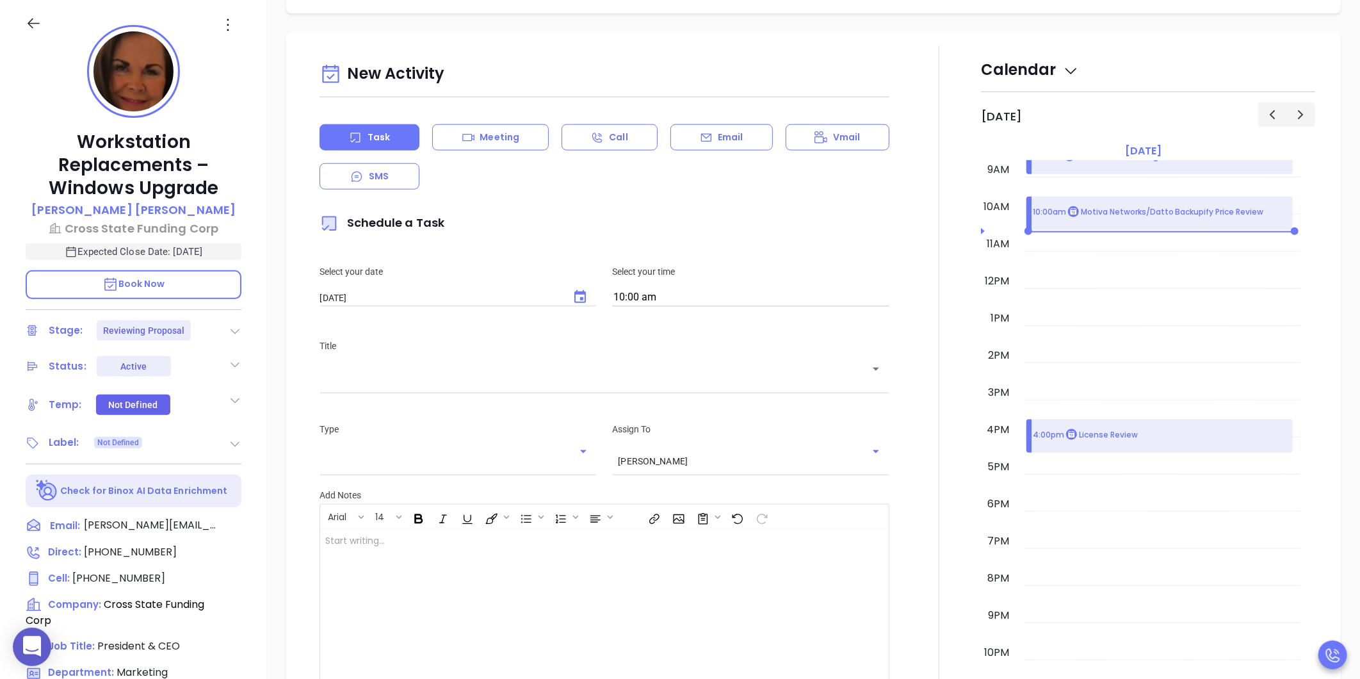
click at [573, 289] on icon "Choose date, selected date is Sep 6, 2025" at bounding box center [579, 296] width 15 height 15
click at [373, 368] on button "8" at bounding box center [376, 366] width 23 height 23
type input "[DATE]"
click at [432, 364] on div "Title ​" at bounding box center [604, 364] width 585 height 83
click at [433, 365] on div "​" at bounding box center [604, 377] width 570 height 25
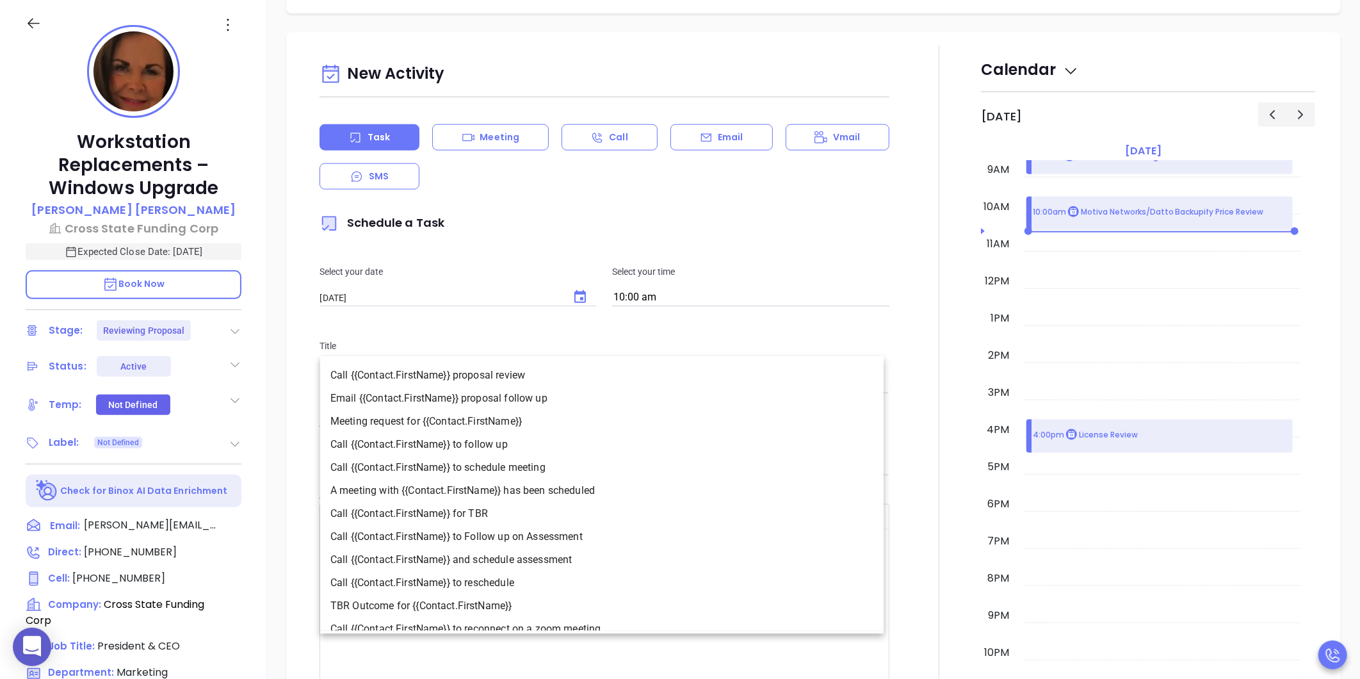
click at [436, 453] on li "Call {{Contact.FirstName}} to follow up" at bounding box center [601, 444] width 563 height 23
type input "Call Kelly to follow up"
type input "Call"
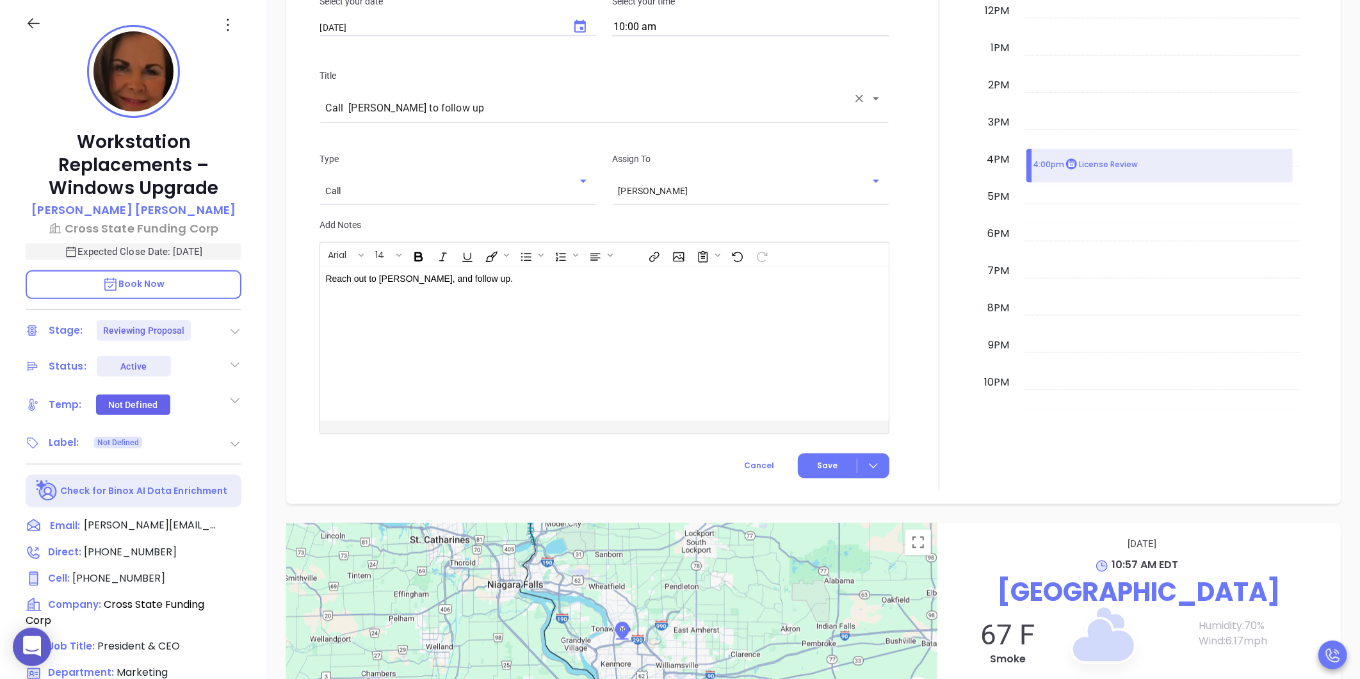
scroll to position [1057, 0]
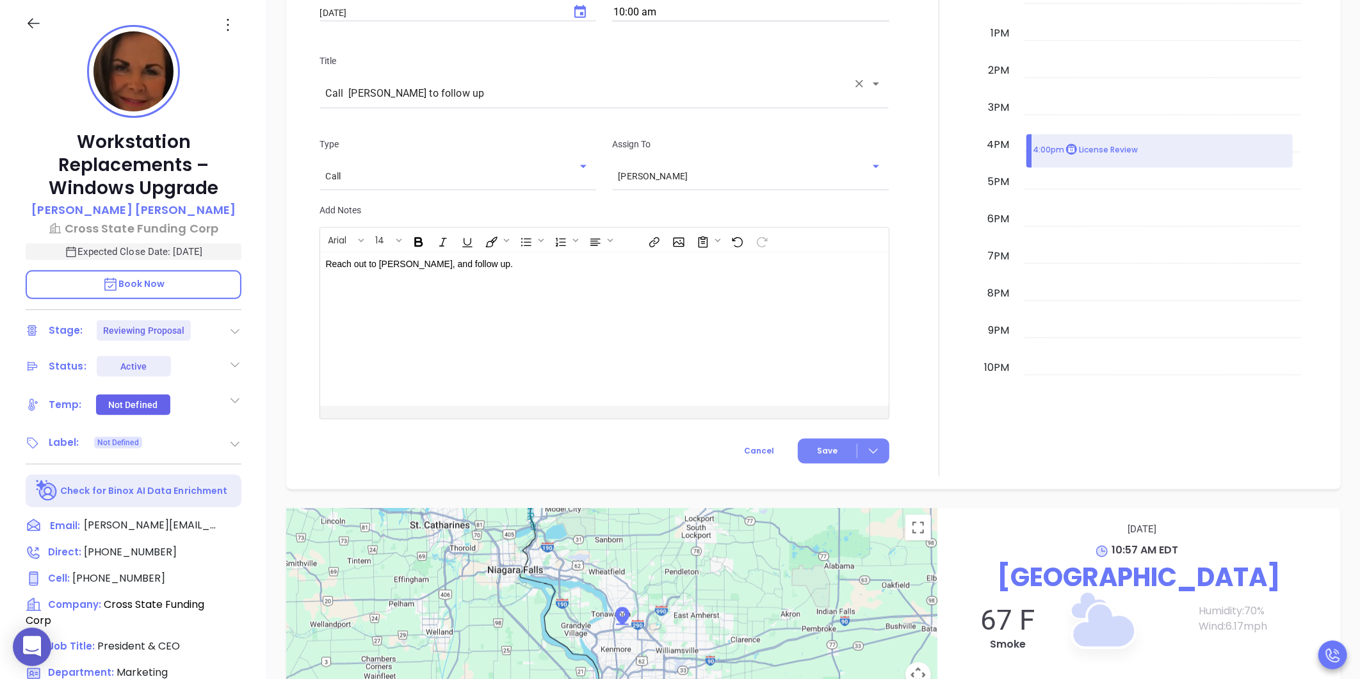
click at [817, 445] on span "Save" at bounding box center [827, 451] width 20 height 12
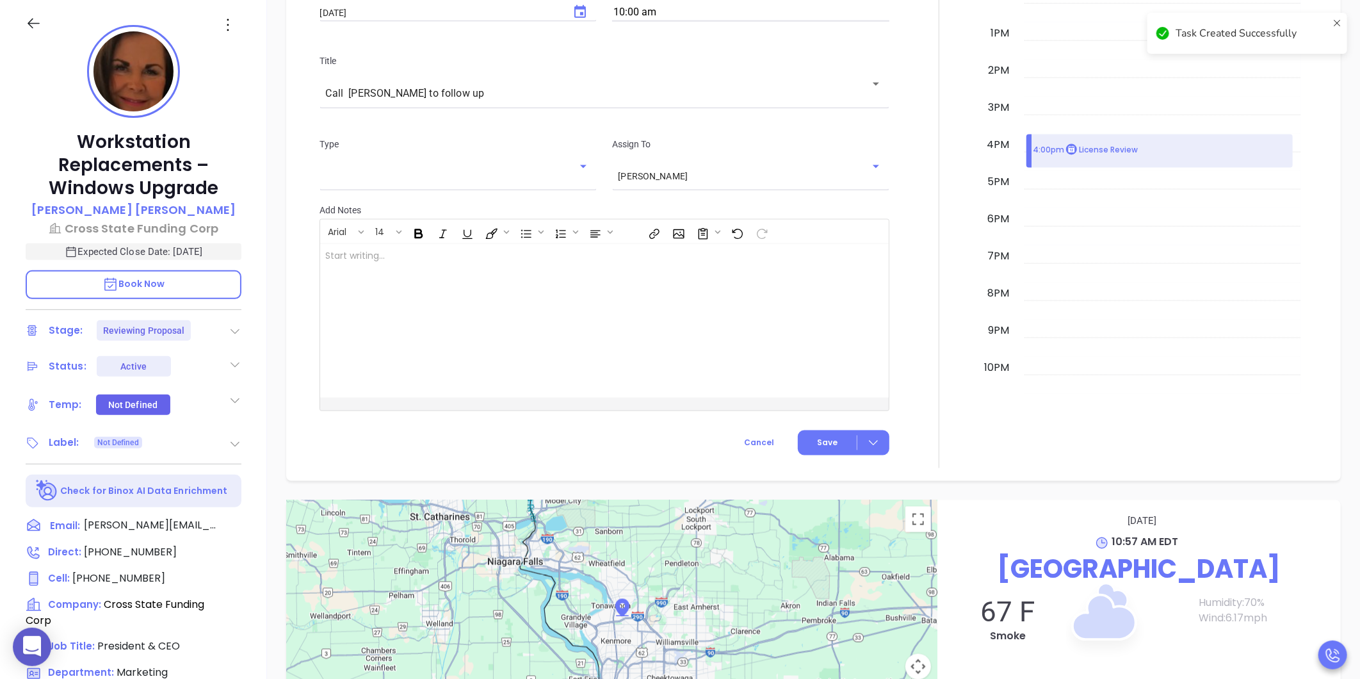
checkbox input "false"
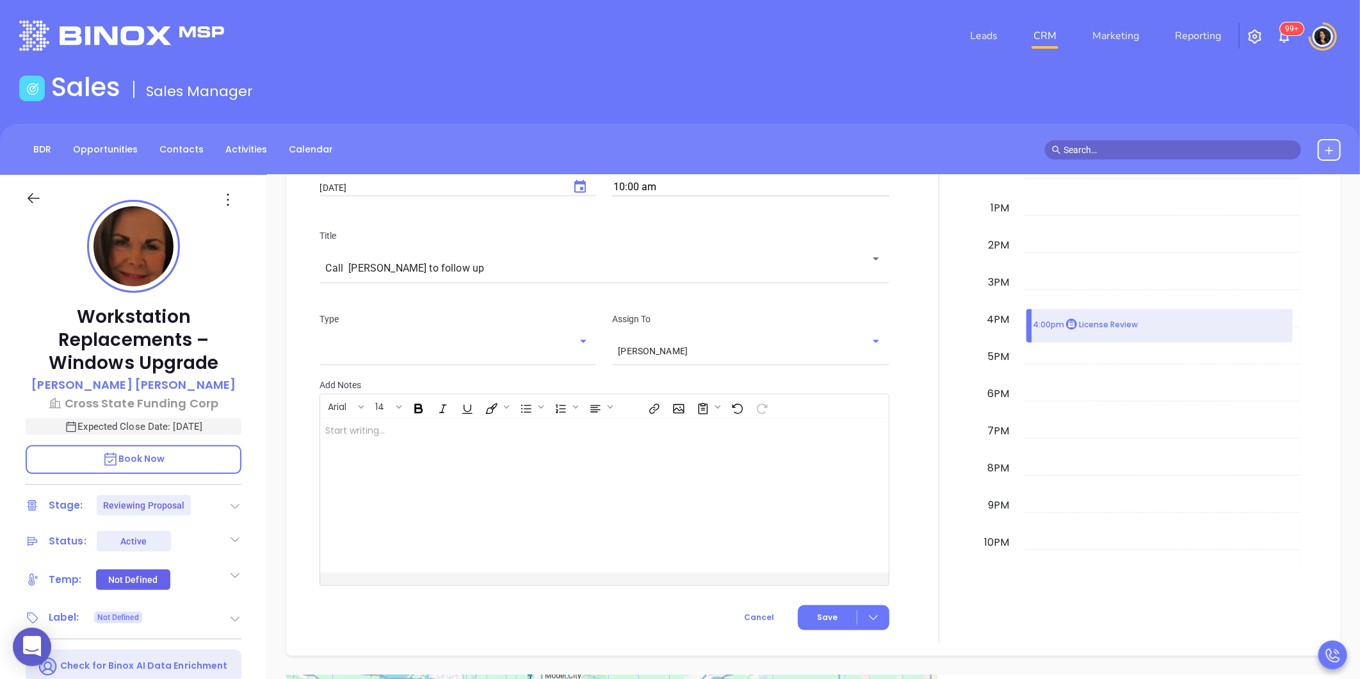
click at [1045, 32] on link "CRM" at bounding box center [1044, 36] width 33 height 26
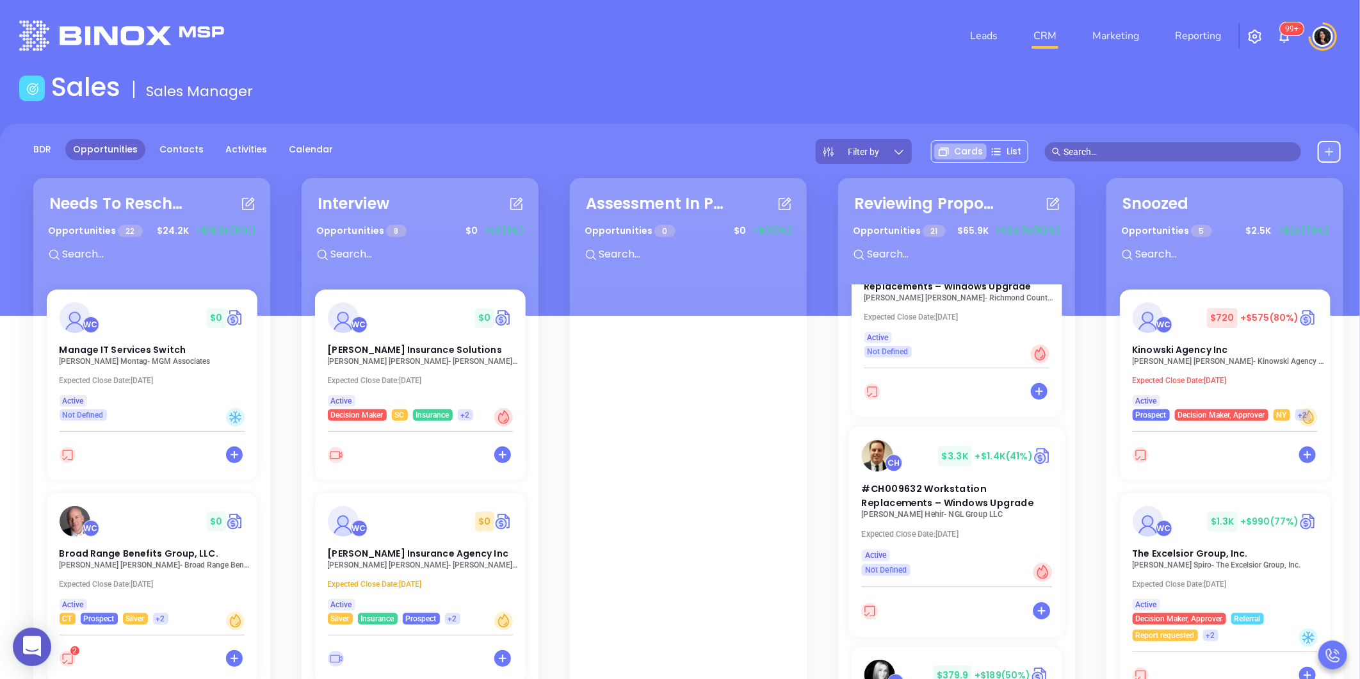
scroll to position [426, 0]
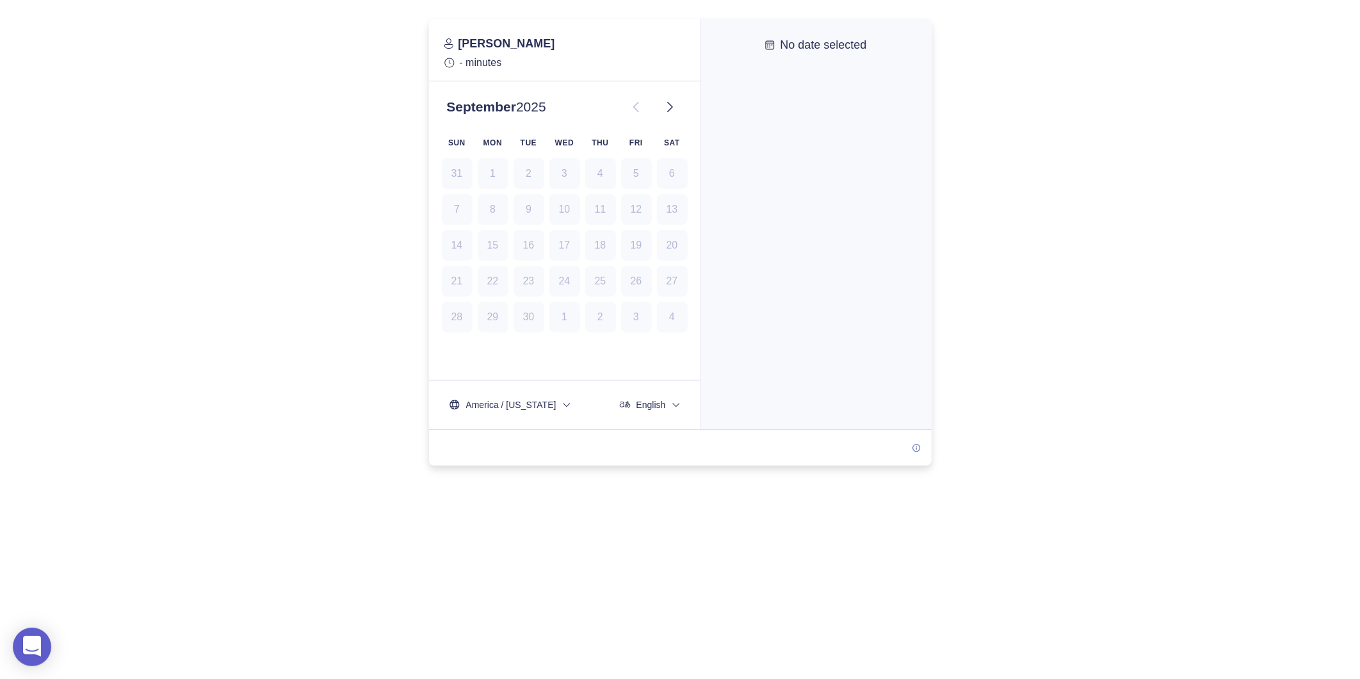
click at [763, 619] on div "0" at bounding box center [680, 358] width 1360 height 679
click at [1230, 480] on div "0" at bounding box center [680, 358] width 1360 height 679
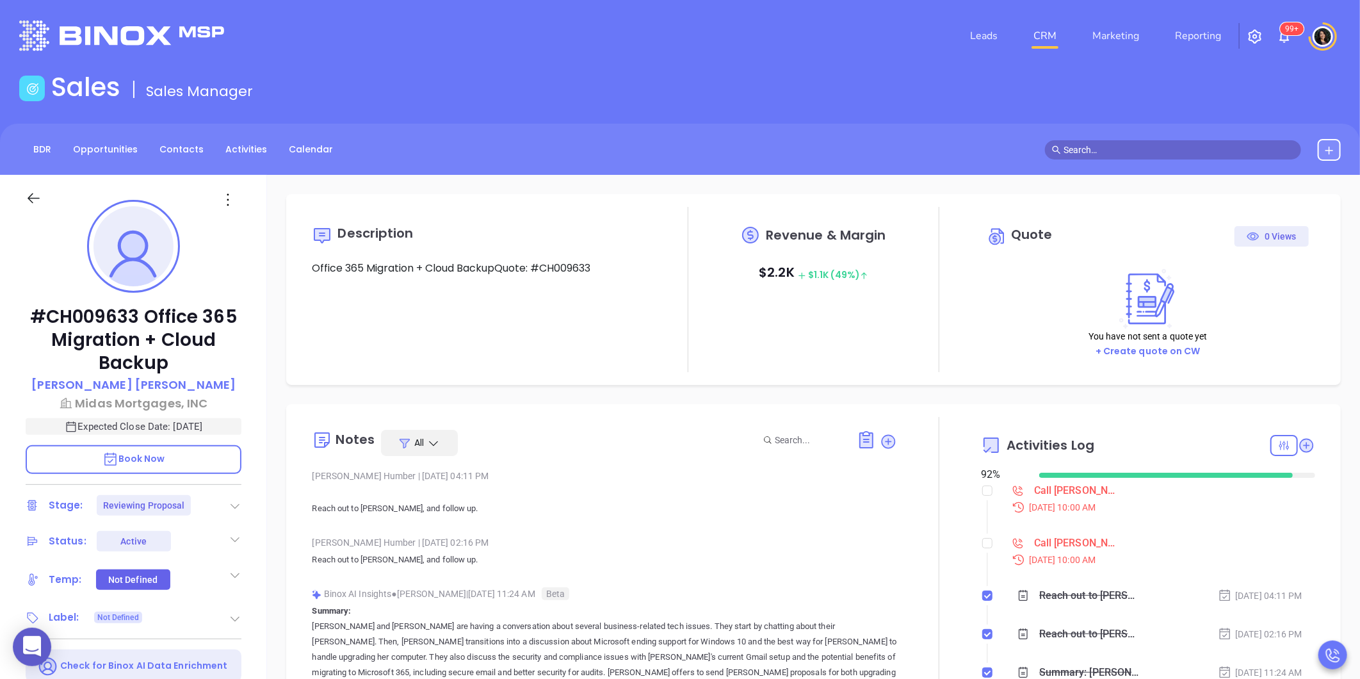
type input "[PERSON_NAME]"
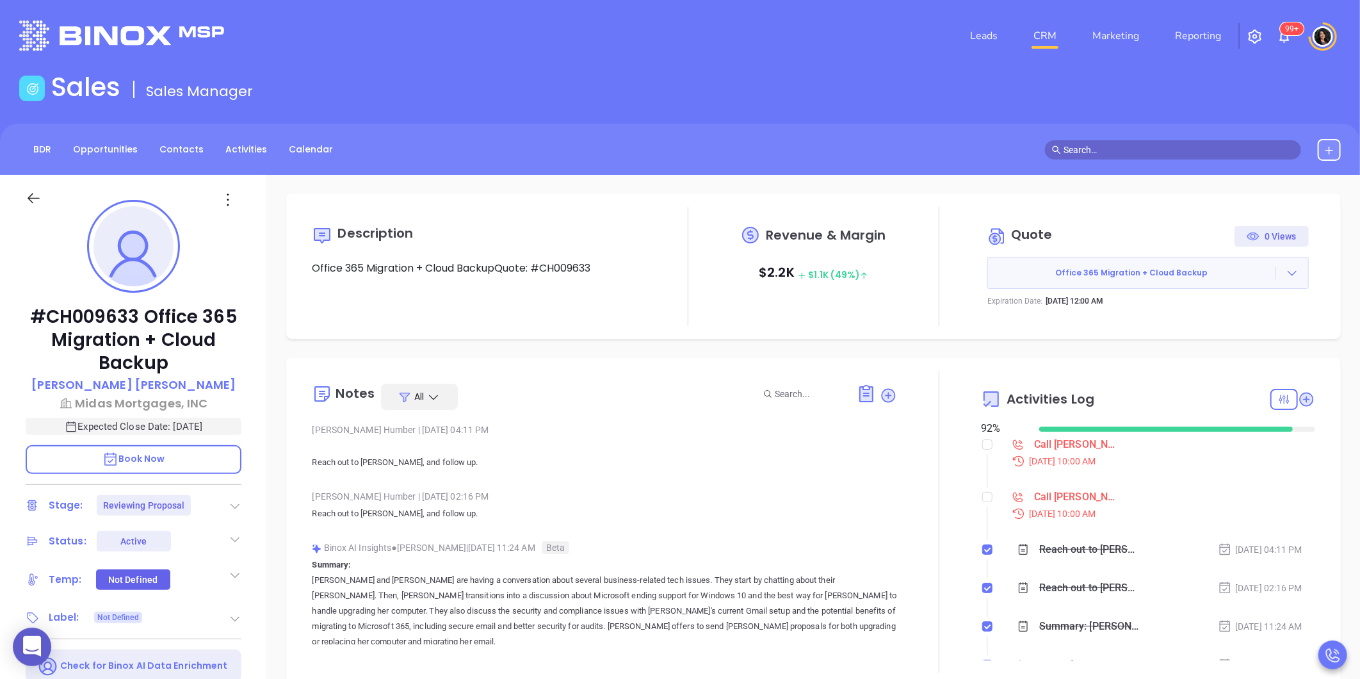
scroll to position [335, 0]
click at [982, 495] on input "checkbox" at bounding box center [987, 497] width 10 height 10
checkbox input "true"
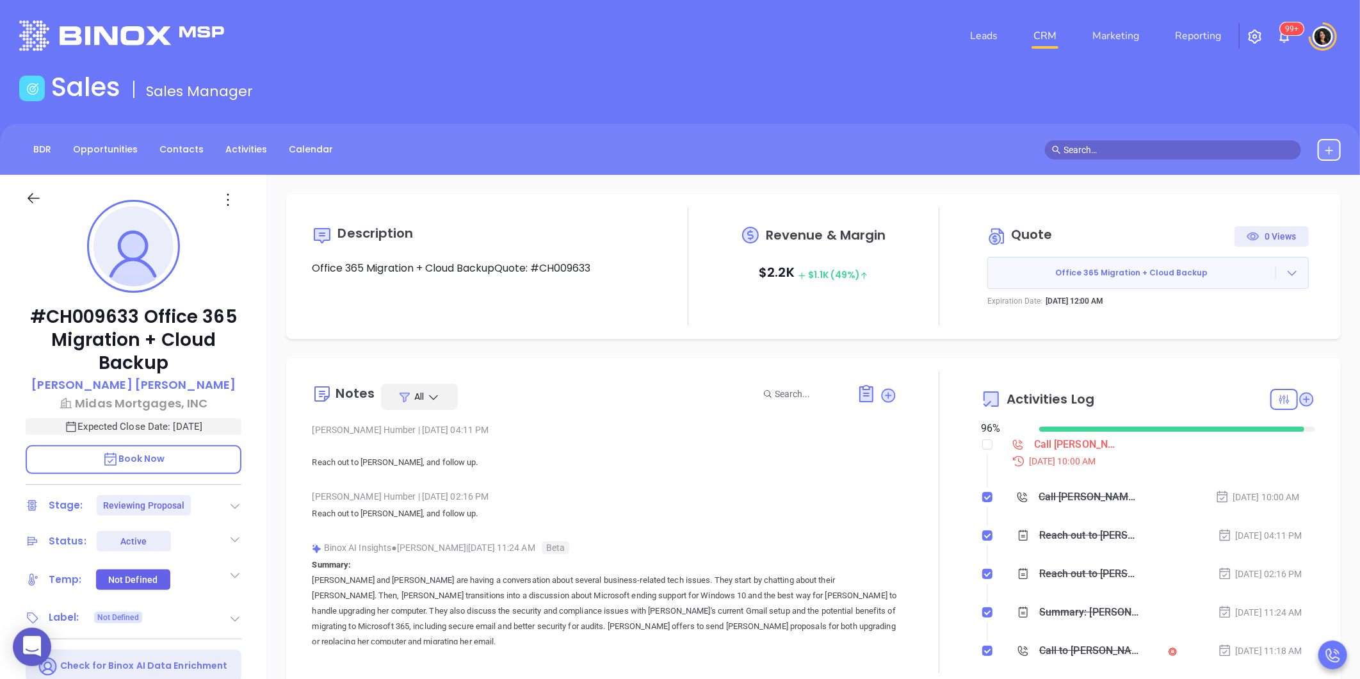
click at [1049, 448] on div "Call [PERSON_NAME] to follow up - [PERSON_NAME]" at bounding box center [1077, 444] width 86 height 19
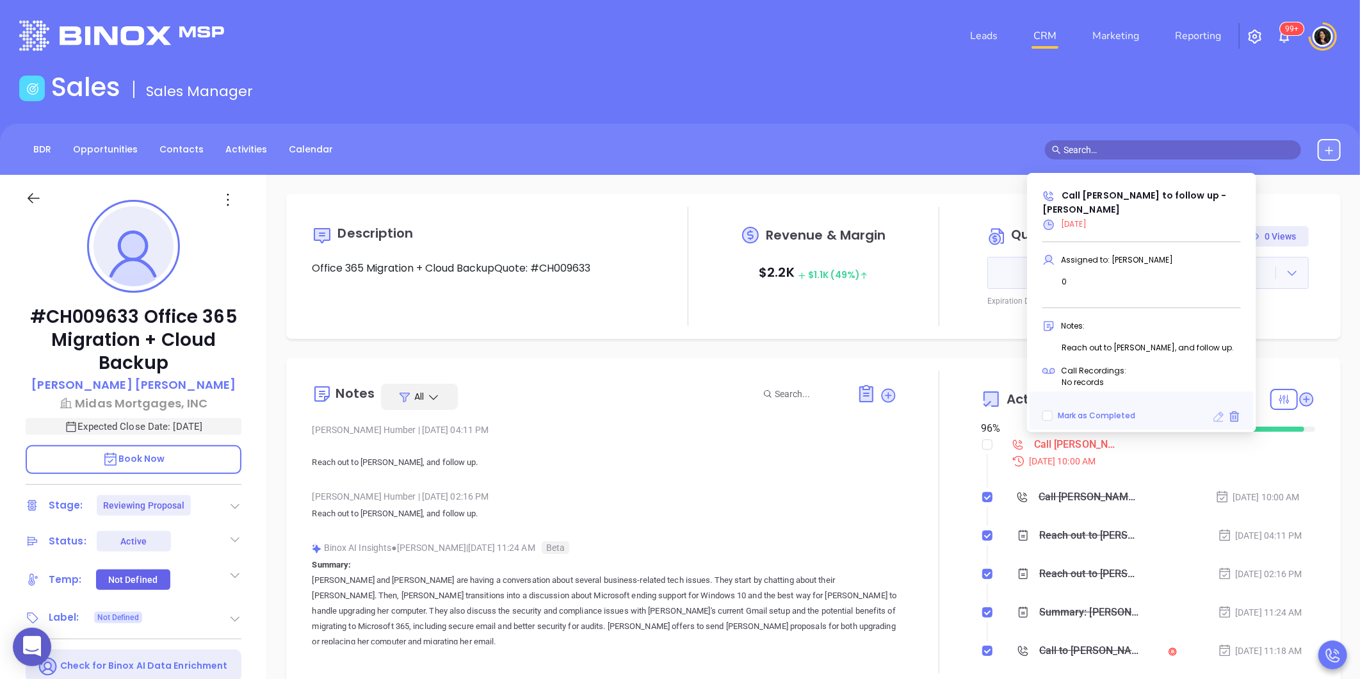
click at [1218, 419] on icon at bounding box center [1219, 417] width 10 height 10
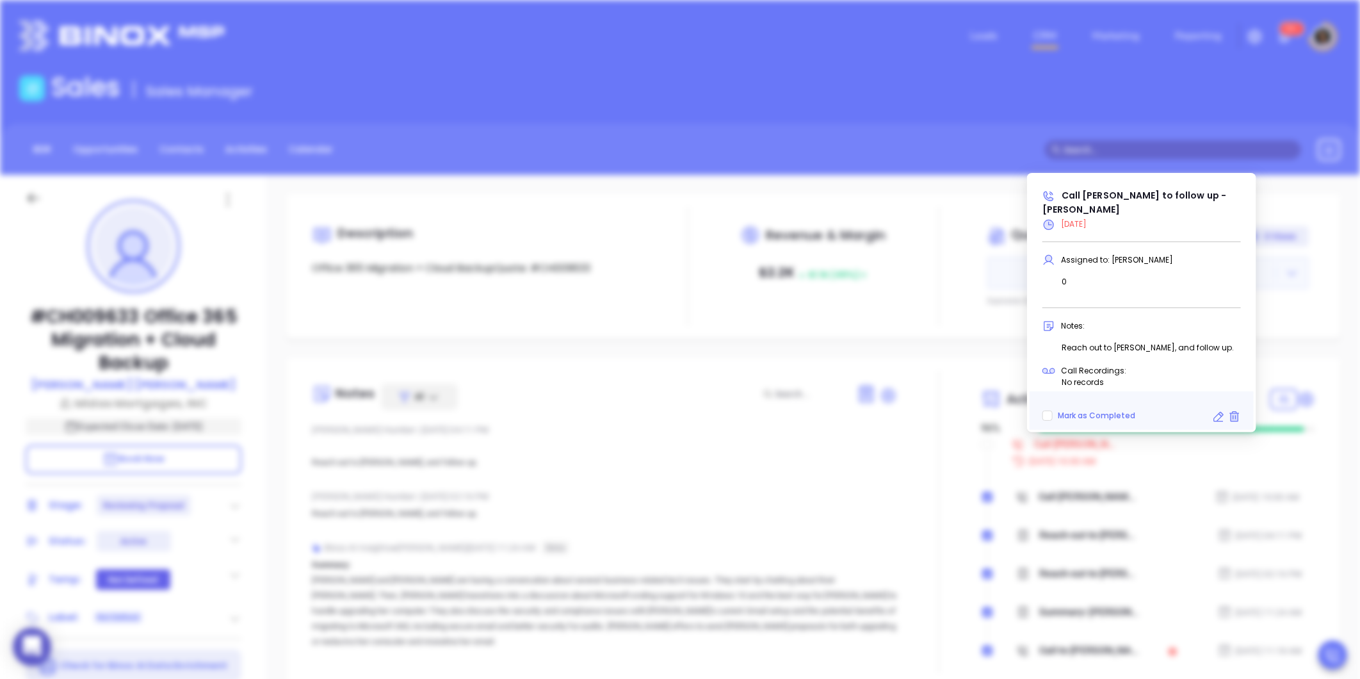
type input "[DATE]"
type input "Call [PERSON_NAME] to follow up - [PERSON_NAME]"
type input "Call"
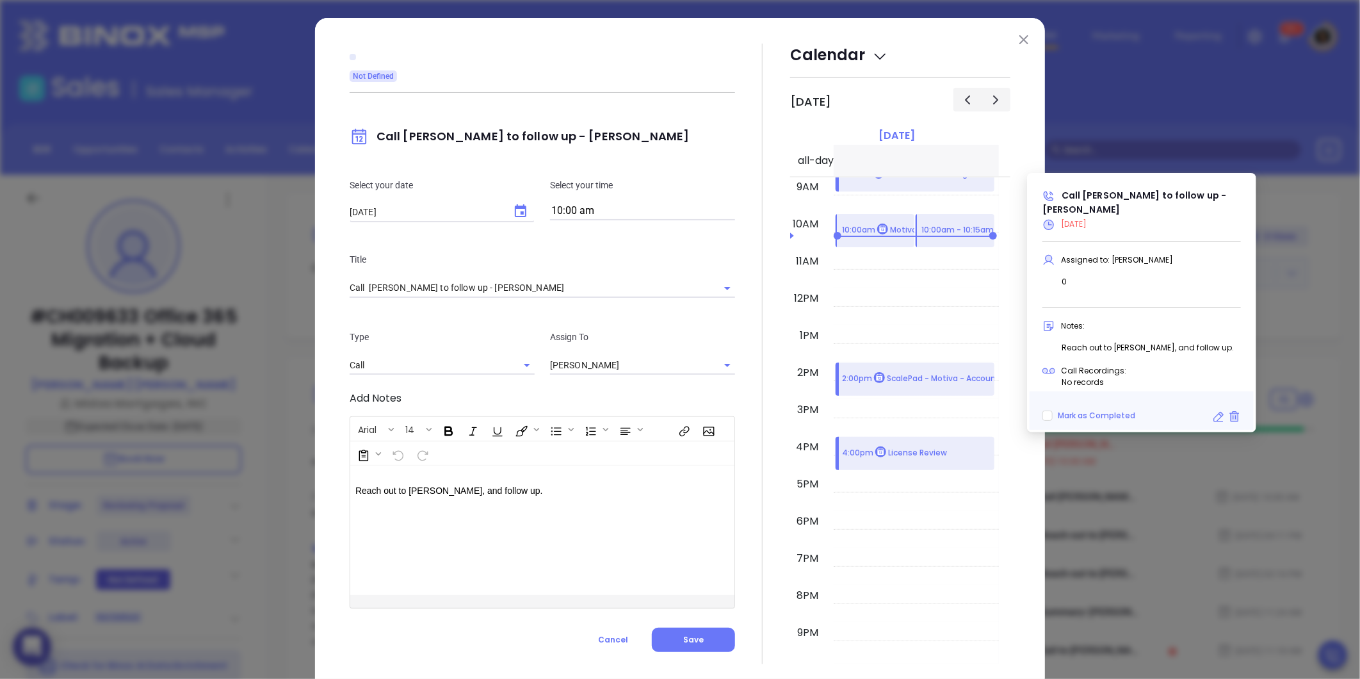
type input "[PERSON_NAME]"
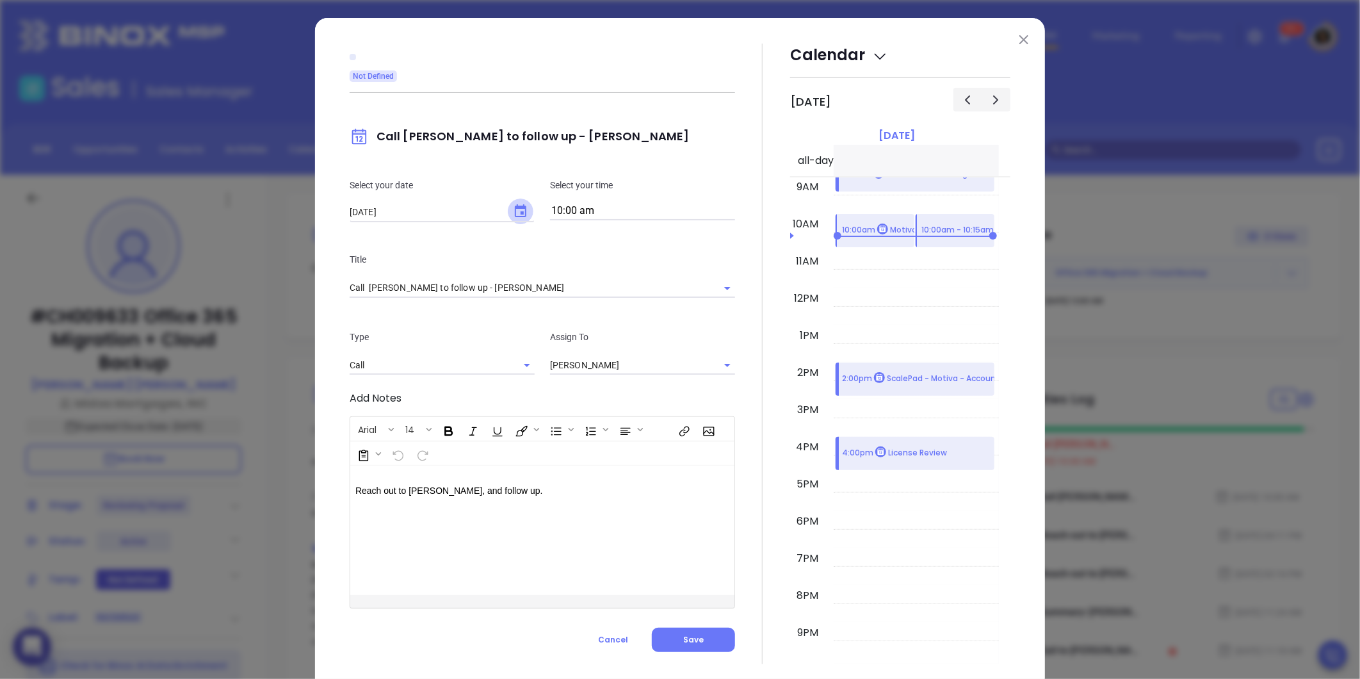
click at [521, 211] on icon "Choose date, selected date is Sep 5, 2025" at bounding box center [520, 211] width 15 height 15
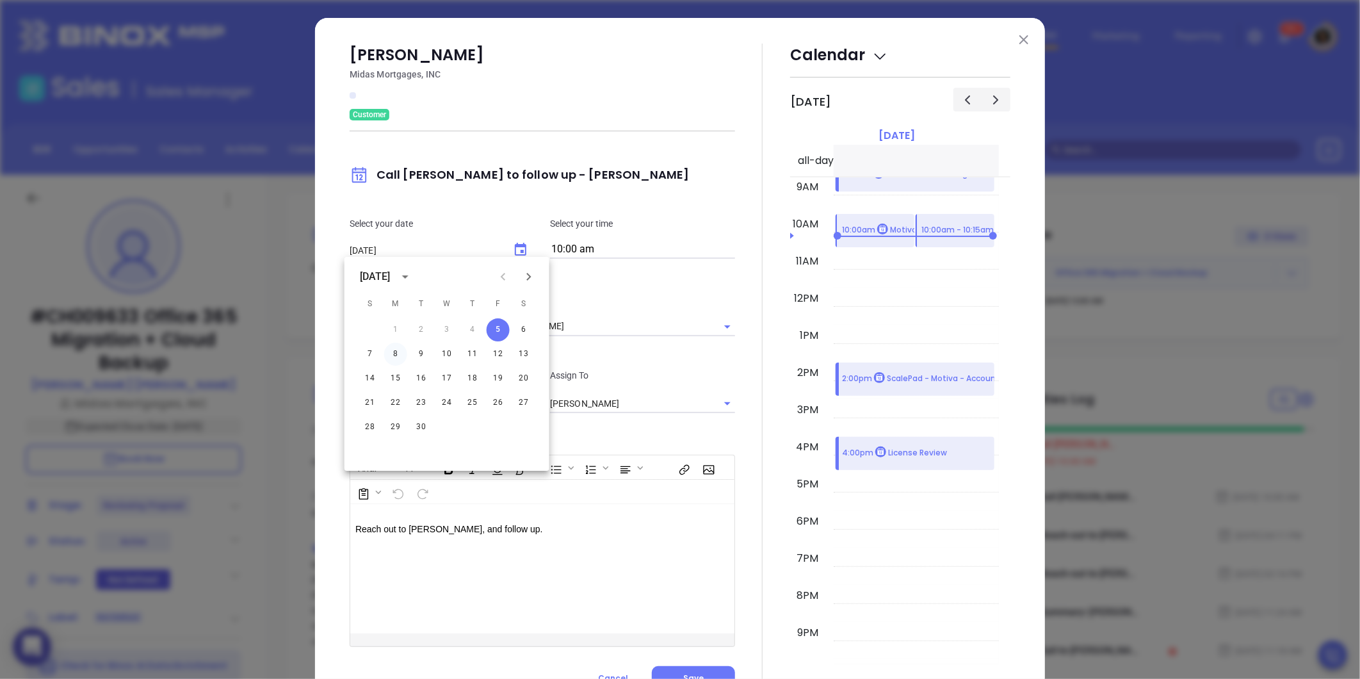
click at [399, 355] on button "8" at bounding box center [395, 353] width 23 height 23
type input "[DATE]"
click at [318, 350] on div "[PERSON_NAME] Midas Mortgages, INC Customer Call [PERSON_NAME] to follow up - […" at bounding box center [680, 367] width 730 height 699
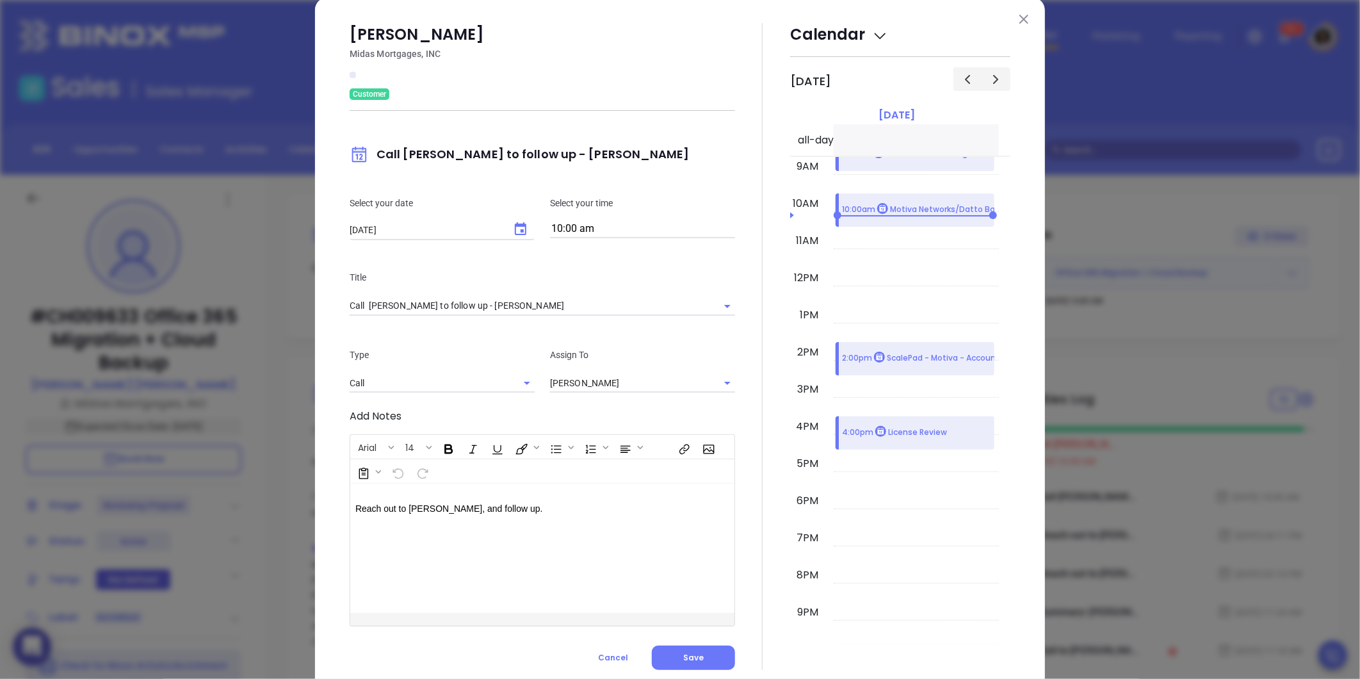
scroll to position [56, 0]
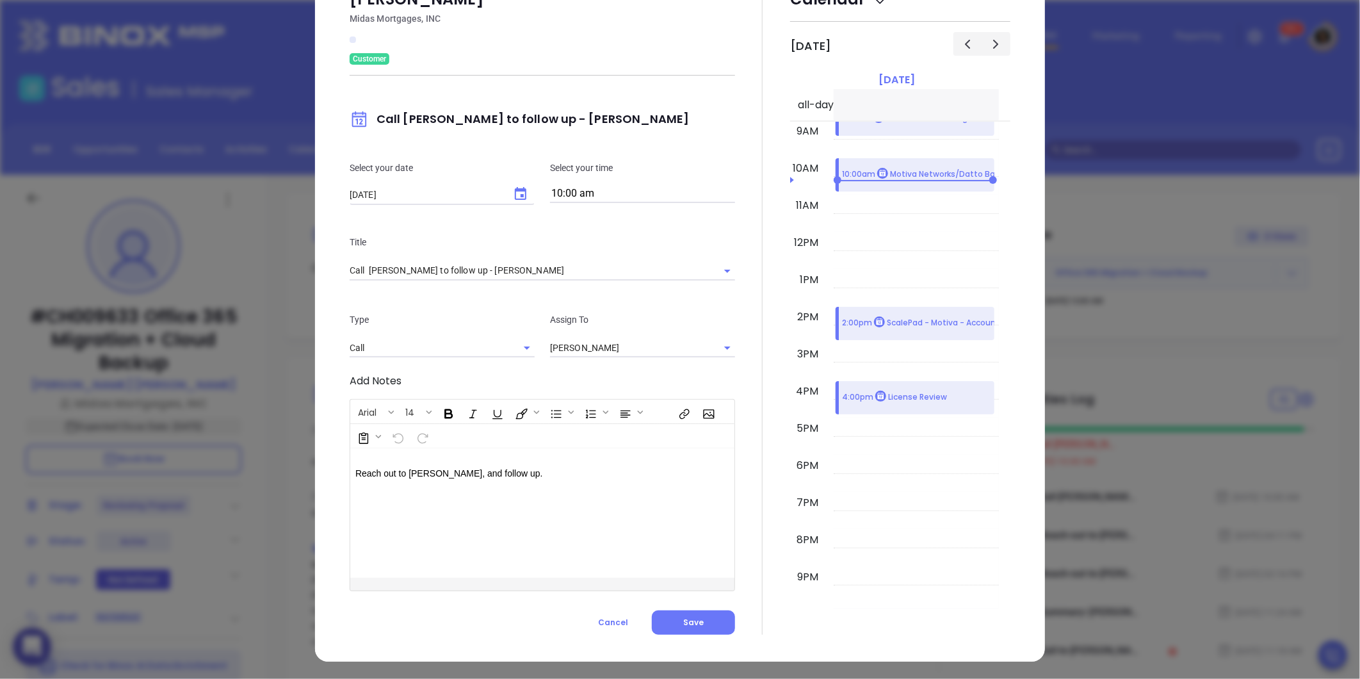
click at [522, 621] on div "[PERSON_NAME] Midas Mortgages, INC Customer Call [PERSON_NAME] to follow up - […" at bounding box center [542, 311] width 385 height 647
click at [663, 622] on button "Save" at bounding box center [693, 622] width 83 height 24
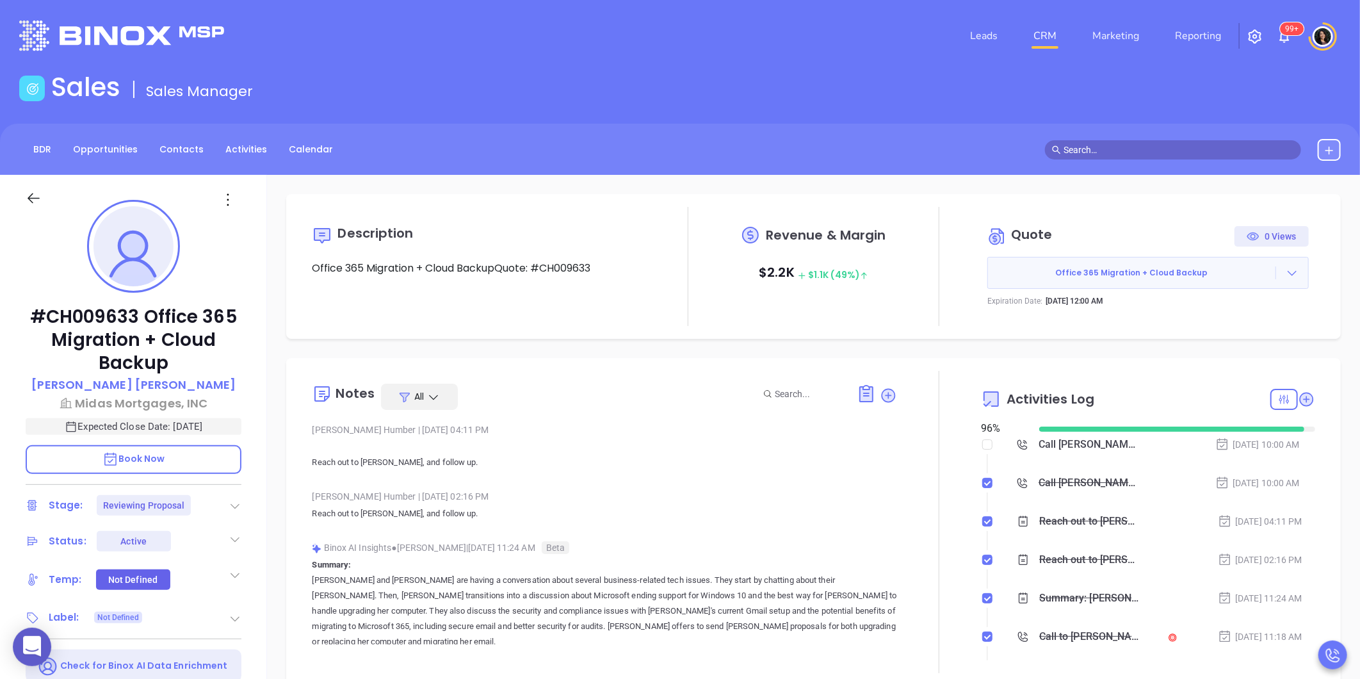
click at [1041, 27] on link "CRM" at bounding box center [1044, 36] width 33 height 26
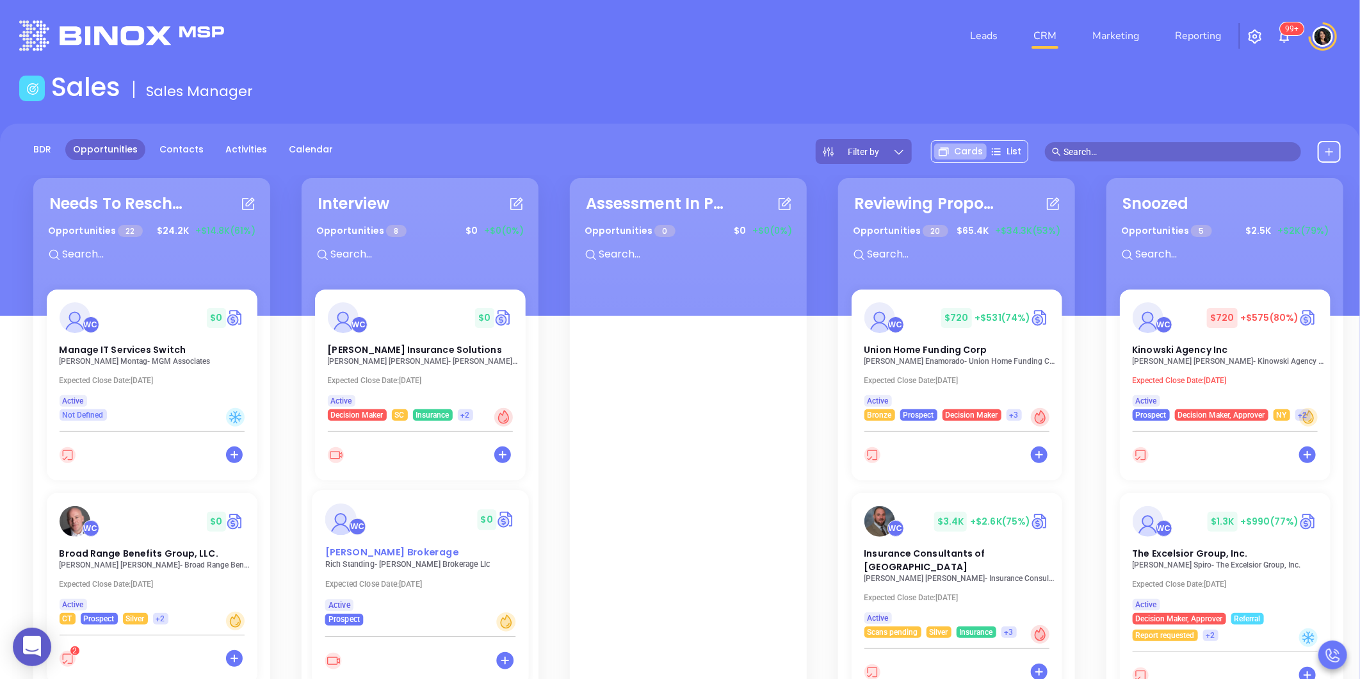
click at [405, 554] on span "Chadwick Brokerage" at bounding box center [391, 551] width 133 height 13
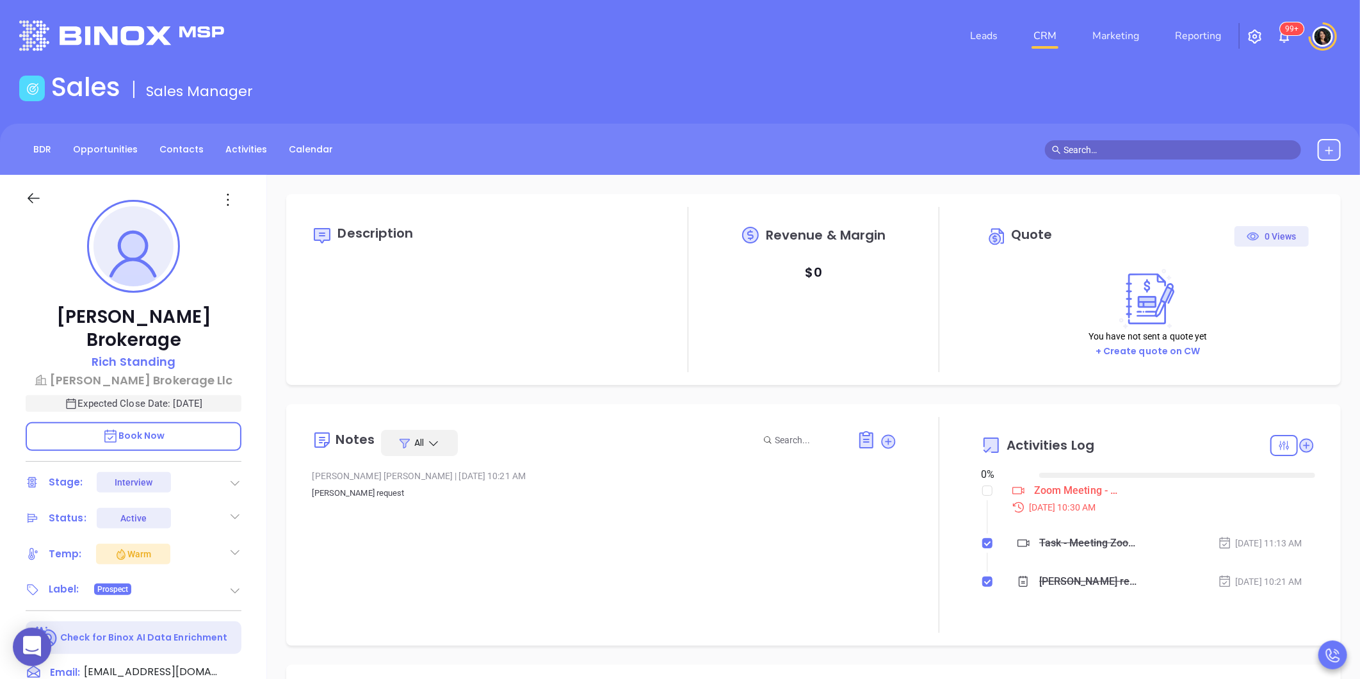
type input "[DATE]"
type input "[PERSON_NAME]"
click at [982, 489] on input "checkbox" at bounding box center [987, 490] width 10 height 10
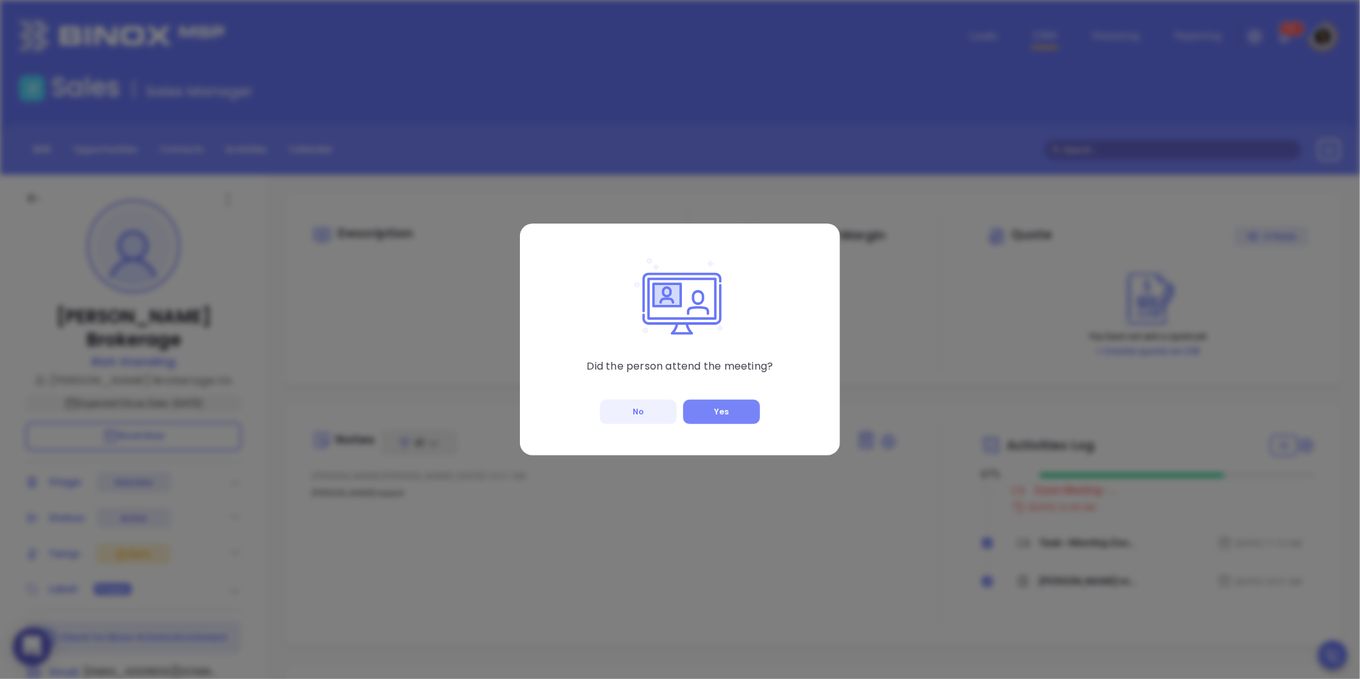
click at [715, 414] on button "Yes" at bounding box center [721, 411] width 77 height 24
checkbox input "true"
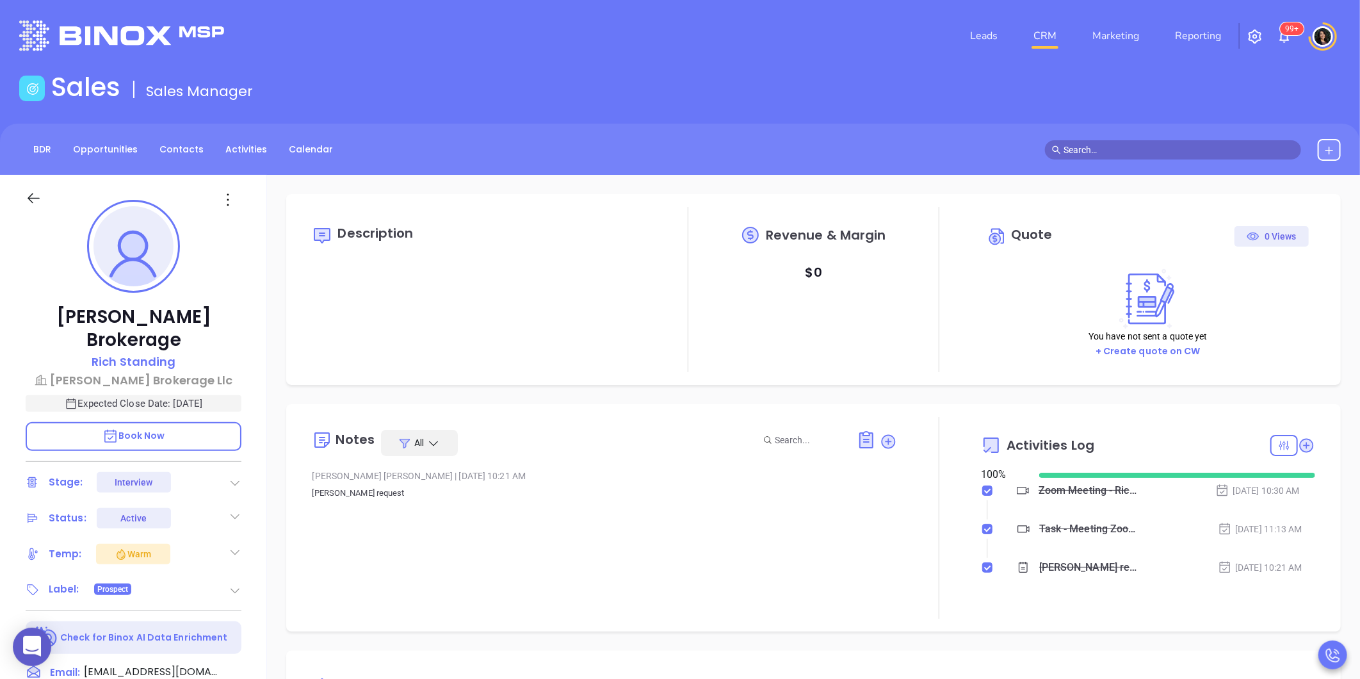
click at [1040, 30] on link "CRM" at bounding box center [1044, 36] width 33 height 26
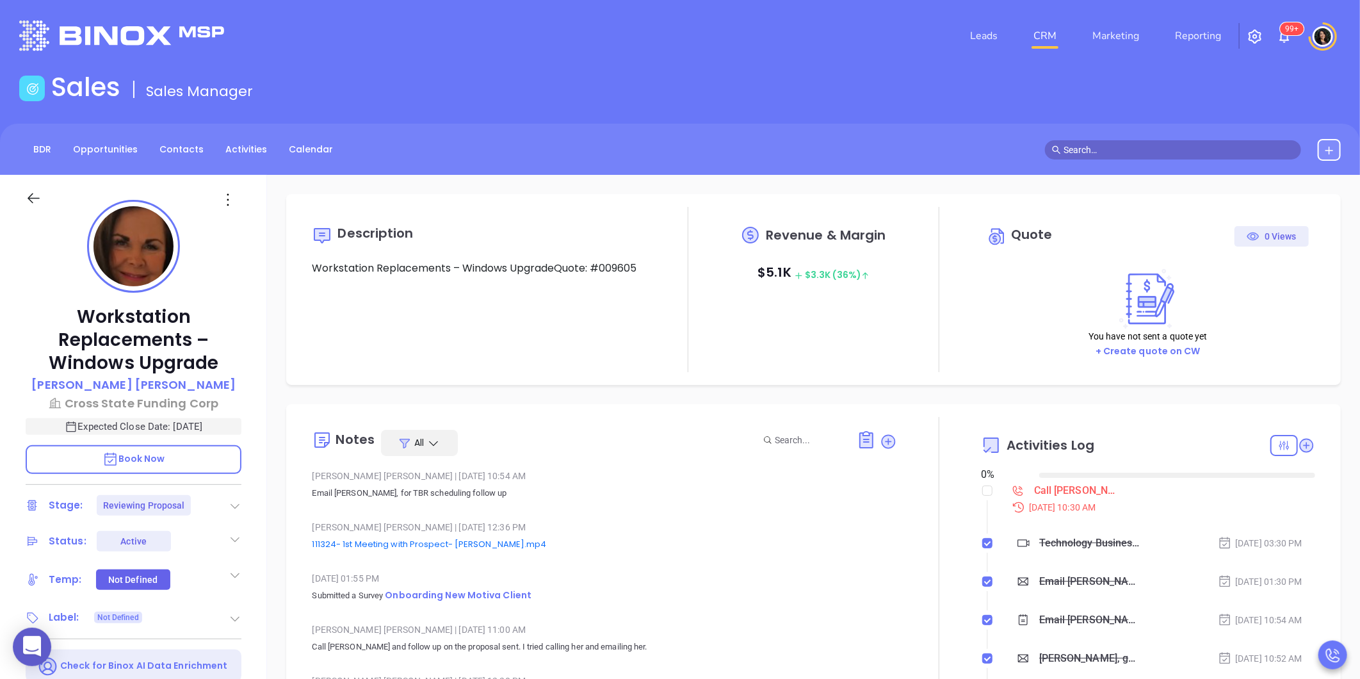
type input "[DATE]"
type input "[PERSON_NAME]"
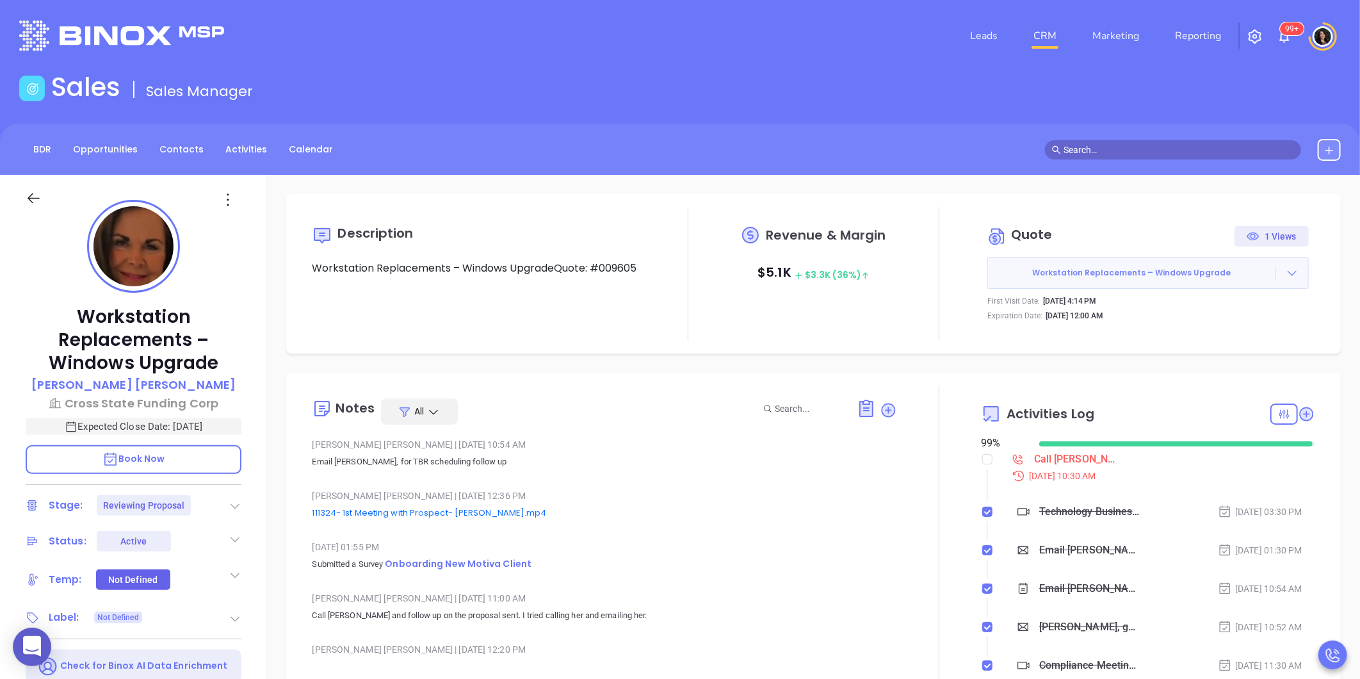
click at [1285, 274] on icon at bounding box center [1291, 272] width 13 height 13
click at [1230, 309] on link "Prepare and Send" at bounding box center [1197, 308] width 85 height 13
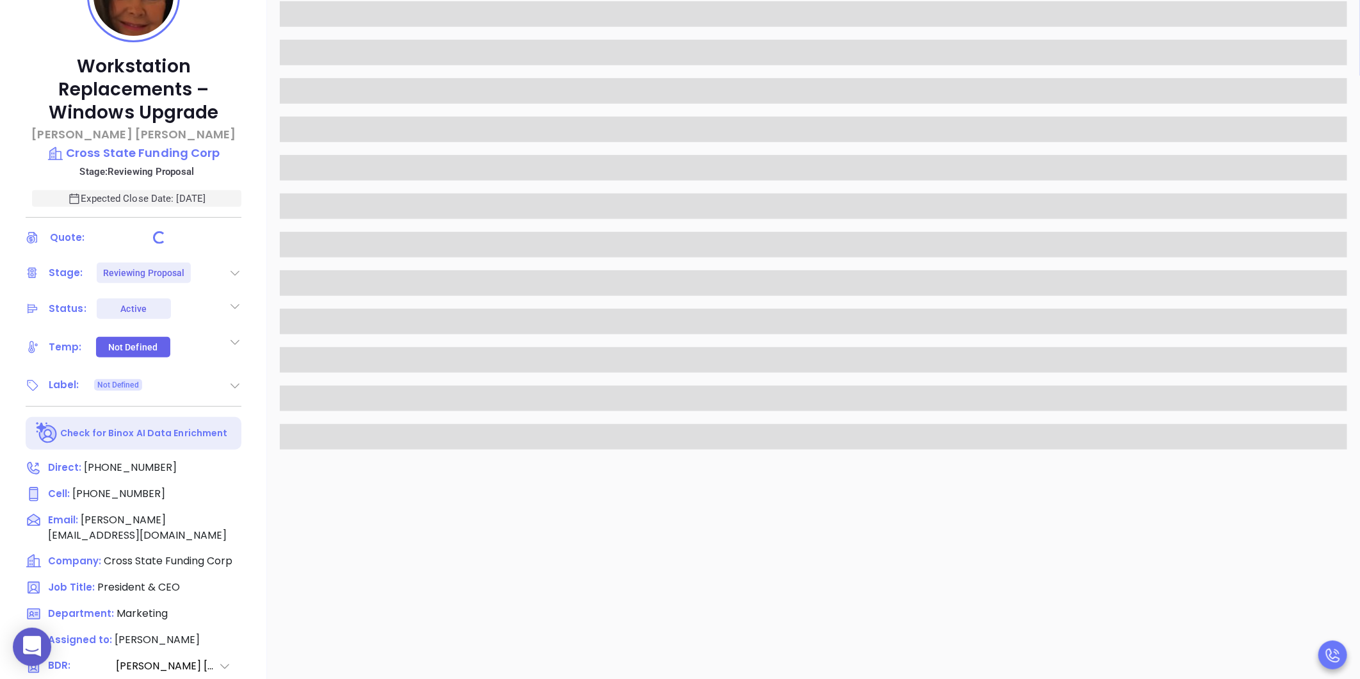
scroll to position [284, 0]
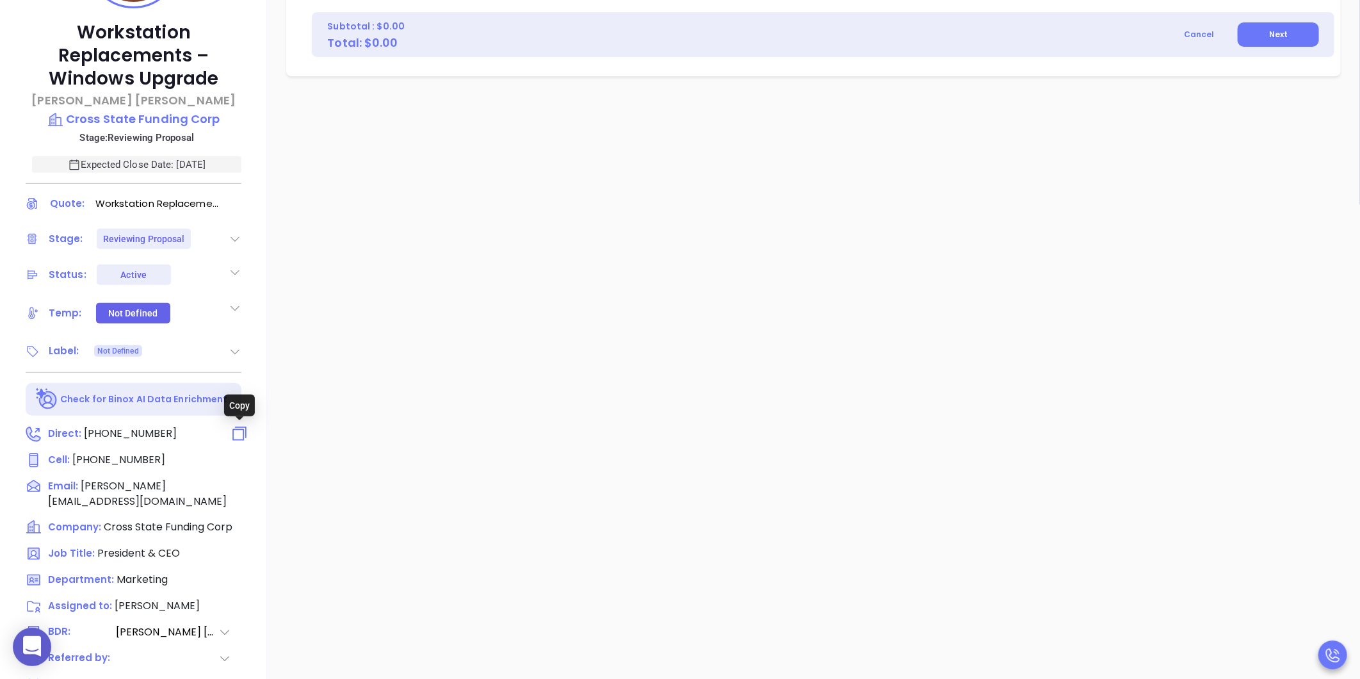
click at [239, 431] on icon at bounding box center [239, 433] width 19 height 19
click at [238, 433] on icon at bounding box center [239, 433] width 19 height 19
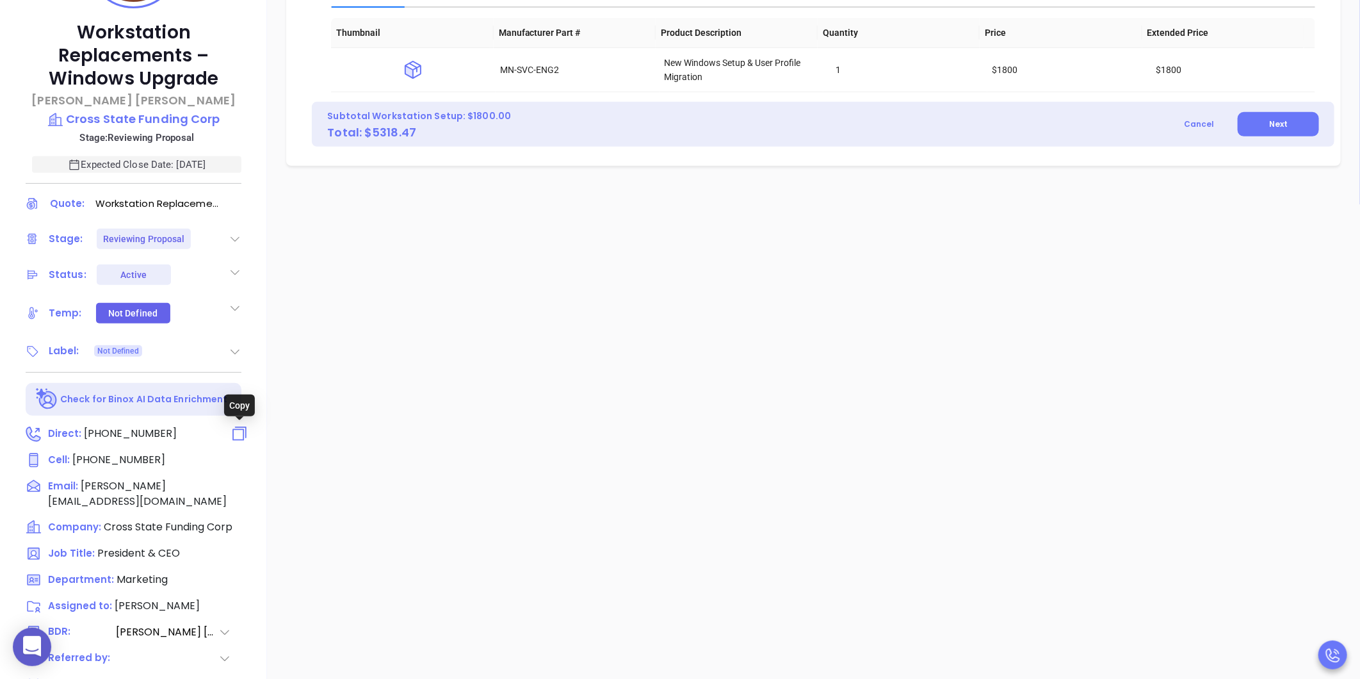
click at [239, 435] on icon at bounding box center [239, 433] width 19 height 19
drag, startPoint x: 239, startPoint y: 435, endPoint x: 233, endPoint y: 432, distance: 6.6
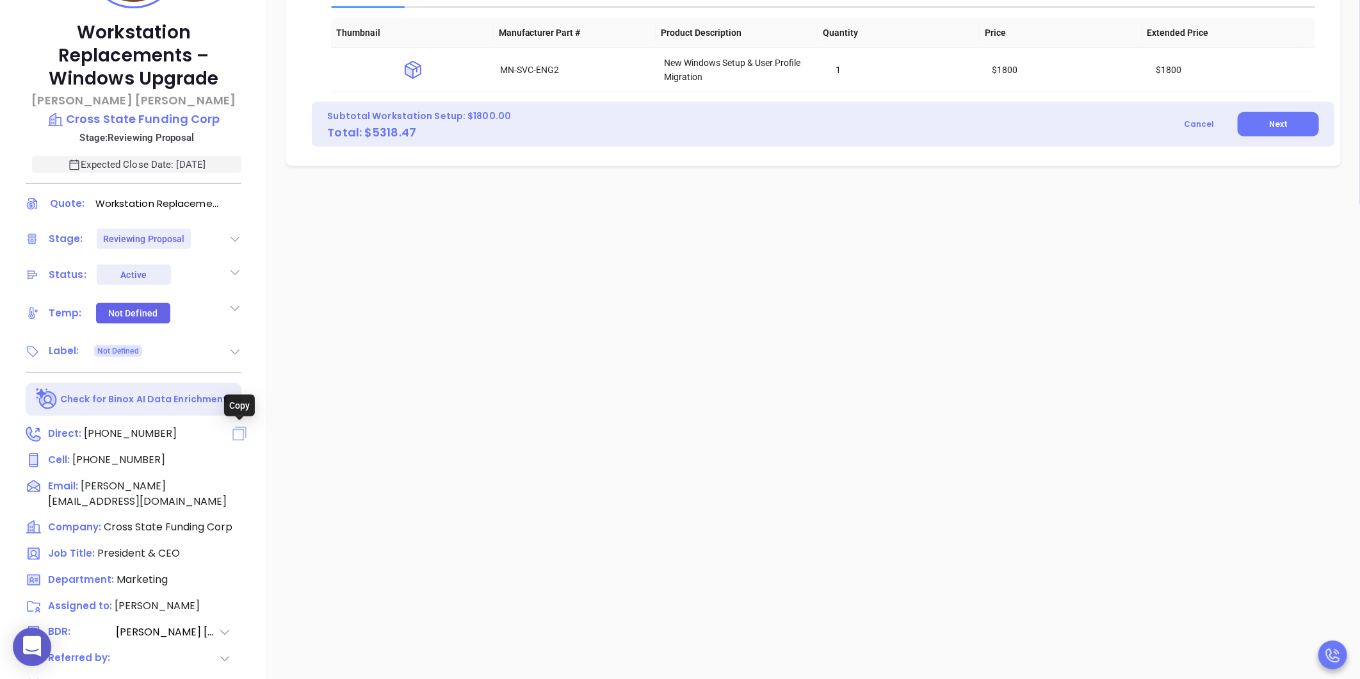
click at [233, 432] on icon at bounding box center [240, 433] width 14 height 14
click at [237, 430] on icon at bounding box center [239, 433] width 19 height 19
click at [306, 257] on div "Prepare Content Refresh Edit on CWSell Workstation Setup Exhibit A Dell Laptops…" at bounding box center [813, 339] width 1093 height 896
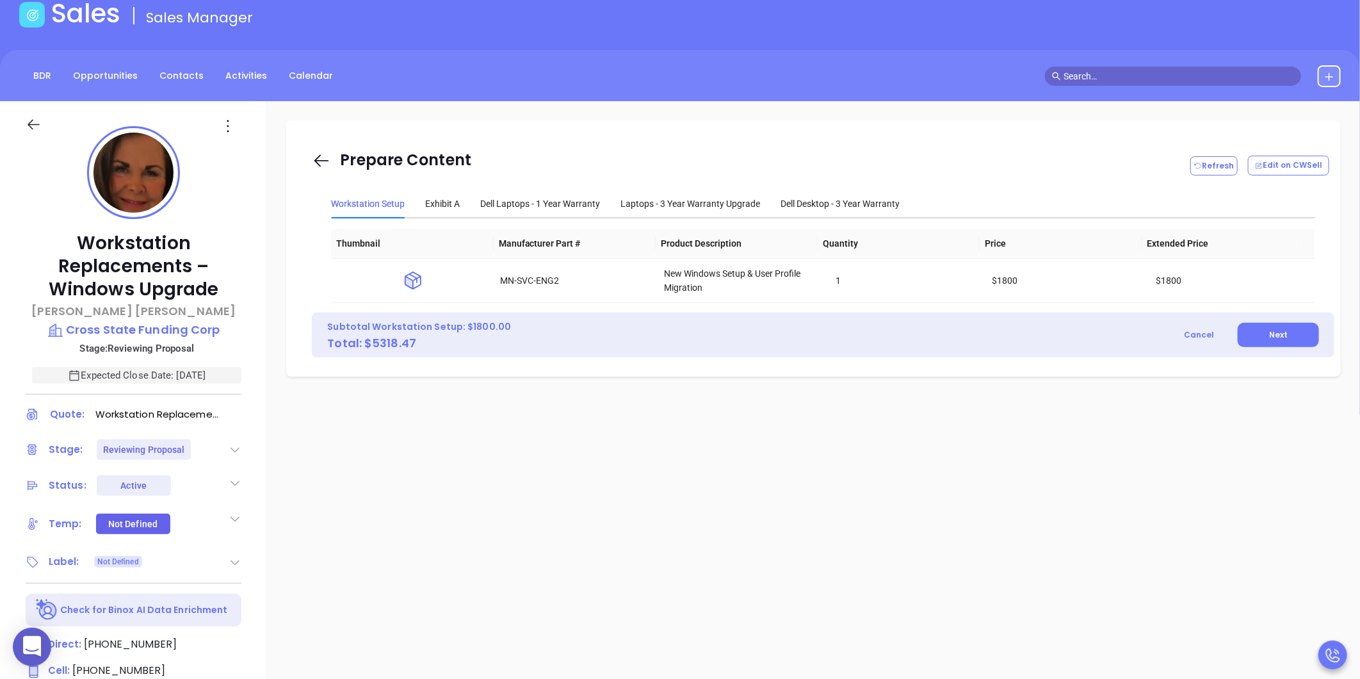
scroll to position [71, 0]
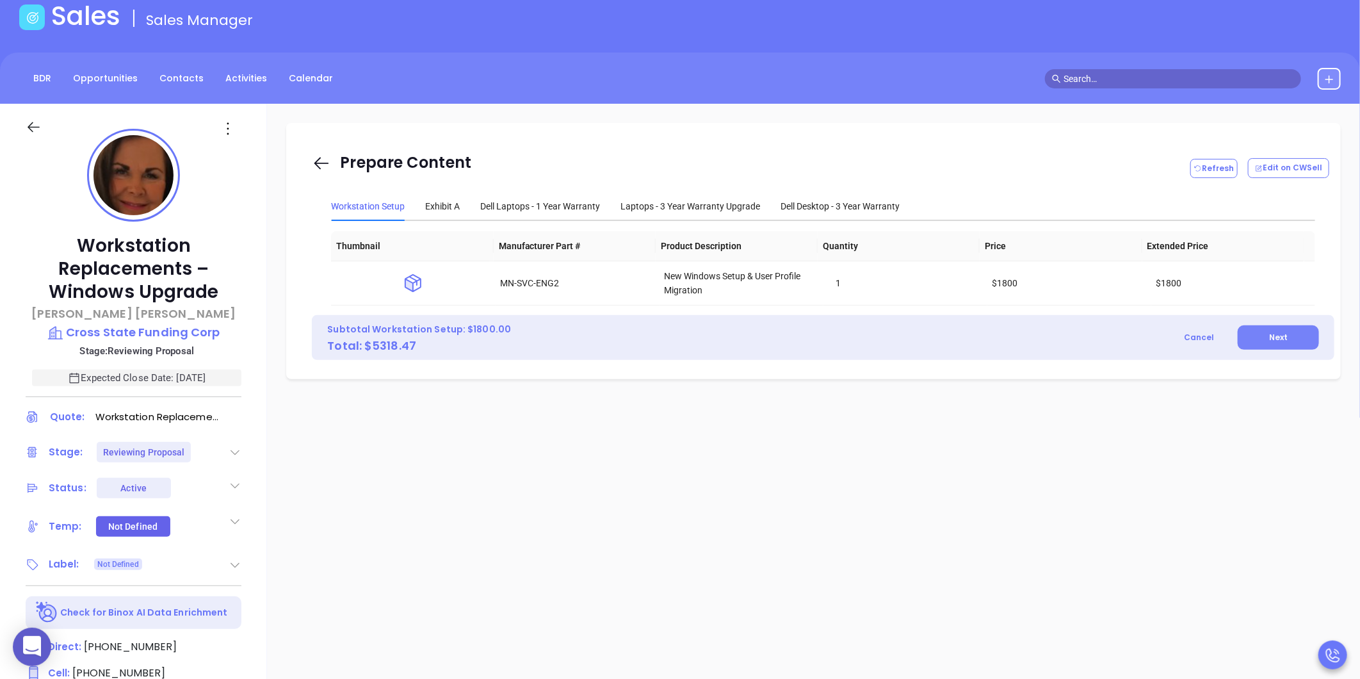
click at [1269, 337] on span "Next" at bounding box center [1278, 337] width 19 height 11
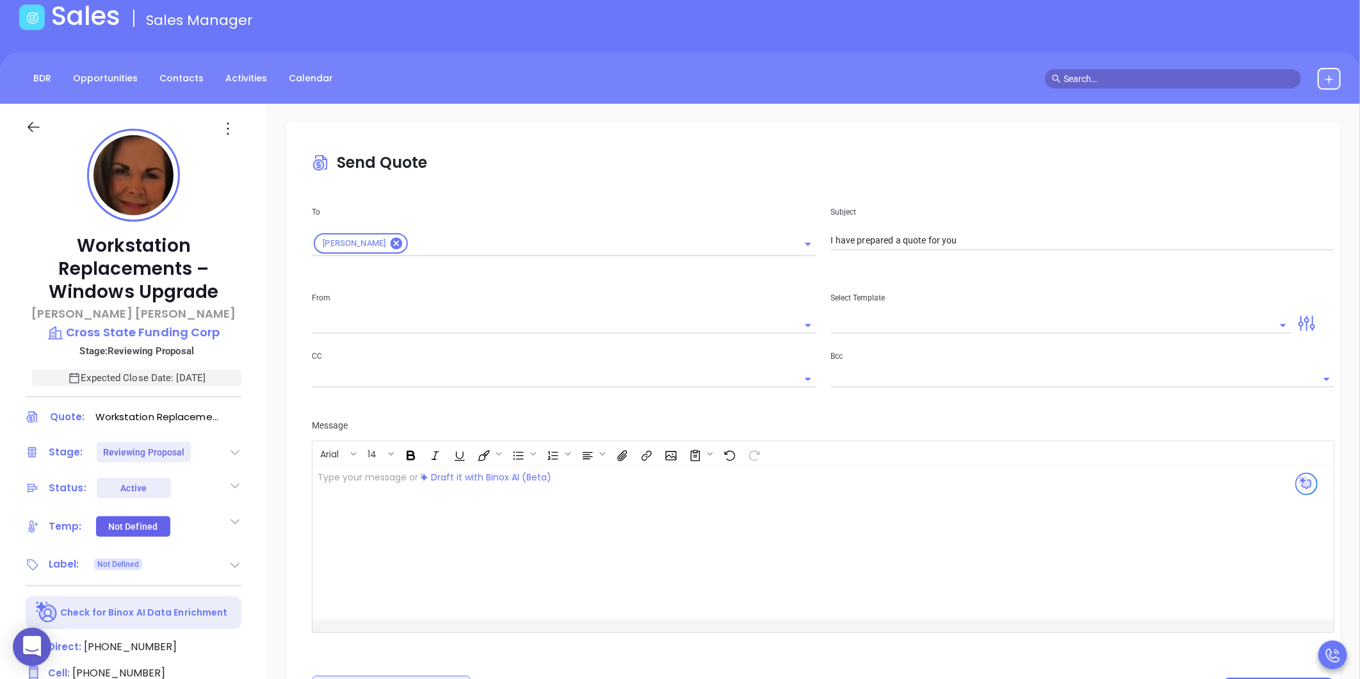
type input "[PERSON_NAME][EMAIL_ADDRESS][DOMAIN_NAME]"
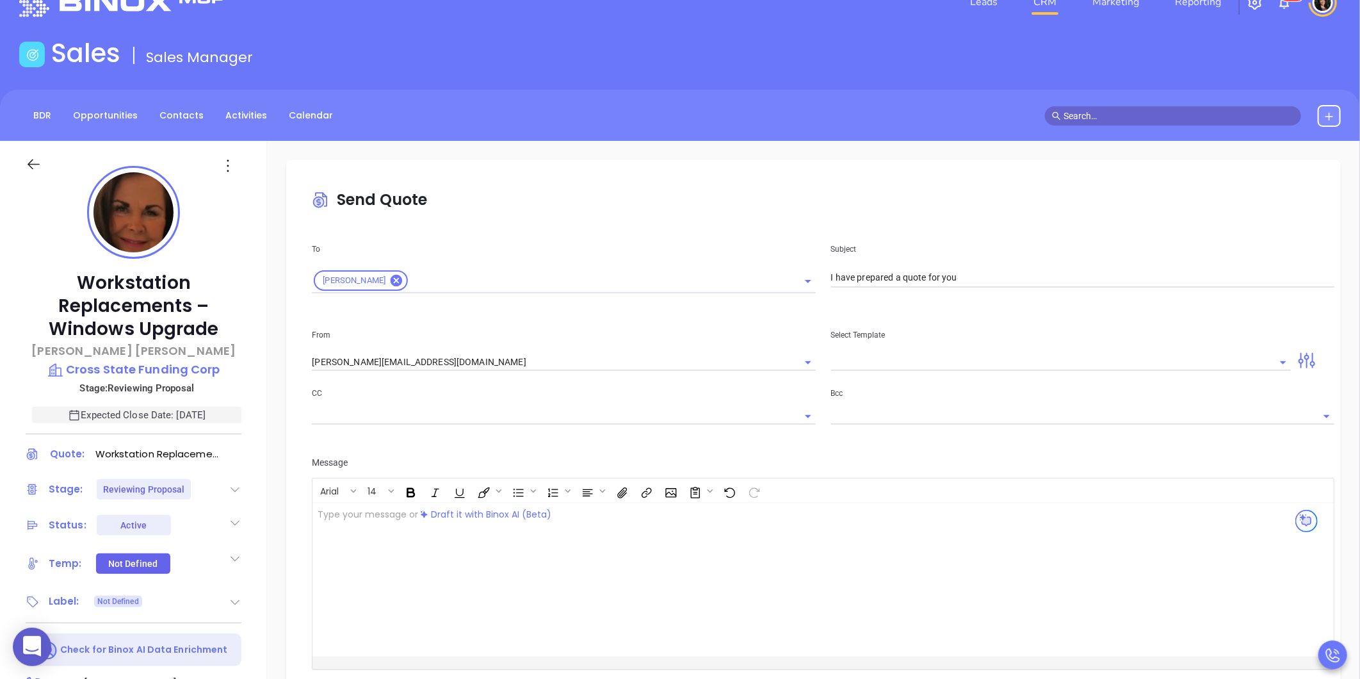
scroll to position [0, 0]
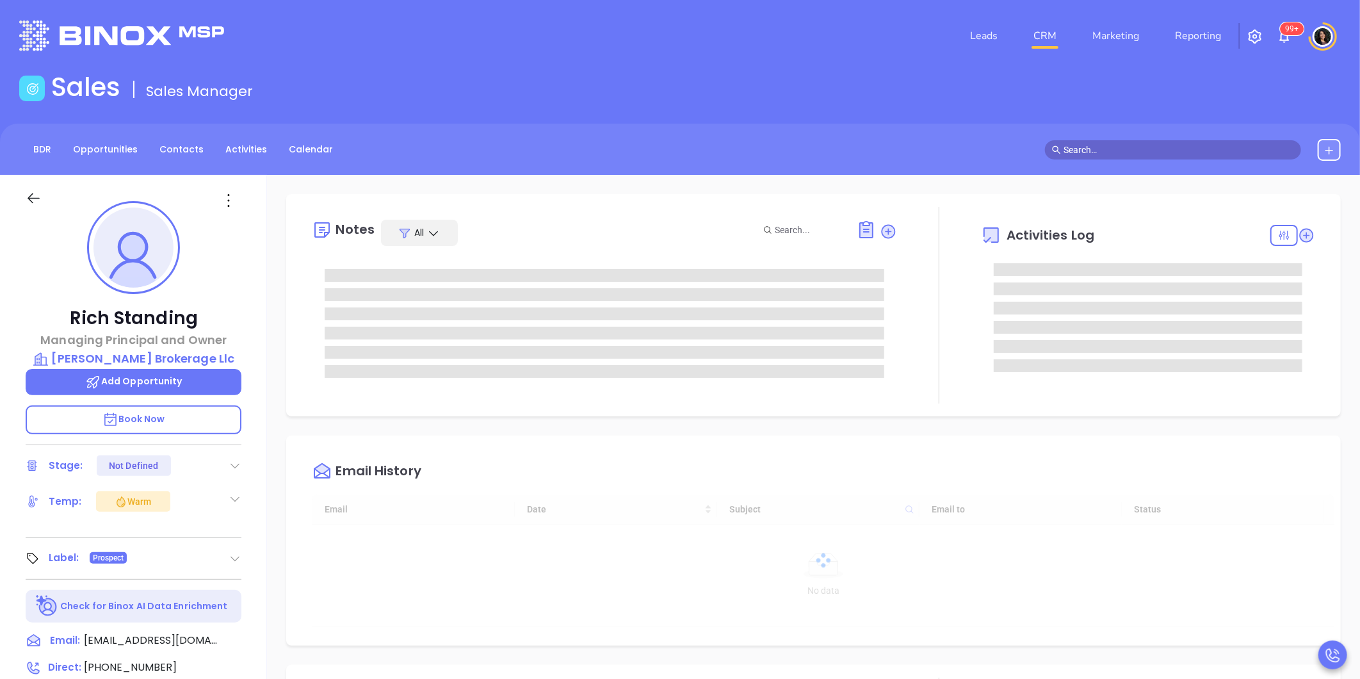
type input "[DATE]"
type input "[PERSON_NAME]"
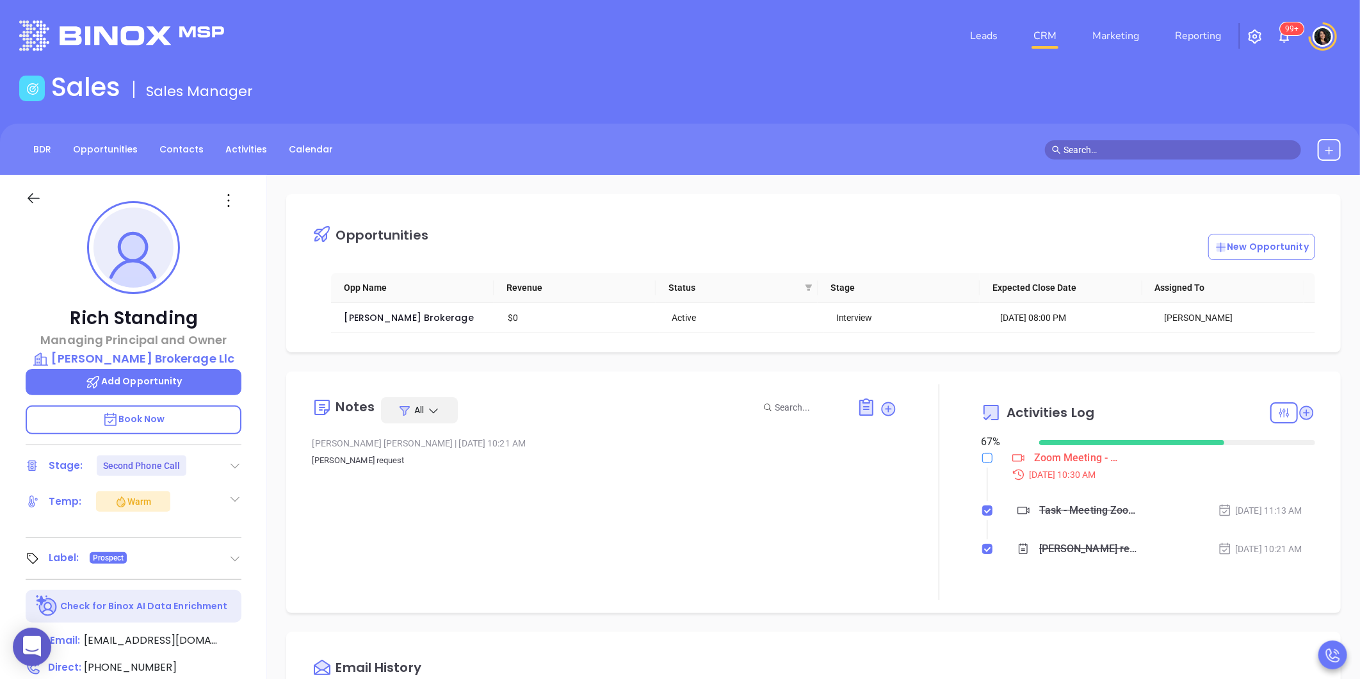
click at [983, 459] on input "checkbox" at bounding box center [987, 458] width 10 height 10
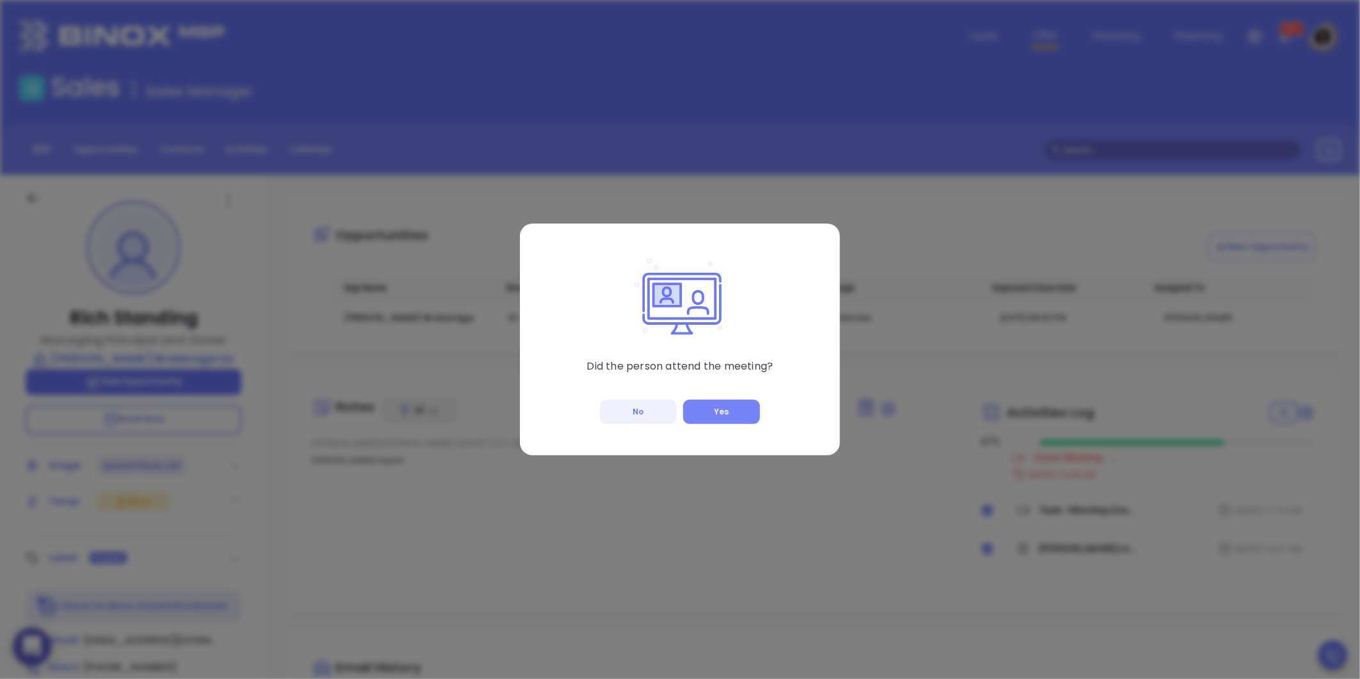
click at [709, 412] on button "Yes" at bounding box center [721, 411] width 77 height 24
checkbox input "true"
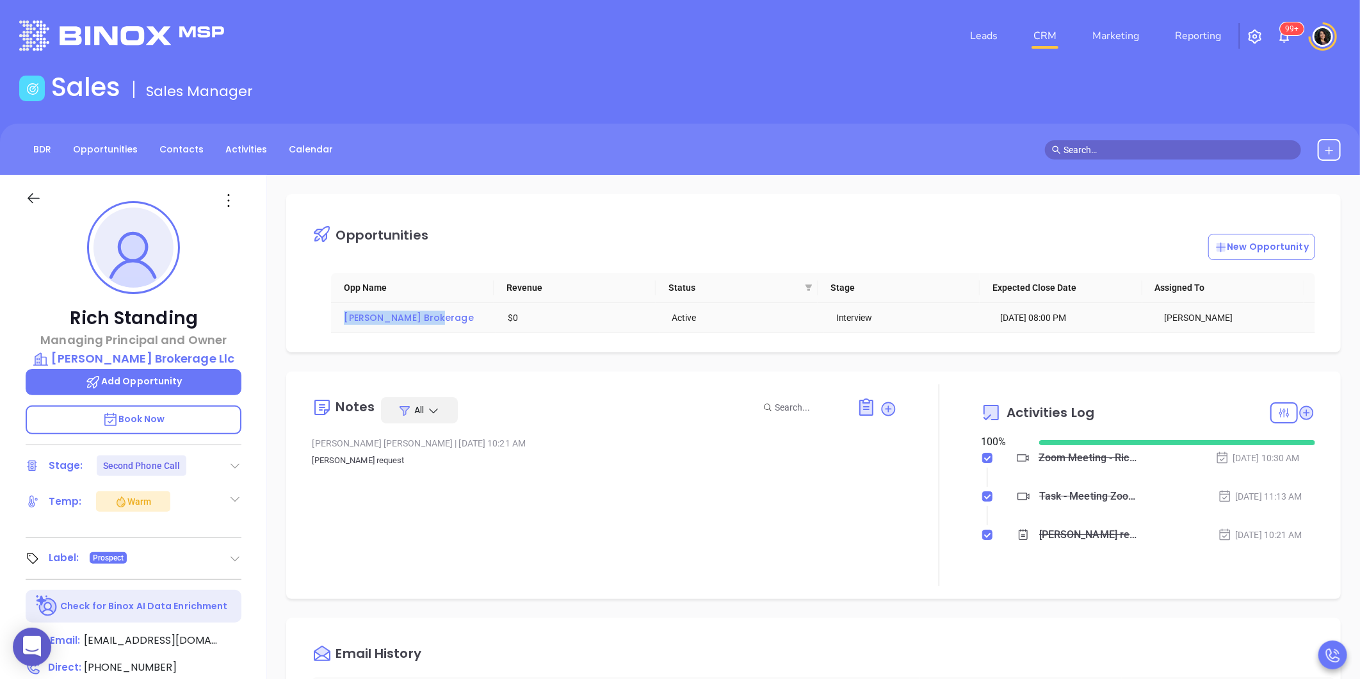
copy table "[PERSON_NAME] Brokerage"
drag, startPoint x: 329, startPoint y: 318, endPoint x: 321, endPoint y: 325, distance: 10.9
click at [321, 325] on div "Opp Name Revenue Status Stage Expected Close Date Assigned To Chadwick Brokerag…" at bounding box center [823, 303] width 1022 height 60
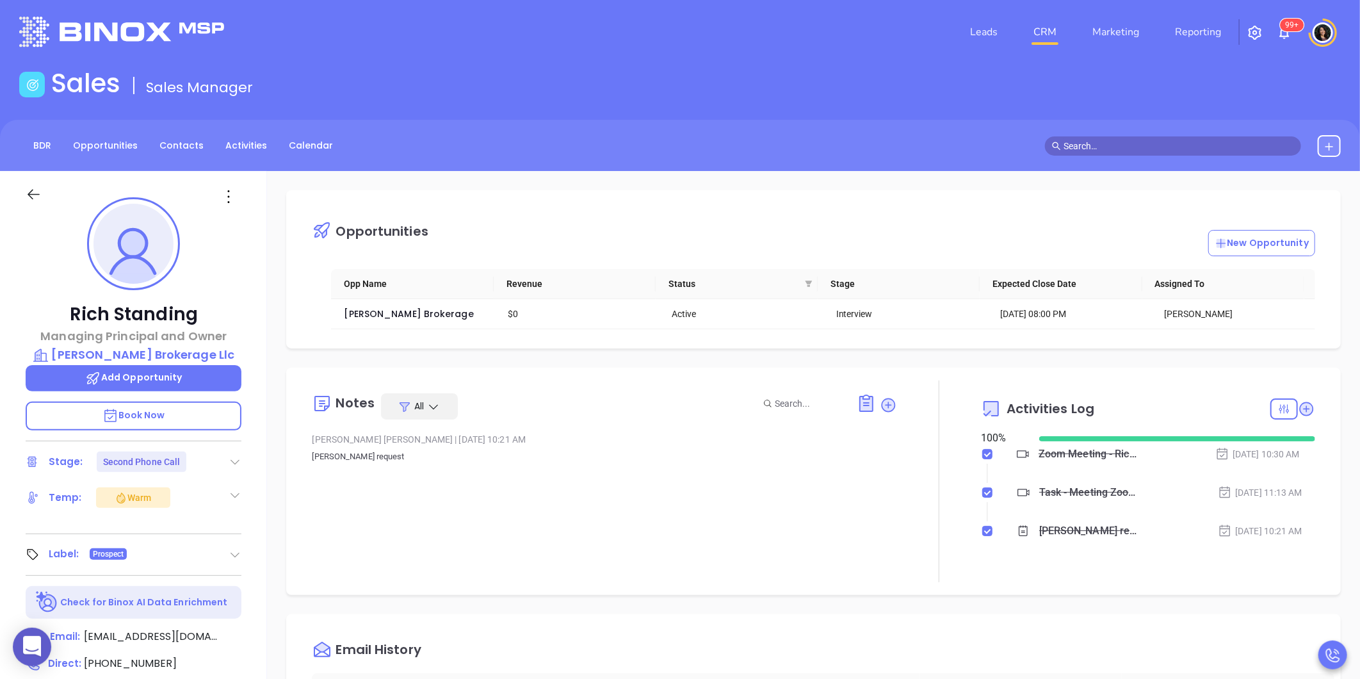
scroll to position [0, 0]
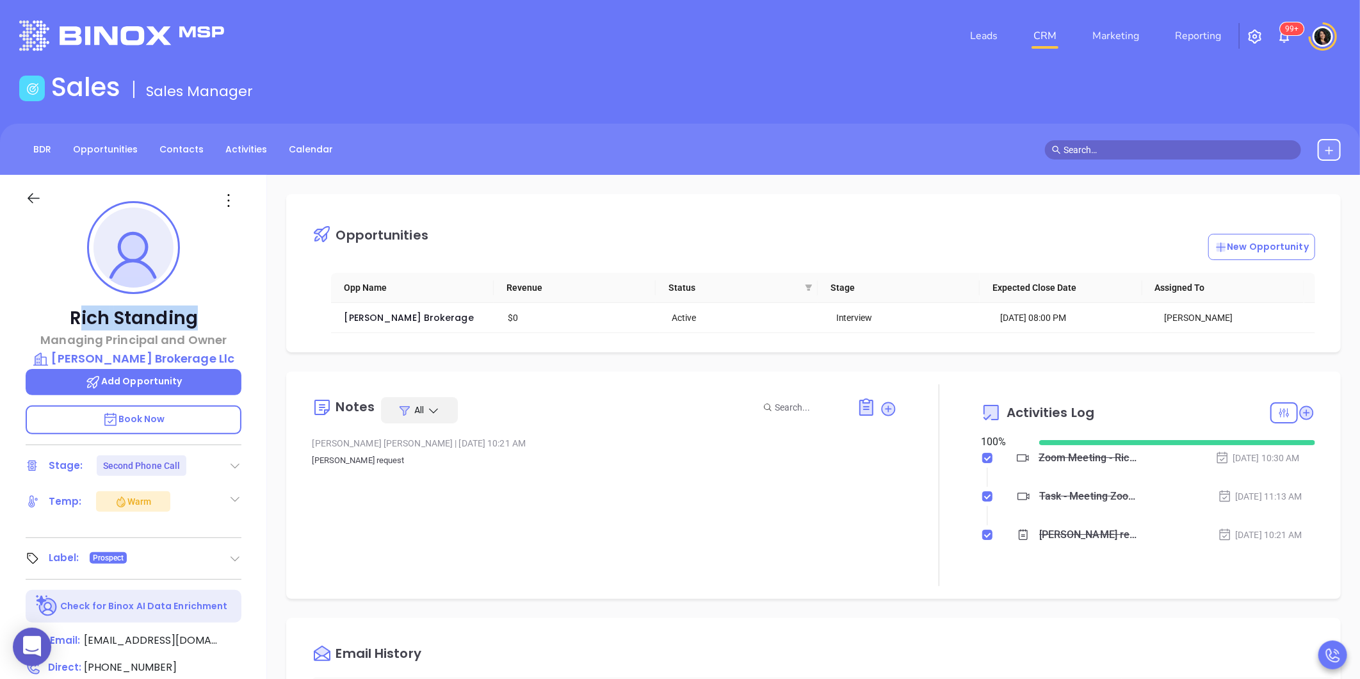
drag, startPoint x: 76, startPoint y: 318, endPoint x: 245, endPoint y: 320, distance: 169.0
click at [245, 320] on div "Rich Standing Managing Principal and Owner Chadwick Brokerage Llc Add Opportuni…" at bounding box center [133, 599] width 267 height 848
drag, startPoint x: 245, startPoint y: 320, endPoint x: 209, endPoint y: 318, distance: 35.9
click at [209, 318] on p "Rich Standing" at bounding box center [134, 318] width 216 height 23
drag, startPoint x: 209, startPoint y: 318, endPoint x: 80, endPoint y: 319, distance: 128.7
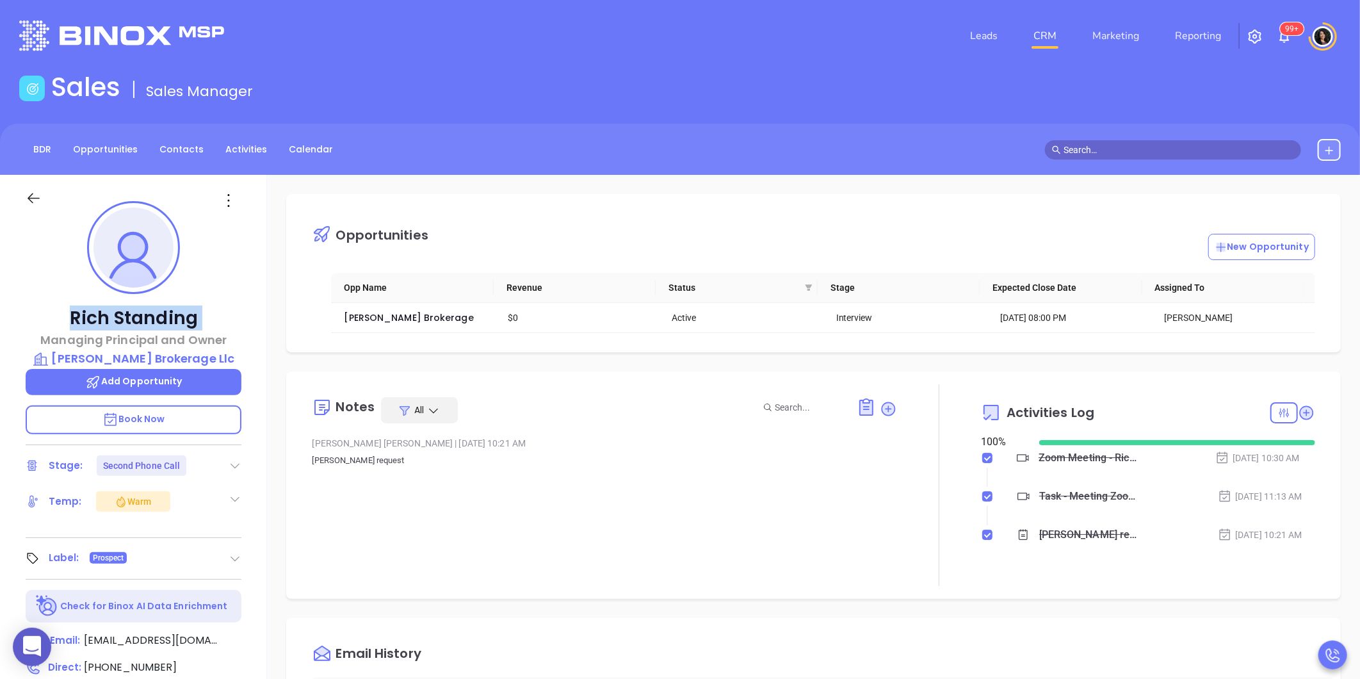
click at [80, 319] on p "Rich Standing" at bounding box center [134, 318] width 216 height 23
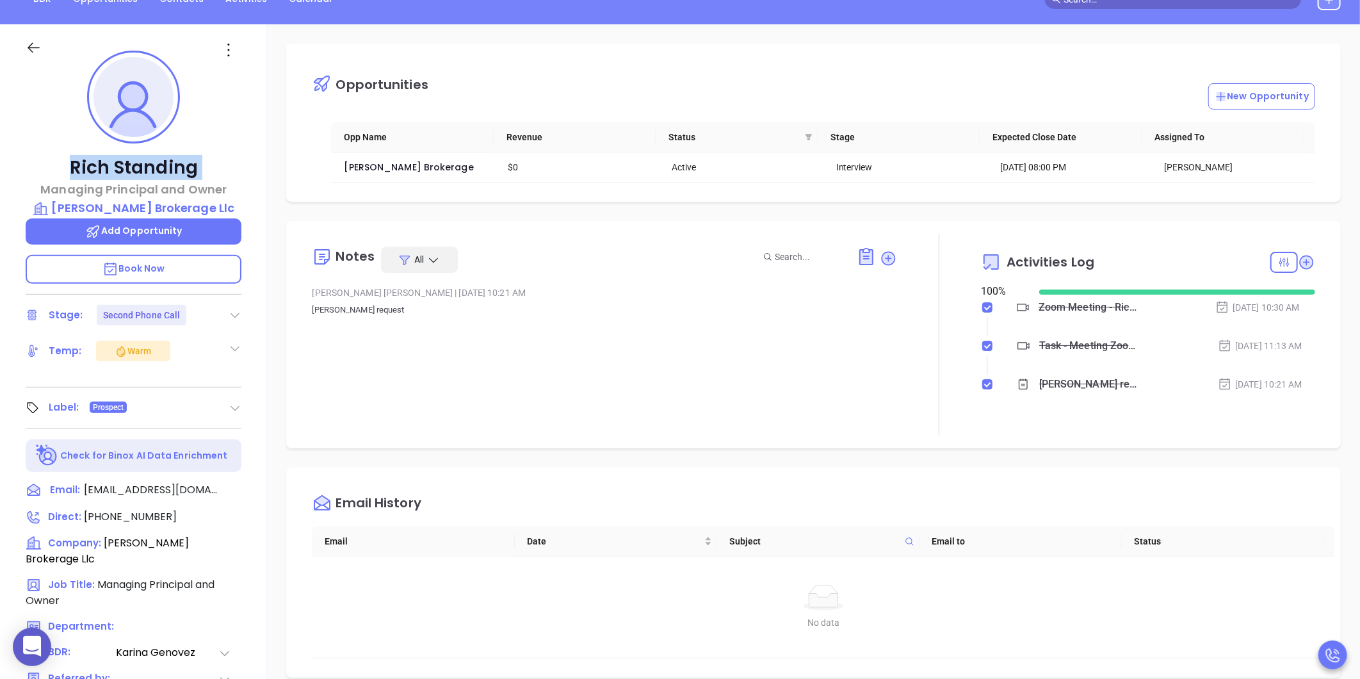
scroll to position [213, 0]
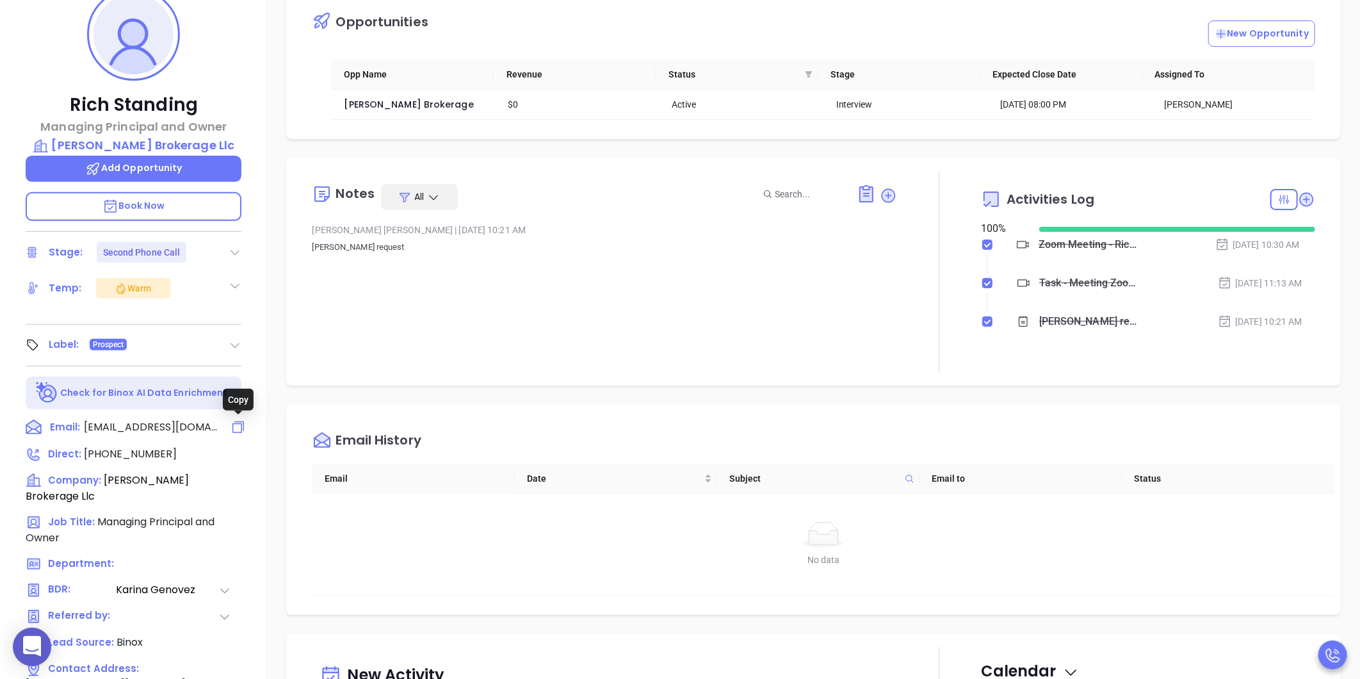
click at [235, 426] on icon at bounding box center [237, 426] width 15 height 15
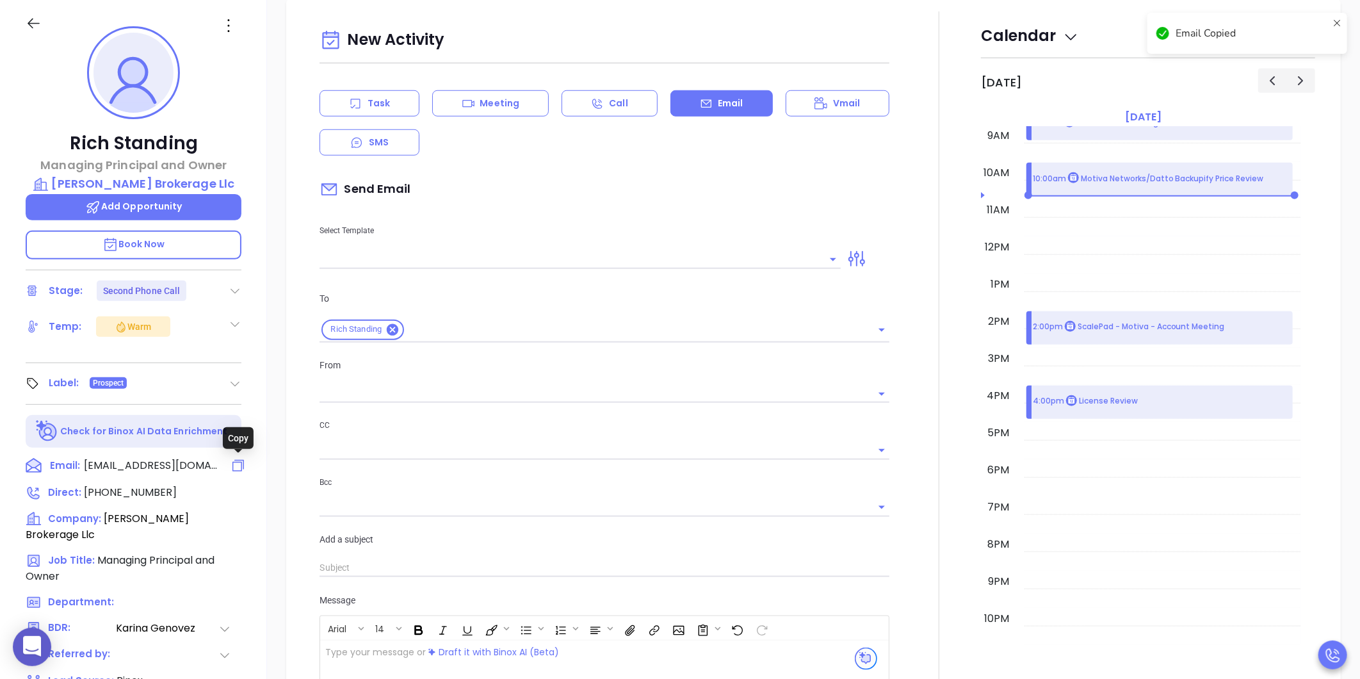
click at [234, 462] on icon at bounding box center [237, 465] width 15 height 15
type input "[PERSON_NAME]"
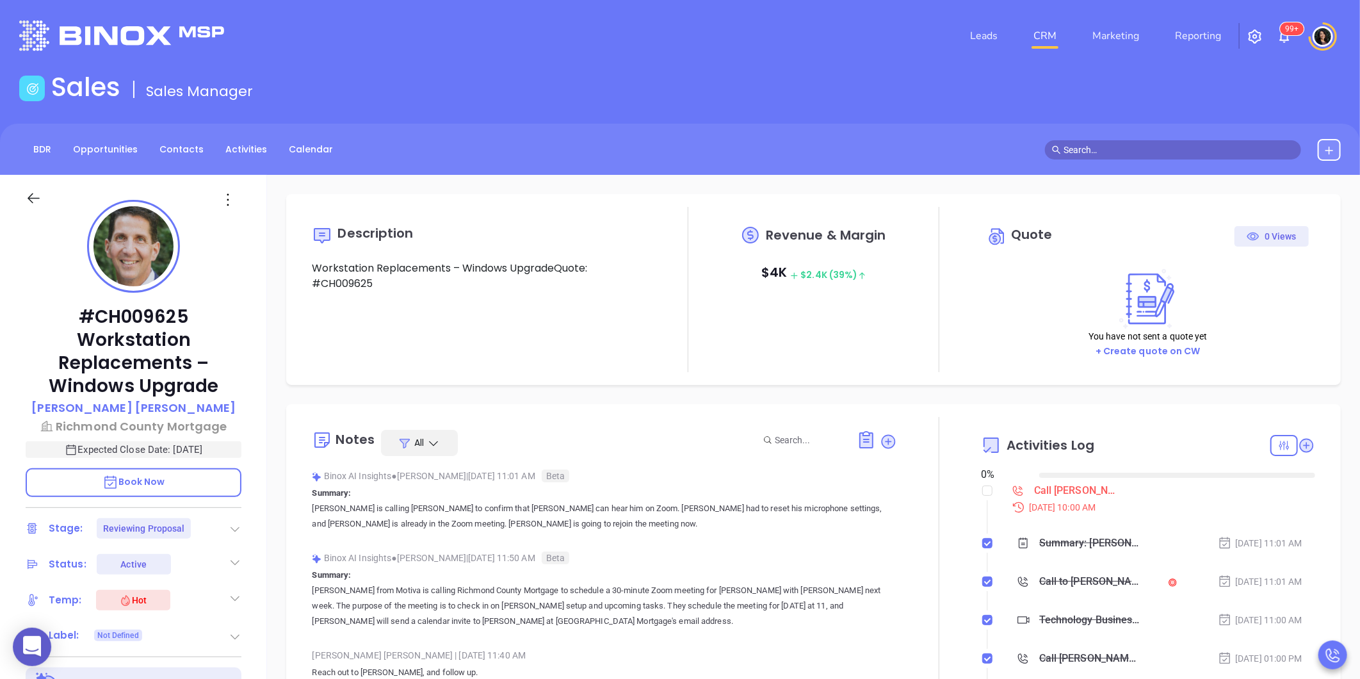
type input "[DATE]"
type input "[PERSON_NAME]"
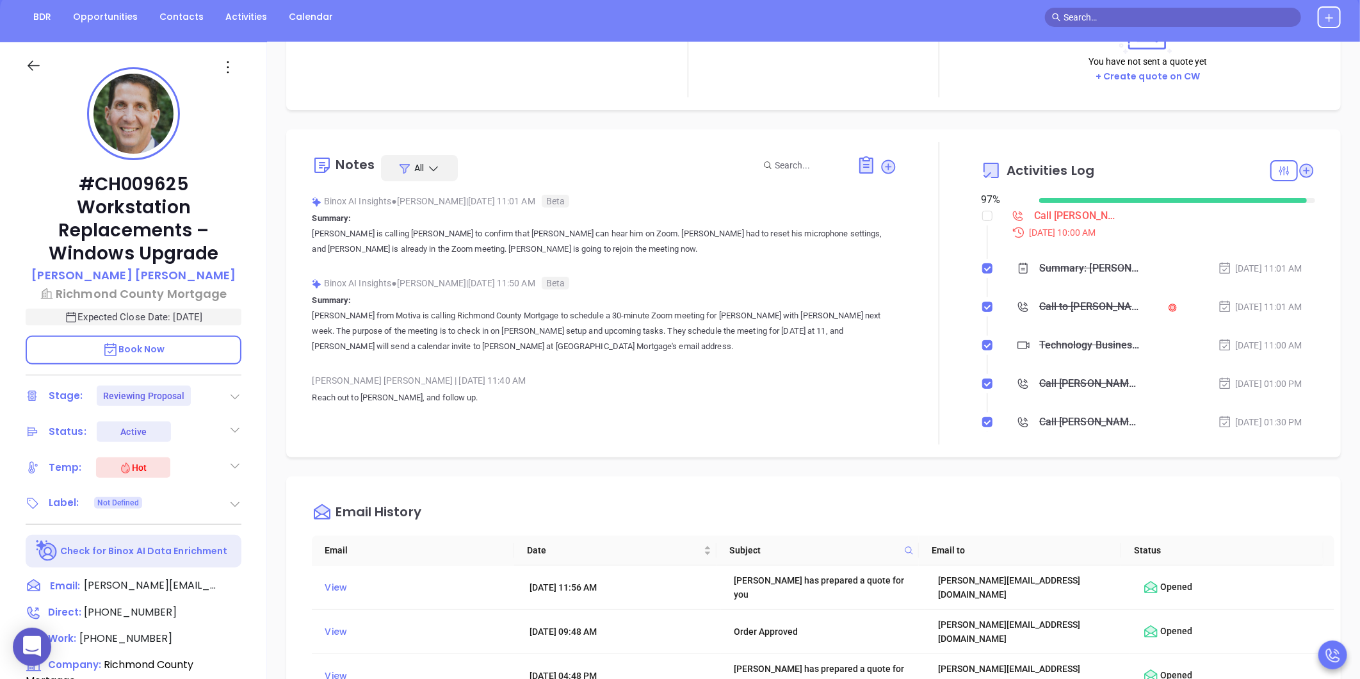
scroll to position [142, 0]
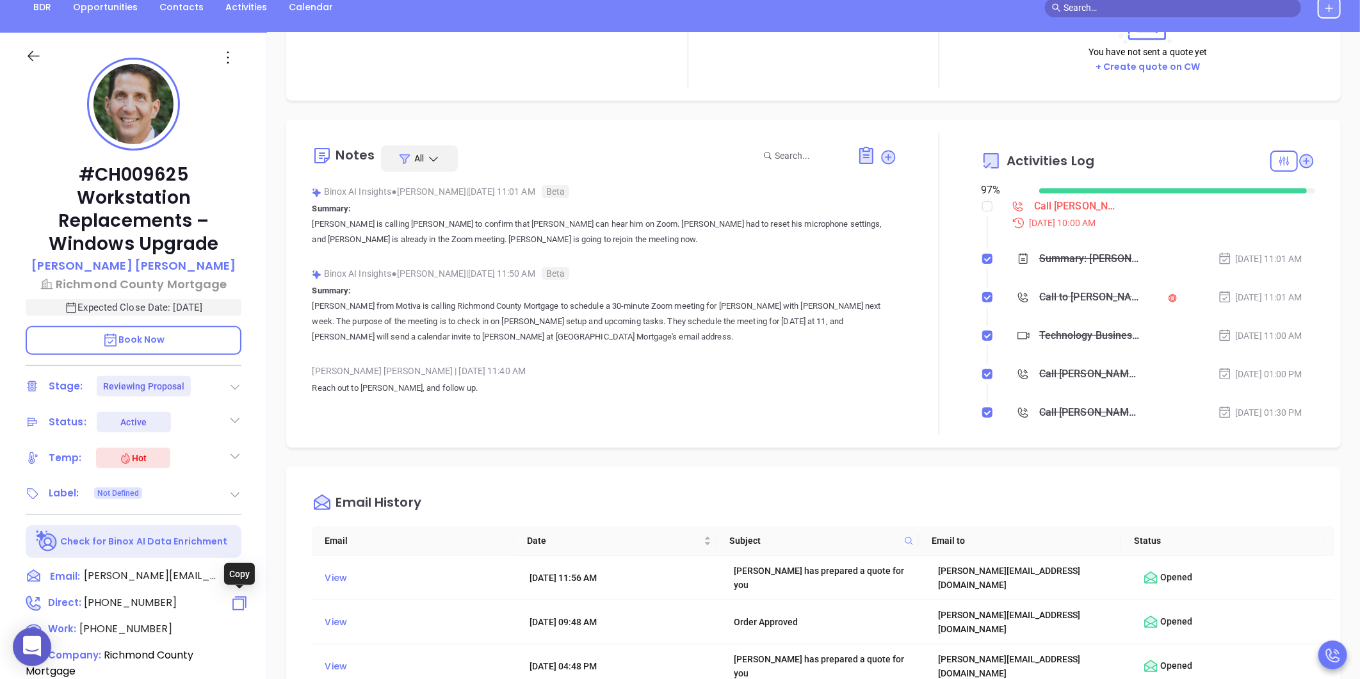
click at [234, 602] on icon at bounding box center [239, 602] width 19 height 19
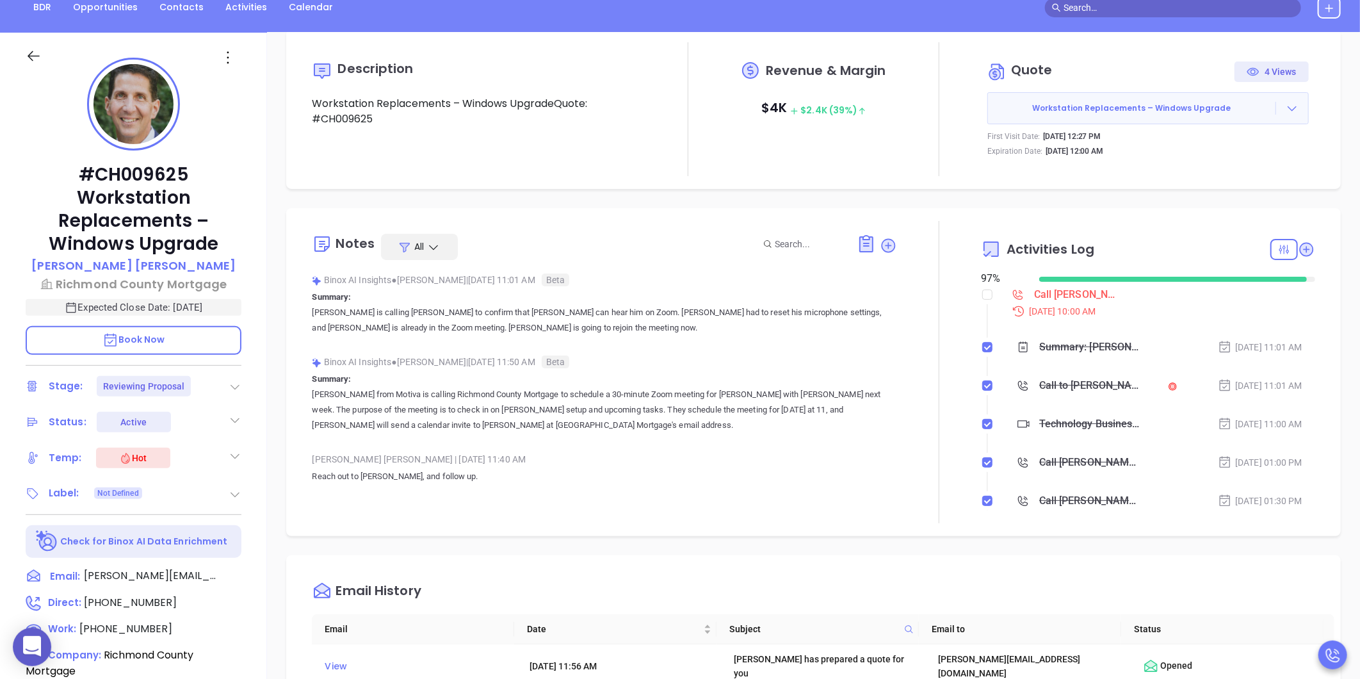
scroll to position [0, 0]
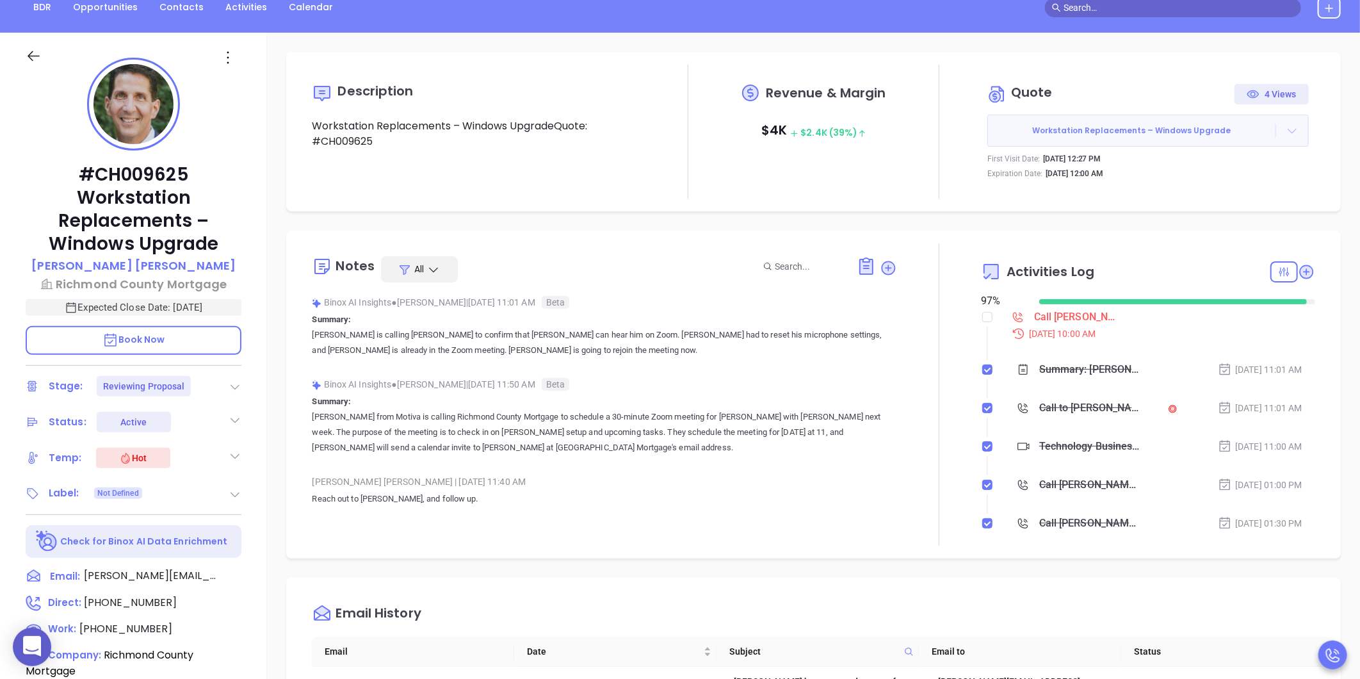
click at [1287, 129] on icon at bounding box center [1291, 131] width 9 height 5
click at [1229, 184] on link "View Order [PERSON_NAME]" at bounding box center [1221, 189] width 132 height 13
click at [235, 602] on icon at bounding box center [239, 602] width 19 height 19
click at [982, 319] on input "checkbox" at bounding box center [987, 317] width 10 height 10
checkbox input "true"
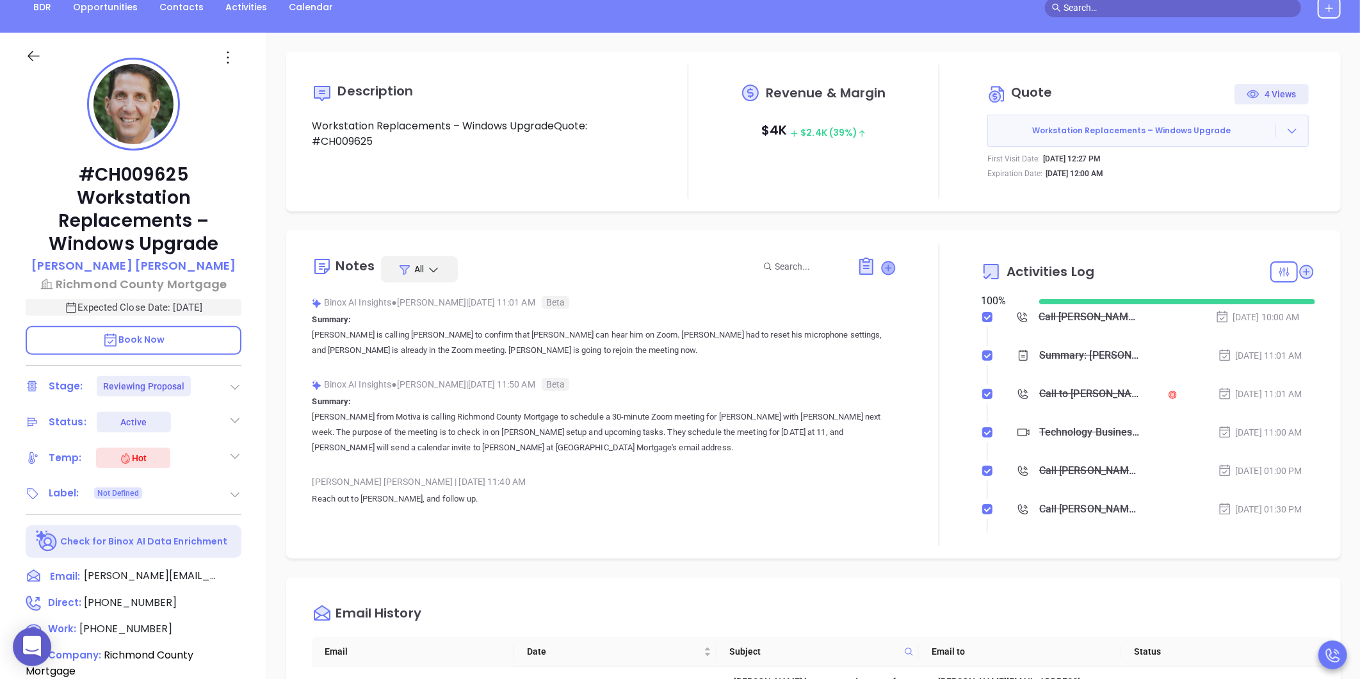
click at [882, 268] on icon at bounding box center [888, 267] width 13 height 13
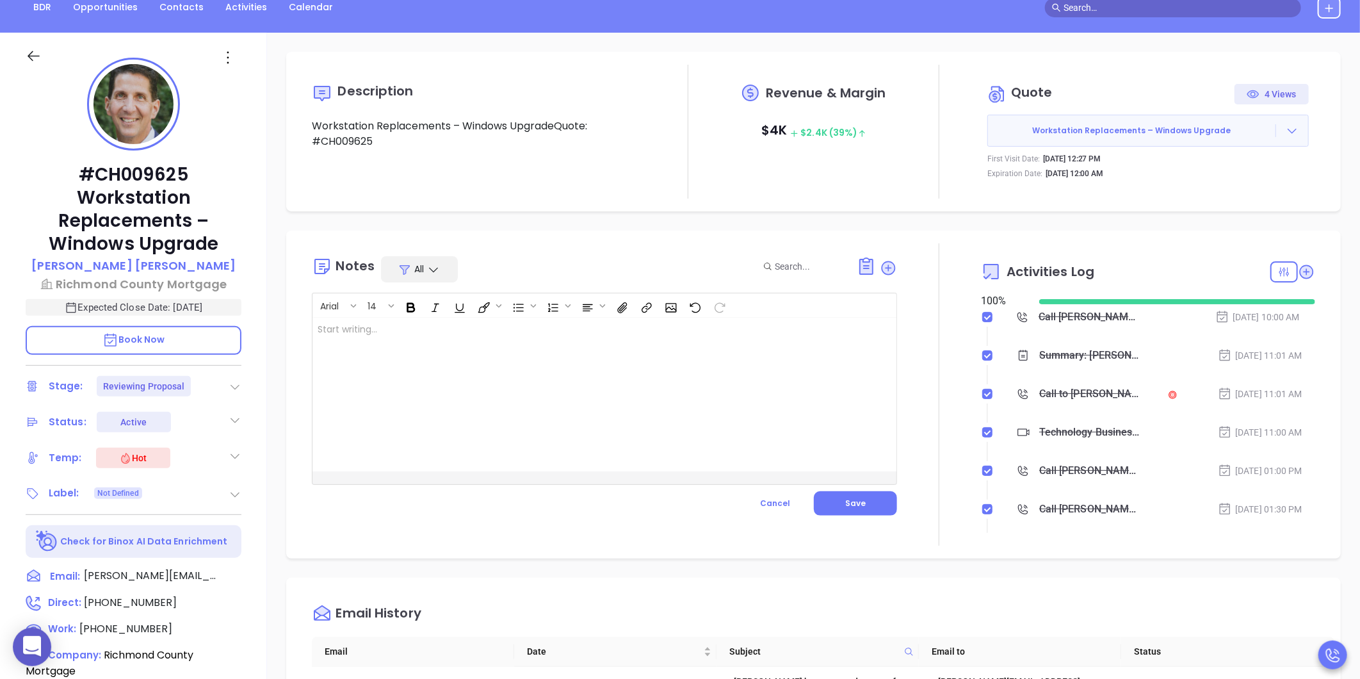
click at [666, 373] on div at bounding box center [583, 395] width 543 height 154
click at [864, 496] on button "Save" at bounding box center [855, 503] width 83 height 24
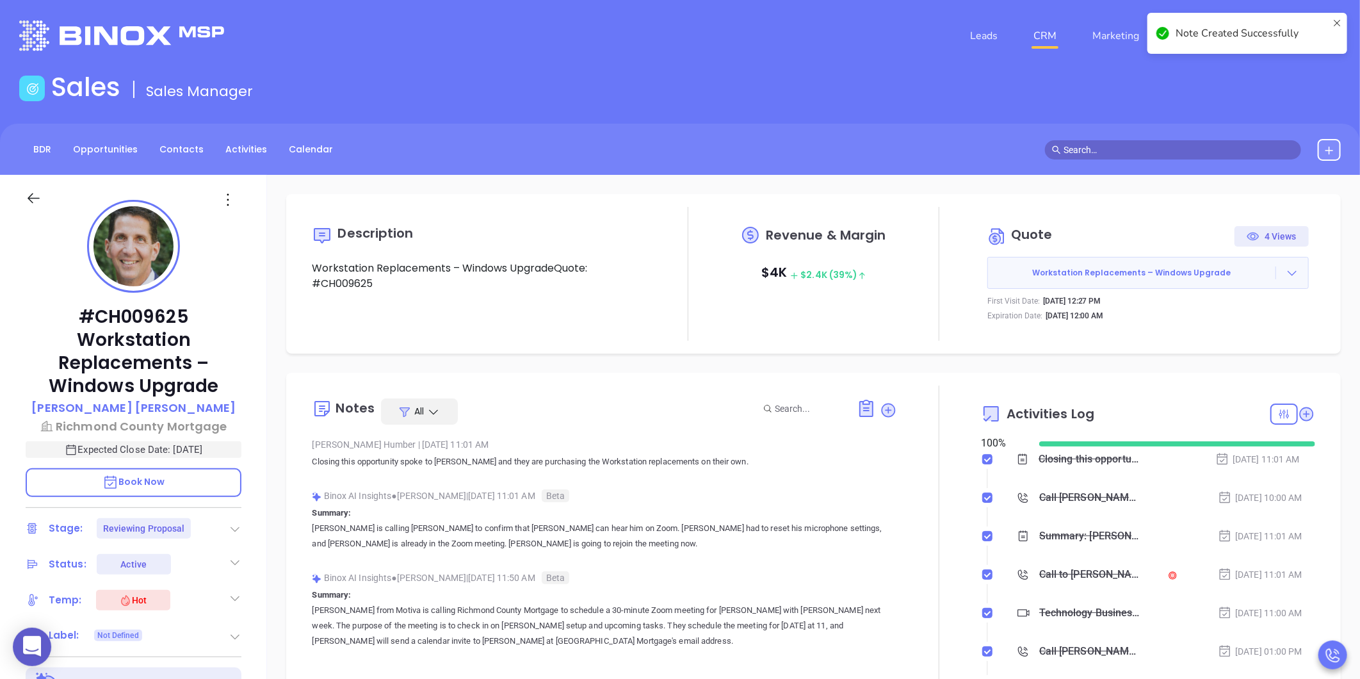
click at [237, 522] on icon at bounding box center [235, 528] width 13 height 13
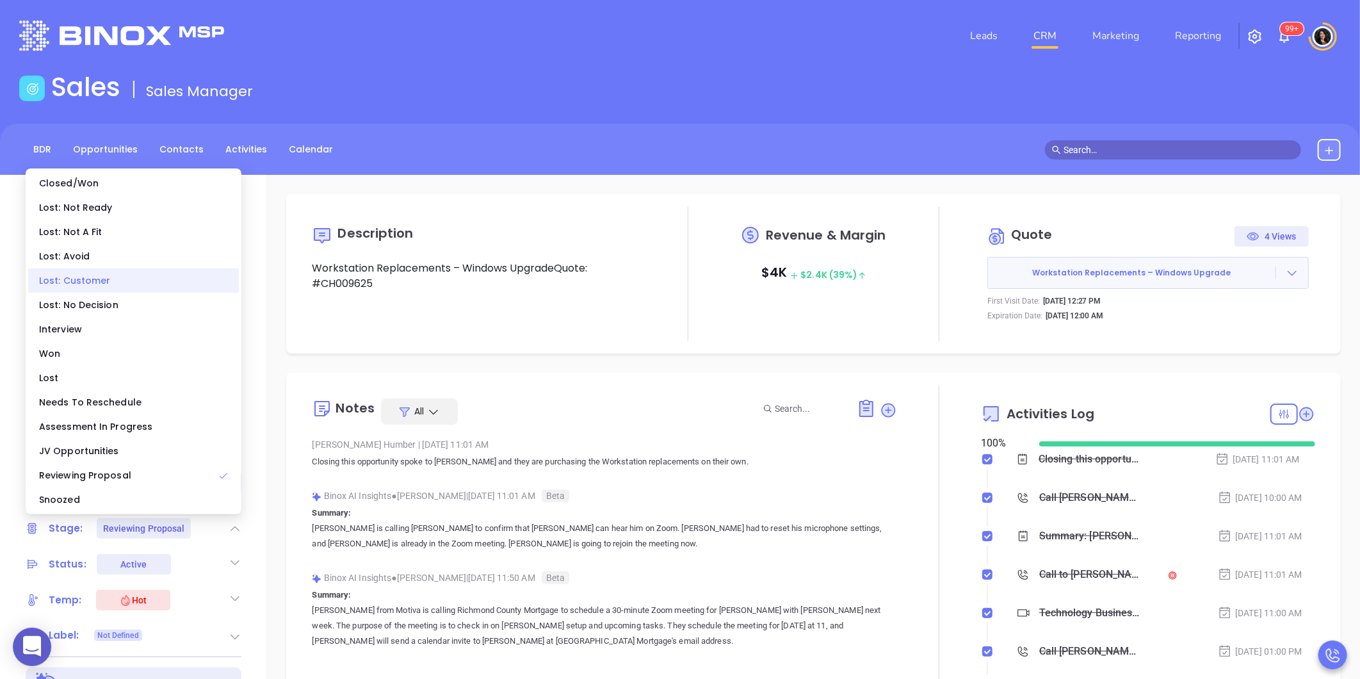
click at [125, 273] on div "Lost: Customer" at bounding box center [133, 280] width 211 height 24
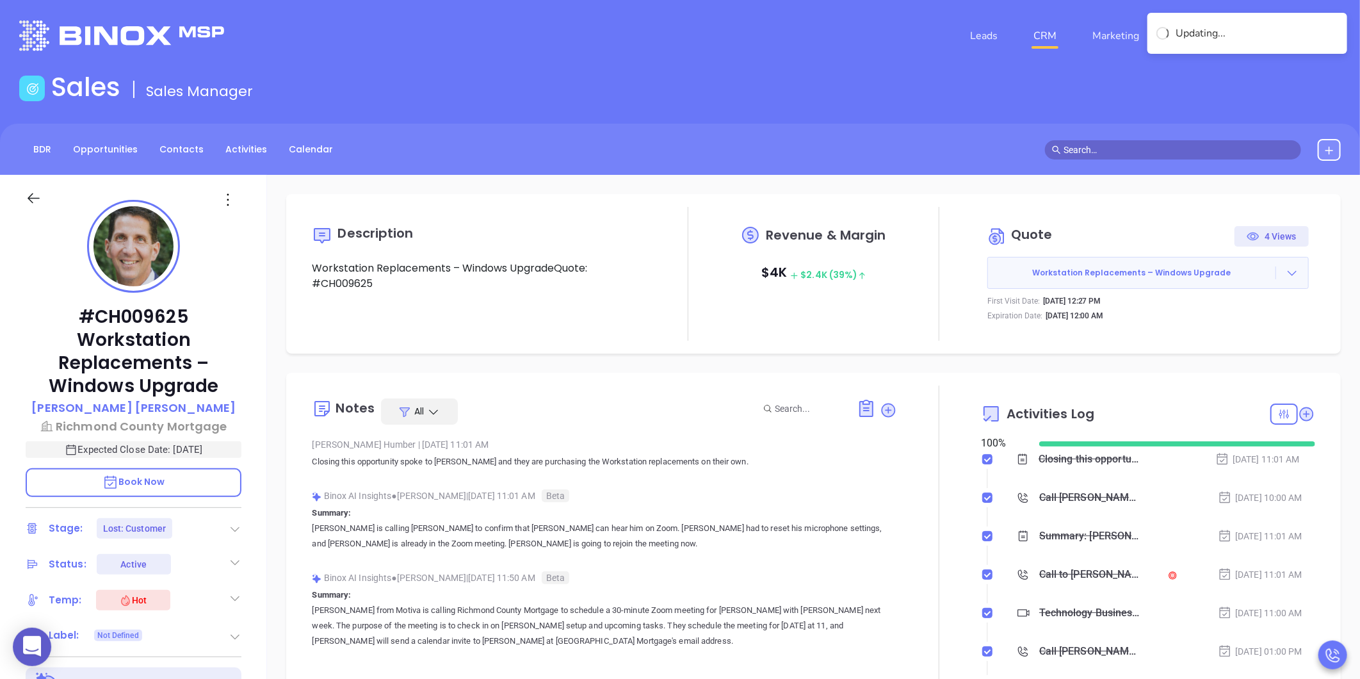
click at [339, 382] on div "Notes All [PERSON_NAME] | [DATE] 11:01 AM Closing this opportunity spoke to [PE…" at bounding box center [813, 537] width 1054 height 328
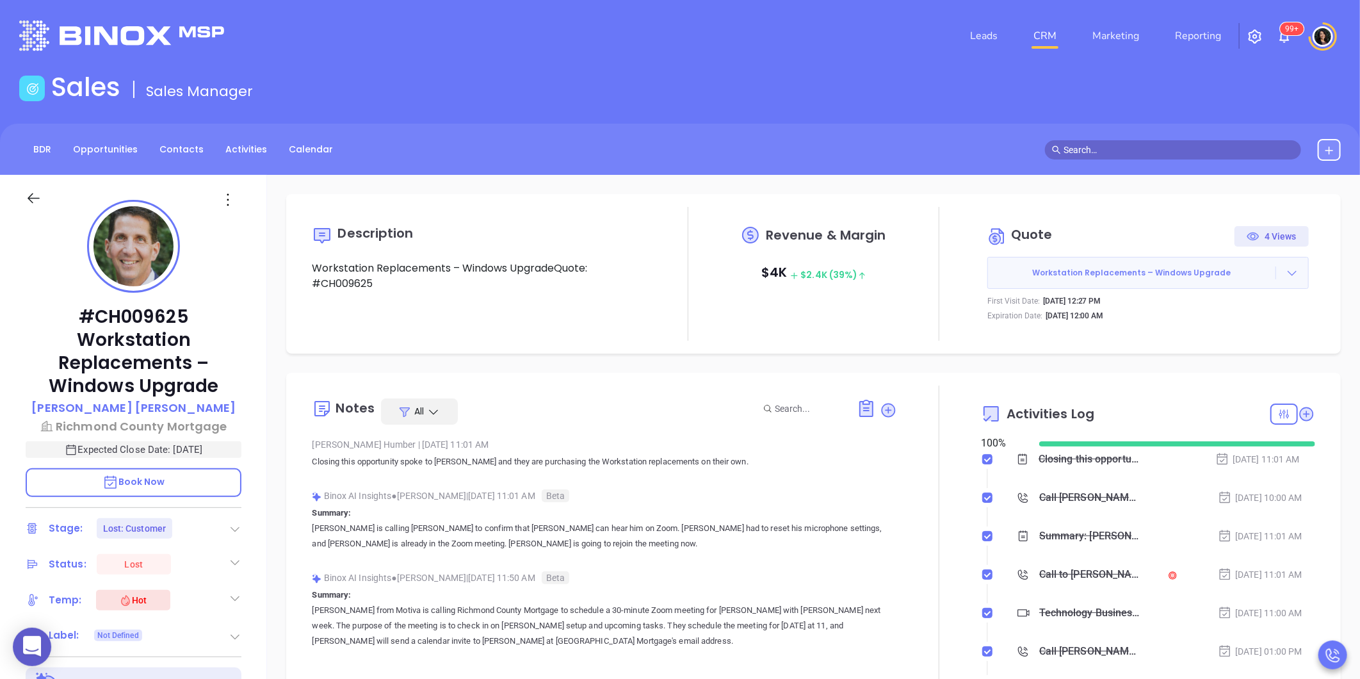
click at [1287, 273] on icon at bounding box center [1291, 272] width 13 height 13
click at [1201, 333] on link "View Order [PERSON_NAME]" at bounding box center [1221, 331] width 132 height 13
click at [1052, 20] on nav "Leads CRM Marketing Reporting" at bounding box center [1095, 36] width 287 height 46
click at [1050, 31] on link "CRM" at bounding box center [1044, 36] width 33 height 26
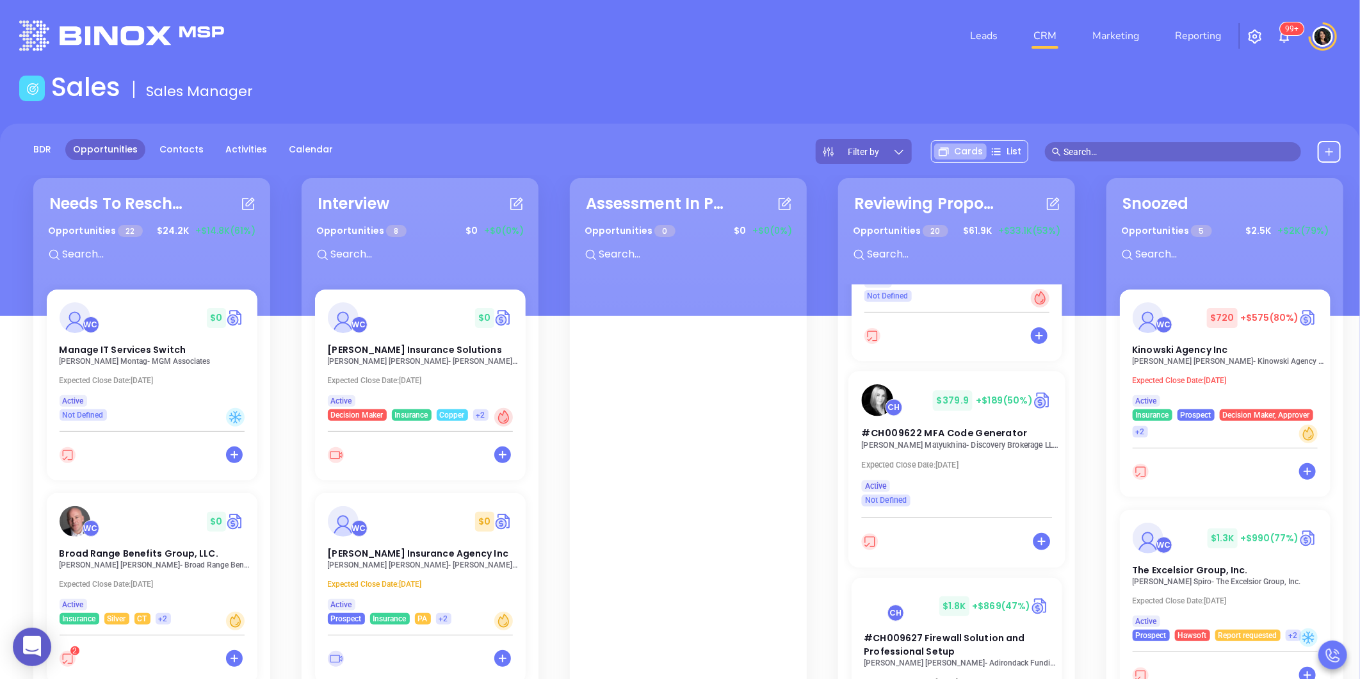
scroll to position [568, 0]
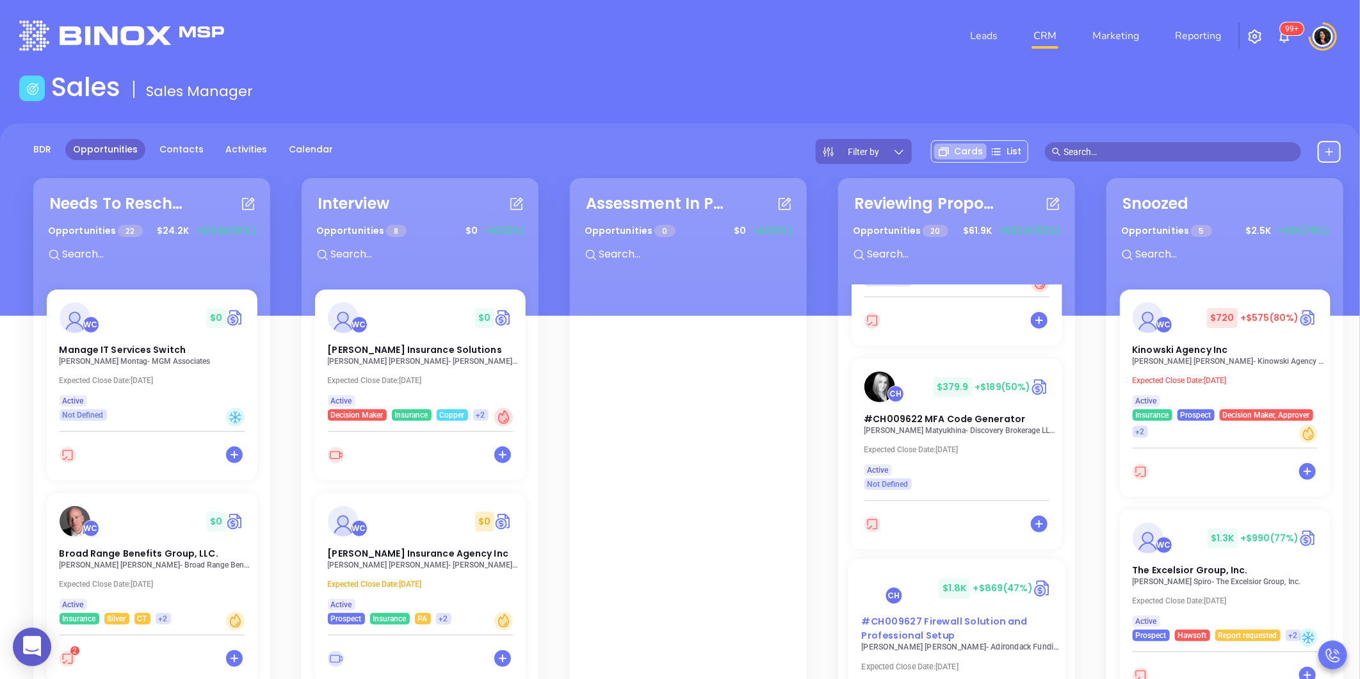
click at [899, 615] on span "#CH009627 Firewall Solution and Professional Setup" at bounding box center [944, 628] width 166 height 27
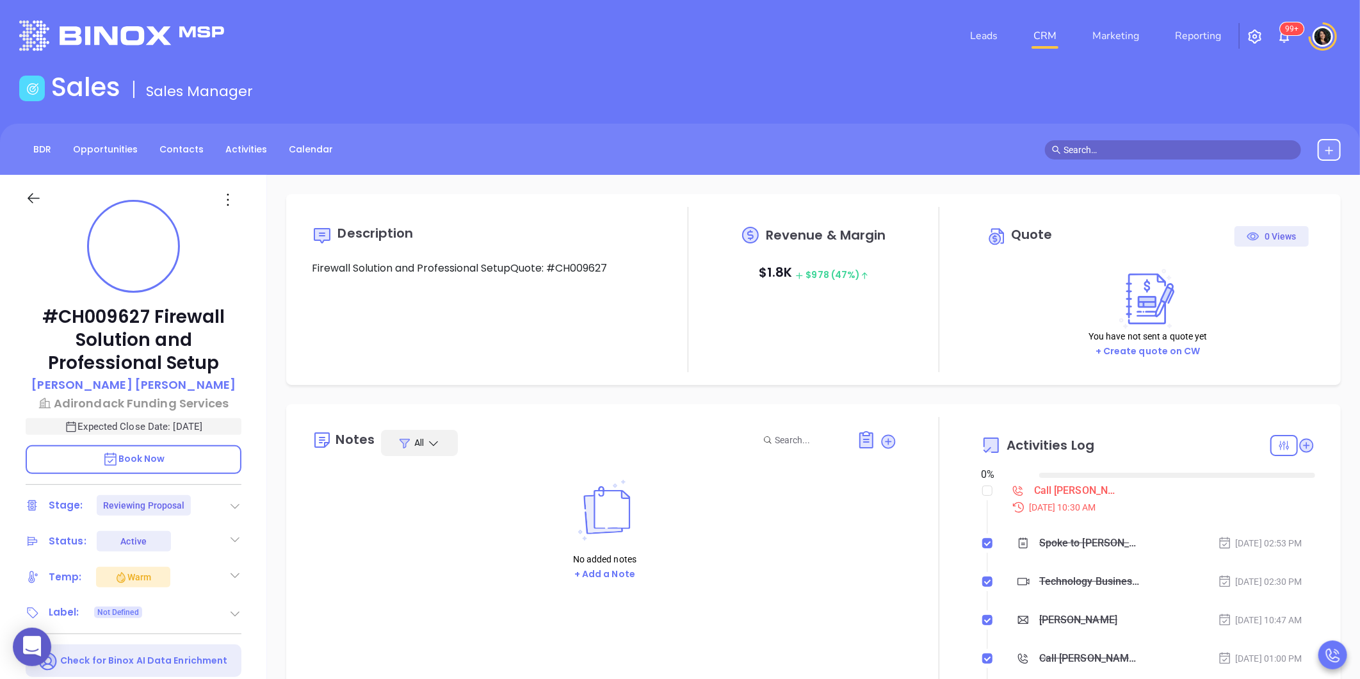
type input "[DATE]"
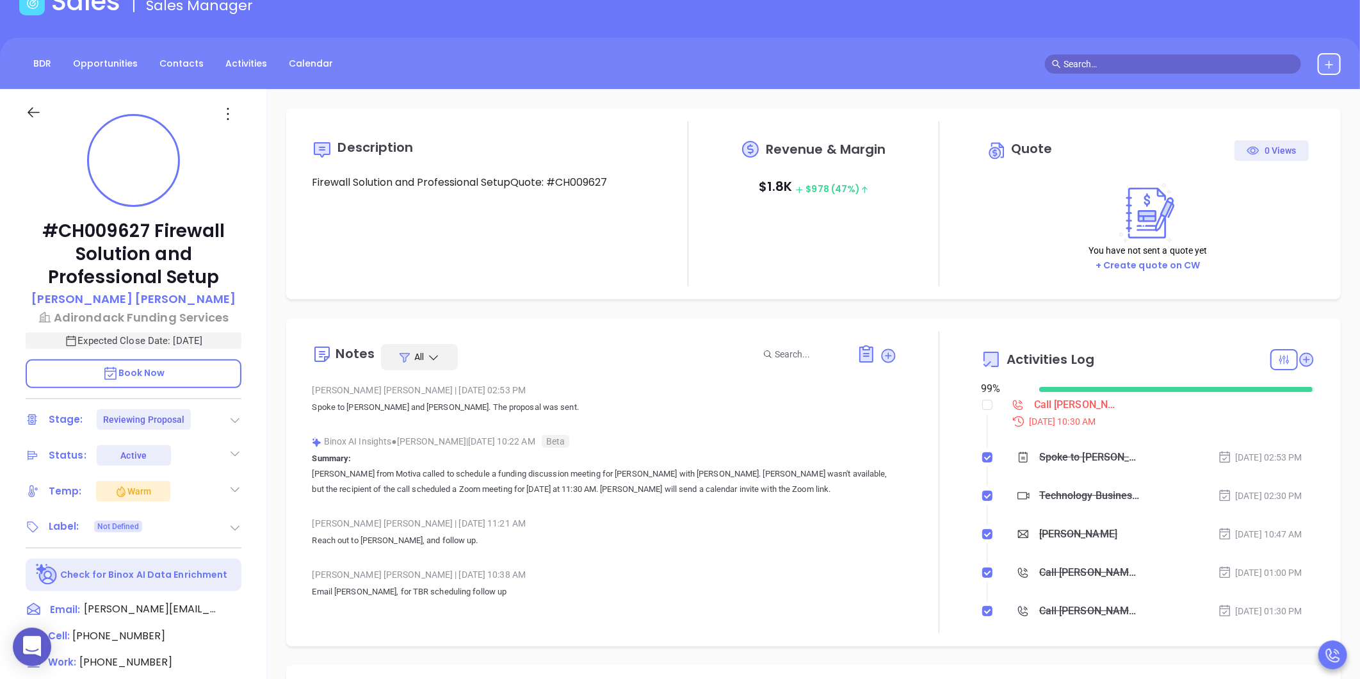
scroll to position [142, 0]
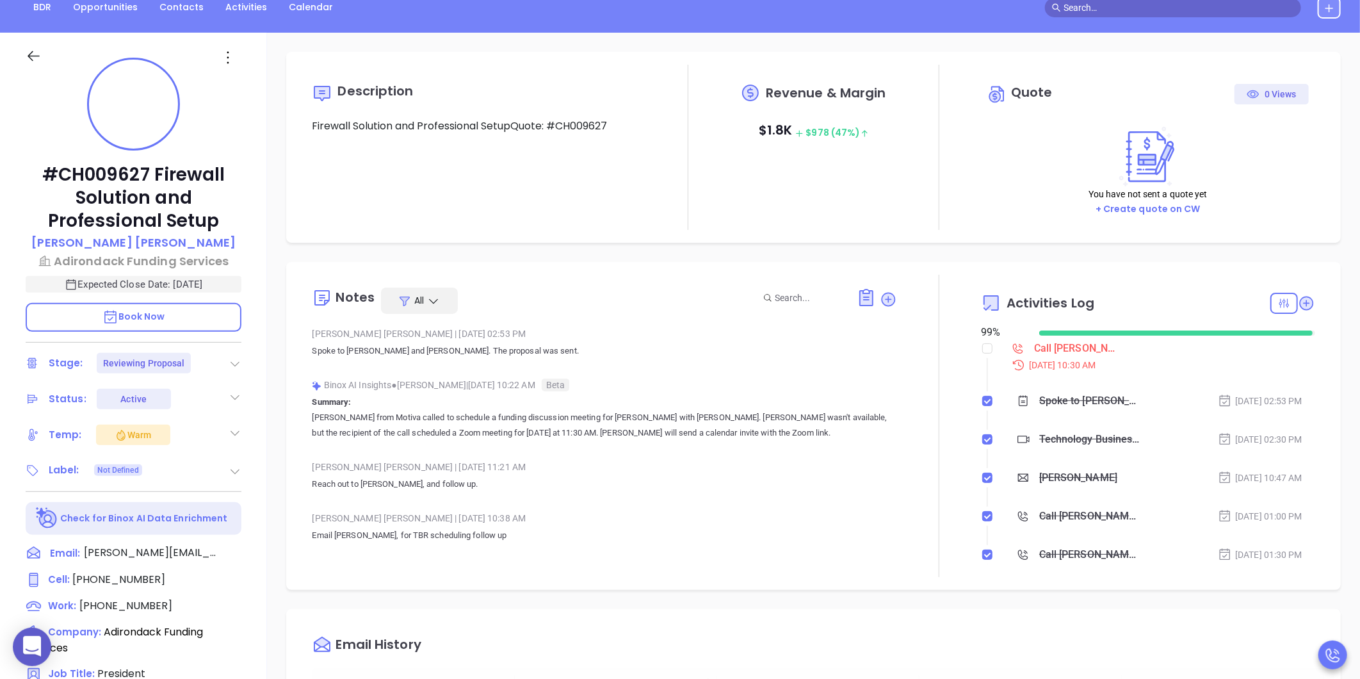
type input "[PERSON_NAME]"
click at [234, 577] on icon at bounding box center [239, 579] width 19 height 19
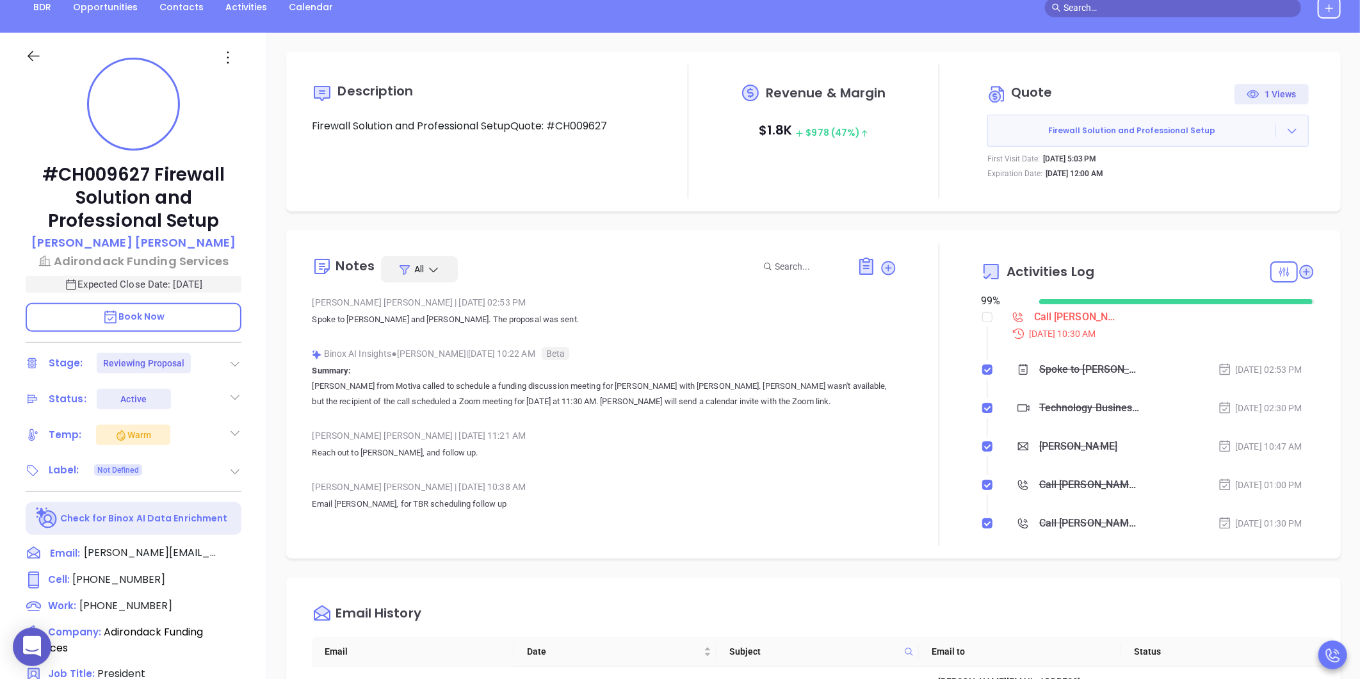
click at [294, 247] on div "Notes All Walter Contreras | Sep 2, 2025 02:53 PM Spoke to Matt and Robert. The…" at bounding box center [813, 394] width 1054 height 328
click at [1287, 130] on icon at bounding box center [1291, 130] width 13 height 13
click at [1215, 186] on link "View Order Porter" at bounding box center [1221, 189] width 132 height 13
click at [131, 261] on p "Adirondack Funding Services" at bounding box center [134, 260] width 216 height 17
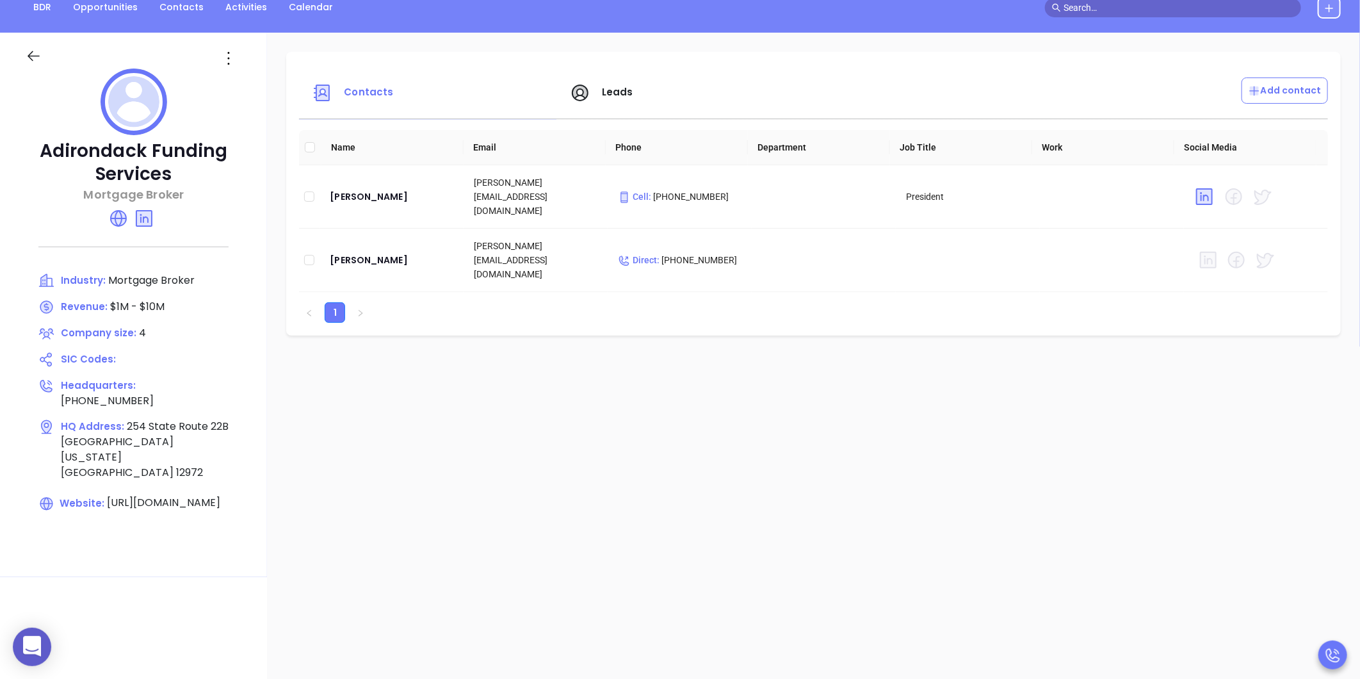
click at [33, 47] on div at bounding box center [133, 51] width 231 height 36
click at [31, 60] on icon at bounding box center [34, 56] width 16 height 16
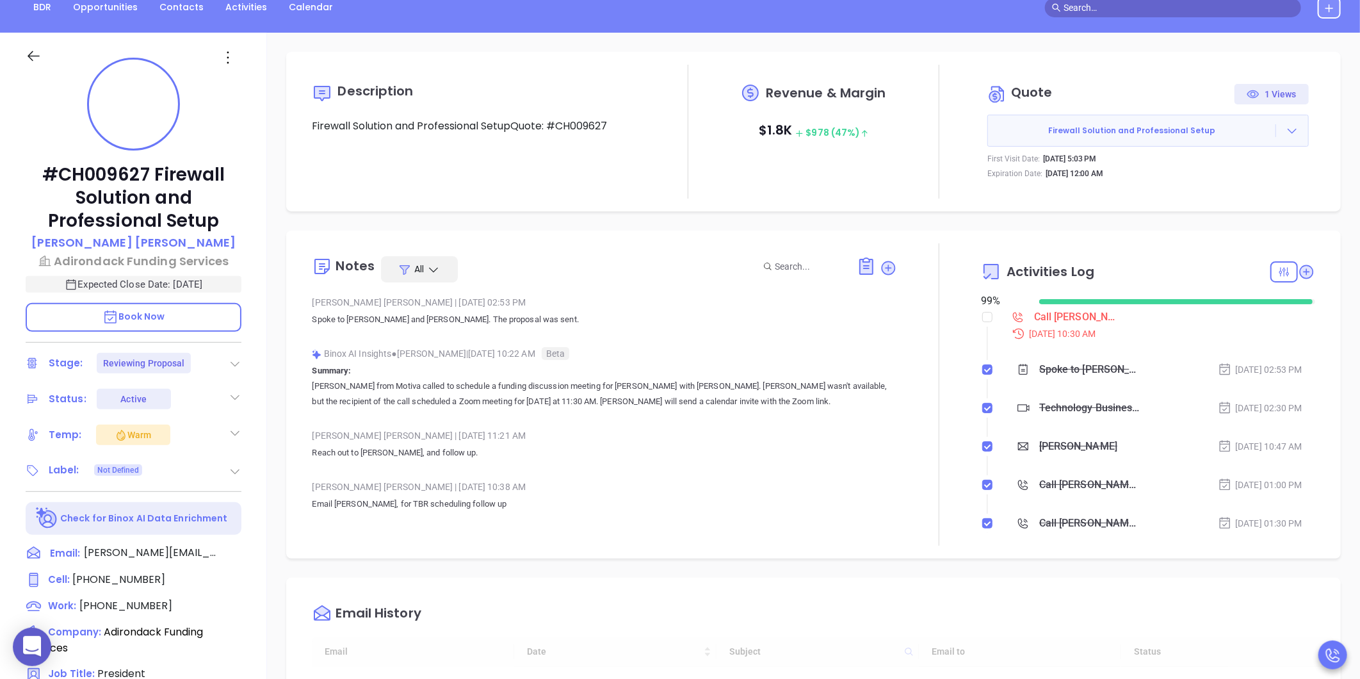
type input "[PERSON_NAME]"
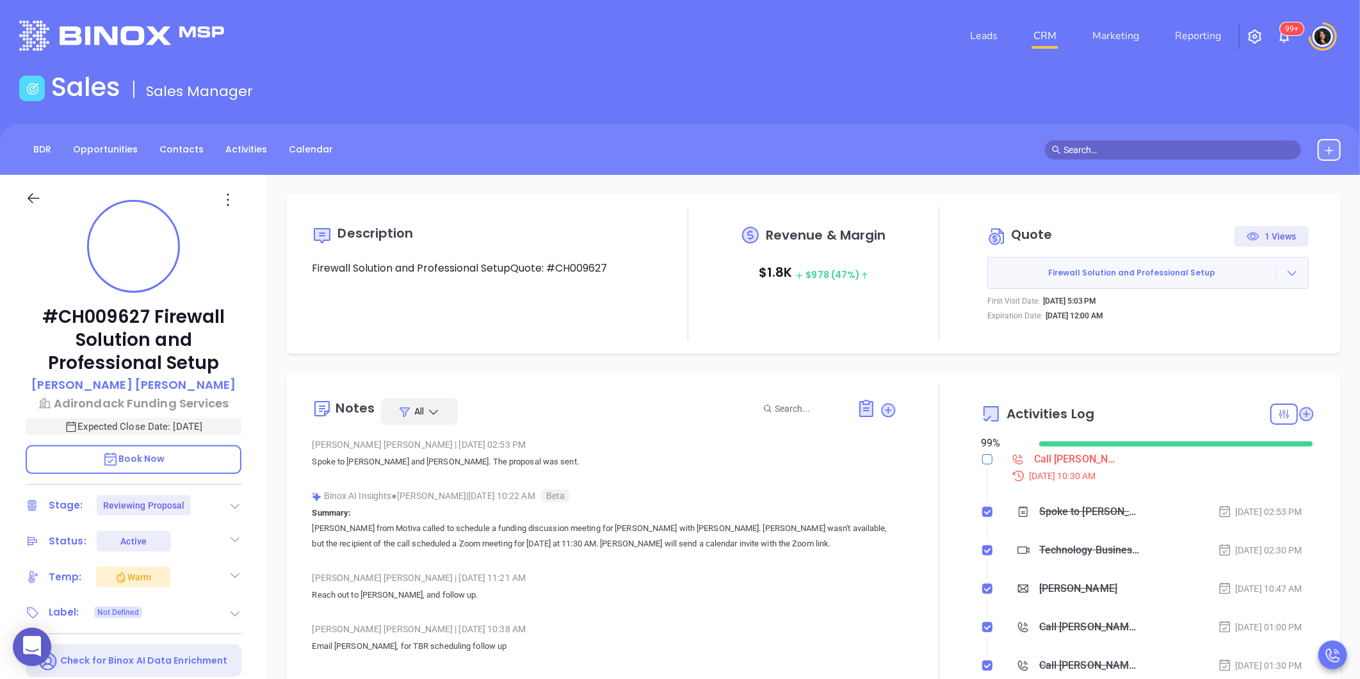
click at [982, 458] on input "checkbox" at bounding box center [987, 459] width 10 height 10
checkbox input "true"
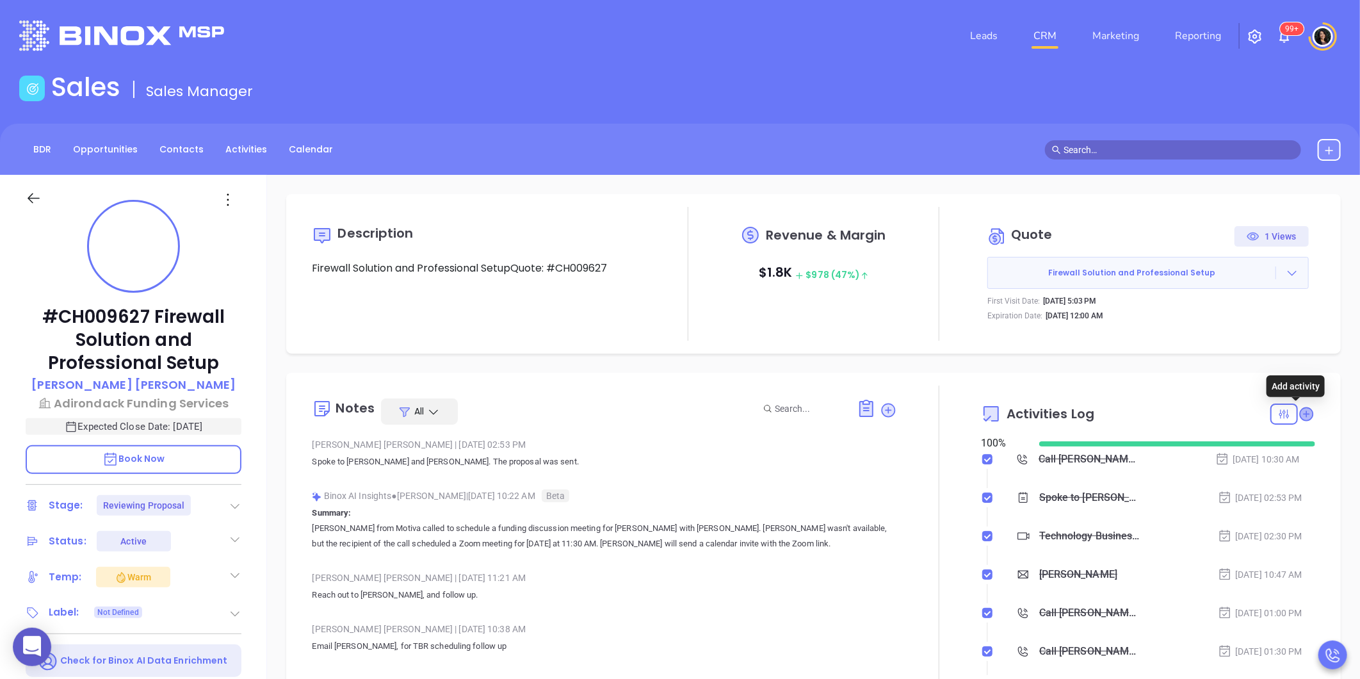
click at [1300, 414] on icon at bounding box center [1306, 413] width 13 height 13
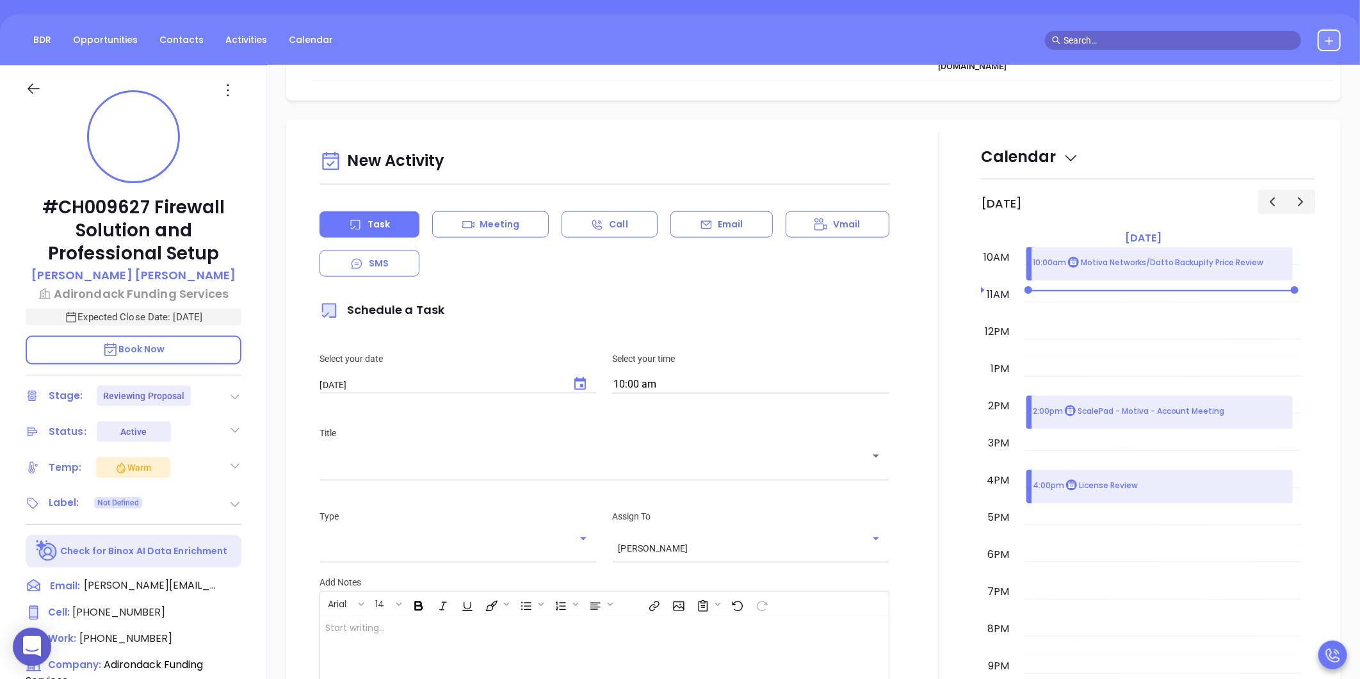
scroll to position [175, 0]
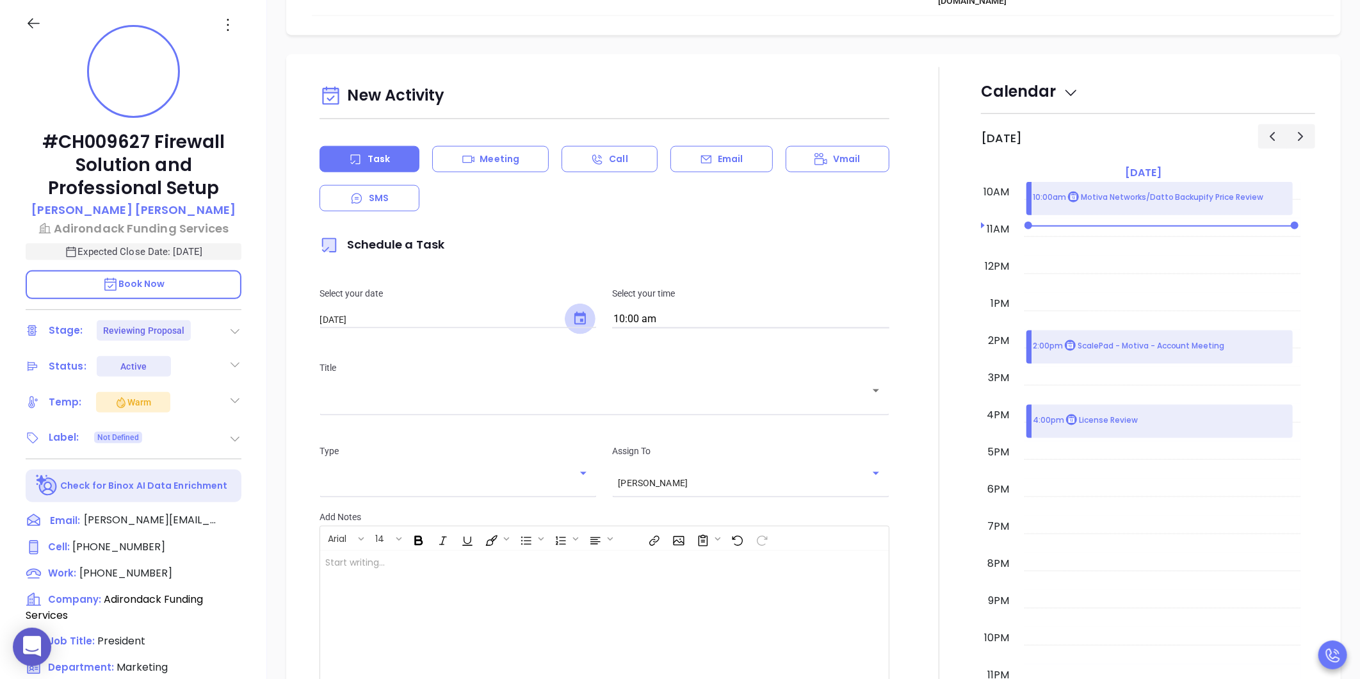
click at [575, 311] on icon "Choose date, selected date is Sep 6, 2025" at bounding box center [579, 318] width 15 height 15
click at [474, 366] on button "12" at bounding box center [468, 368] width 23 height 23
type input "09/12/2025"
click at [457, 387] on div "​" at bounding box center [604, 399] width 570 height 25
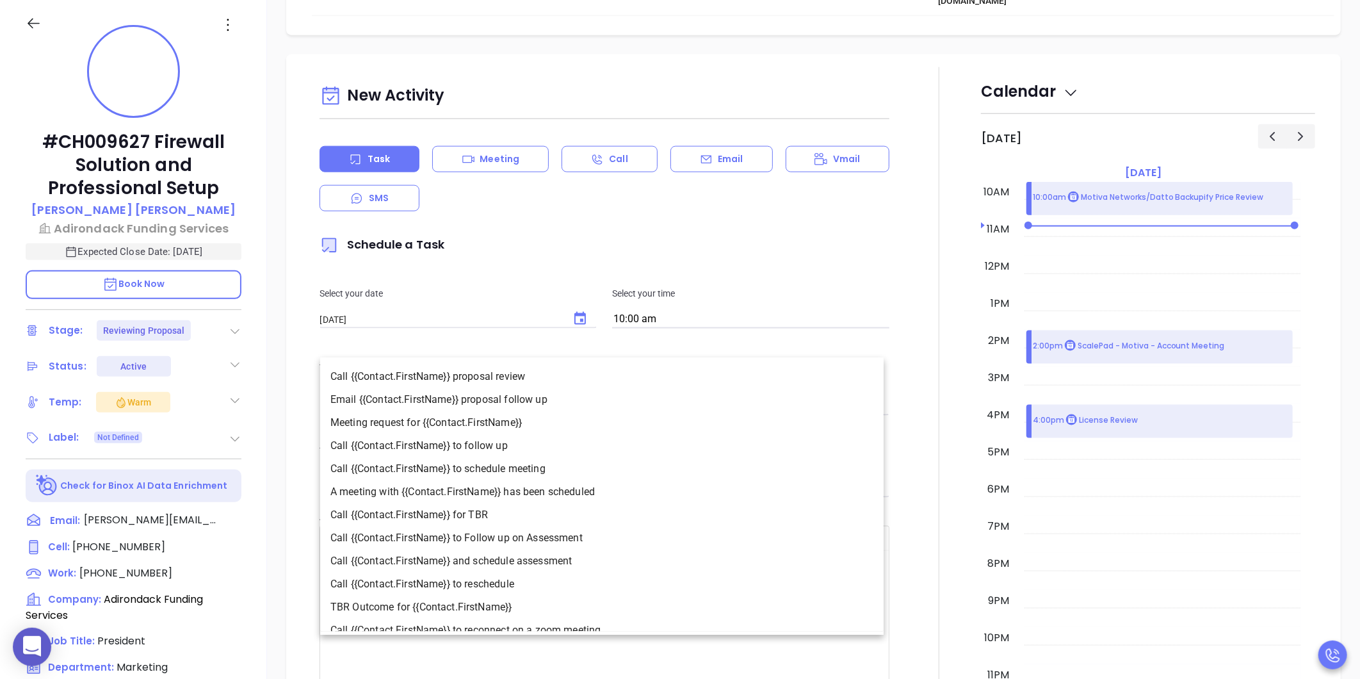
click at [515, 451] on li "Call {{Contact.FirstName}} to follow up" at bounding box center [601, 445] width 563 height 23
type input "Call Robert to follow up"
type input "Call"
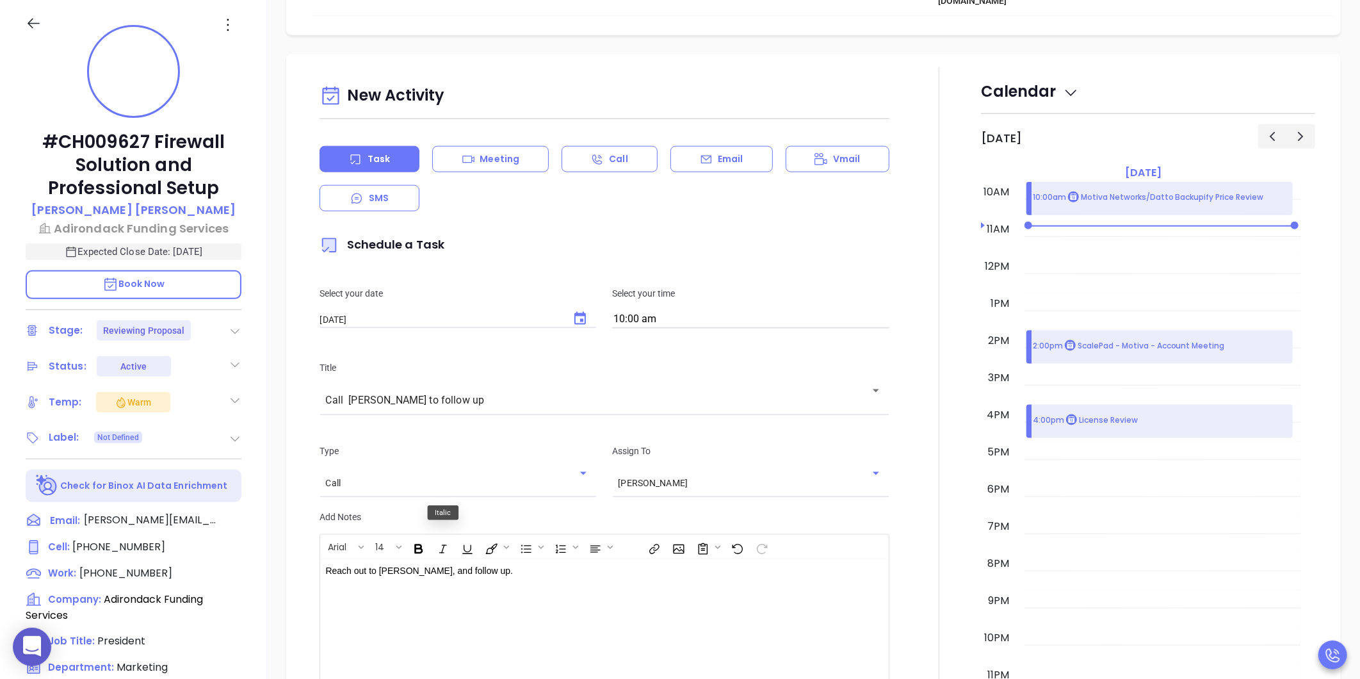
click at [520, 559] on div "Reach out to Robert, and follow up." at bounding box center [584, 636] width 529 height 154
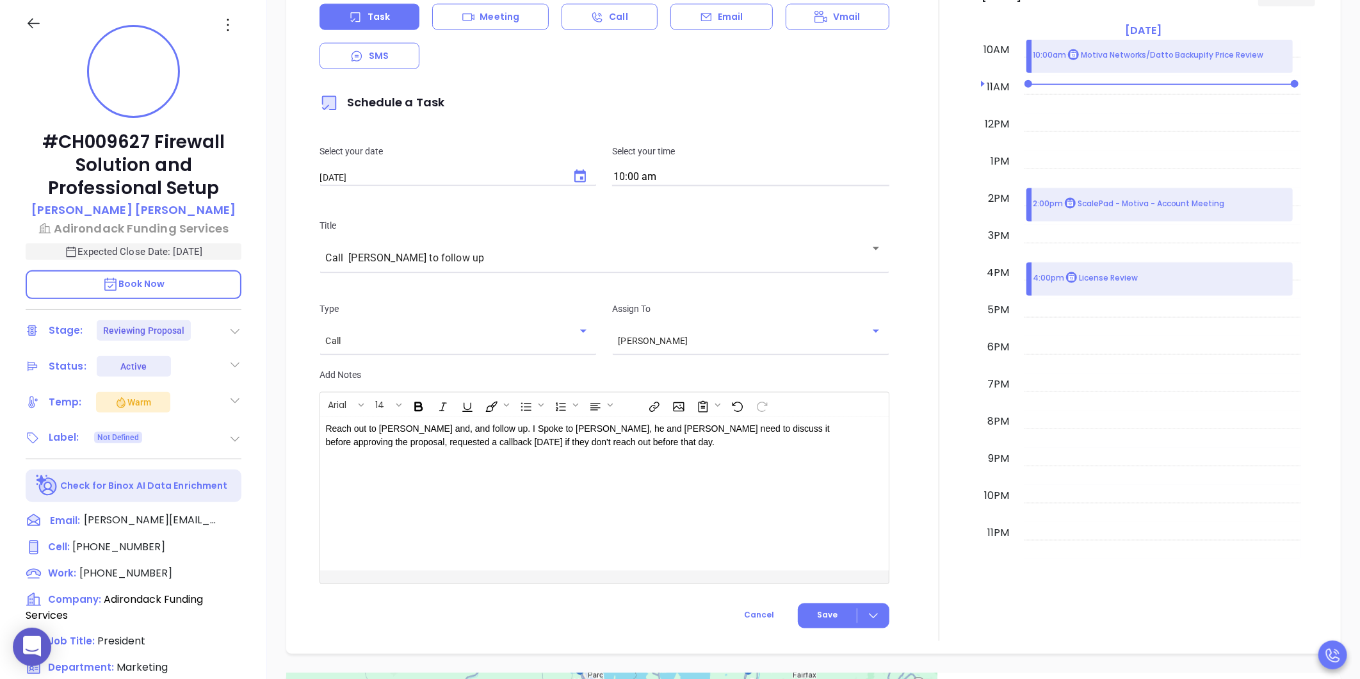
click at [696, 417] on div "Reach out to Robert and , and follow up. I Spoke to Matt, he and Robert need to…" at bounding box center [584, 494] width 529 height 154
click at [818, 609] on span "Save" at bounding box center [827, 615] width 20 height 12
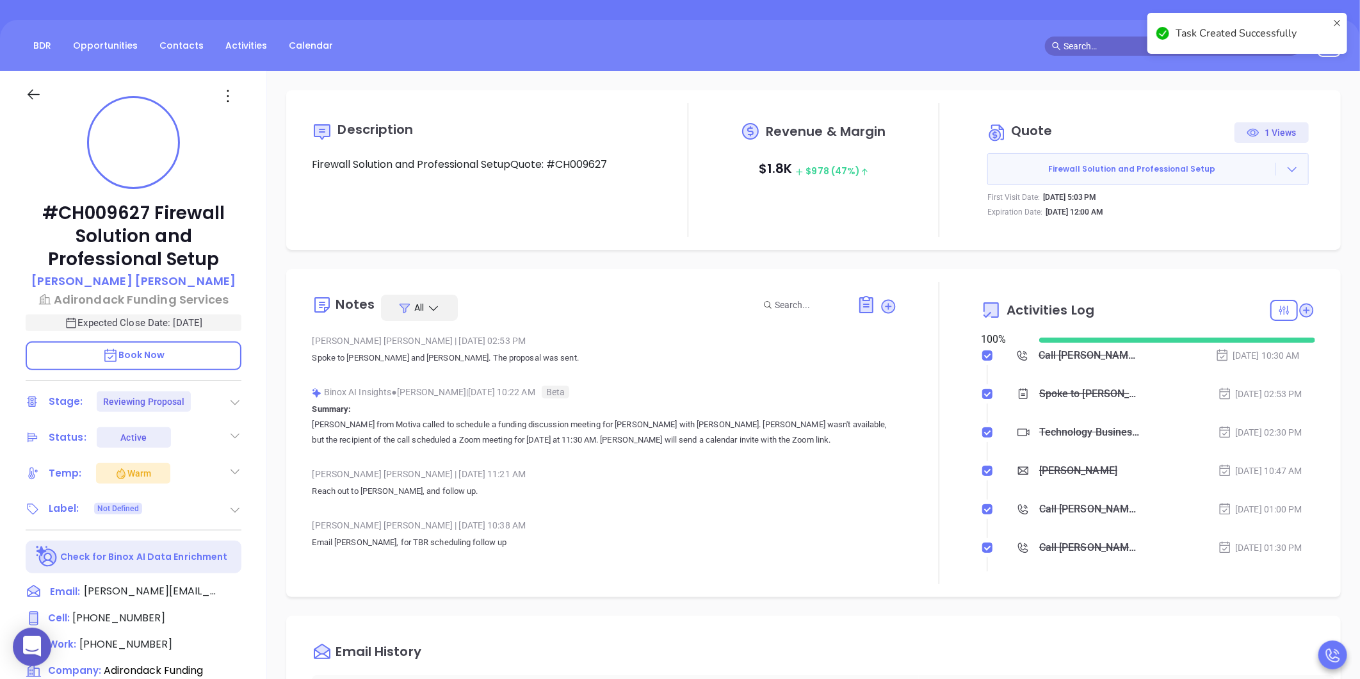
scroll to position [0, 0]
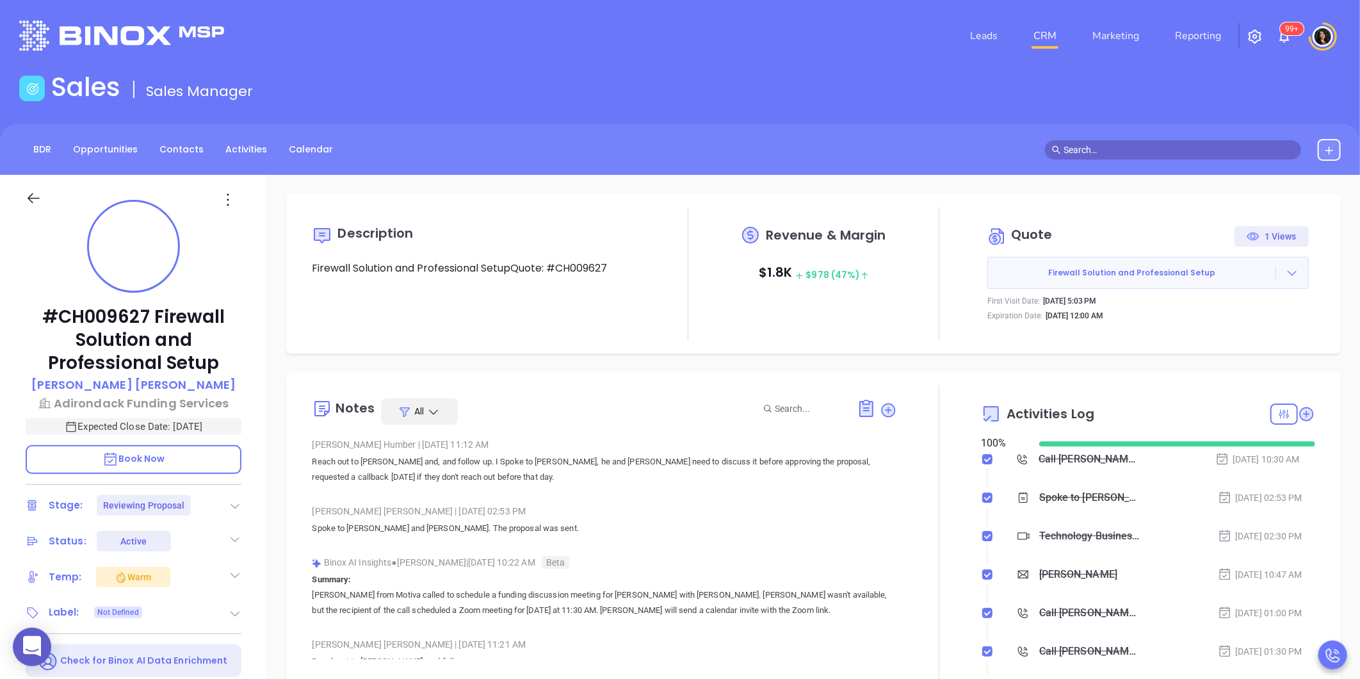
checkbox input "false"
click at [1038, 33] on link "CRM" at bounding box center [1044, 36] width 33 height 26
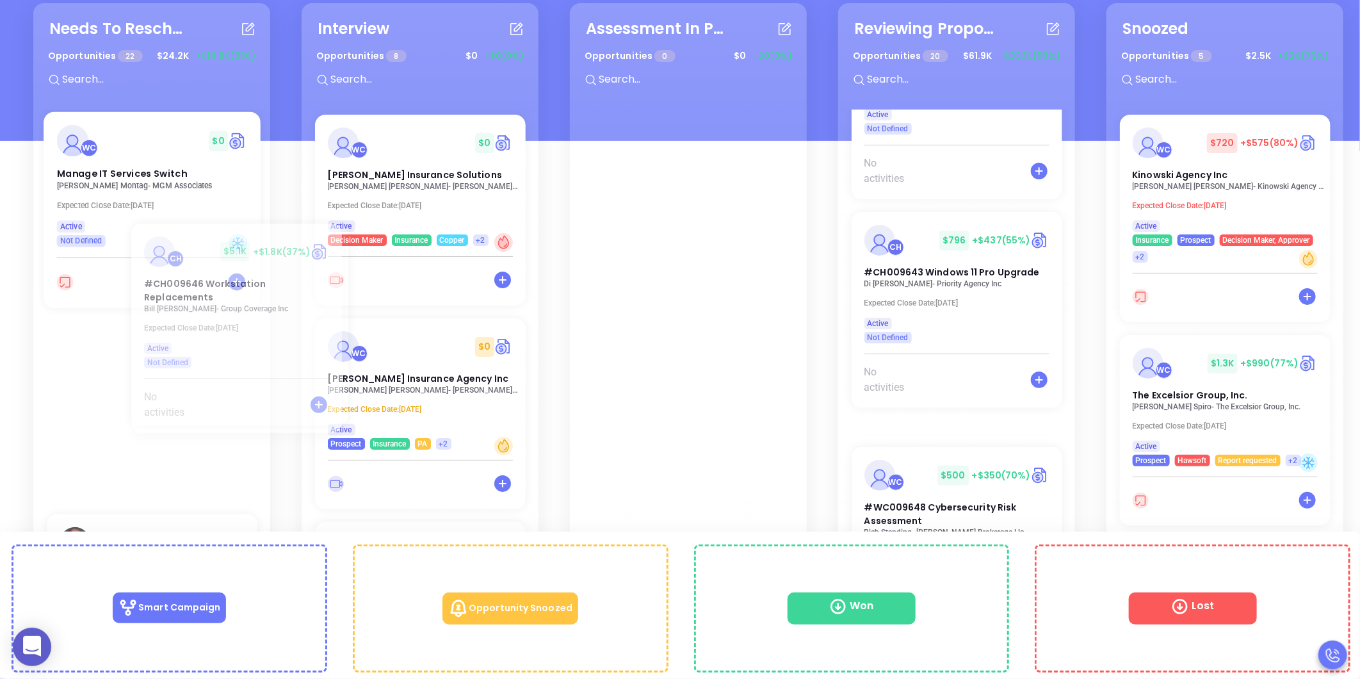
scroll to position [3476, 0]
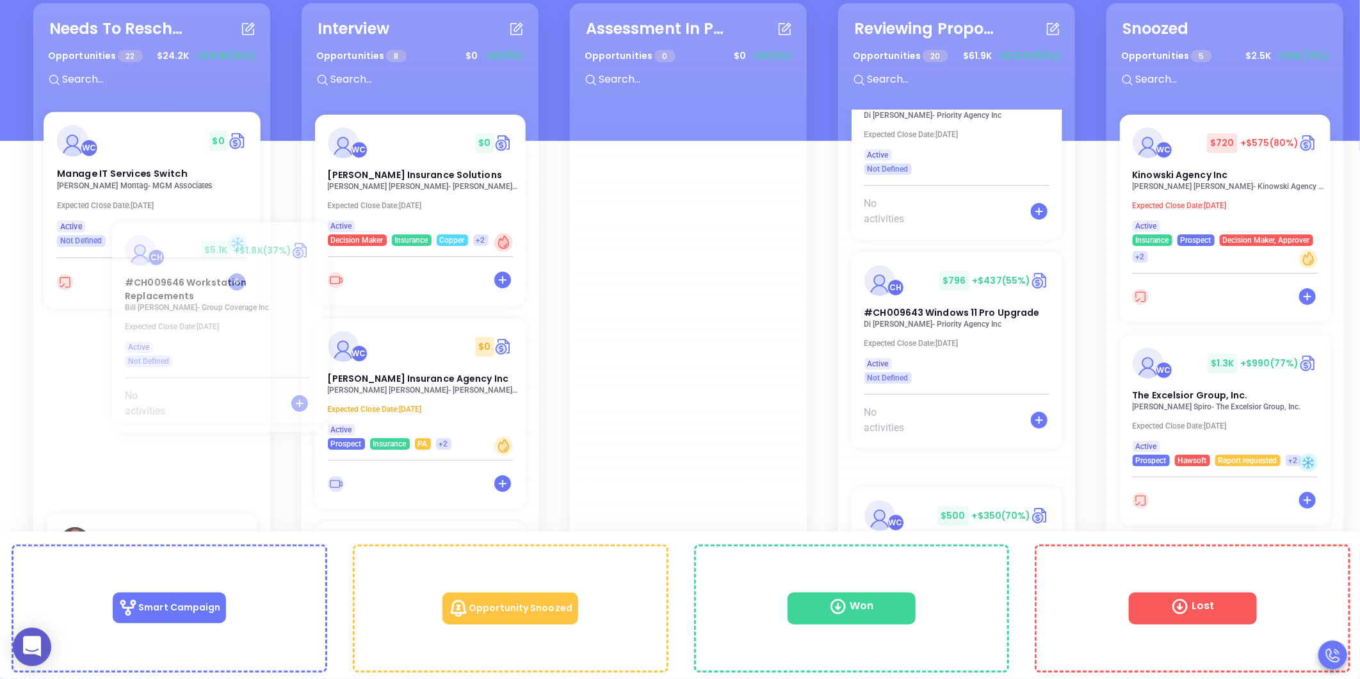
drag, startPoint x: 923, startPoint y: 392, endPoint x: 181, endPoint y: 257, distance: 754.2
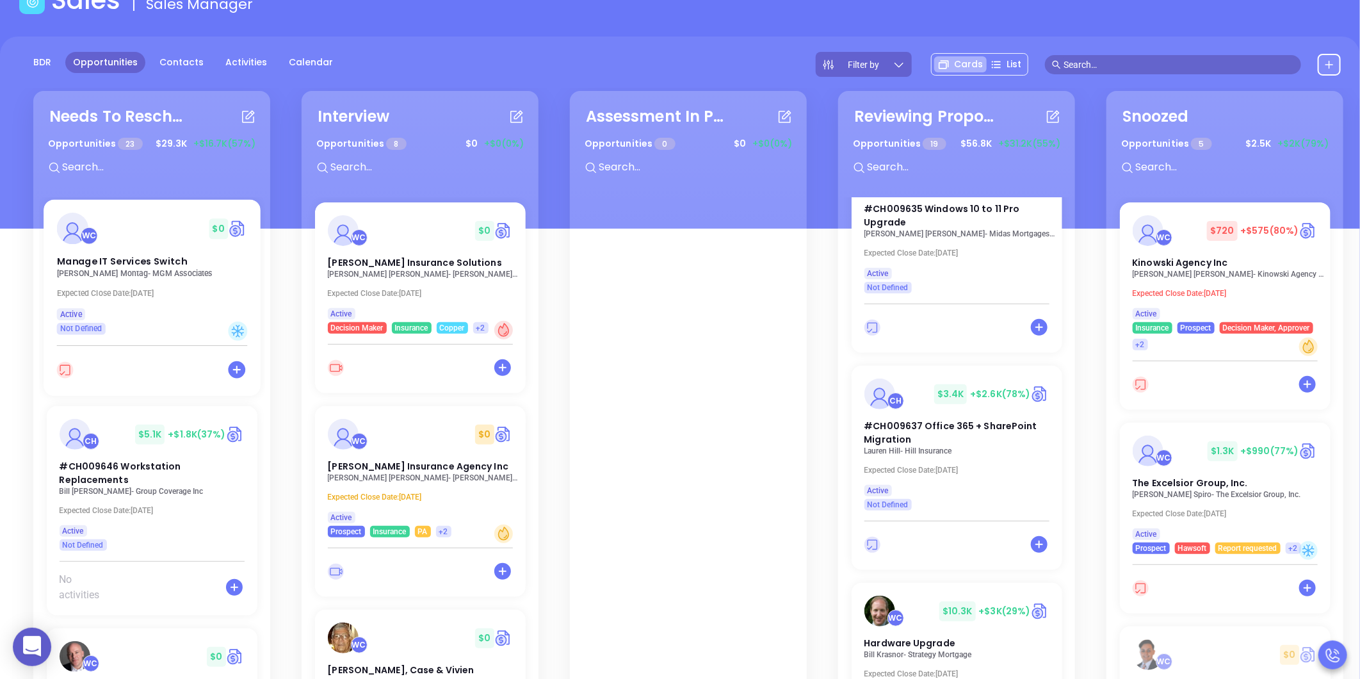
scroll to position [0, 0]
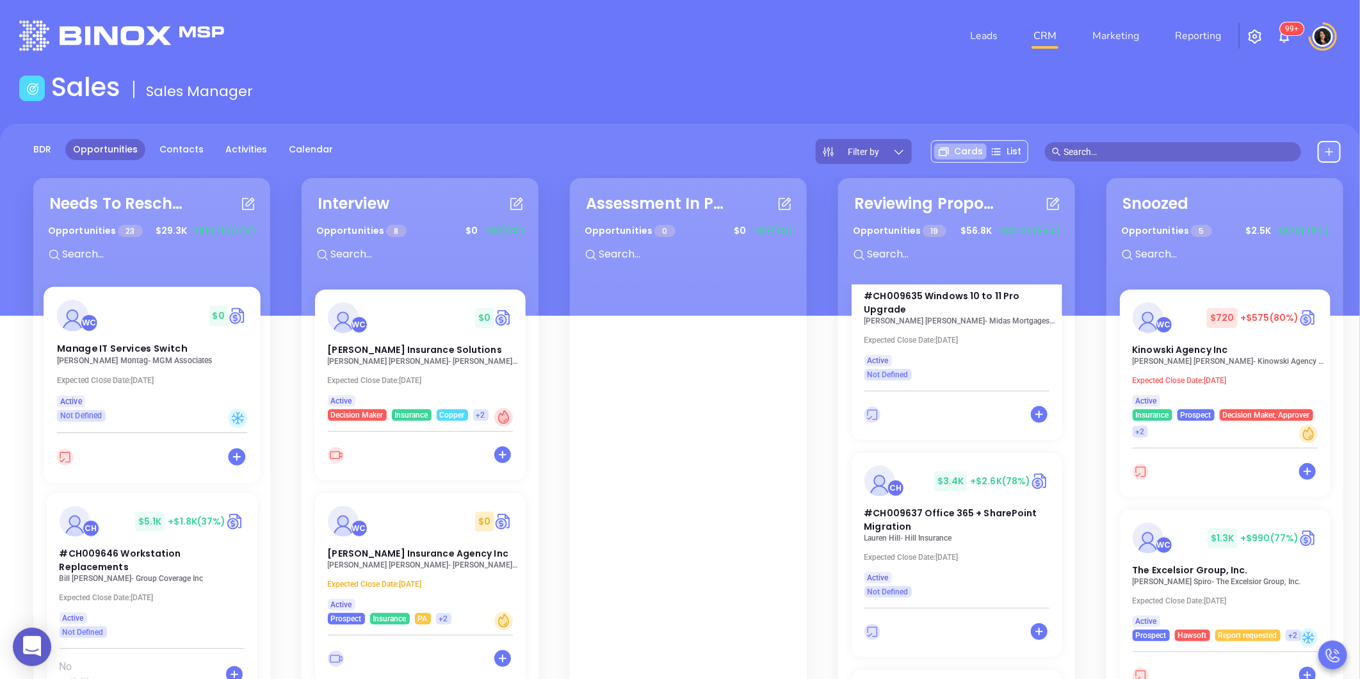
click at [1093, 145] on input "text" at bounding box center [1178, 152] width 230 height 14
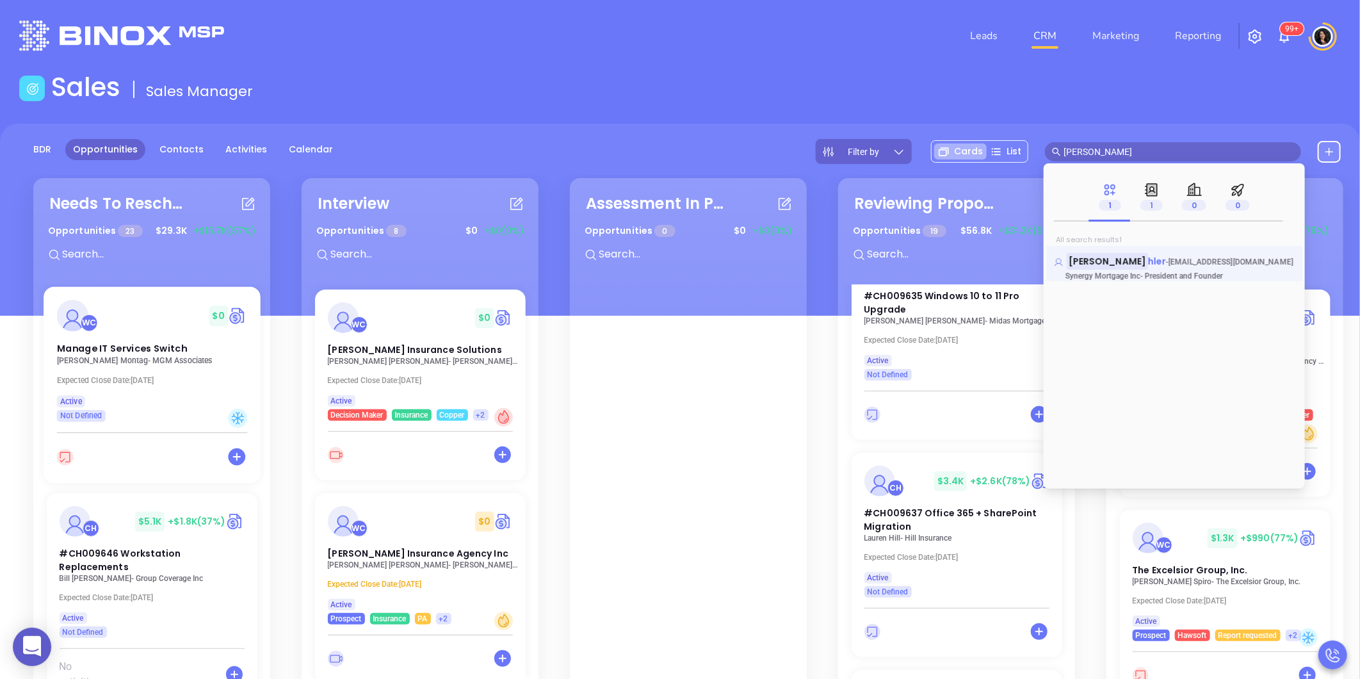
type input "maureen ko"
click at [1168, 259] on span "moe@synergymortgage.com" at bounding box center [1230, 261] width 125 height 9
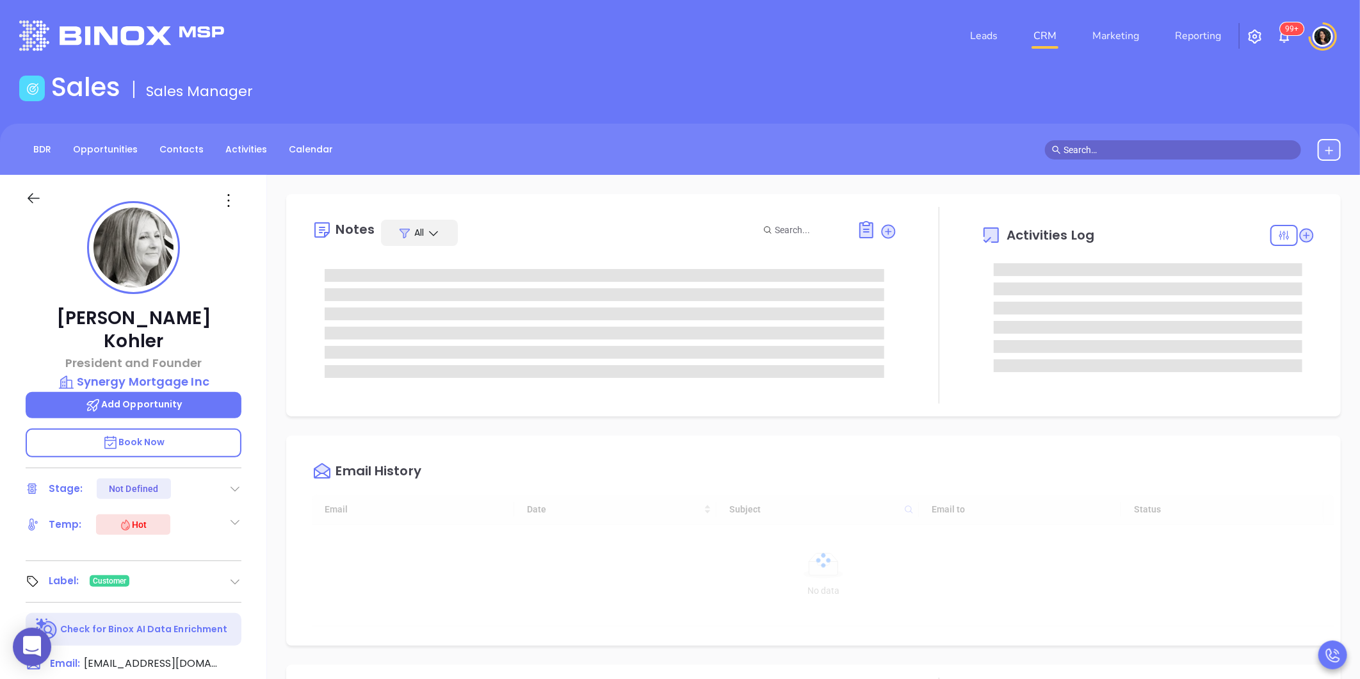
type input "[PERSON_NAME]"
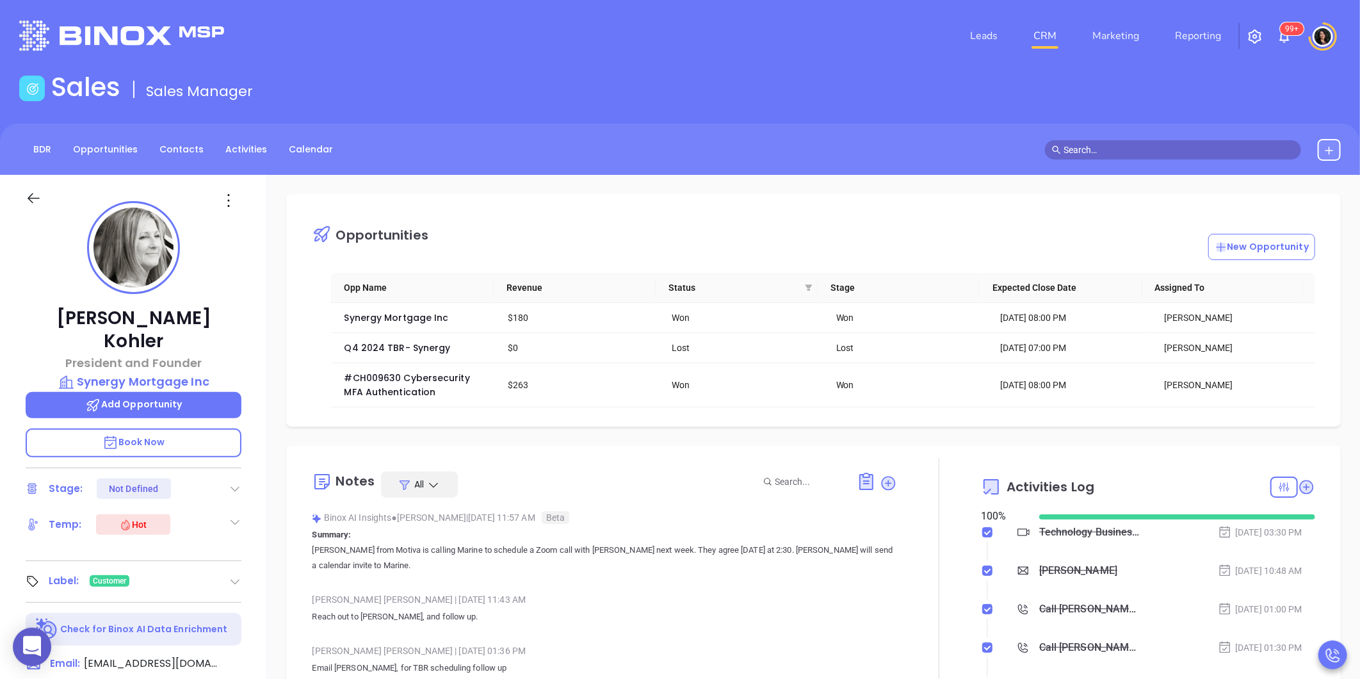
scroll to position [372, 0]
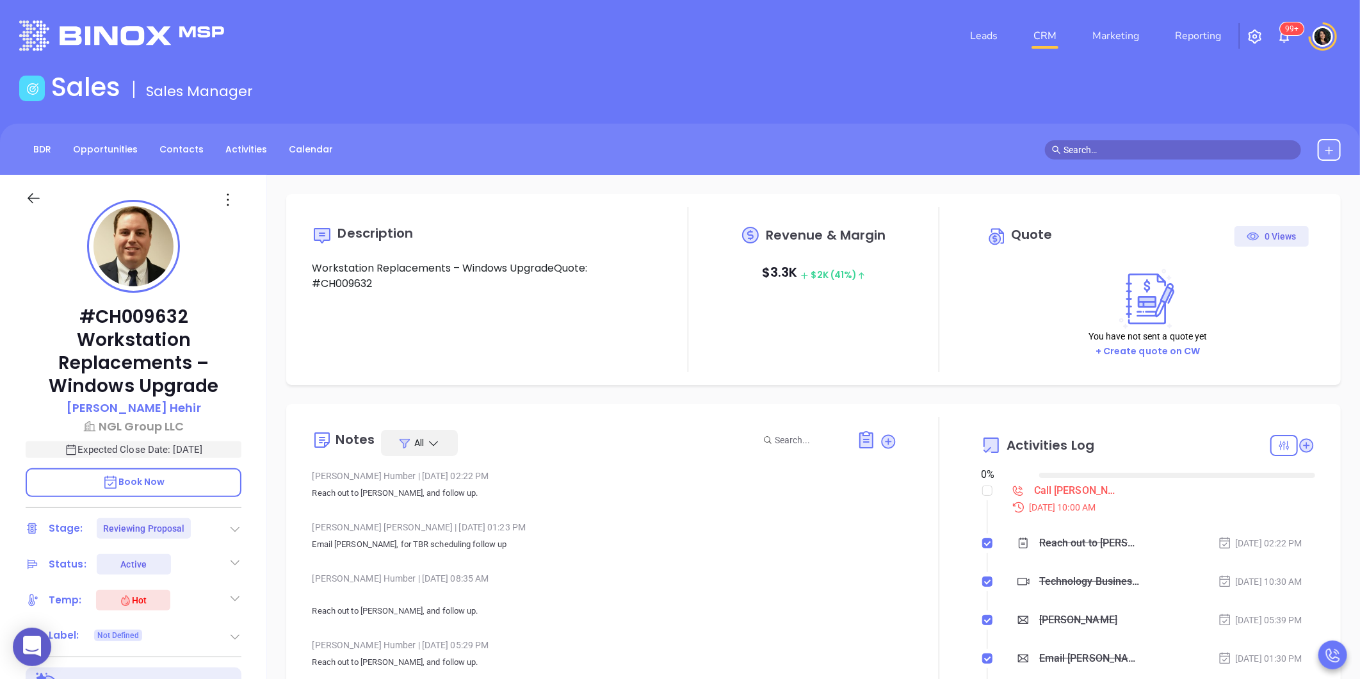
type input "[DATE]"
click at [1035, 494] on div "Call [PERSON_NAME] to follow up - [PERSON_NAME]" at bounding box center [1077, 490] width 86 height 19
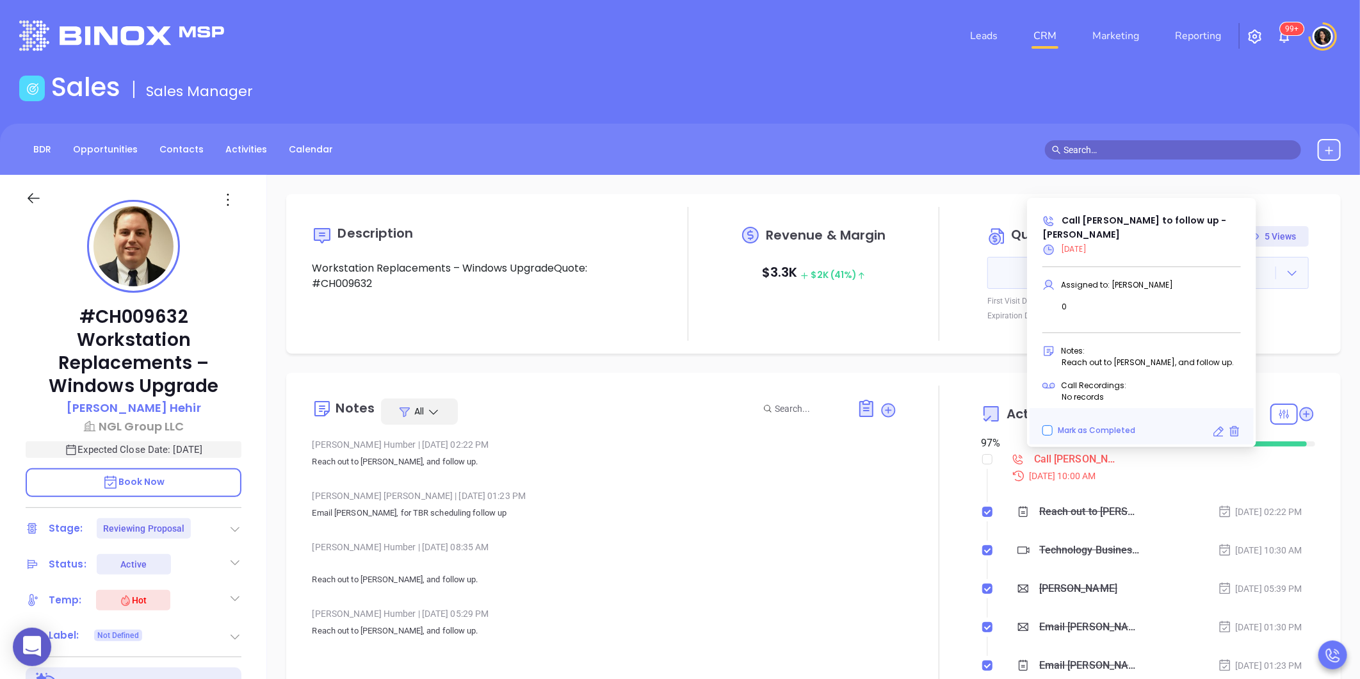
type input "[PERSON_NAME]"
click at [1218, 431] on icon at bounding box center [1218, 431] width 13 height 13
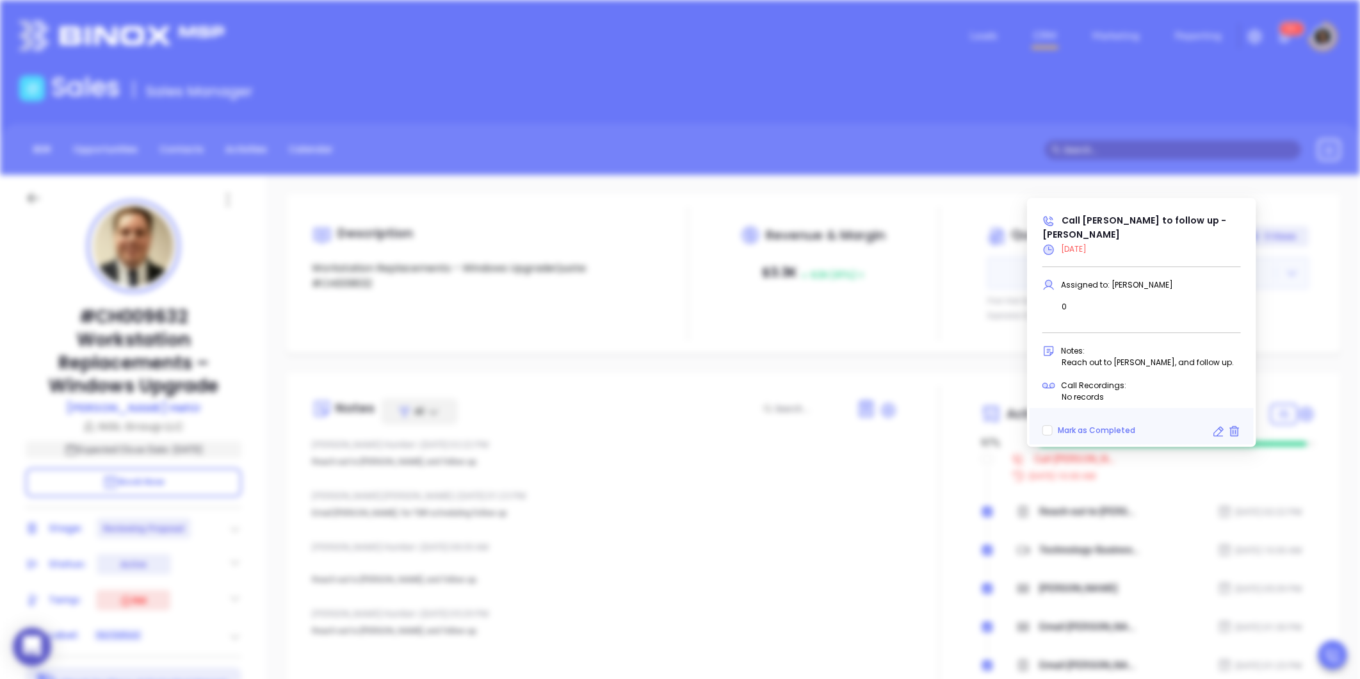
type input "[DATE]"
type input "Call [PERSON_NAME] to follow up - [PERSON_NAME]"
type input "Call"
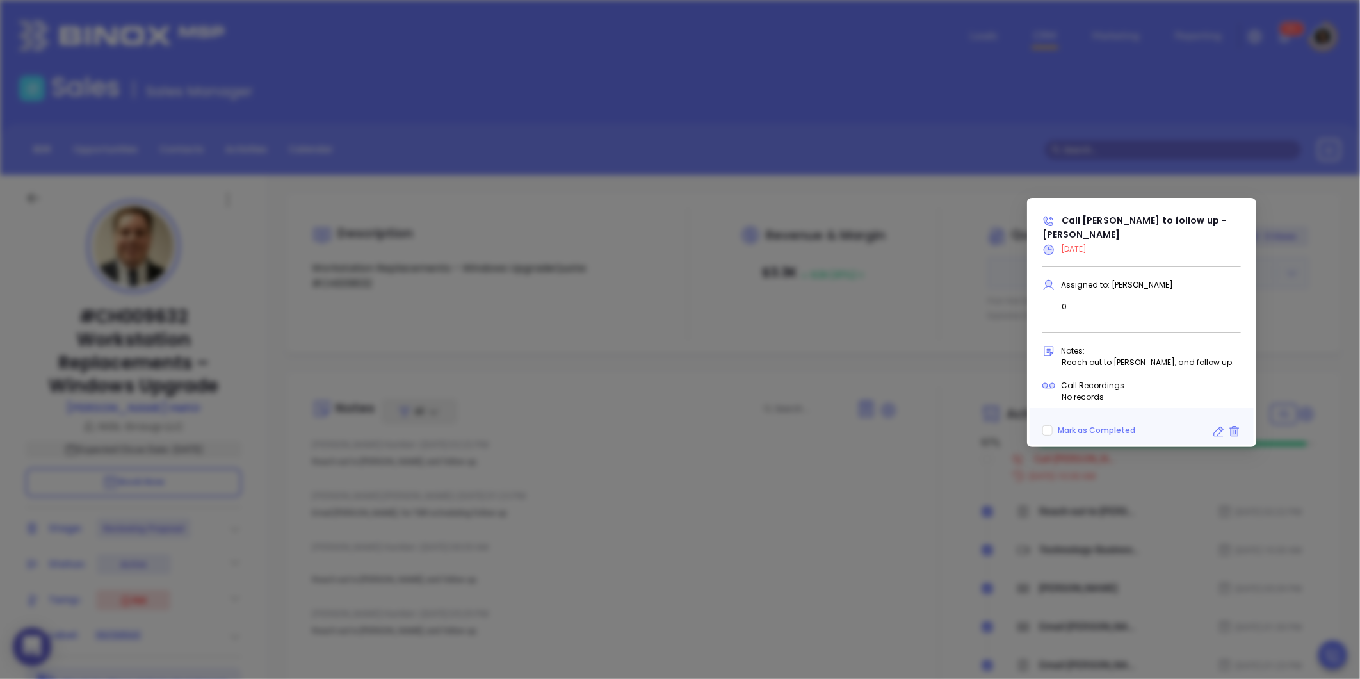
scroll to position [373, 0]
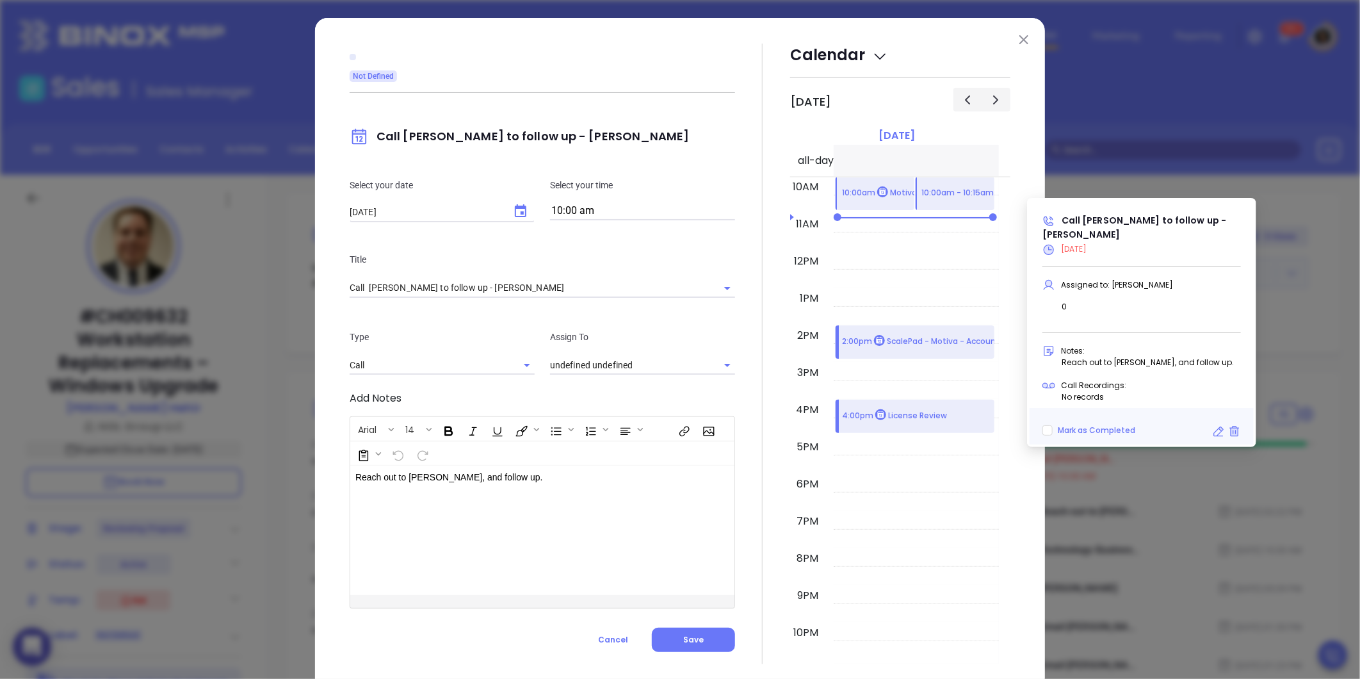
type input "[PERSON_NAME]"
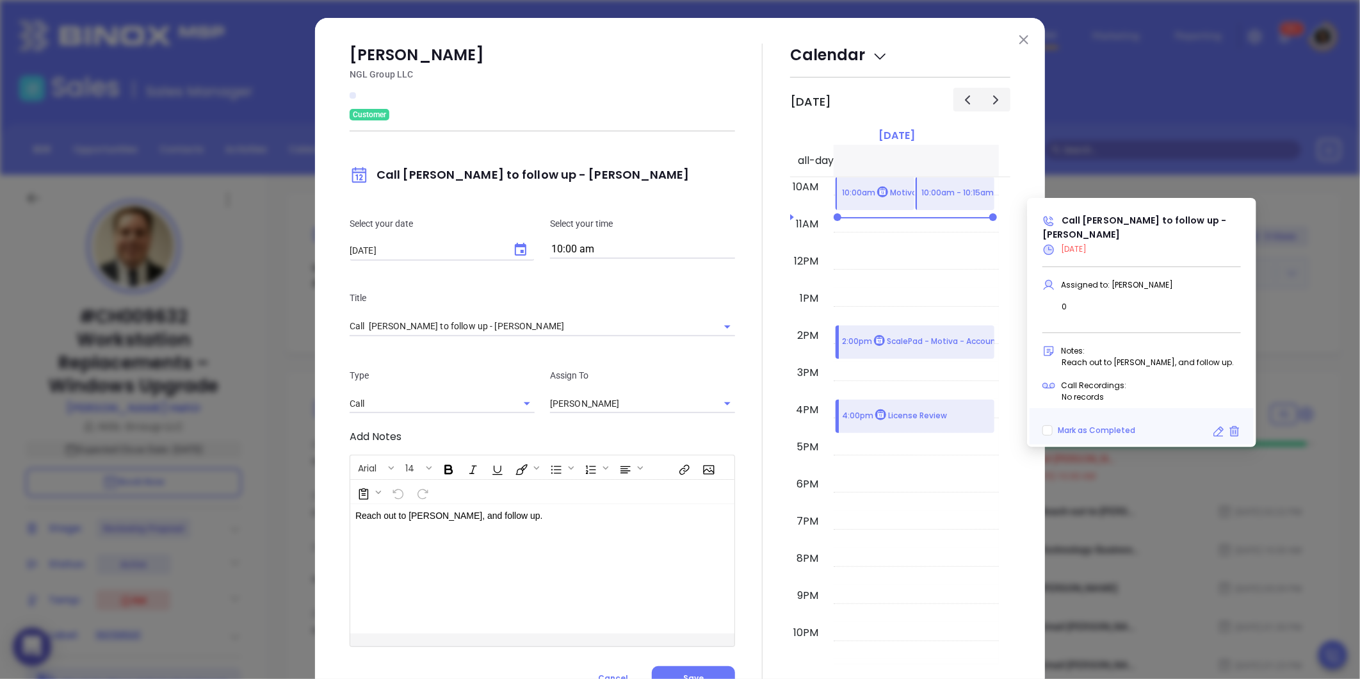
click at [514, 242] on icon "Choose date, selected date is Sep 5, 2025" at bounding box center [520, 249] width 15 height 15
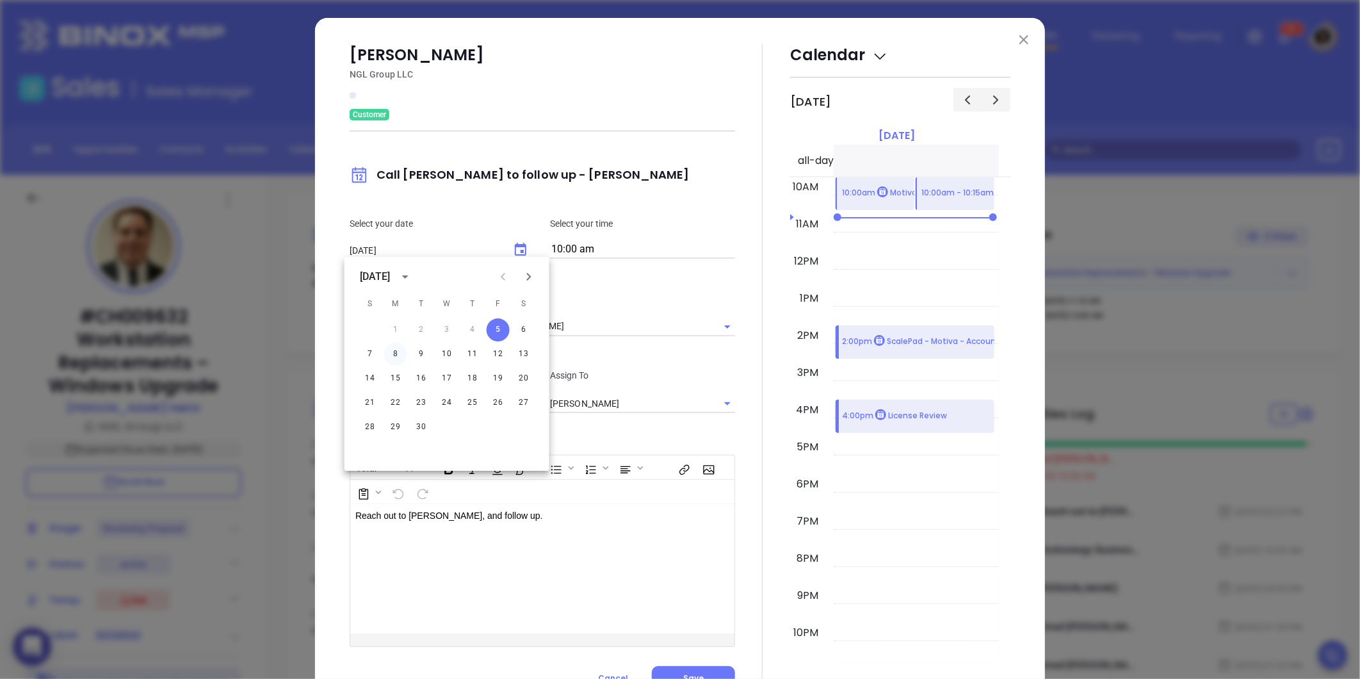
click at [398, 352] on button "8" at bounding box center [395, 353] width 23 height 23
type input "09/08/2025"
click at [334, 380] on div "Kenneth Hehir NGL Group LLC Customer Call Kenneth to follow up - Kenneth Hehir …" at bounding box center [680, 367] width 730 height 699
click at [682, 669] on button "Save" at bounding box center [693, 678] width 83 height 24
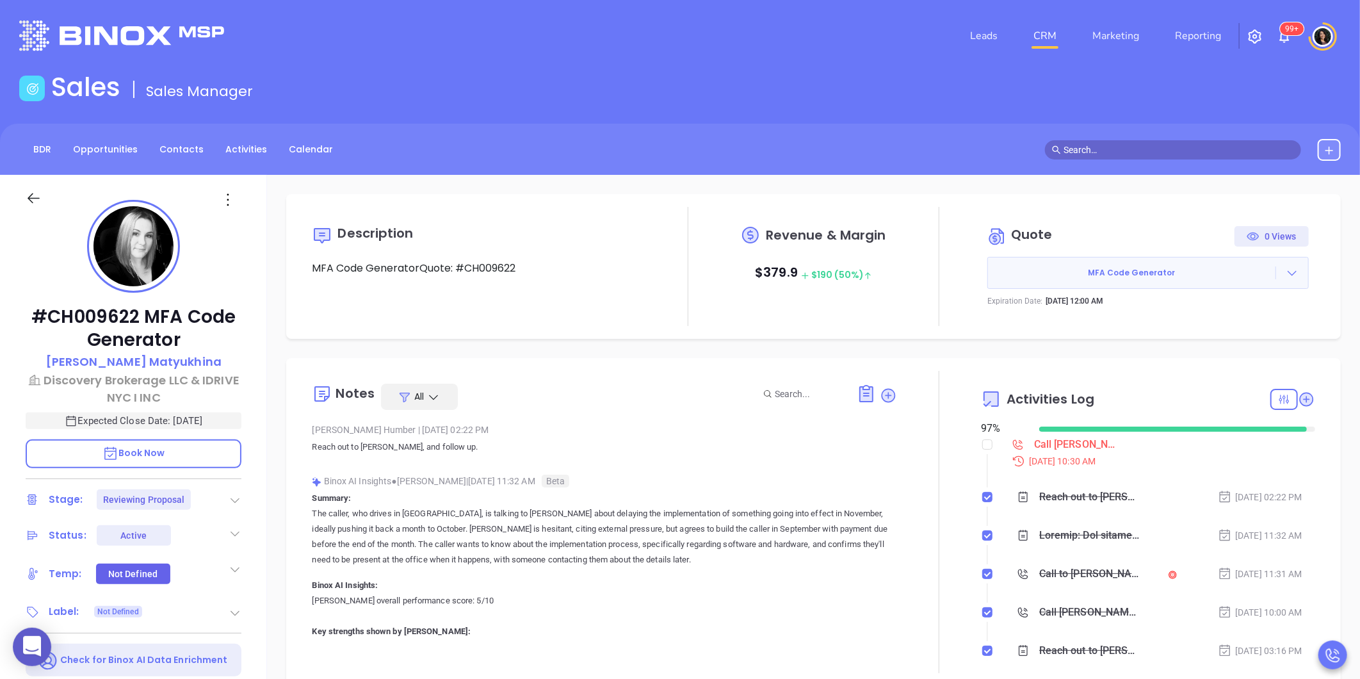
type input "[PERSON_NAME]"
click at [1289, 273] on div at bounding box center [1292, 272] width 32 height 13
click at [1220, 330] on link "View Order [PERSON_NAME]" at bounding box center [1221, 331] width 132 height 13
click at [1278, 282] on button "MFA Code Generator" at bounding box center [1147, 273] width 321 height 32
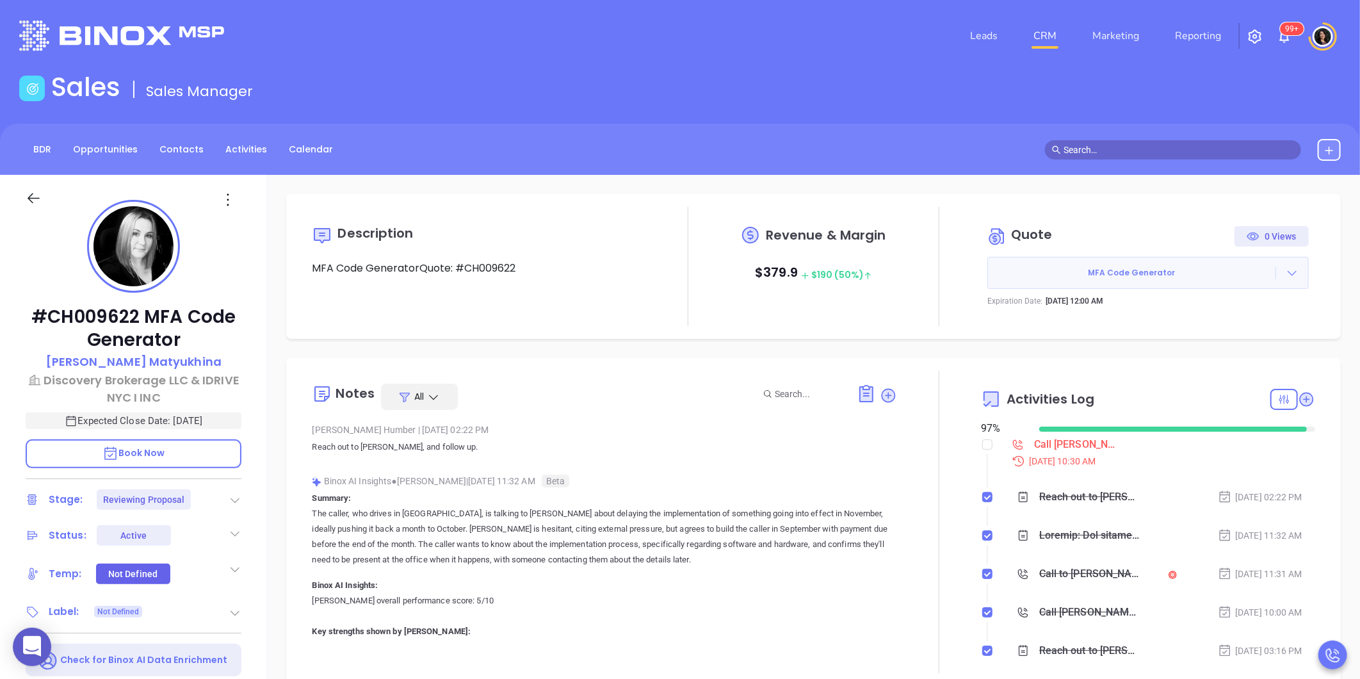
click at [1285, 268] on icon at bounding box center [1291, 272] width 13 height 13
click at [1227, 356] on link "Edit in ConnectWise Sell" at bounding box center [1211, 355] width 113 height 13
click at [982, 442] on input "checkbox" at bounding box center [987, 444] width 10 height 10
checkbox input "true"
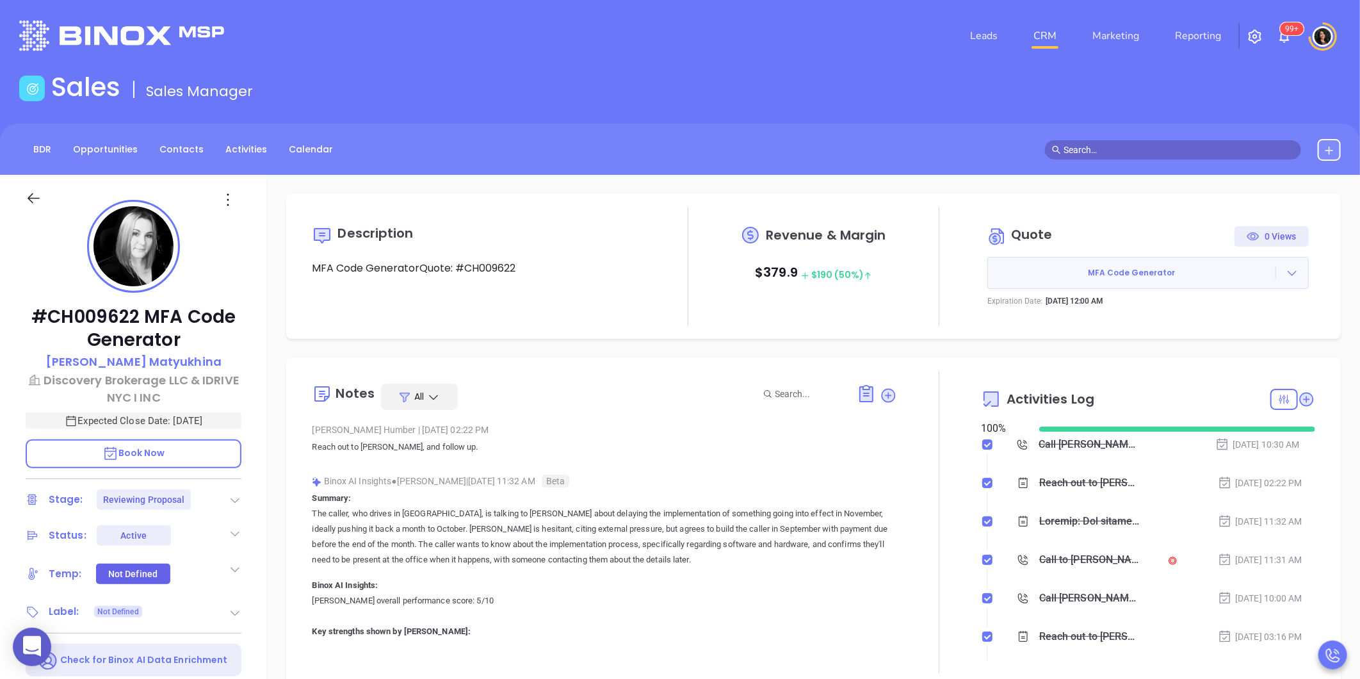
click at [237, 497] on icon at bounding box center [235, 500] width 13 height 13
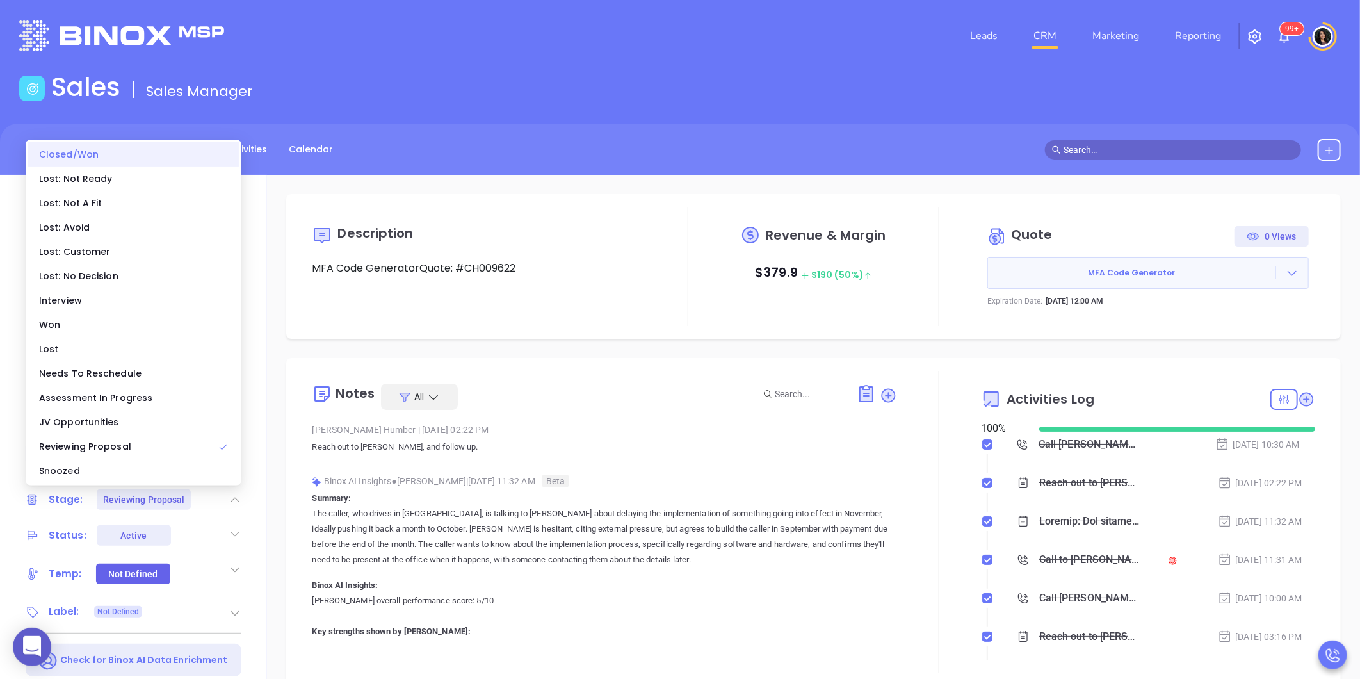
click at [125, 164] on div "Closed/Won" at bounding box center [133, 154] width 211 height 24
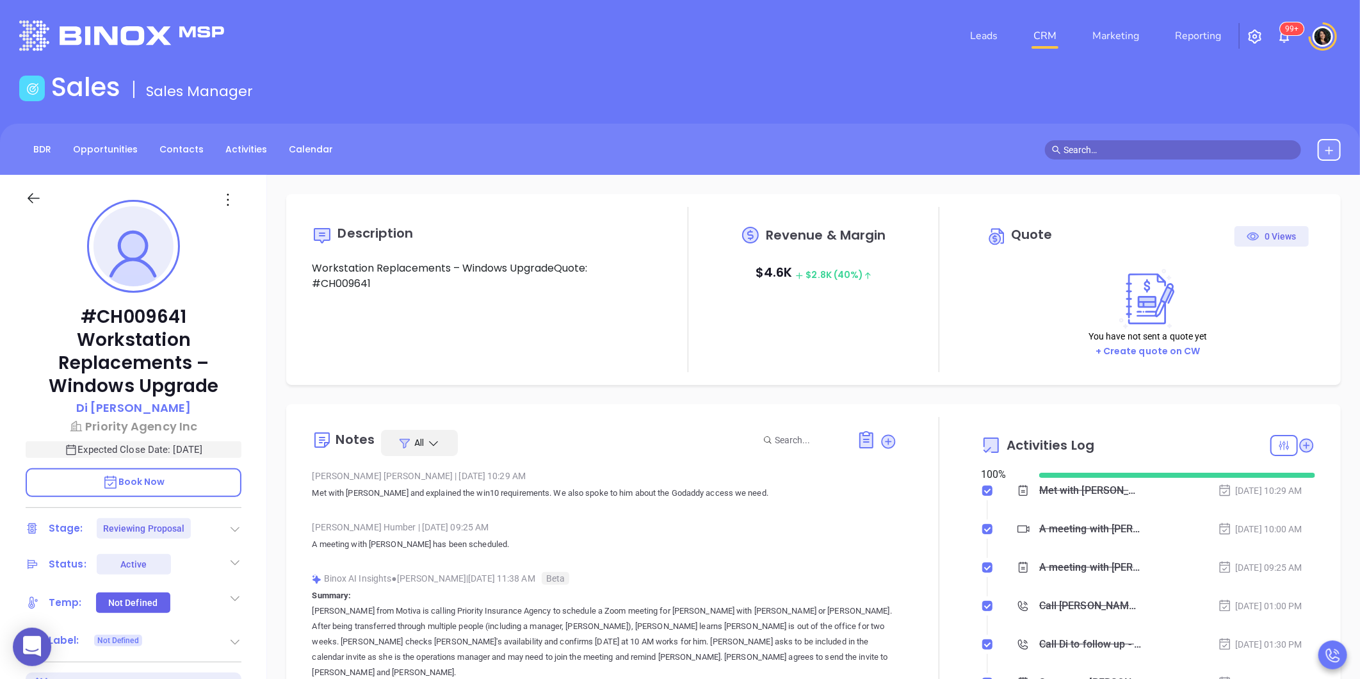
type input "[DATE]"
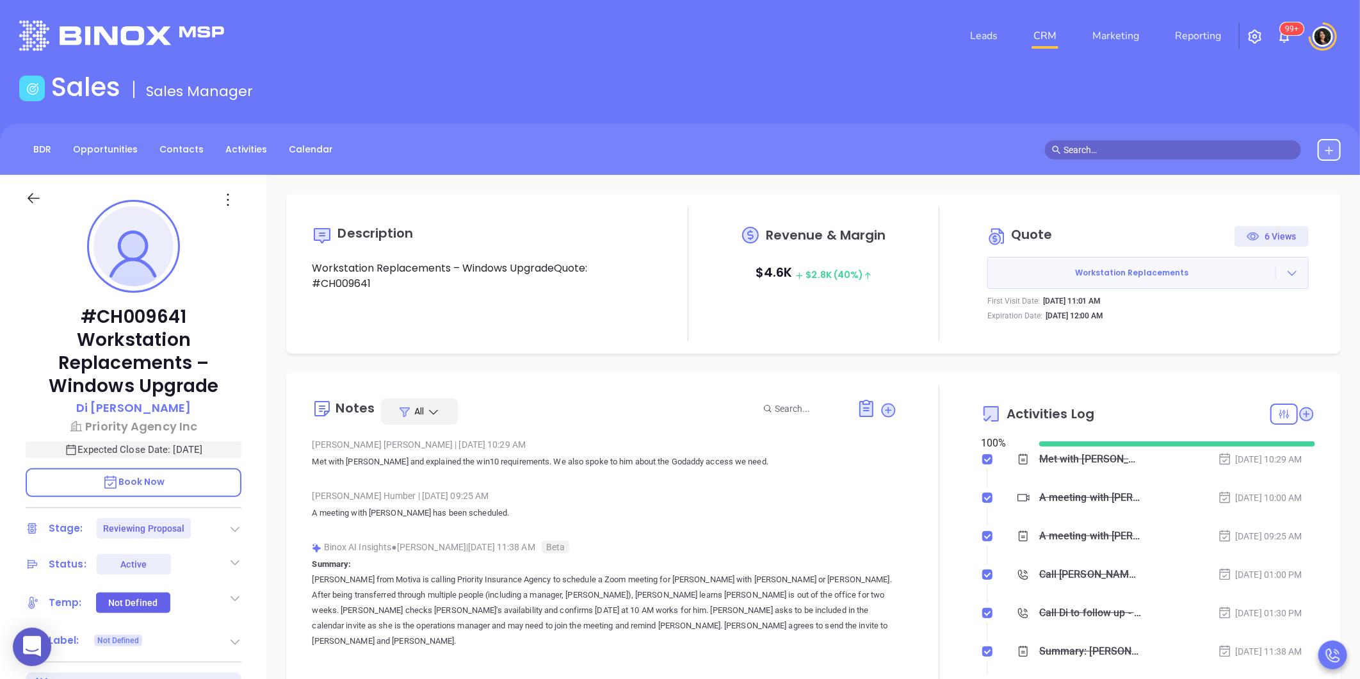
type input "[PERSON_NAME]"
click at [1038, 37] on link "CRM" at bounding box center [1044, 36] width 33 height 26
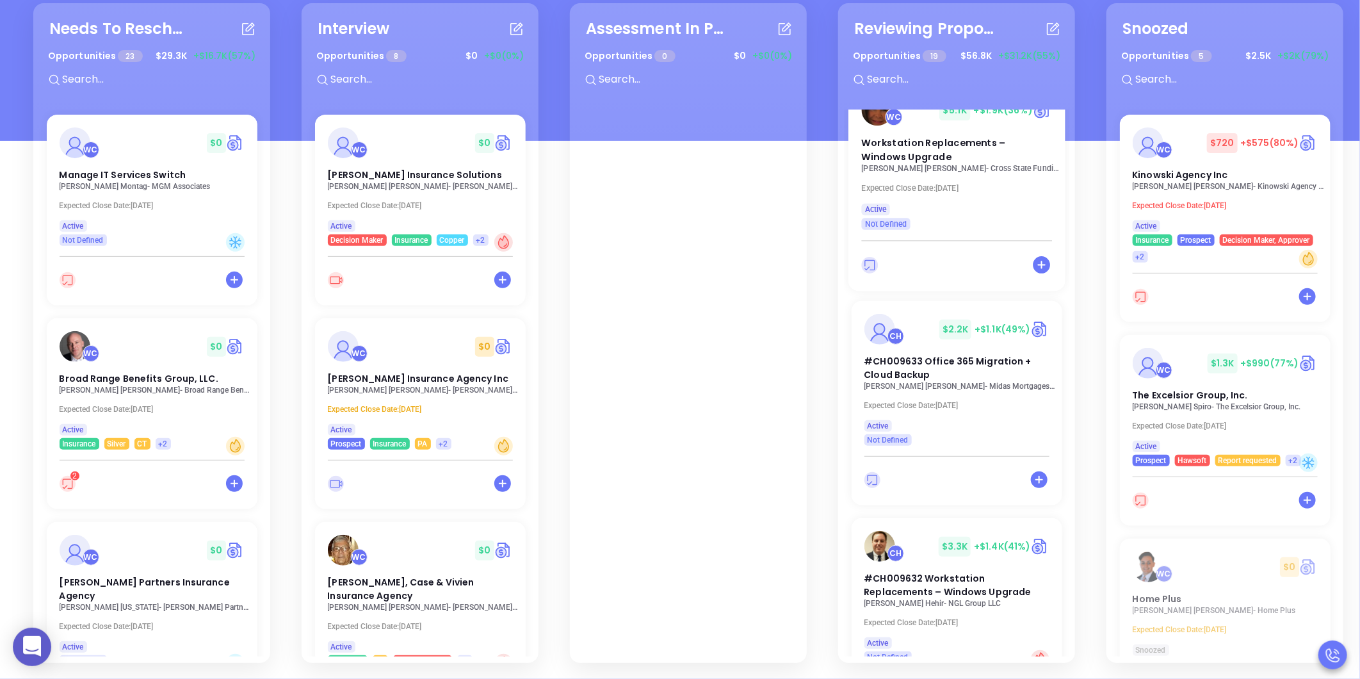
scroll to position [568, 0]
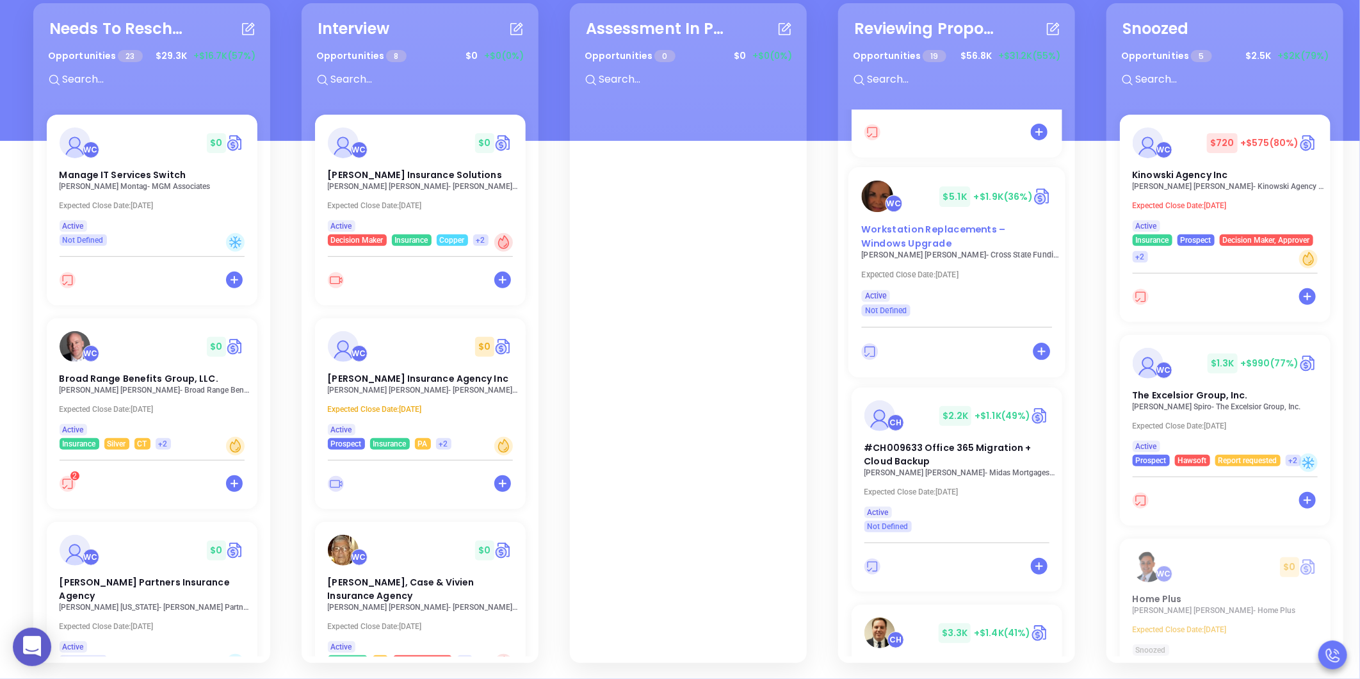
click at [908, 223] on span "Workstation Replacements – Windows Upgrade" at bounding box center [933, 236] width 144 height 27
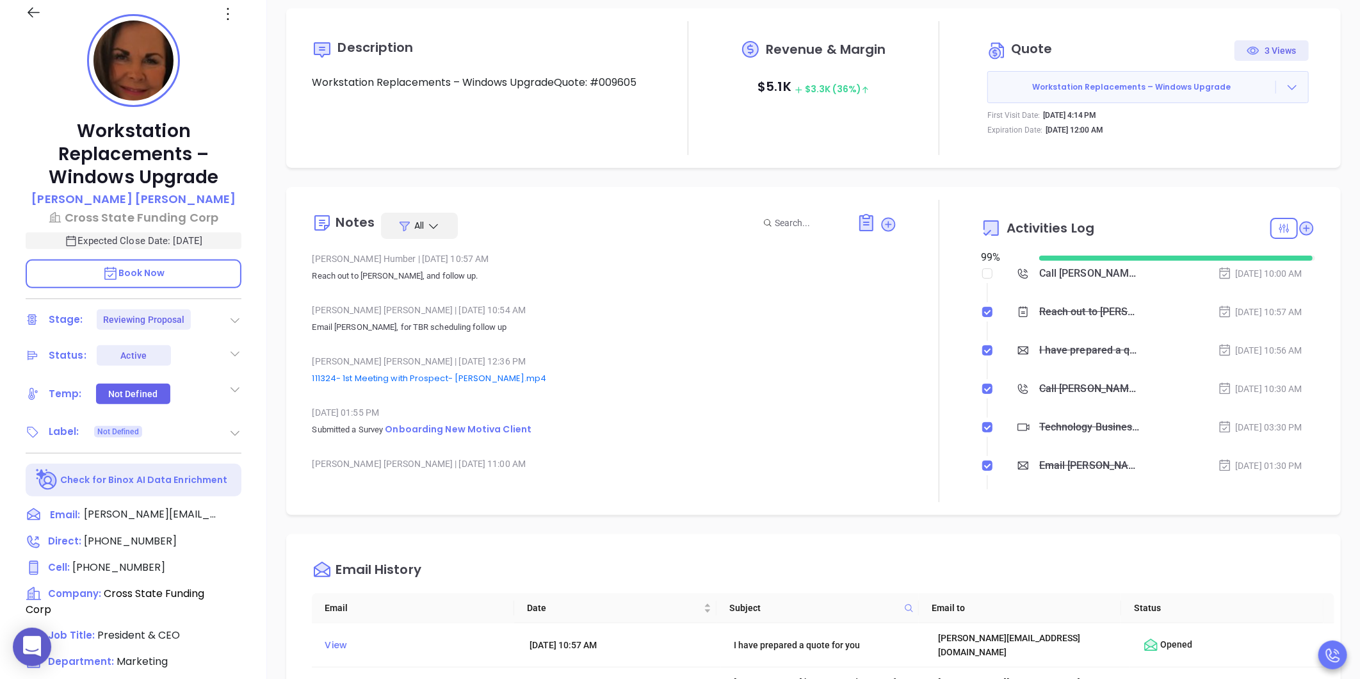
type input "[PERSON_NAME]"
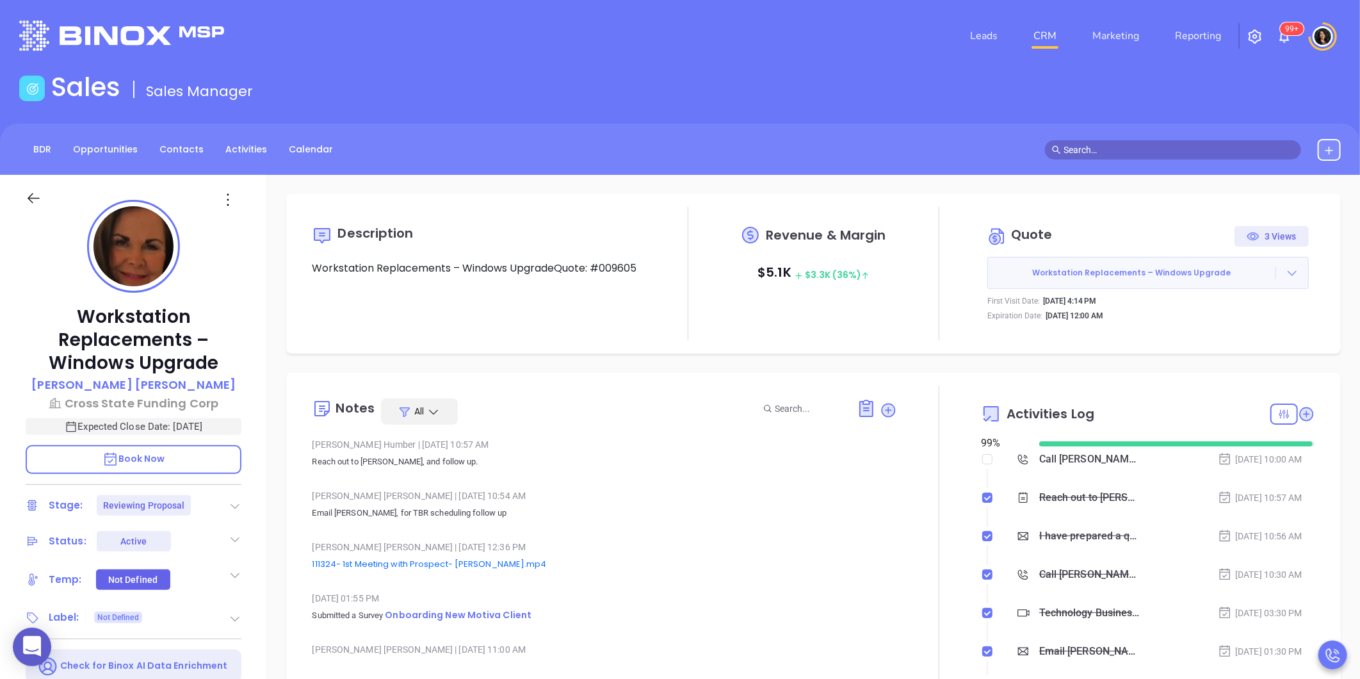
click at [1285, 276] on icon at bounding box center [1291, 272] width 13 height 13
click at [1234, 359] on link "Edit in ConnectWise Sell" at bounding box center [1211, 355] width 113 height 13
click at [1039, 35] on link "CRM" at bounding box center [1044, 36] width 33 height 26
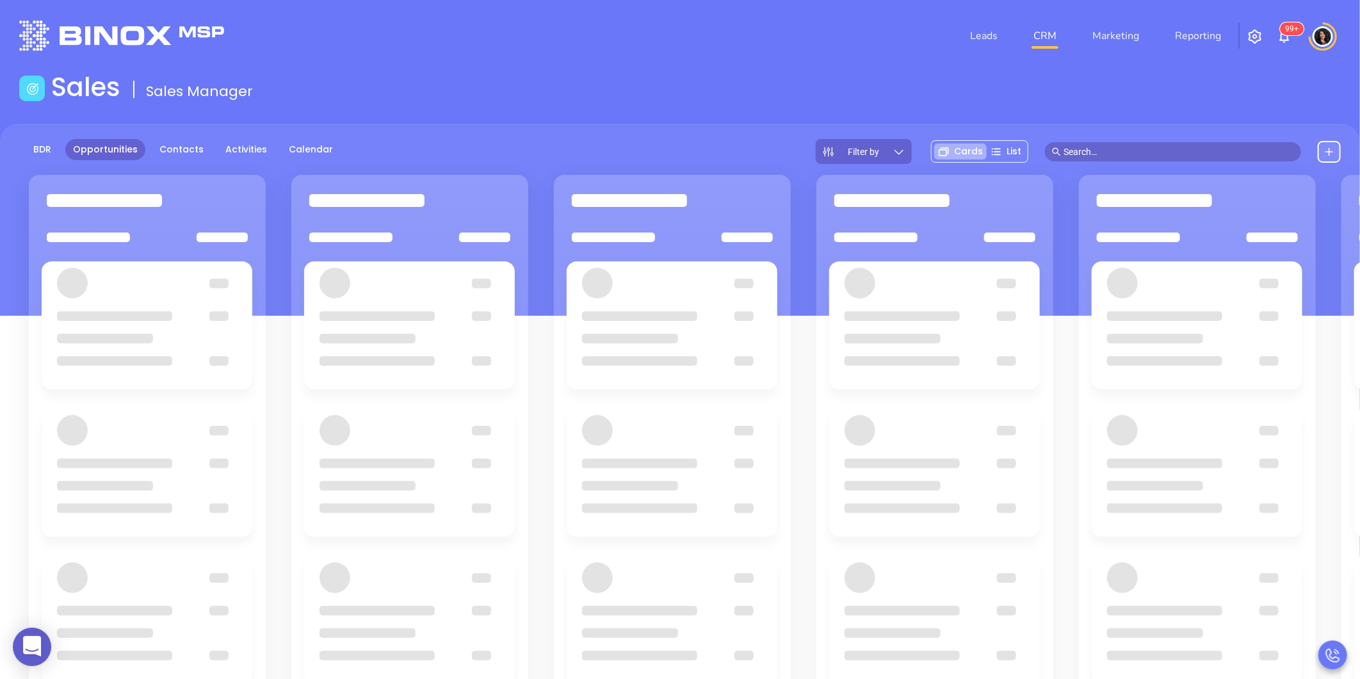
click at [805, 86] on div "Sales Sales Manager" at bounding box center [680, 90] width 1337 height 36
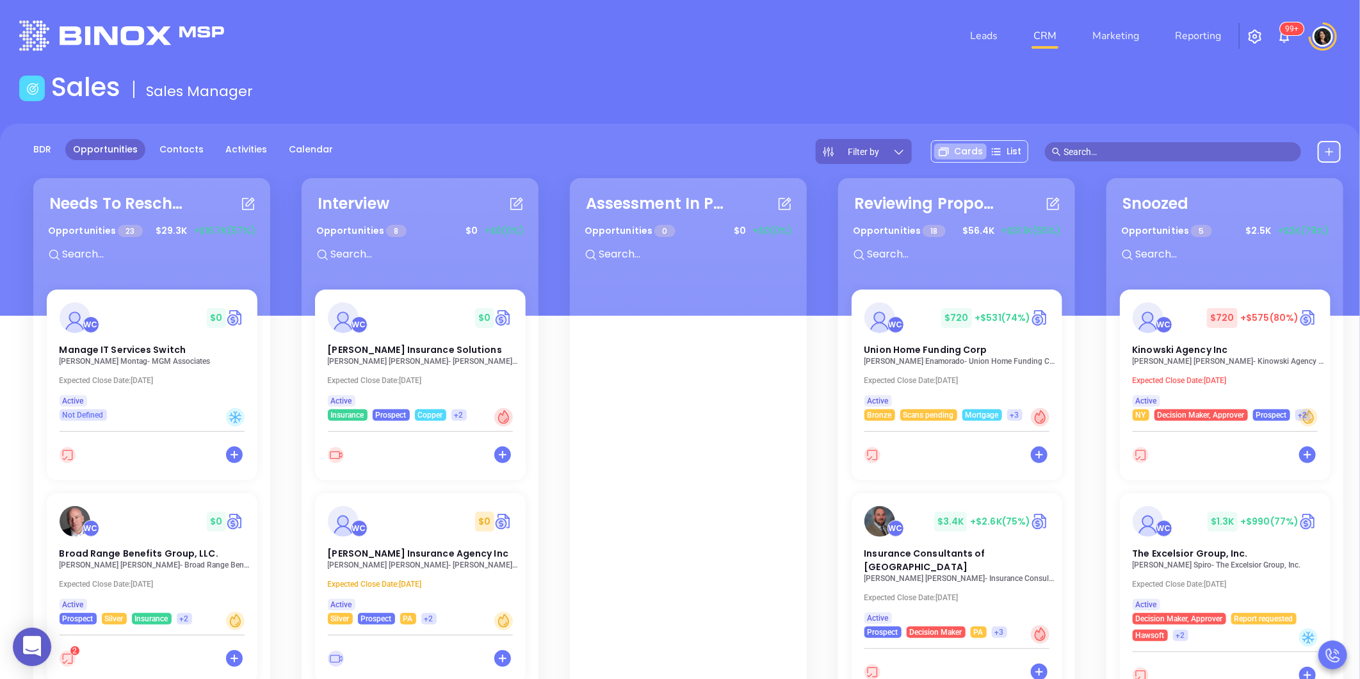
click at [1091, 146] on input "text" at bounding box center [1178, 152] width 230 height 14
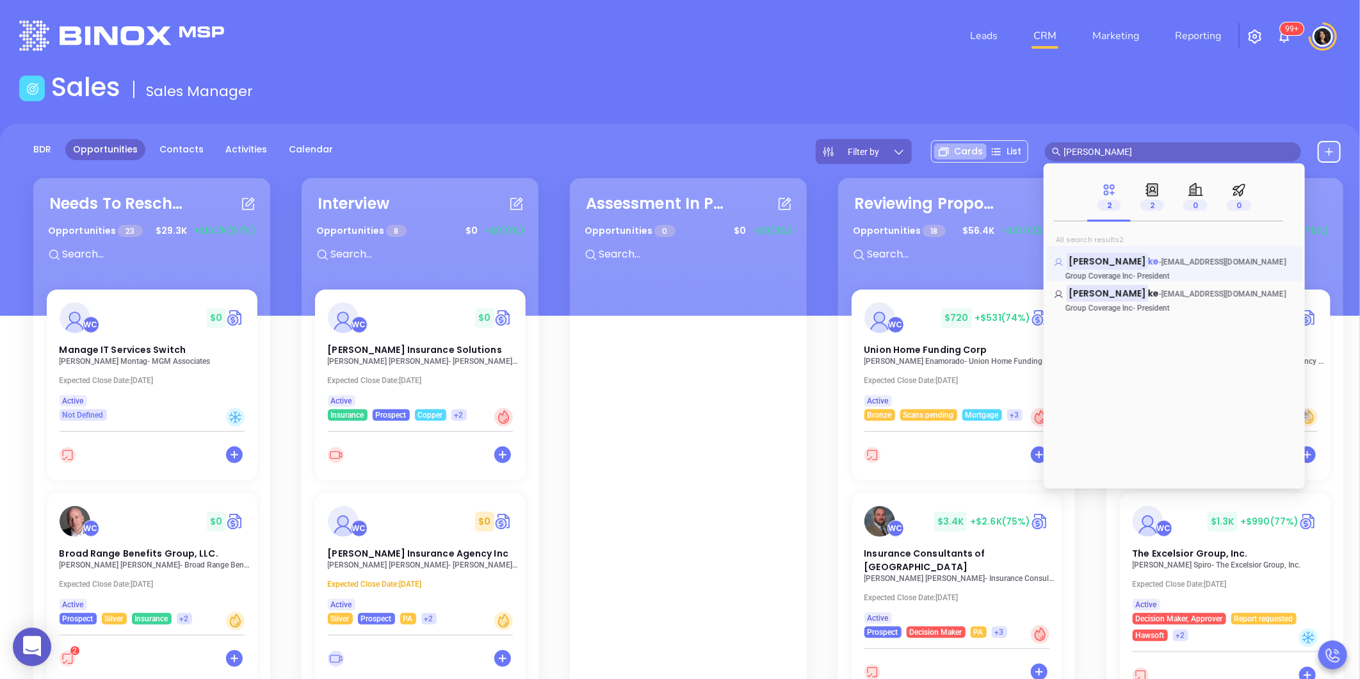
type input "bill schaa"
click at [1161, 262] on span "bill@groupcoverage.com" at bounding box center [1223, 261] width 125 height 9
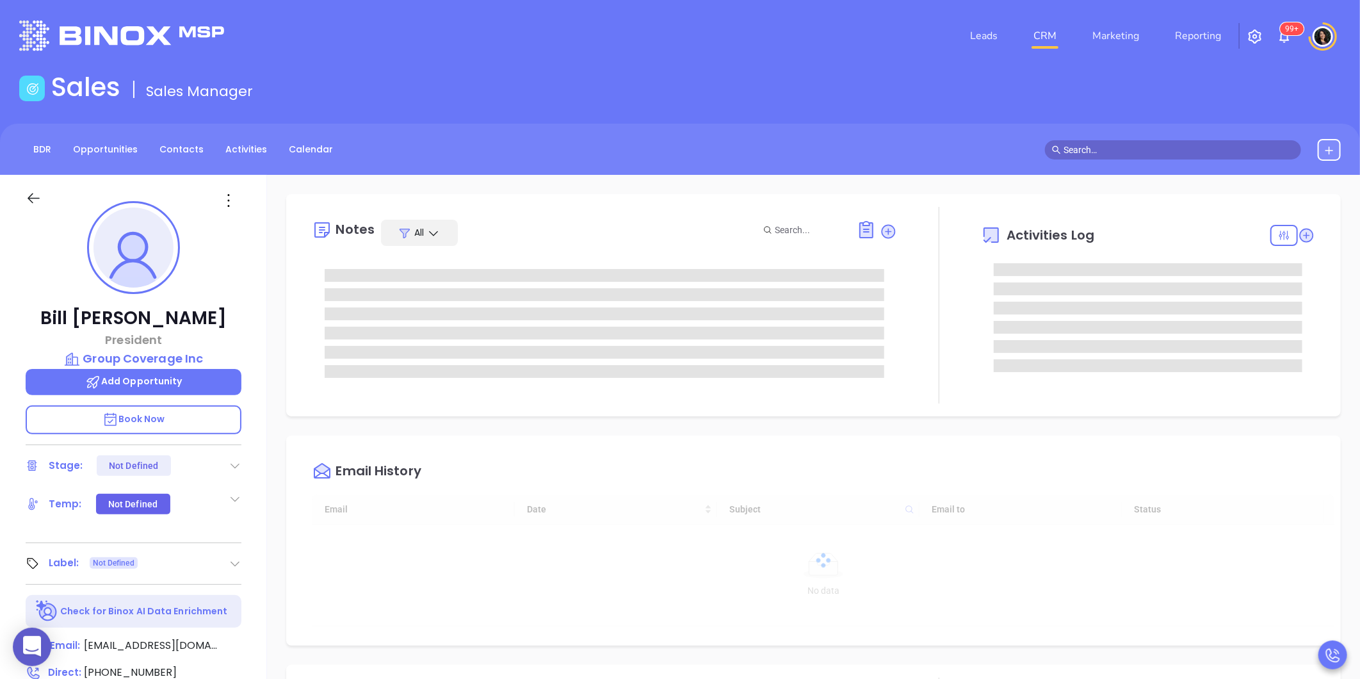
type input "[DATE]"
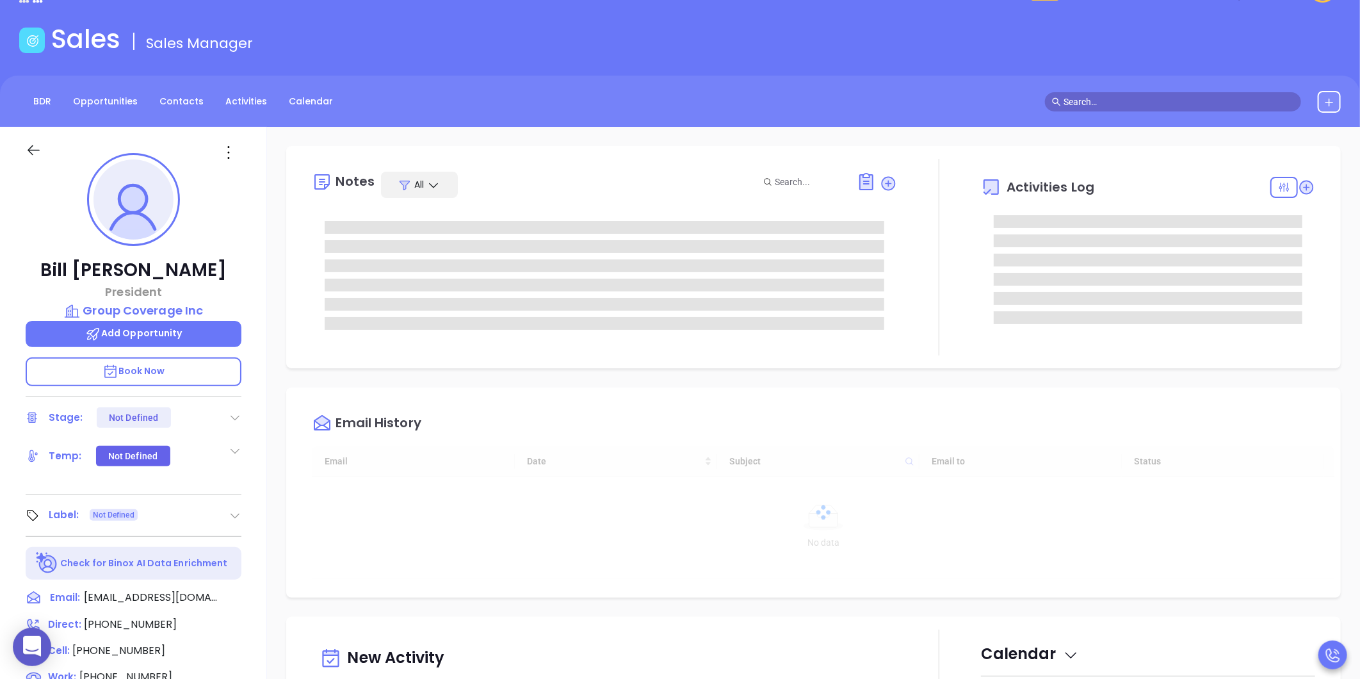
scroll to position [213, 0]
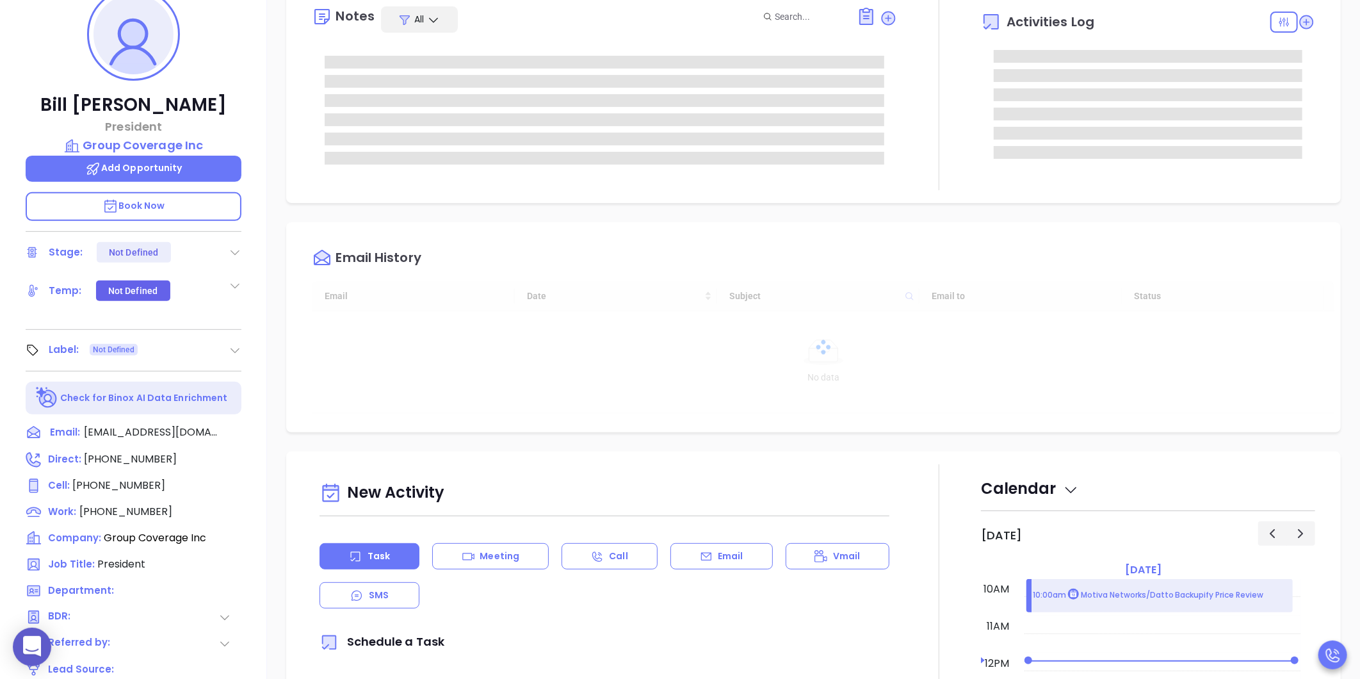
type input "[PERSON_NAME]"
click at [238, 455] on icon at bounding box center [239, 459] width 19 height 19
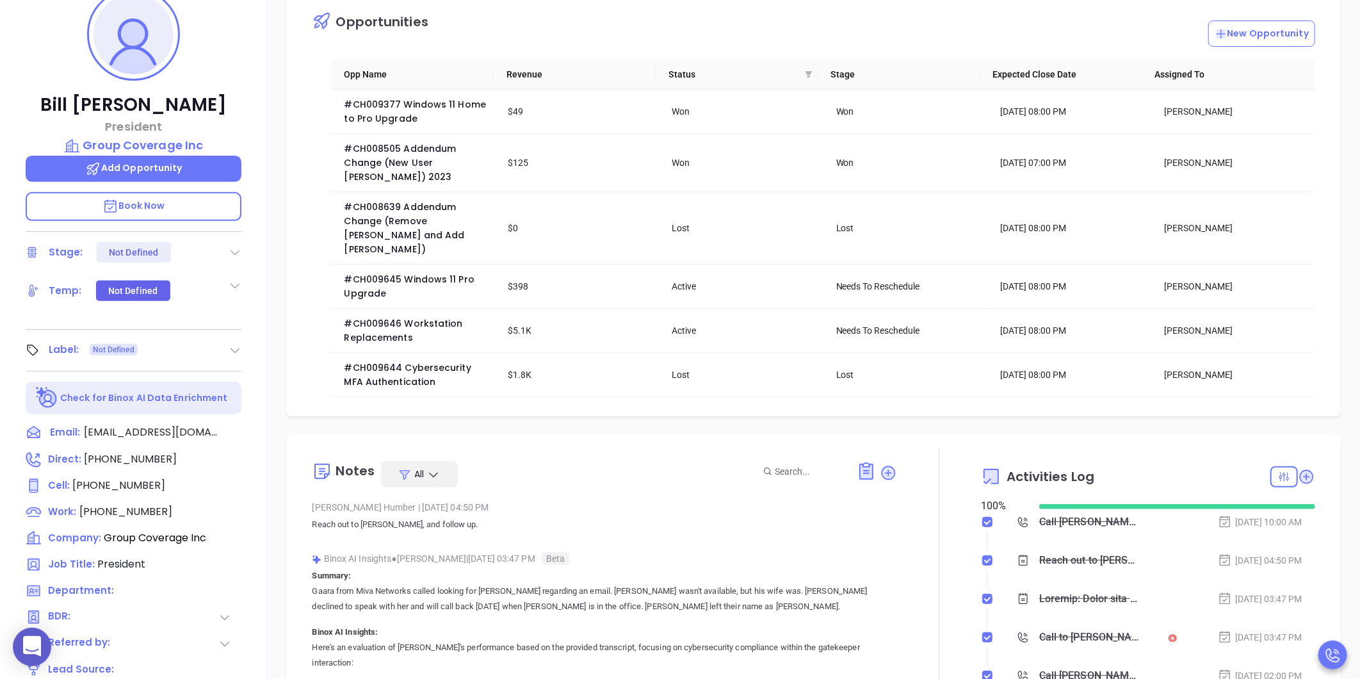
click at [278, 85] on div "Opportunities New Opportunity Opp Name Revenue Status Stage Expected Close Date…" at bounding box center [813, 410] width 1093 height 896
click at [289, 54] on div "Opportunities New Opportunity Opp Name Revenue Status Stage Expected Close Date…" at bounding box center [813, 198] width 1054 height 435
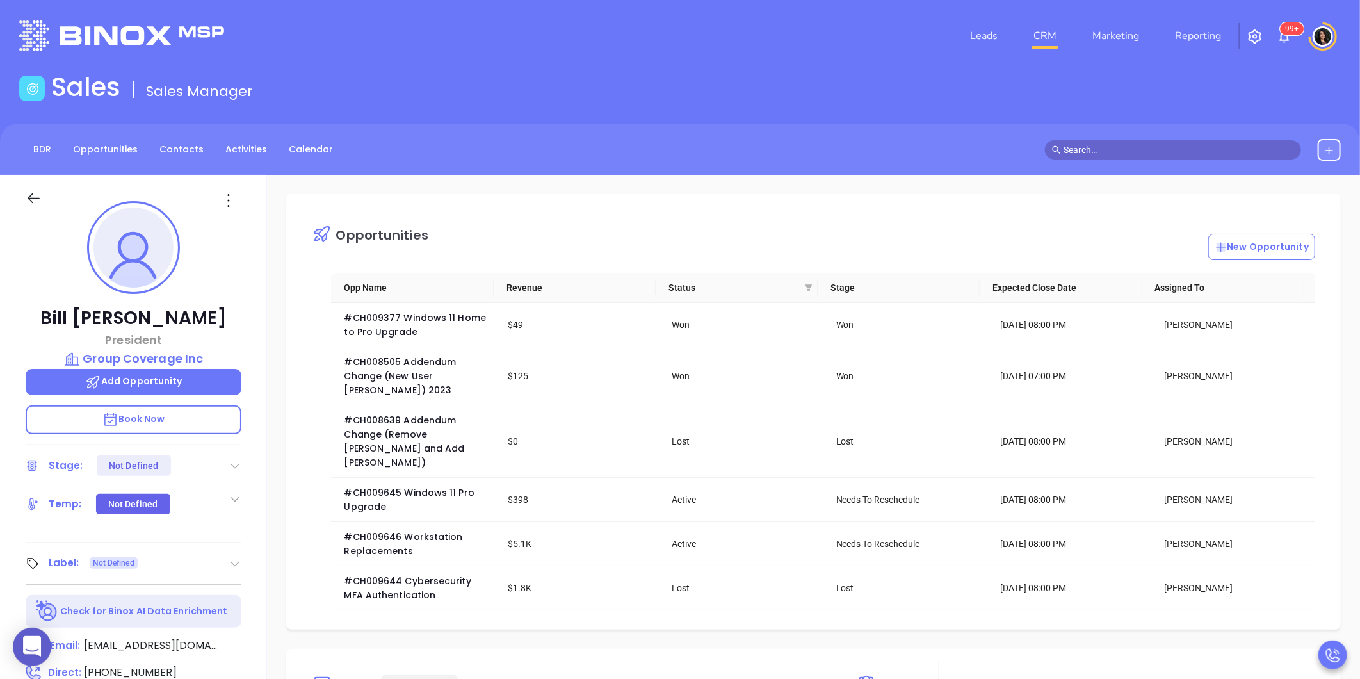
click at [1044, 33] on link "CRM" at bounding box center [1044, 36] width 33 height 26
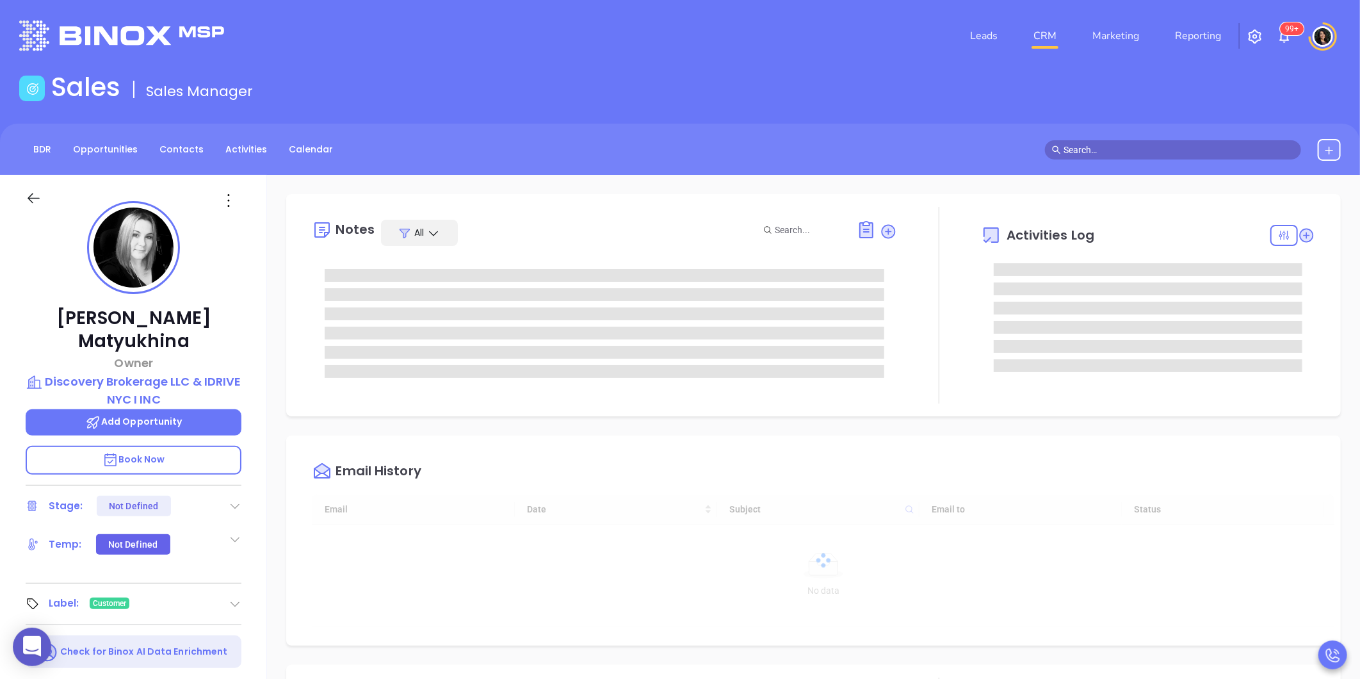
type input "[DATE]"
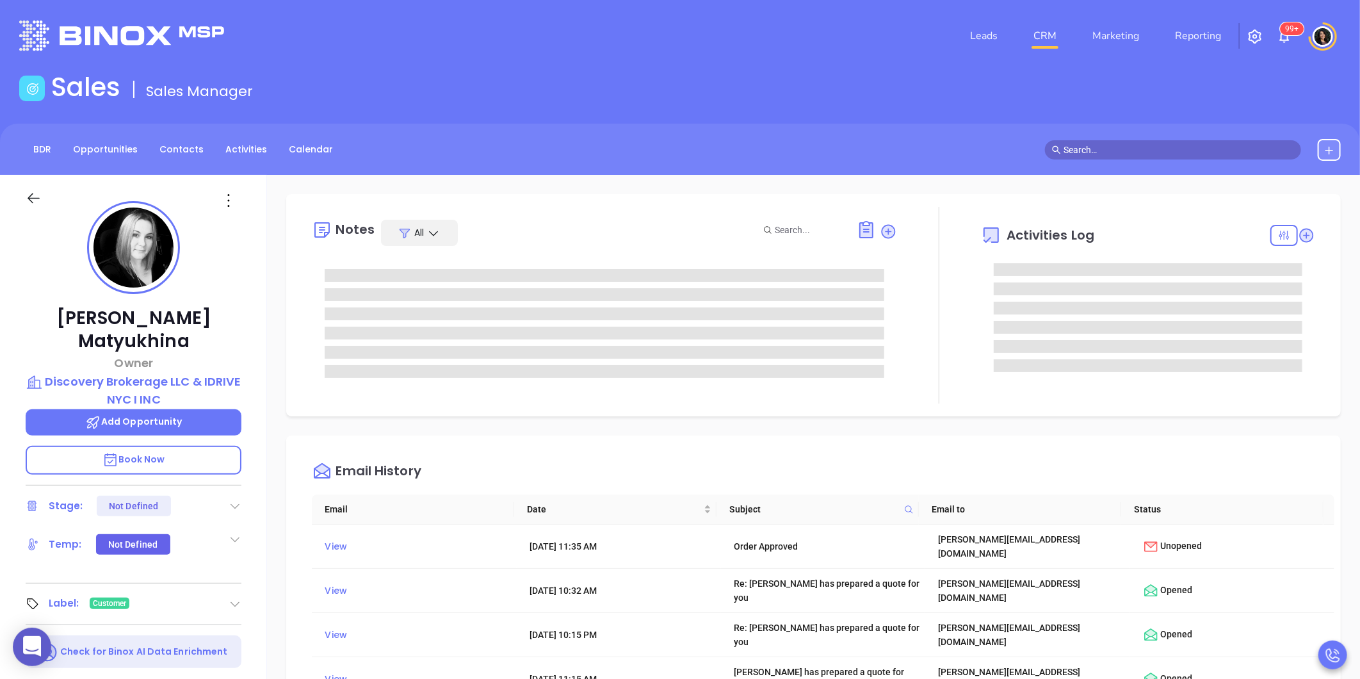
type input "[PERSON_NAME]"
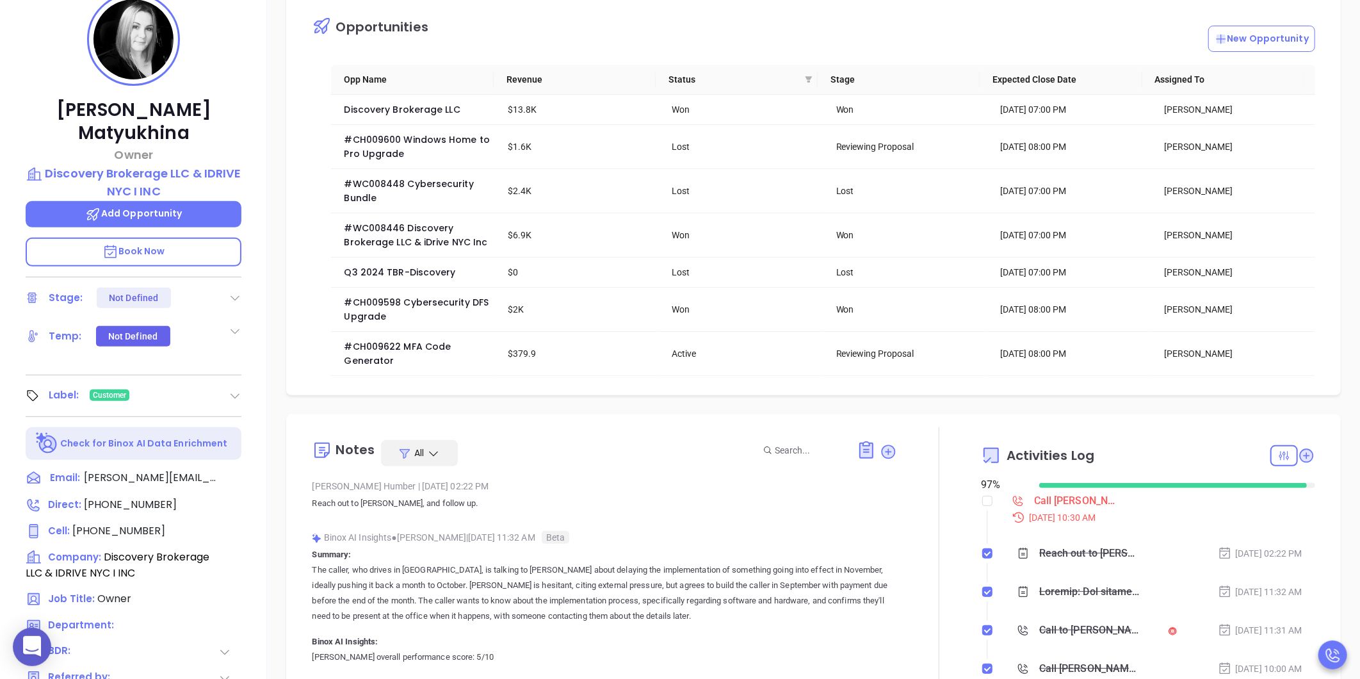
scroll to position [284, 0]
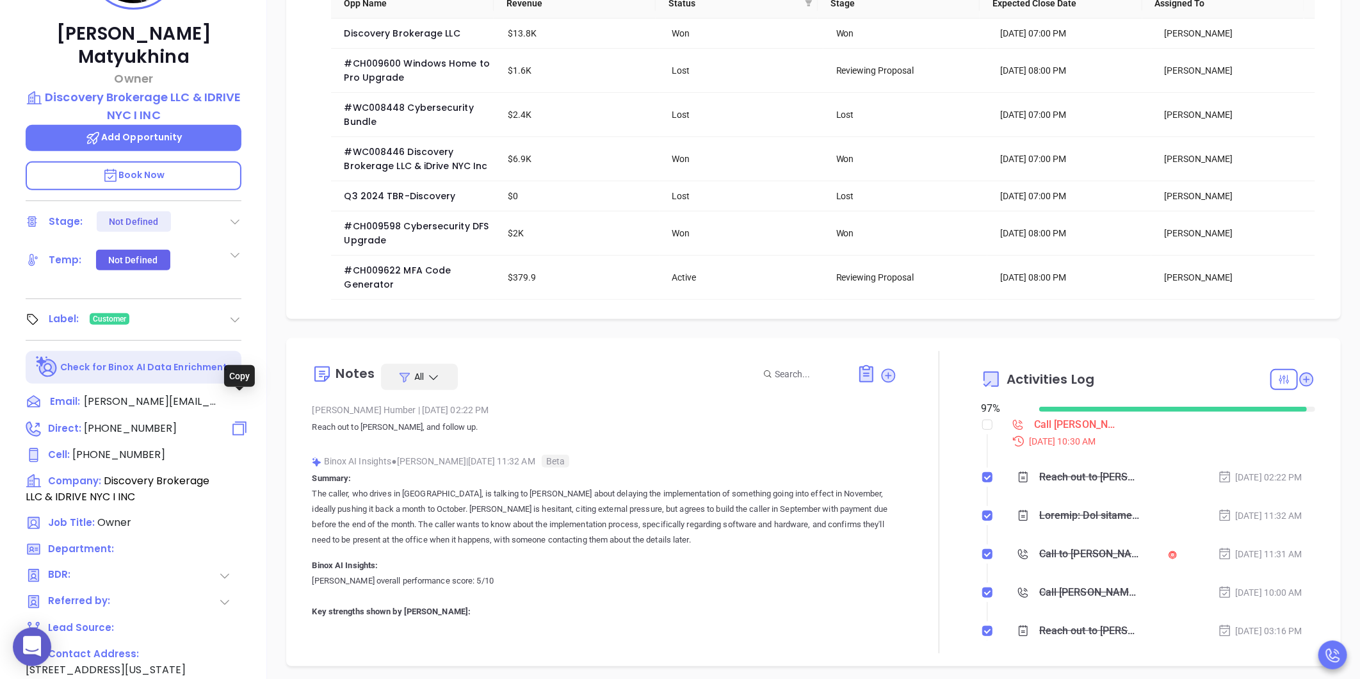
click at [242, 419] on icon at bounding box center [239, 428] width 19 height 19
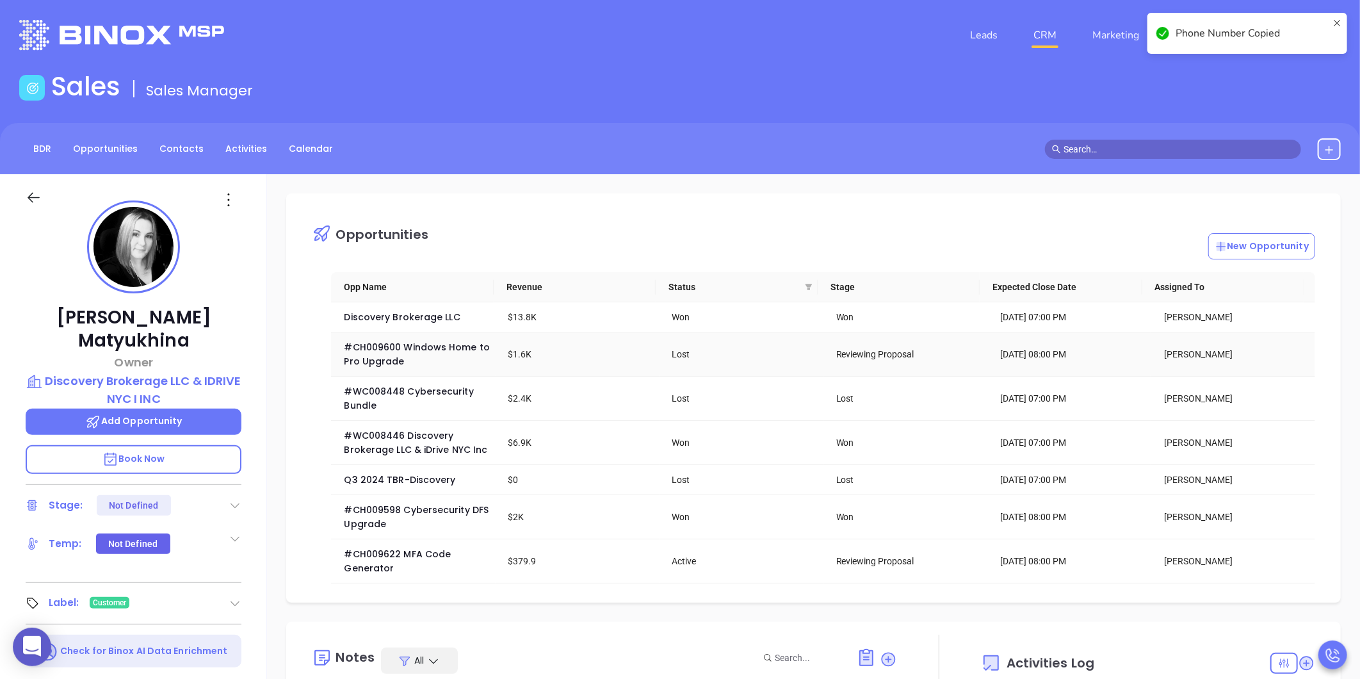
scroll to position [0, 0]
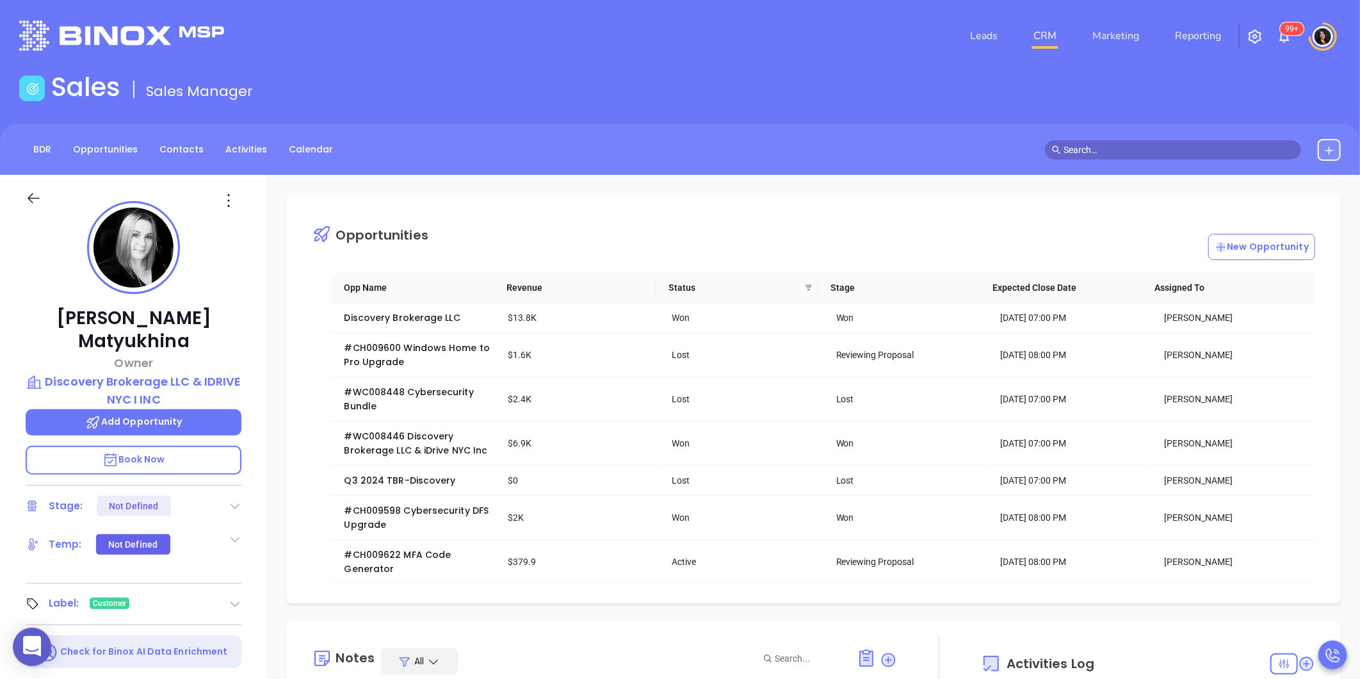
click at [809, 35] on div "Leads CRM Marketing Reporting 99+" at bounding box center [902, 36] width 891 height 46
click at [14, 300] on div "Olga Matyukhina Owner Discovery Brokerage LLC & IDRIVE NYC I INC Add Opportunit…" at bounding box center [133, 599] width 267 height 848
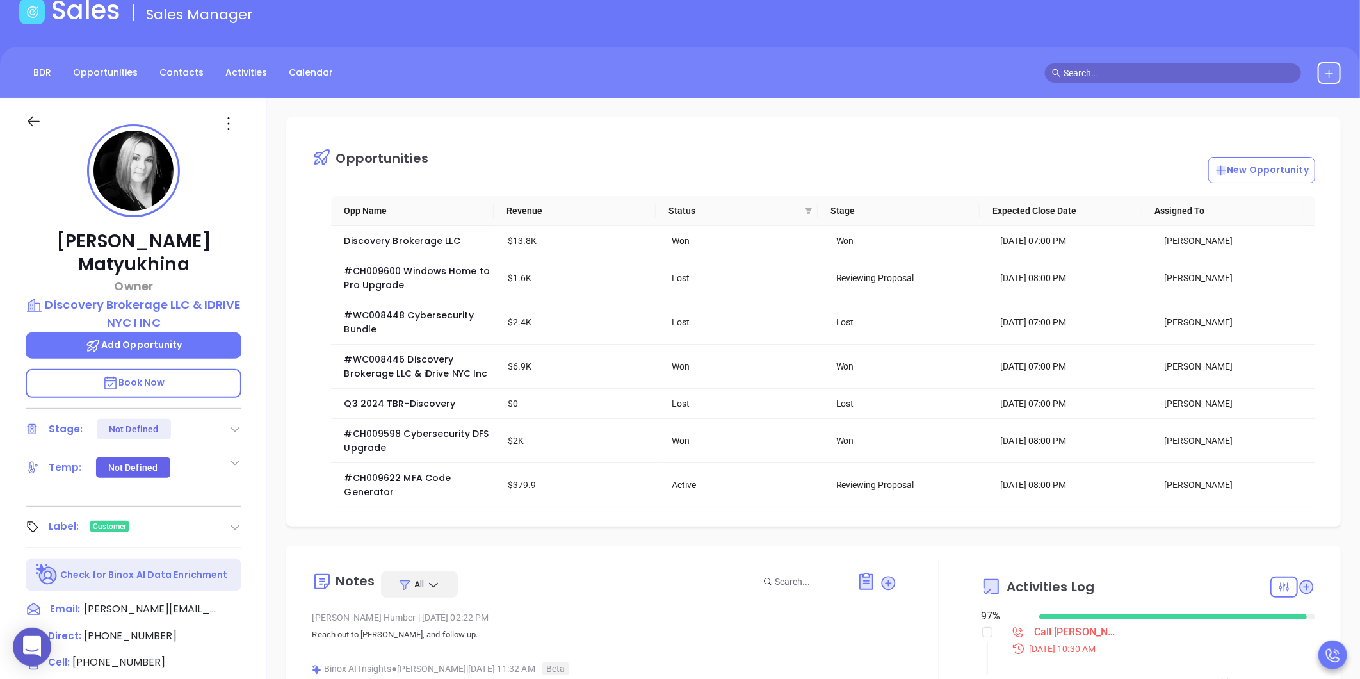
scroll to position [142, 0]
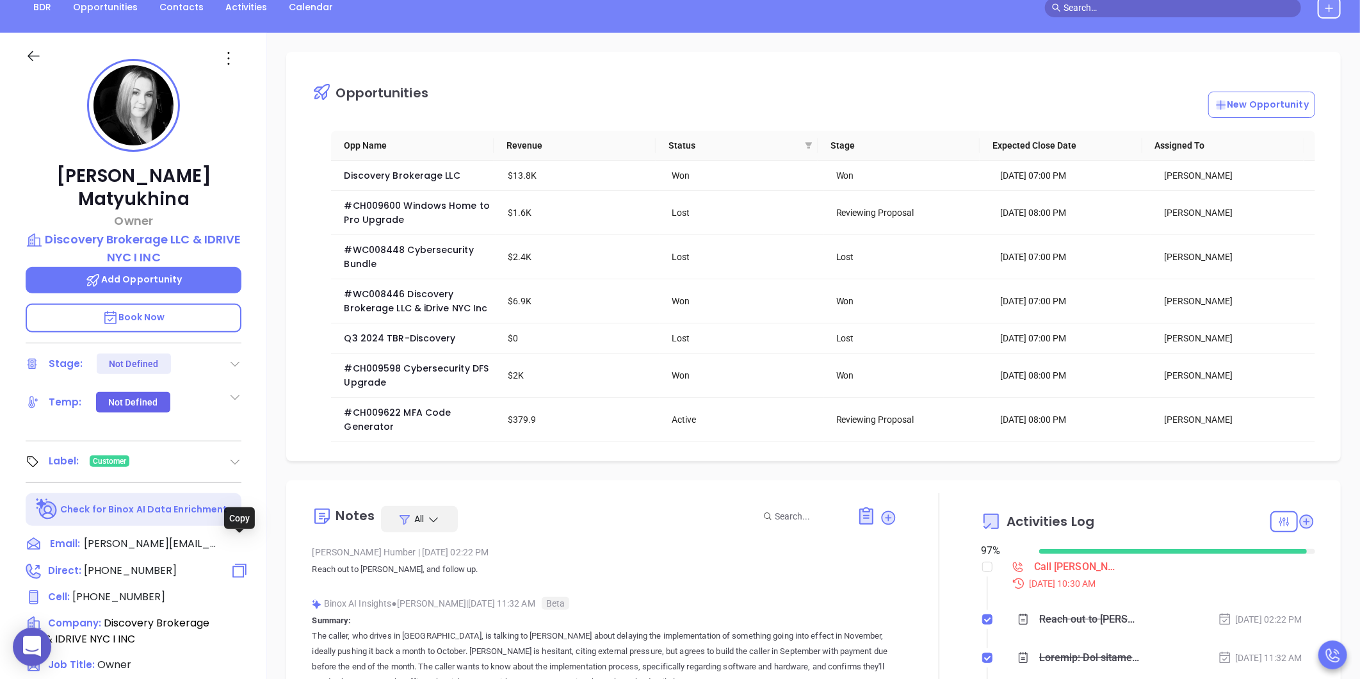
click at [234, 561] on icon at bounding box center [239, 570] width 19 height 19
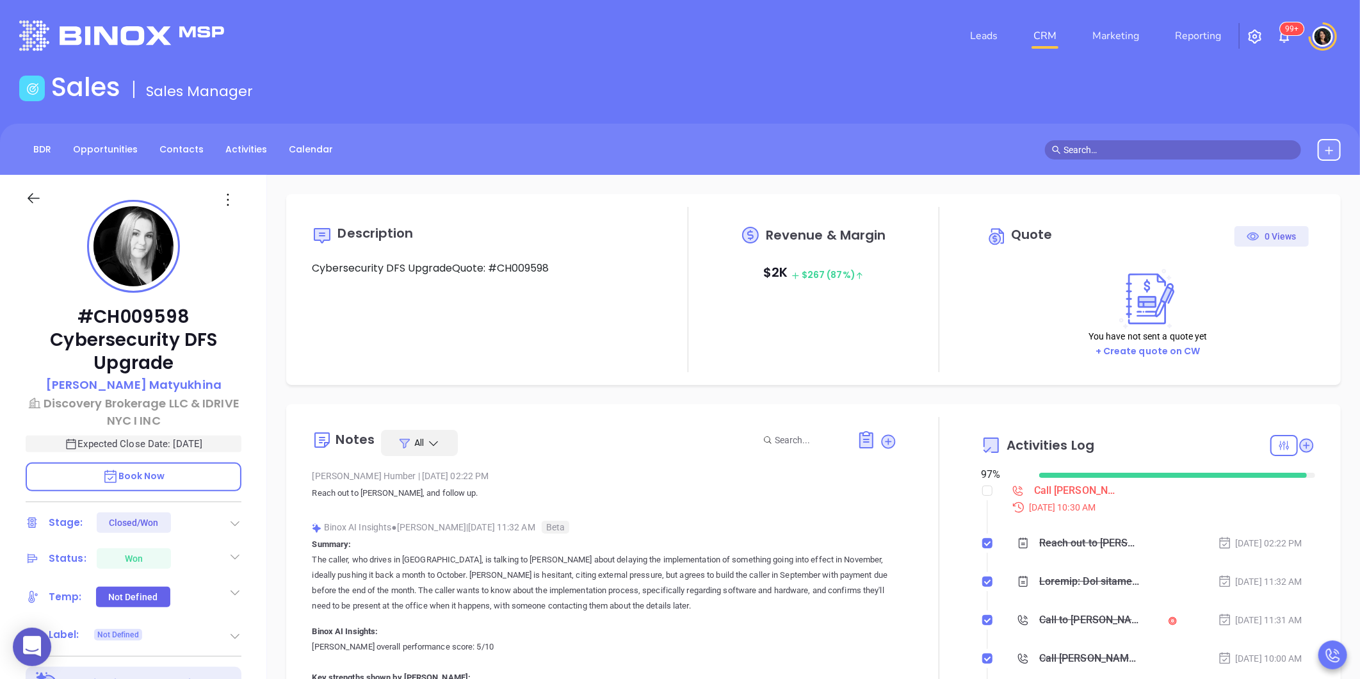
type input "[DATE]"
type input "[PERSON_NAME]"
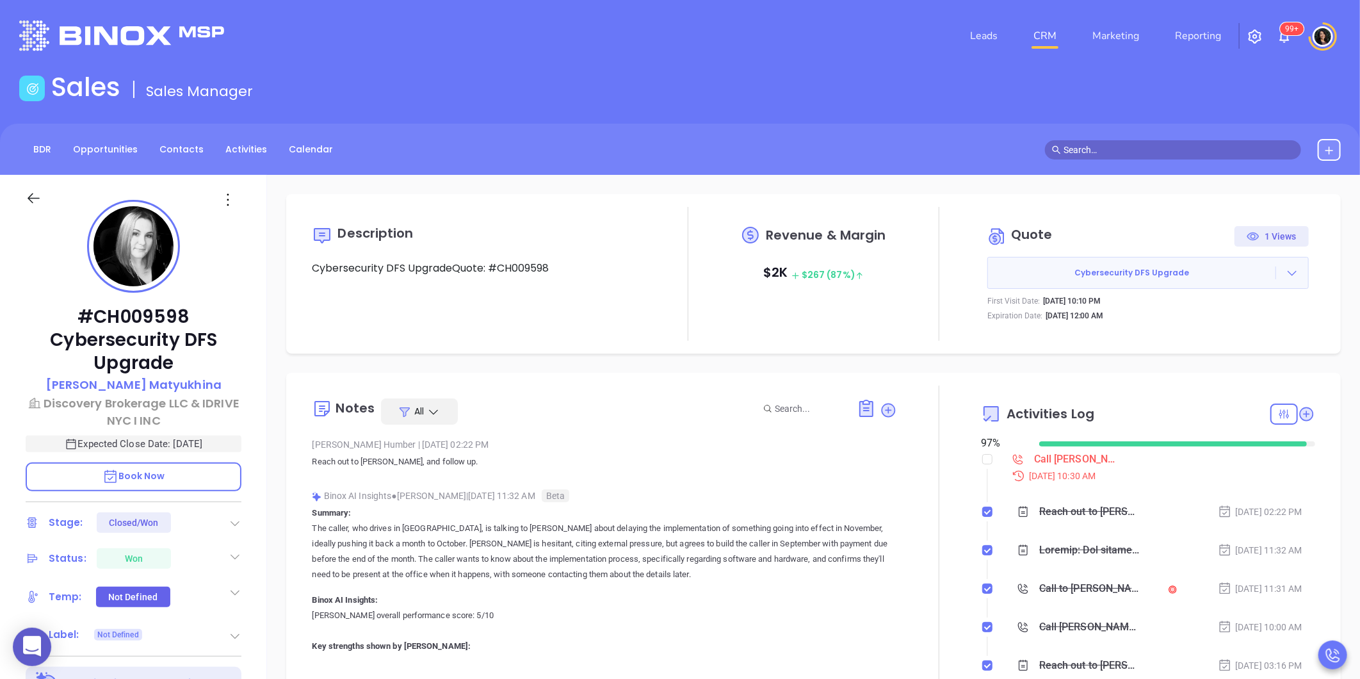
scroll to position [372, 0]
click at [1285, 272] on icon at bounding box center [1291, 272] width 13 height 13
click at [1239, 328] on link "View Order [PERSON_NAME]" at bounding box center [1221, 331] width 132 height 13
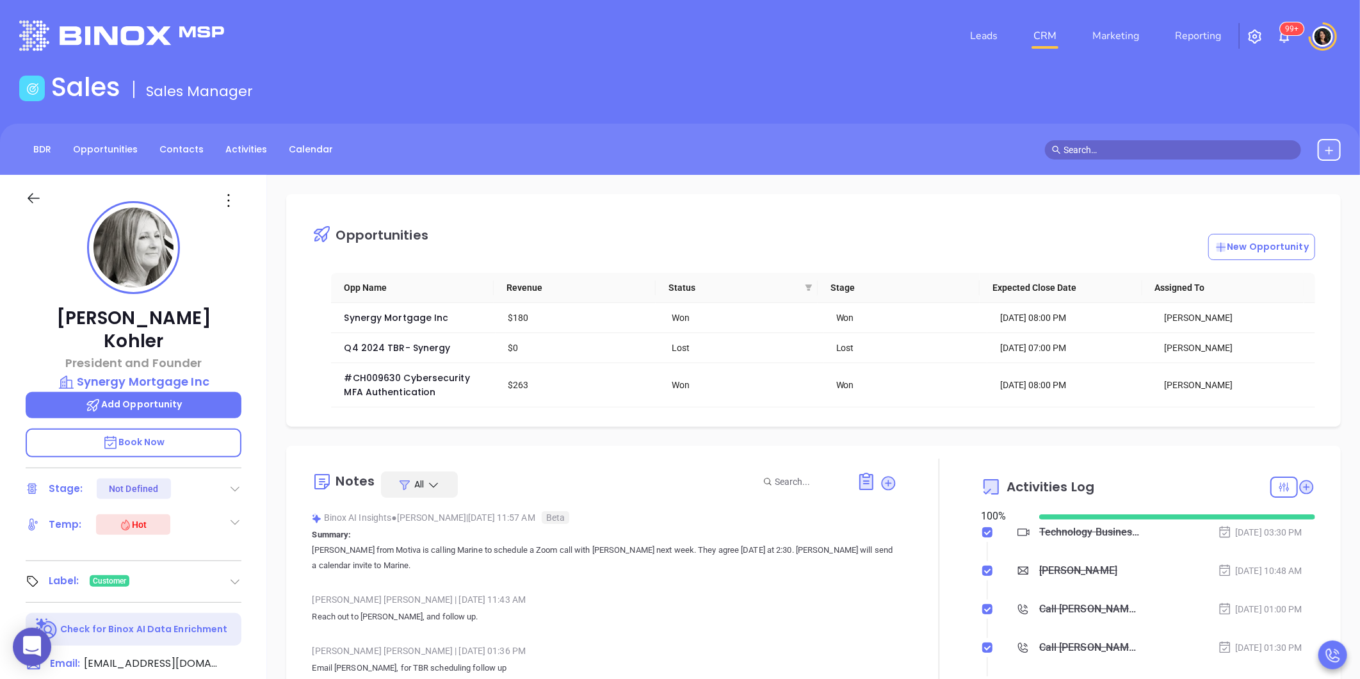
scroll to position [372, 0]
click at [406, 398] on span "#CH009630 Cybersecurity MFA Authentication" at bounding box center [408, 384] width 128 height 27
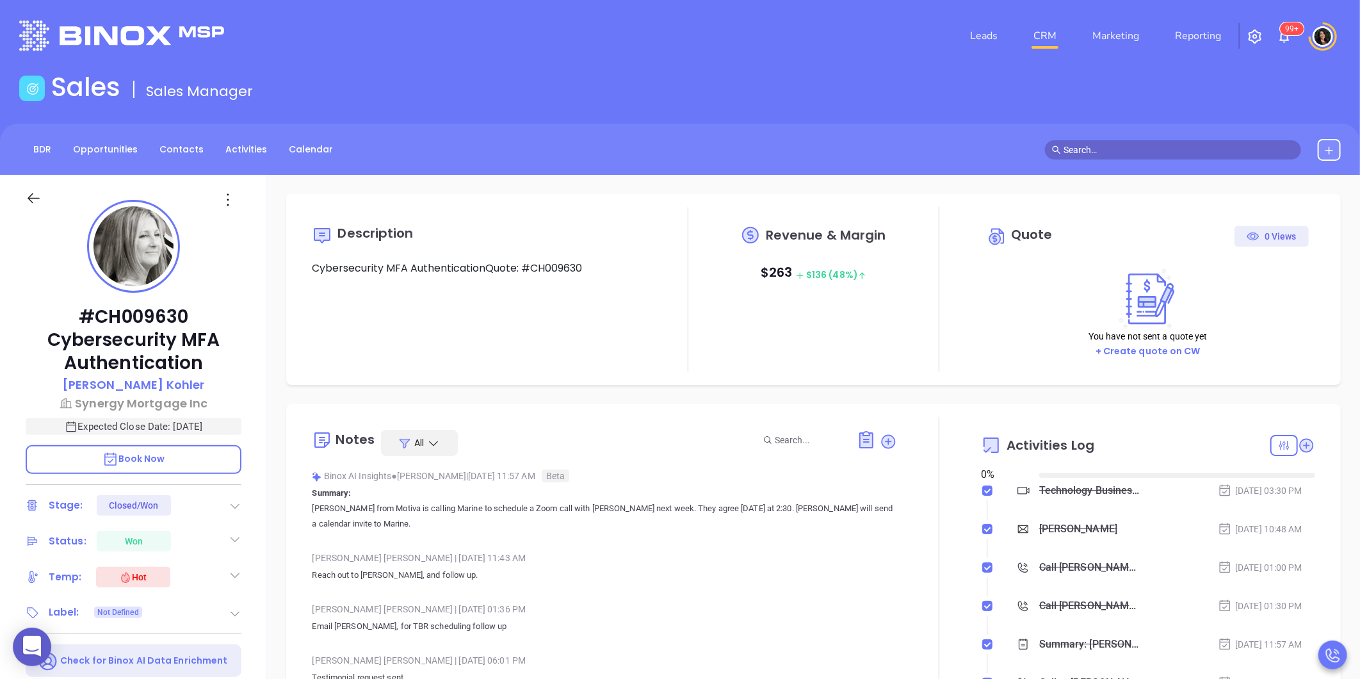
type input "[DATE]"
type input "[PERSON_NAME]"
click at [1091, 186] on div "Description Cybersecurity MFA AuthenticationQuote: #CH009630 Revenue & Margin $…" at bounding box center [813, 623] width 1093 height 896
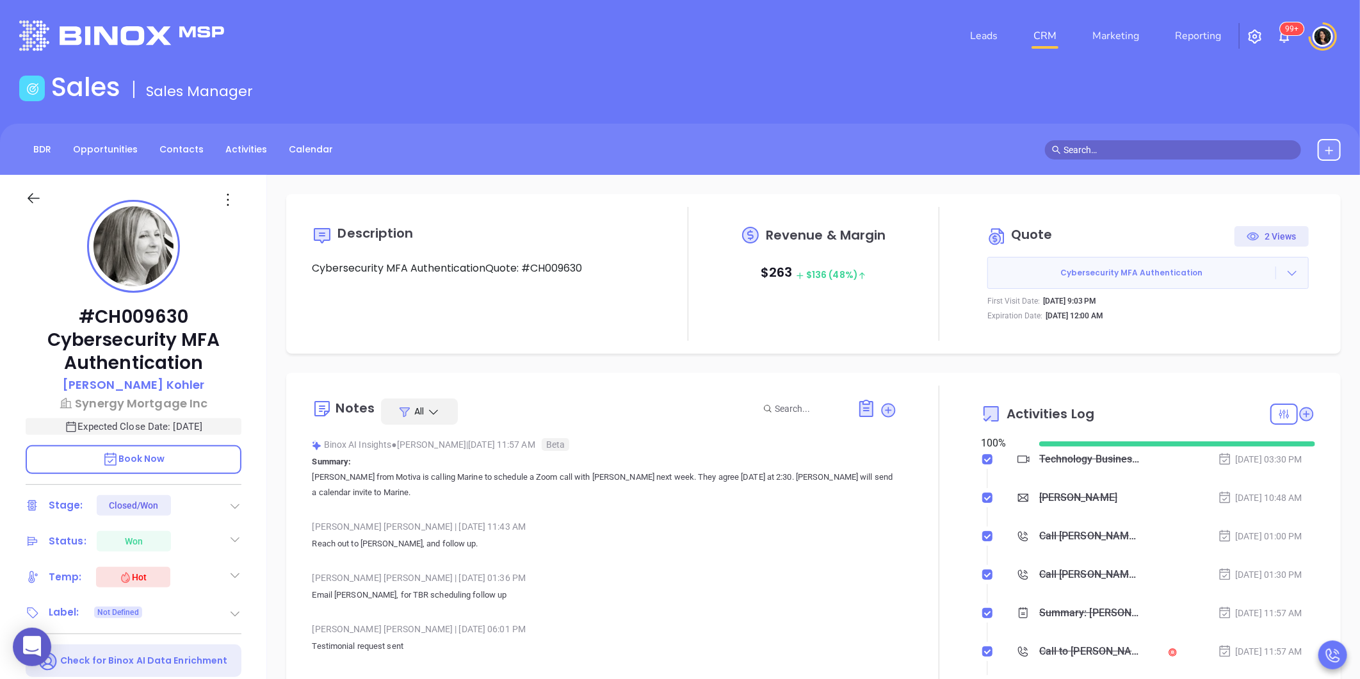
click at [1276, 275] on div at bounding box center [1292, 272] width 32 height 13
click at [1202, 330] on link "View Order [PERSON_NAME]" at bounding box center [1221, 331] width 132 height 13
click at [1285, 275] on icon at bounding box center [1291, 272] width 13 height 13
click at [1200, 309] on link "Prepare and Send" at bounding box center [1197, 308] width 85 height 13
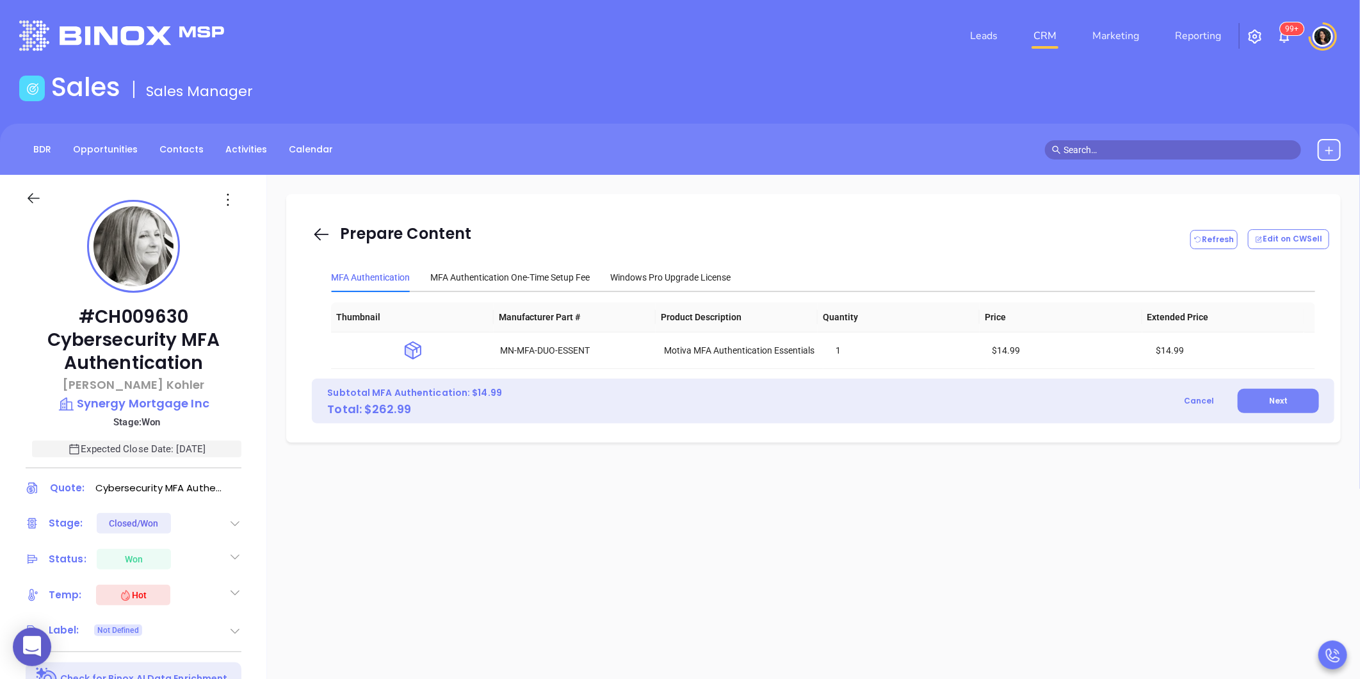
click at [1273, 399] on span "Next" at bounding box center [1278, 400] width 19 height 11
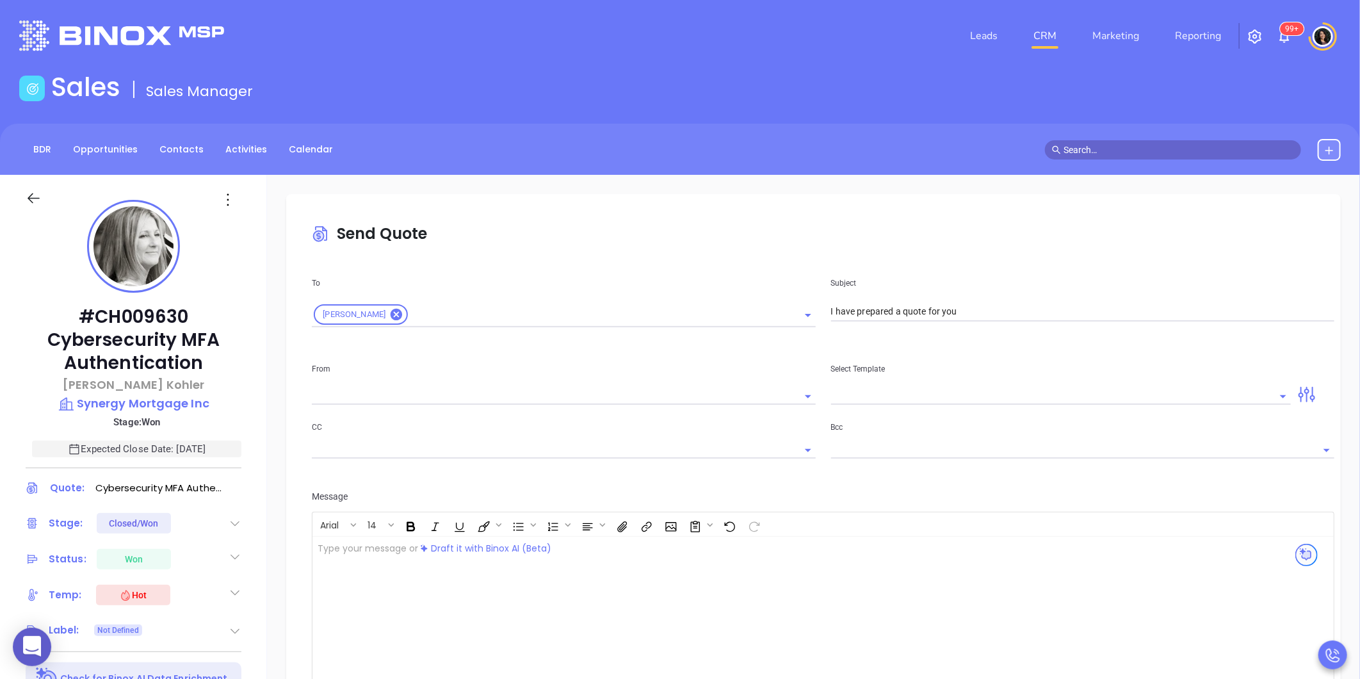
type input "[PERSON_NAME][EMAIL_ADDRESS][DOMAIN_NAME]"
click at [461, 603] on div "﻿" at bounding box center [786, 613] width 949 height 154
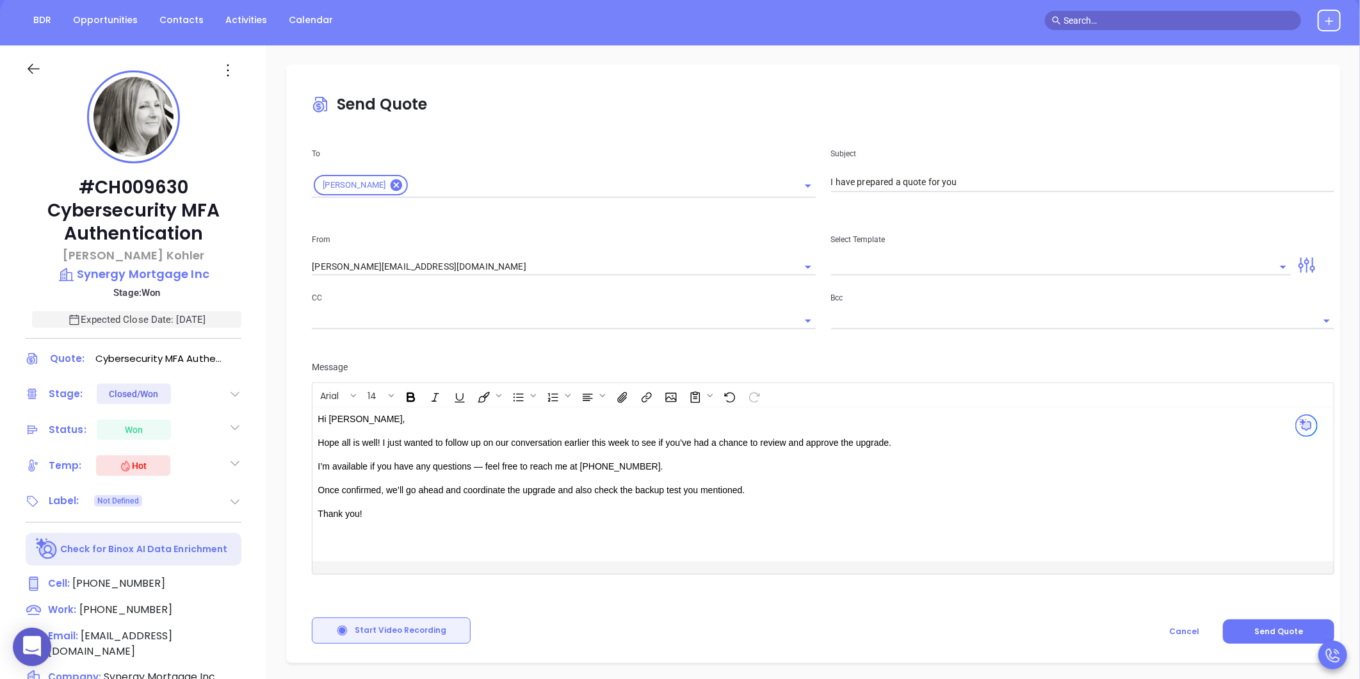
scroll to position [142, 0]
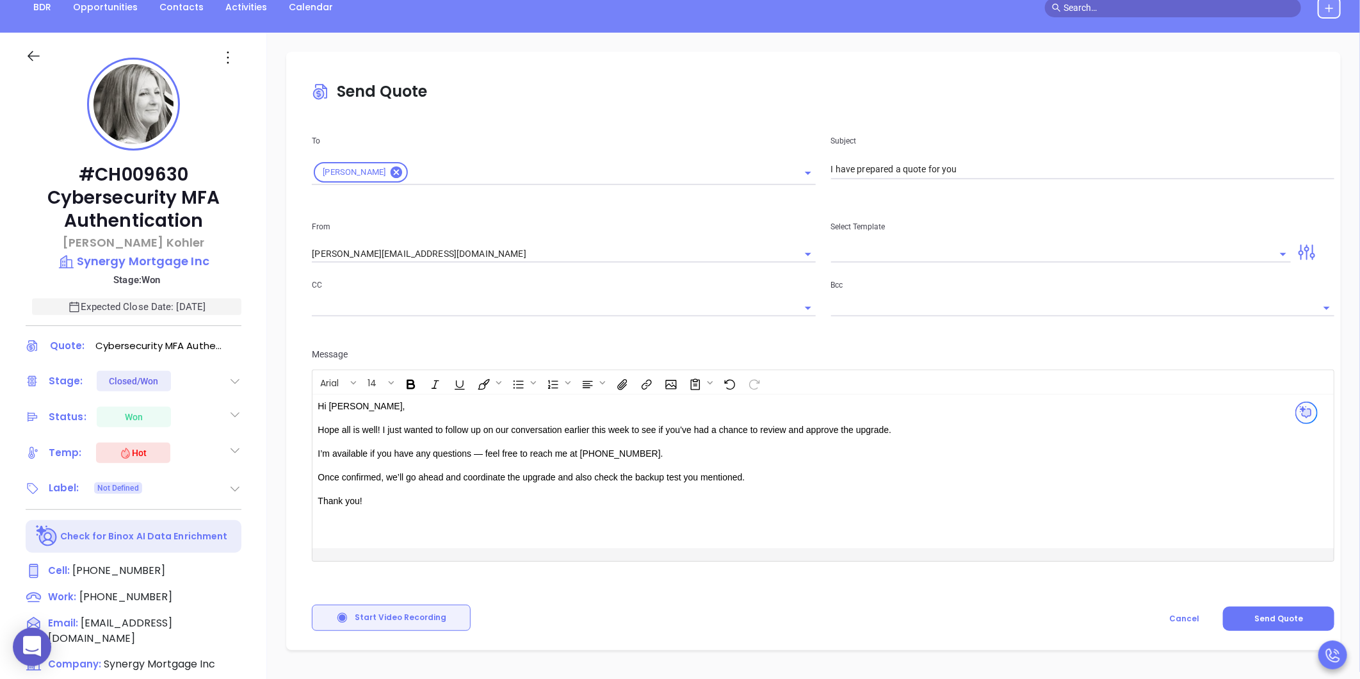
click at [674, 453] on p "I’m available if you have any questions — feel free to reach me at [PHONE_NUMBE…" at bounding box center [787, 453] width 939 height 13
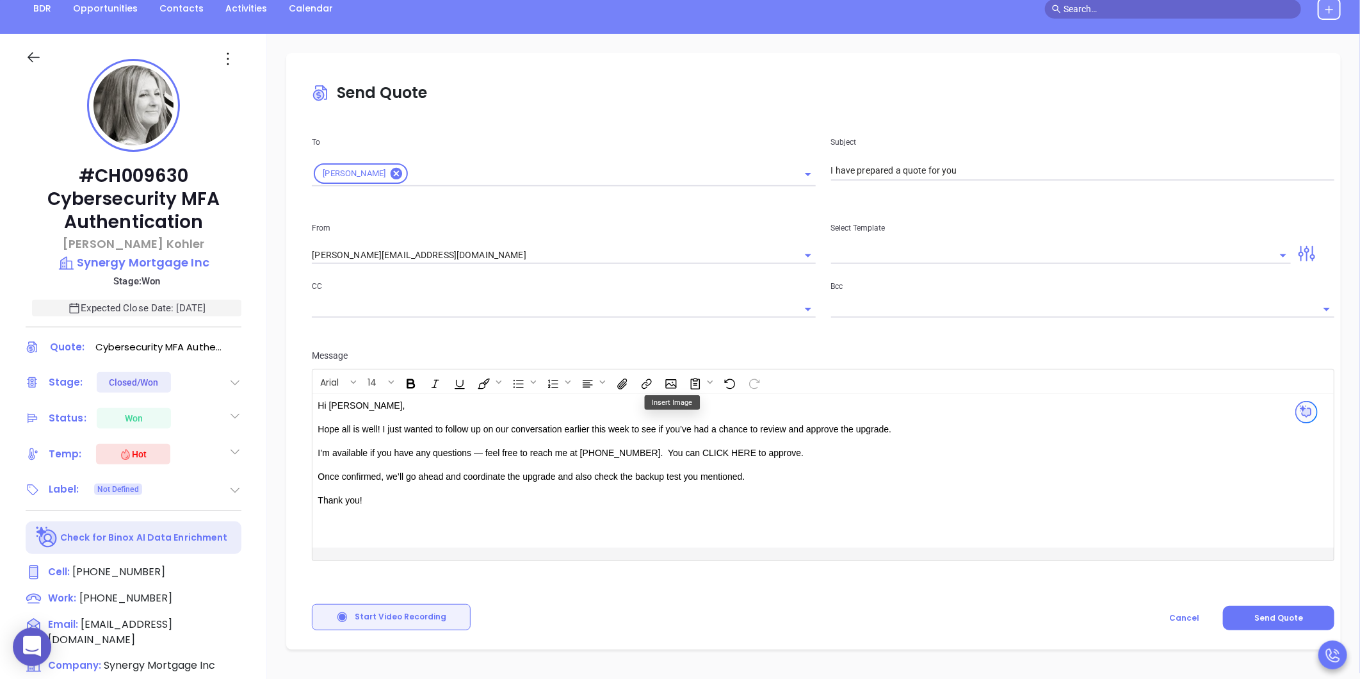
drag, startPoint x: 786, startPoint y: 453, endPoint x: 650, endPoint y: 451, distance: 135.1
click at [650, 451] on p "I’m available if you have any questions — feel free to reach me at [PHONE_NUMBE…" at bounding box center [787, 452] width 939 height 13
click at [649, 380] on icon "Insert link" at bounding box center [648, 382] width 5 height 6
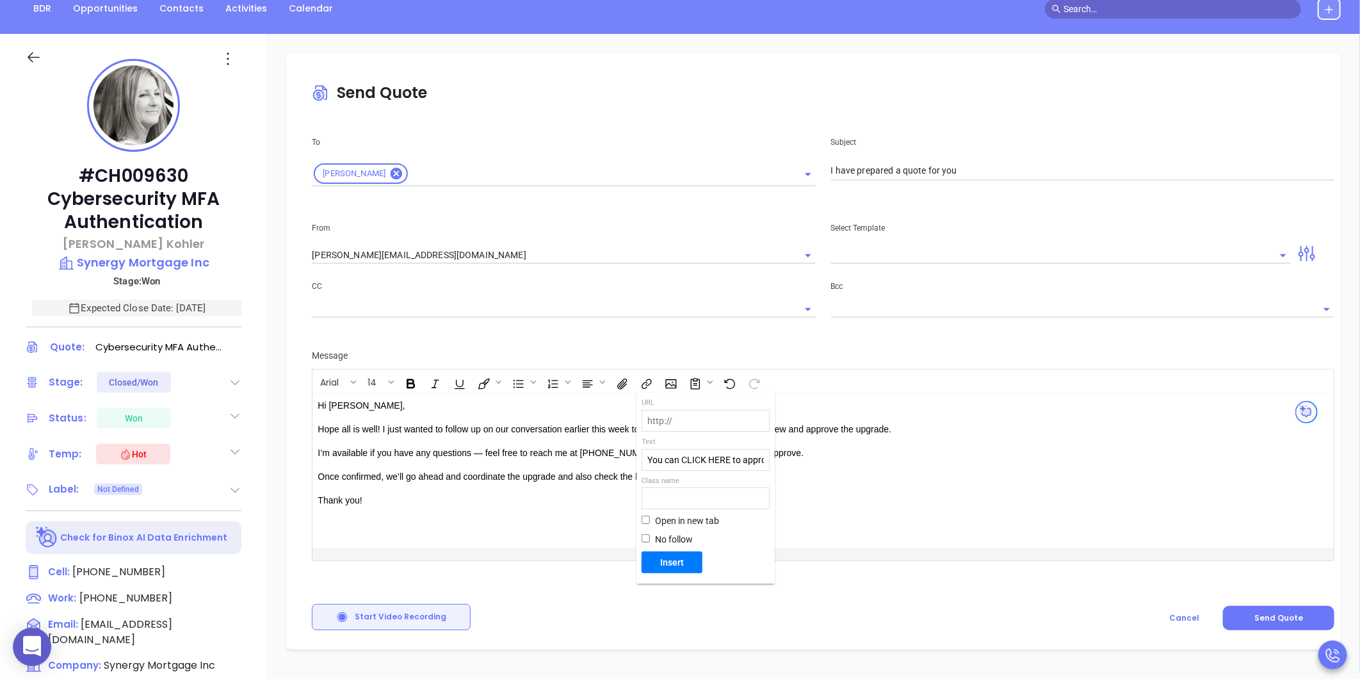
click at [696, 418] on input "text" at bounding box center [705, 420] width 127 height 20
paste input "[URL][DOMAIN_NAME]"
type input "[URL][DOMAIN_NAME]"
click at [647, 520] on input "Open in new tab" at bounding box center [645, 519] width 8 height 8
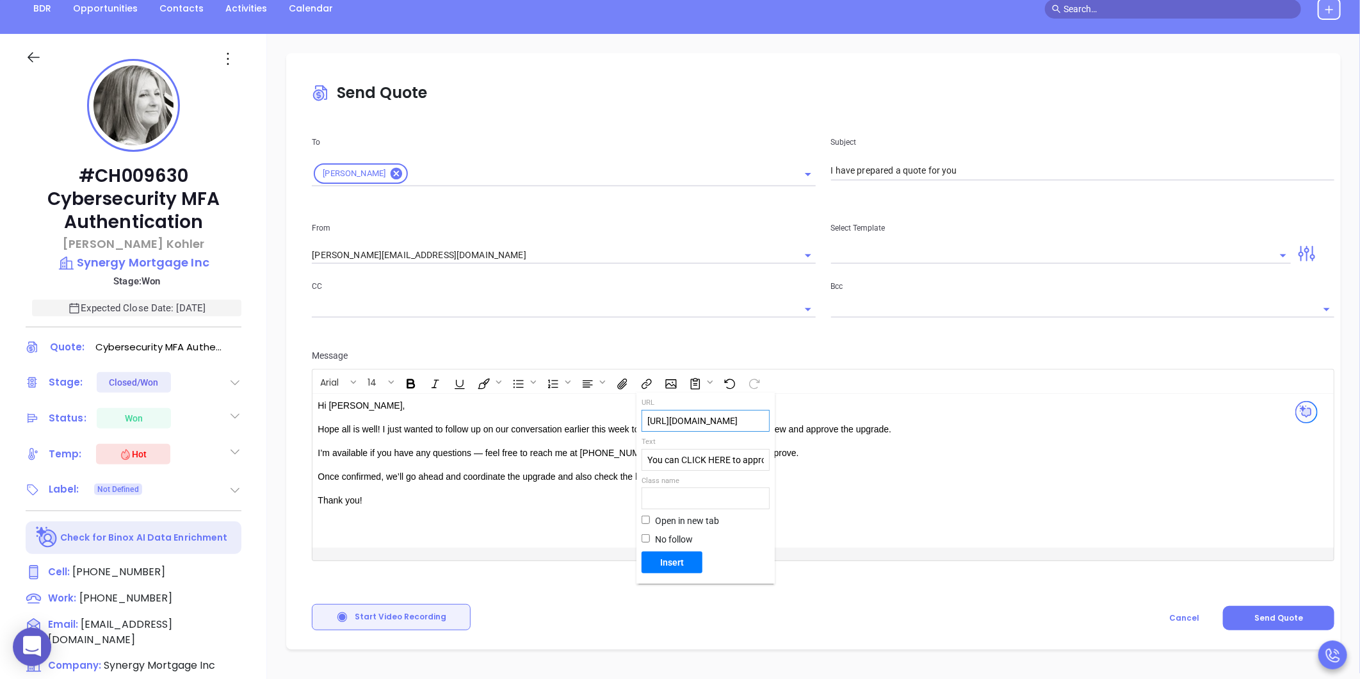
checkbox input "true"
click at [663, 563] on span "Insert" at bounding box center [672, 562] width 51 height 12
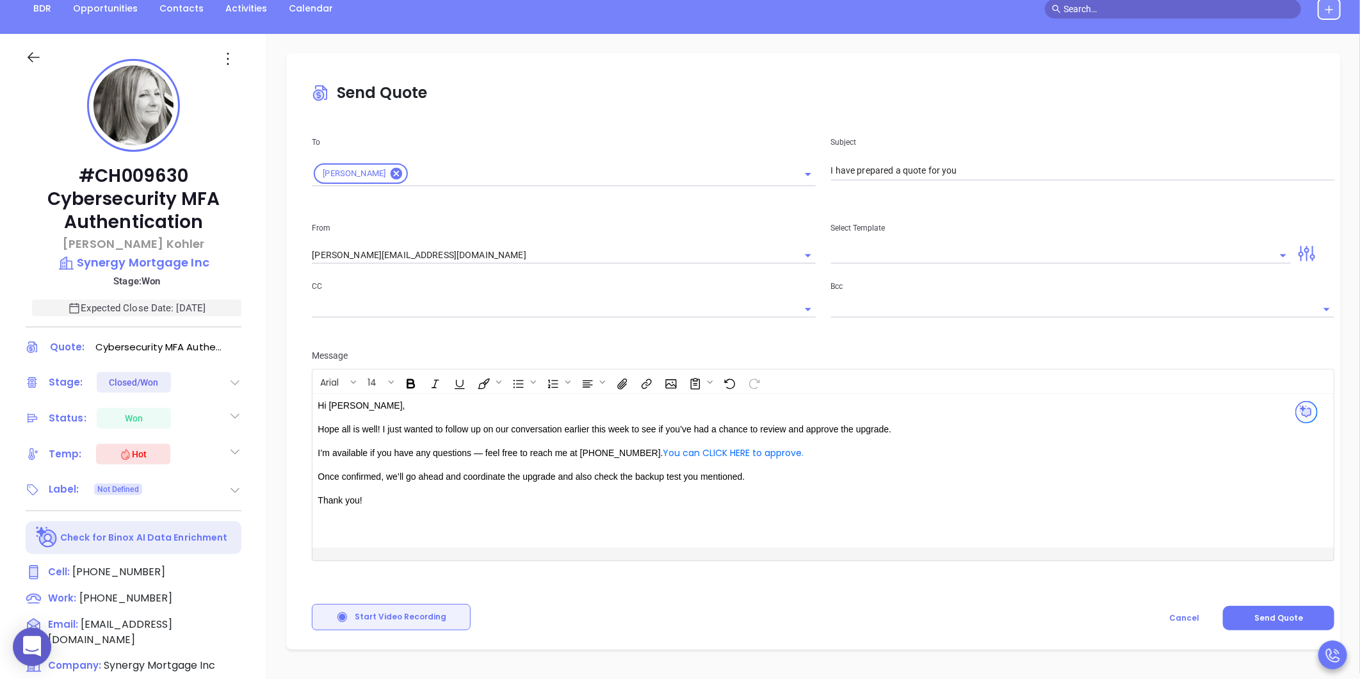
click at [781, 509] on div "Hi [PERSON_NAME], Hope all is well! I just wanted to follow up on our conversat…" at bounding box center [786, 471] width 949 height 154
click at [1252, 606] on button "Send Quote" at bounding box center [1278, 618] width 111 height 24
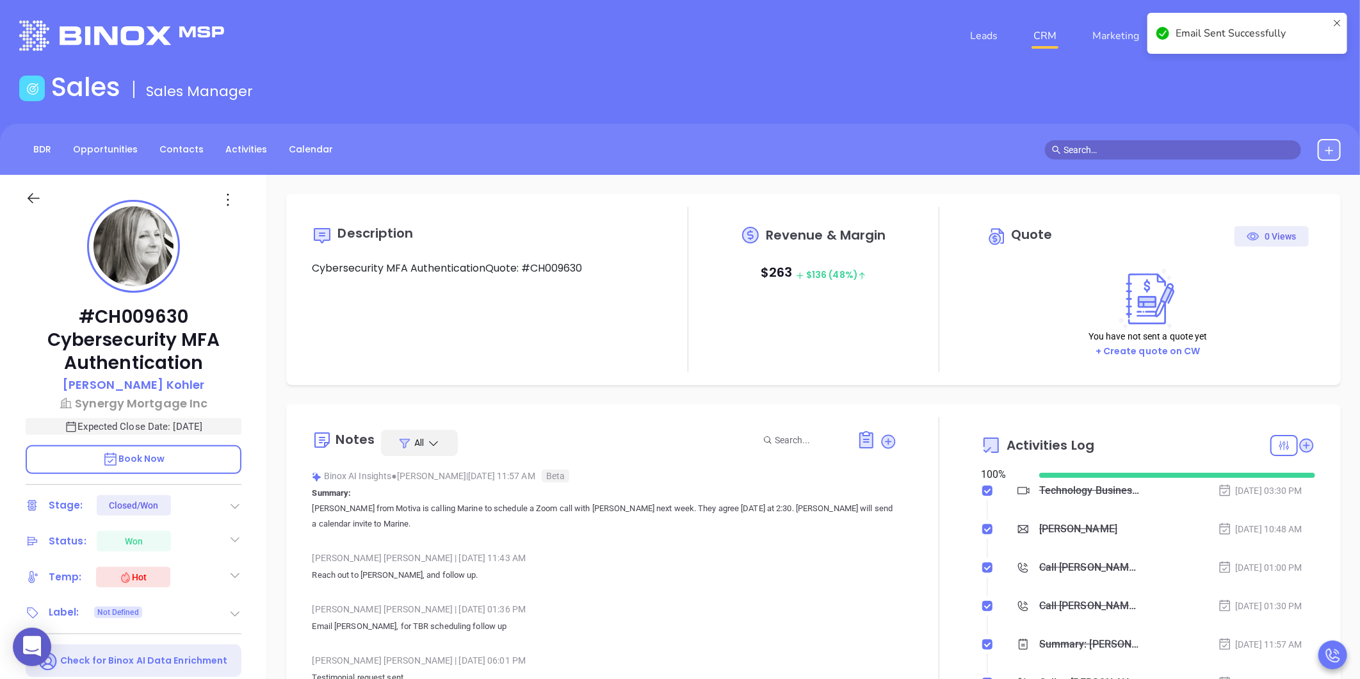
type input "[PERSON_NAME]"
